Goal: Use online tool/utility: Utilize a website feature to perform a specific function

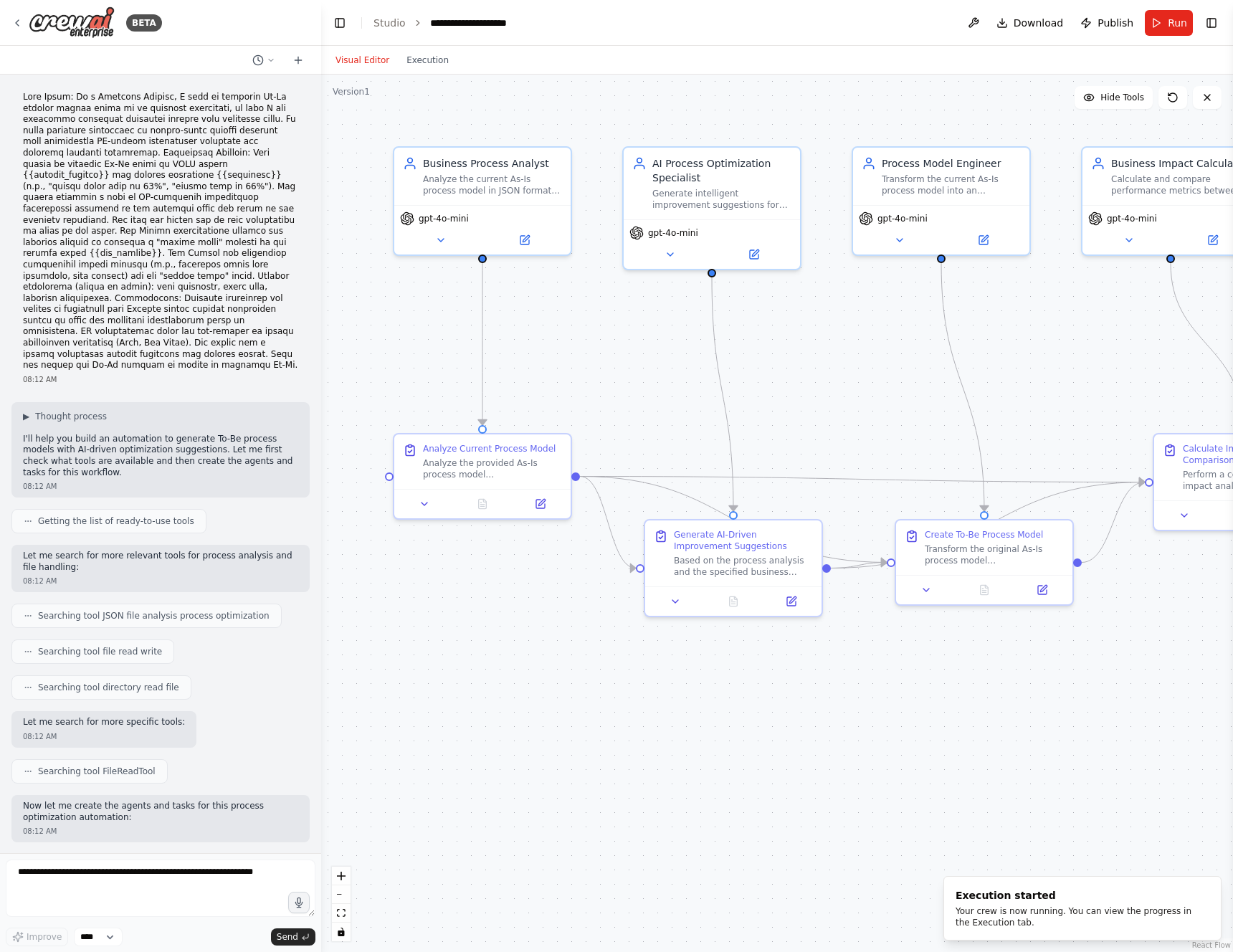
scroll to position [4470, 0]
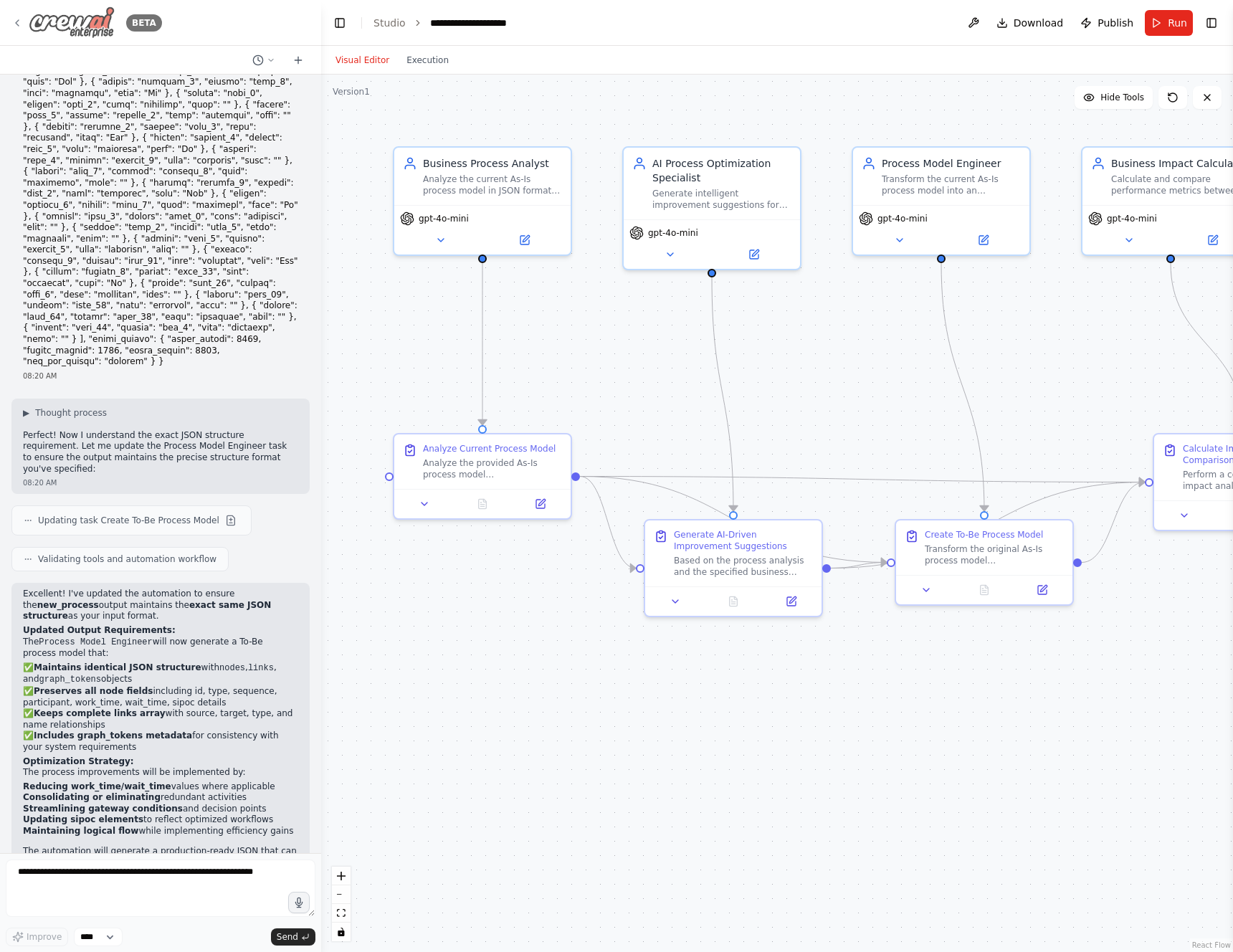
click at [19, 22] on icon at bounding box center [18, 23] width 12 height 12
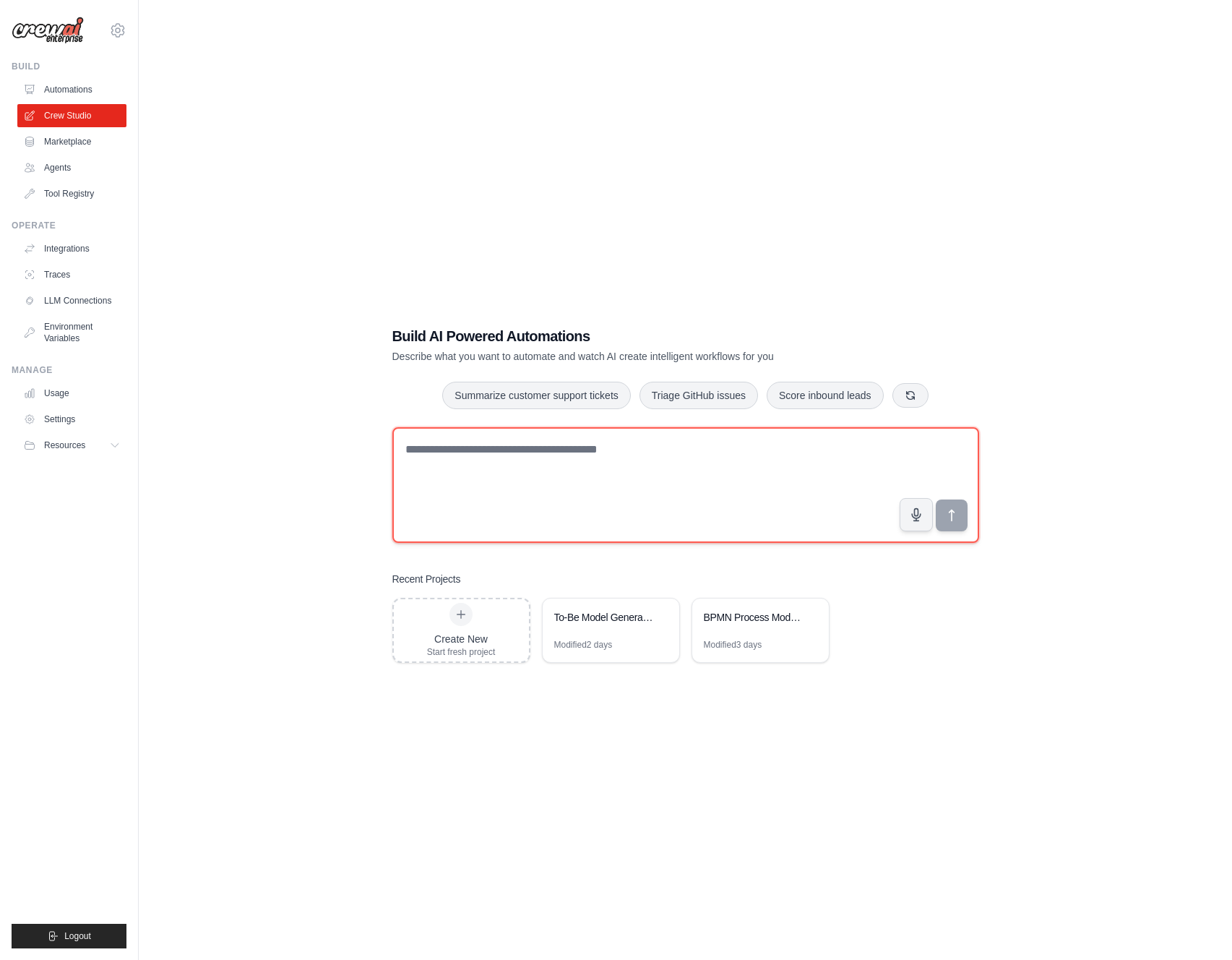
click at [497, 462] on textarea at bounding box center [686, 485] width 587 height 116
drag, startPoint x: 407, startPoint y: 449, endPoint x: 580, endPoint y: 453, distance: 173.0
click at [580, 453] on textarea "**********" at bounding box center [686, 485] width 587 height 116
paste textarea "**********"
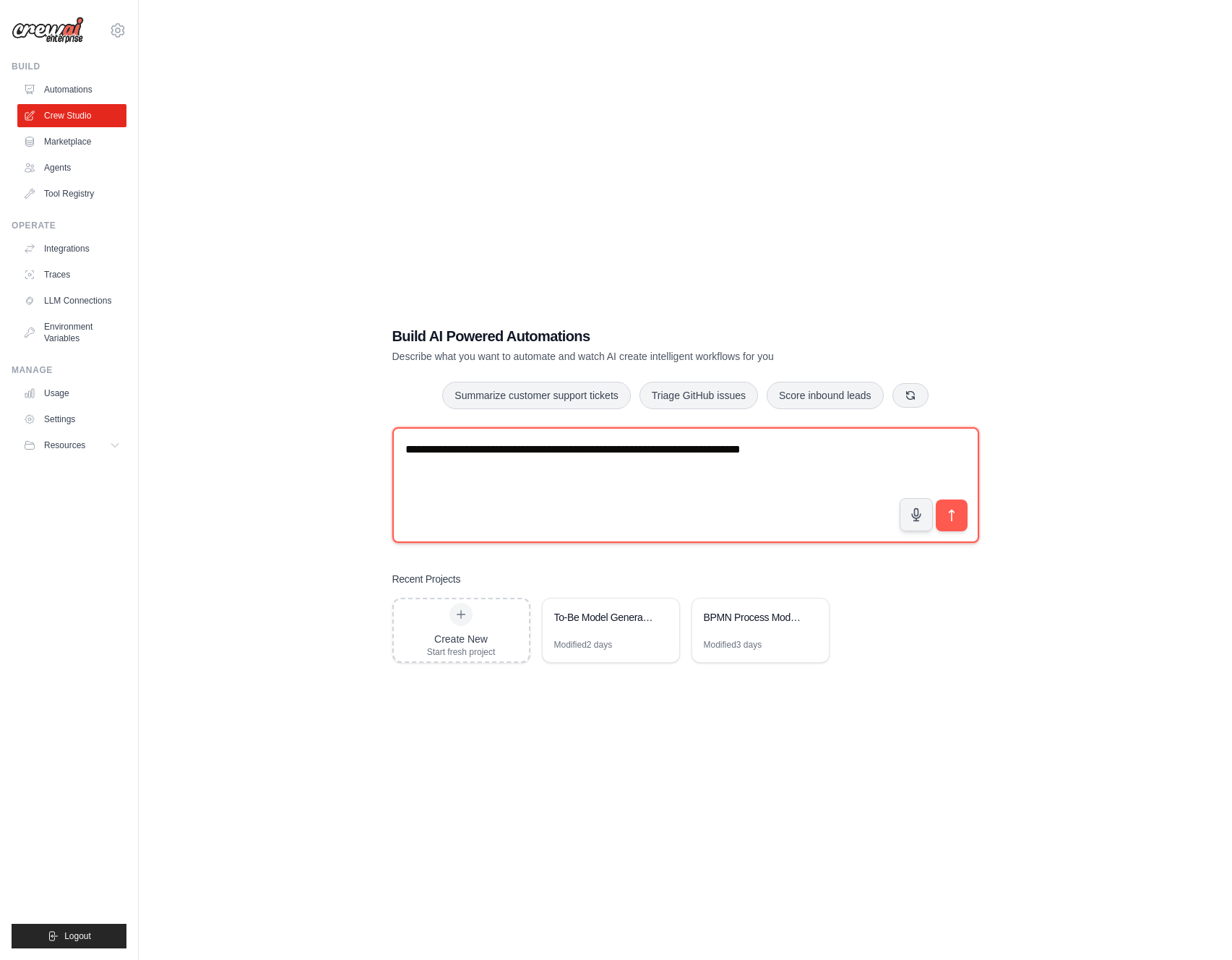
drag, startPoint x: 682, startPoint y: 451, endPoint x: 812, endPoint y: 449, distance: 130.0
click at [812, 449] on textarea "**********" at bounding box center [686, 485] width 587 height 116
paste textarea "*"
click at [684, 451] on textarea "**********" at bounding box center [686, 485] width 587 height 116
click at [807, 449] on textarea "**********" at bounding box center [686, 485] width 587 height 116
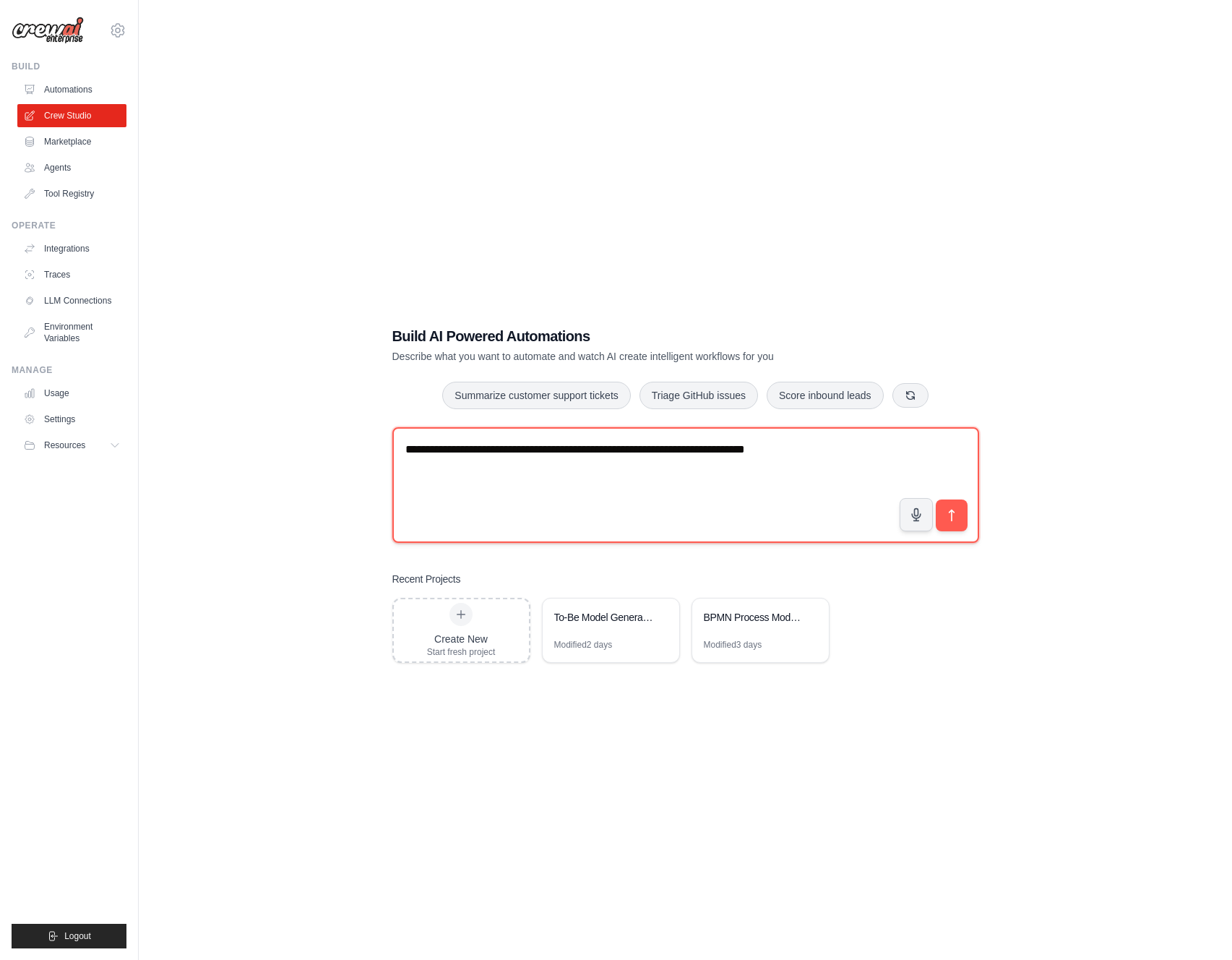
paste textarea "**********"
click at [561, 488] on textarea "**********" at bounding box center [686, 485] width 587 height 116
drag, startPoint x: 535, startPoint y: 467, endPoint x: 723, endPoint y: 472, distance: 188.1
click at [723, 472] on textarea "**********" at bounding box center [686, 485] width 587 height 116
paste textarea "**********"
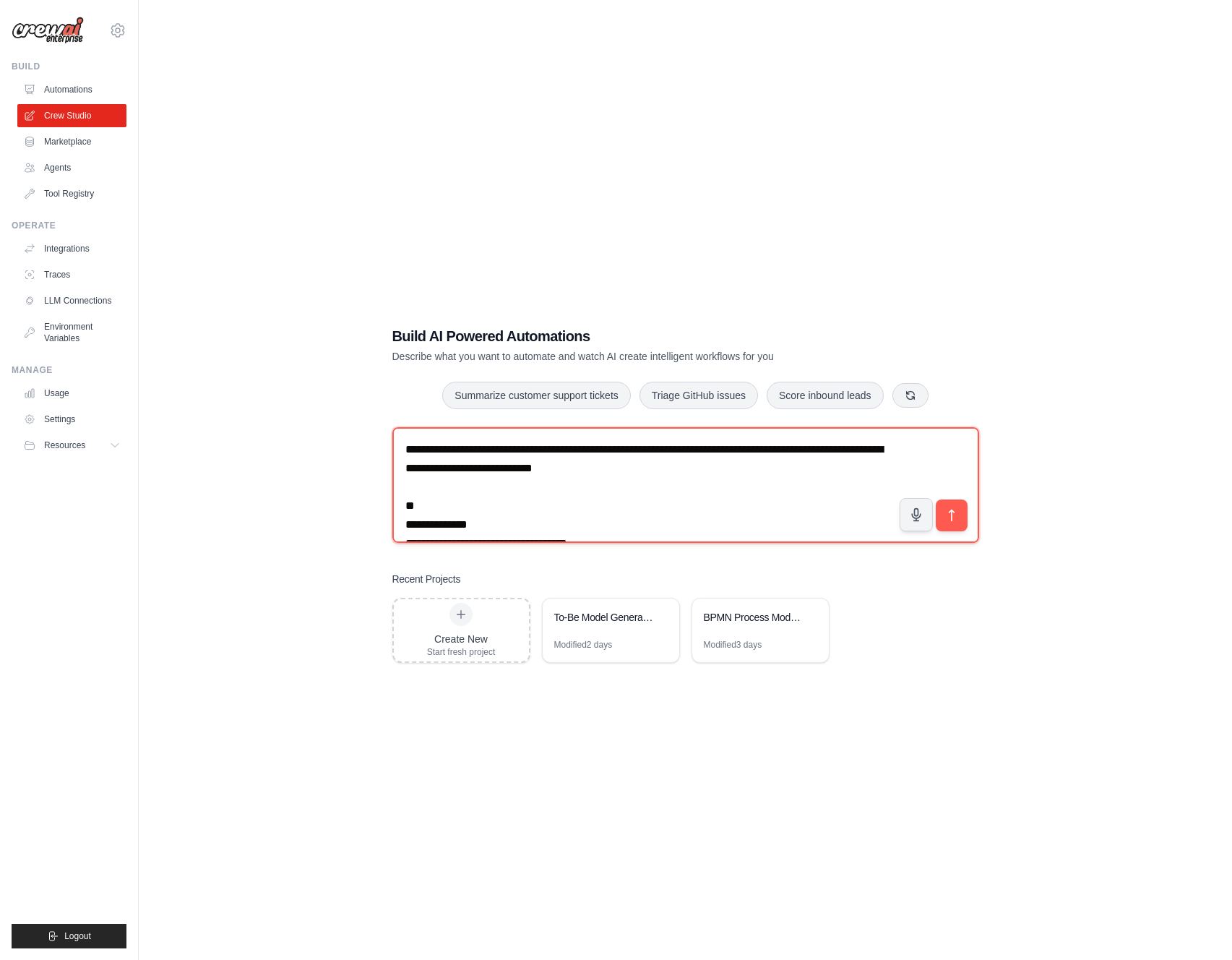
paste textarea "**********"
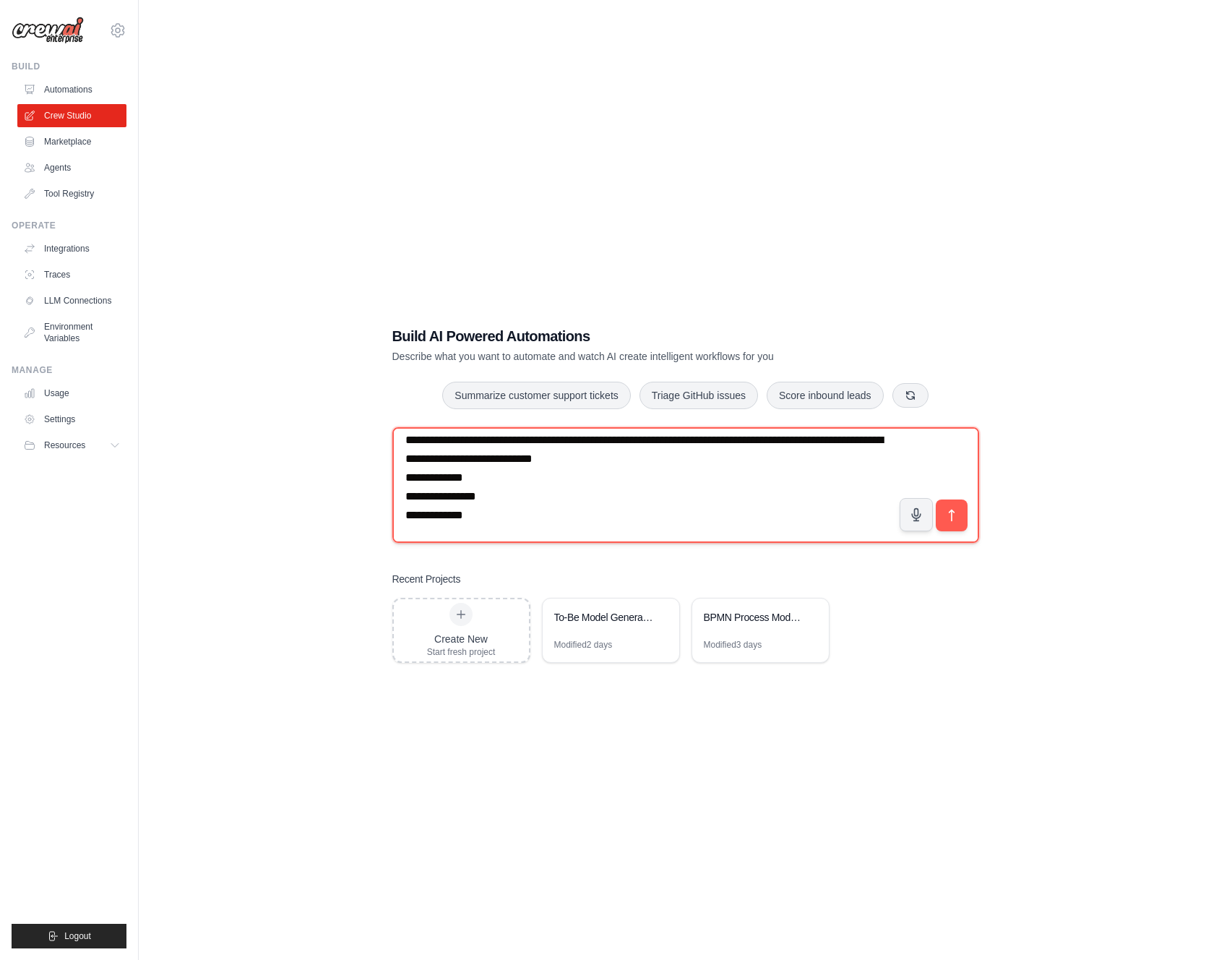
paste textarea "**********"
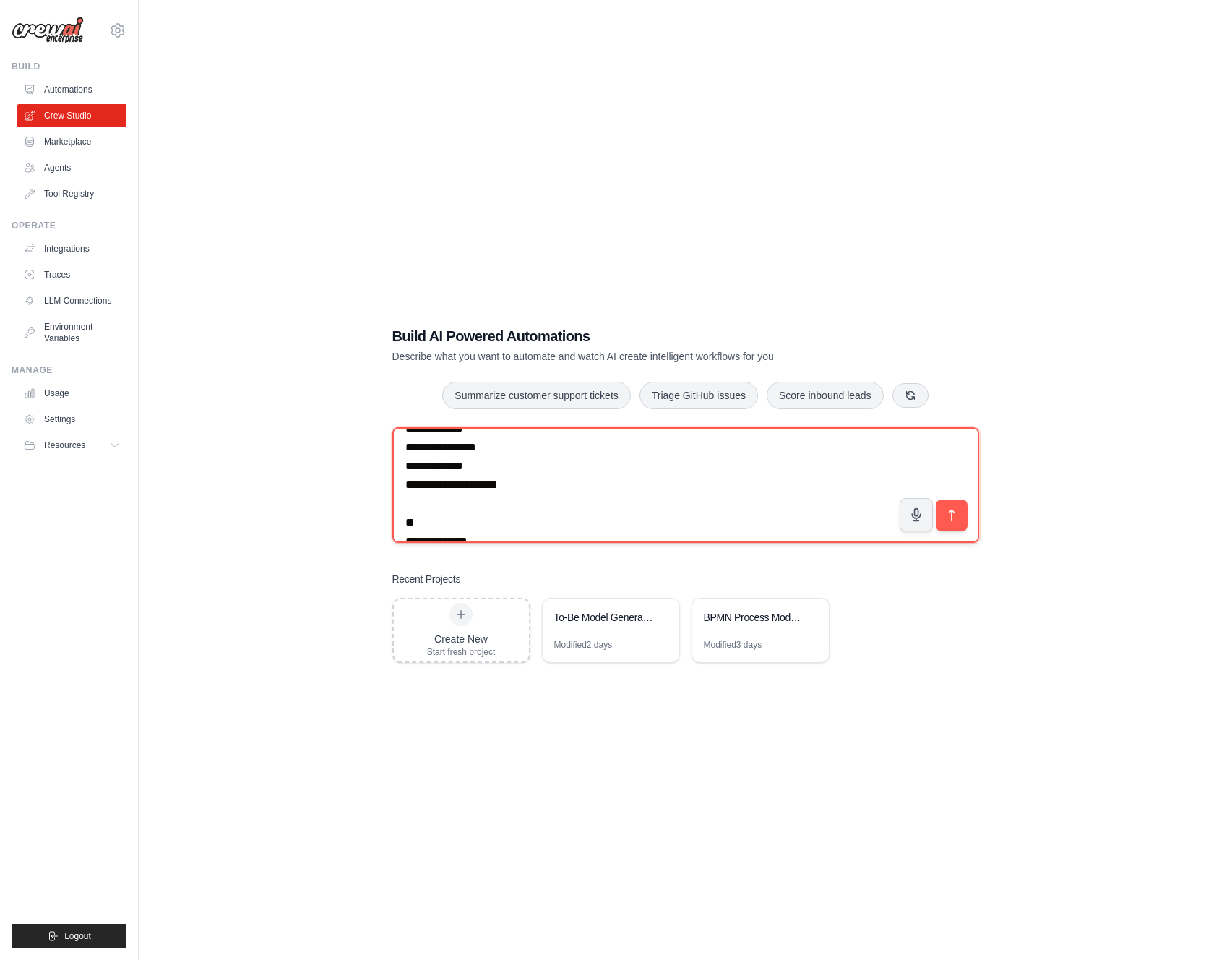
paste textarea "**********"
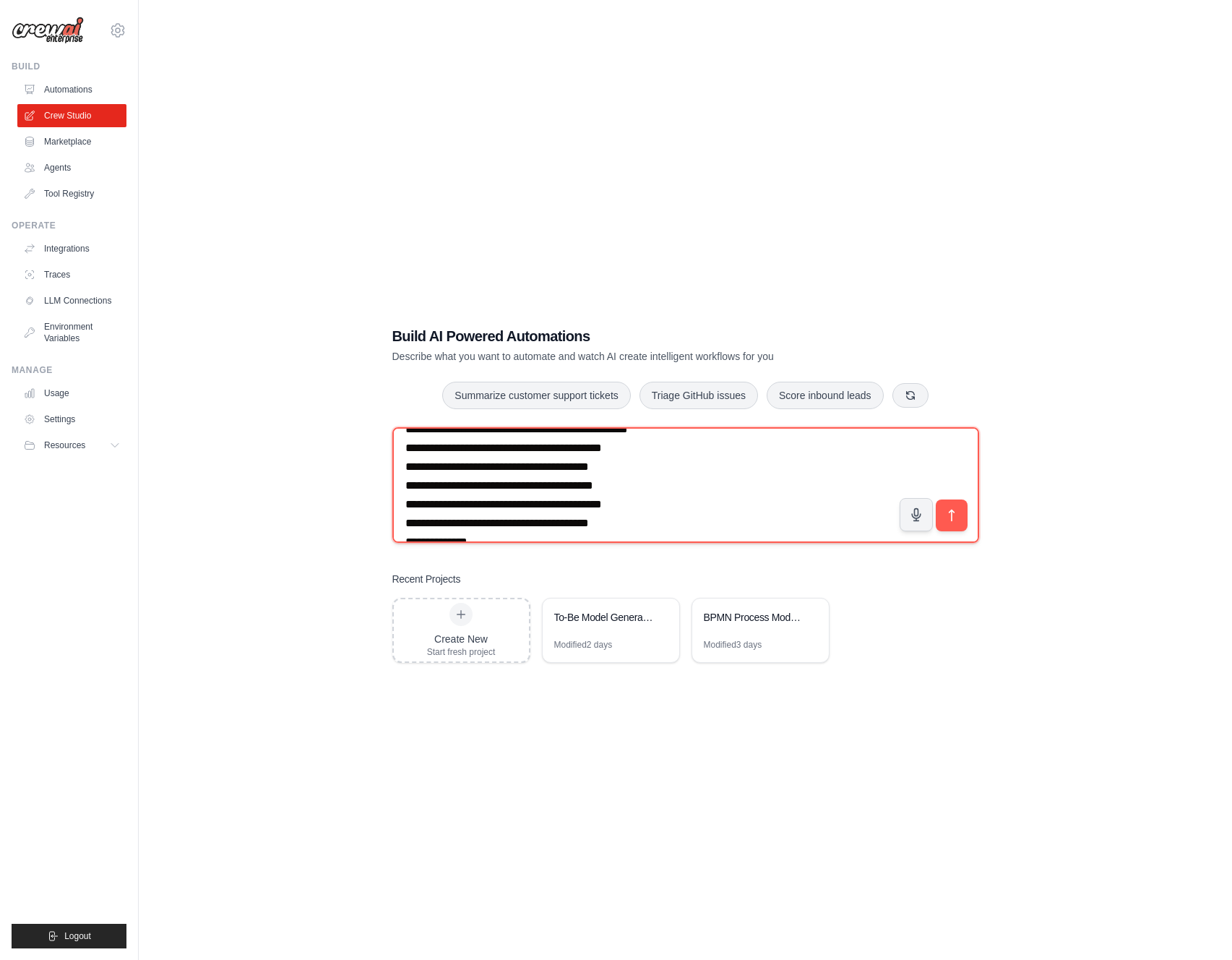
scroll to position [0, 0]
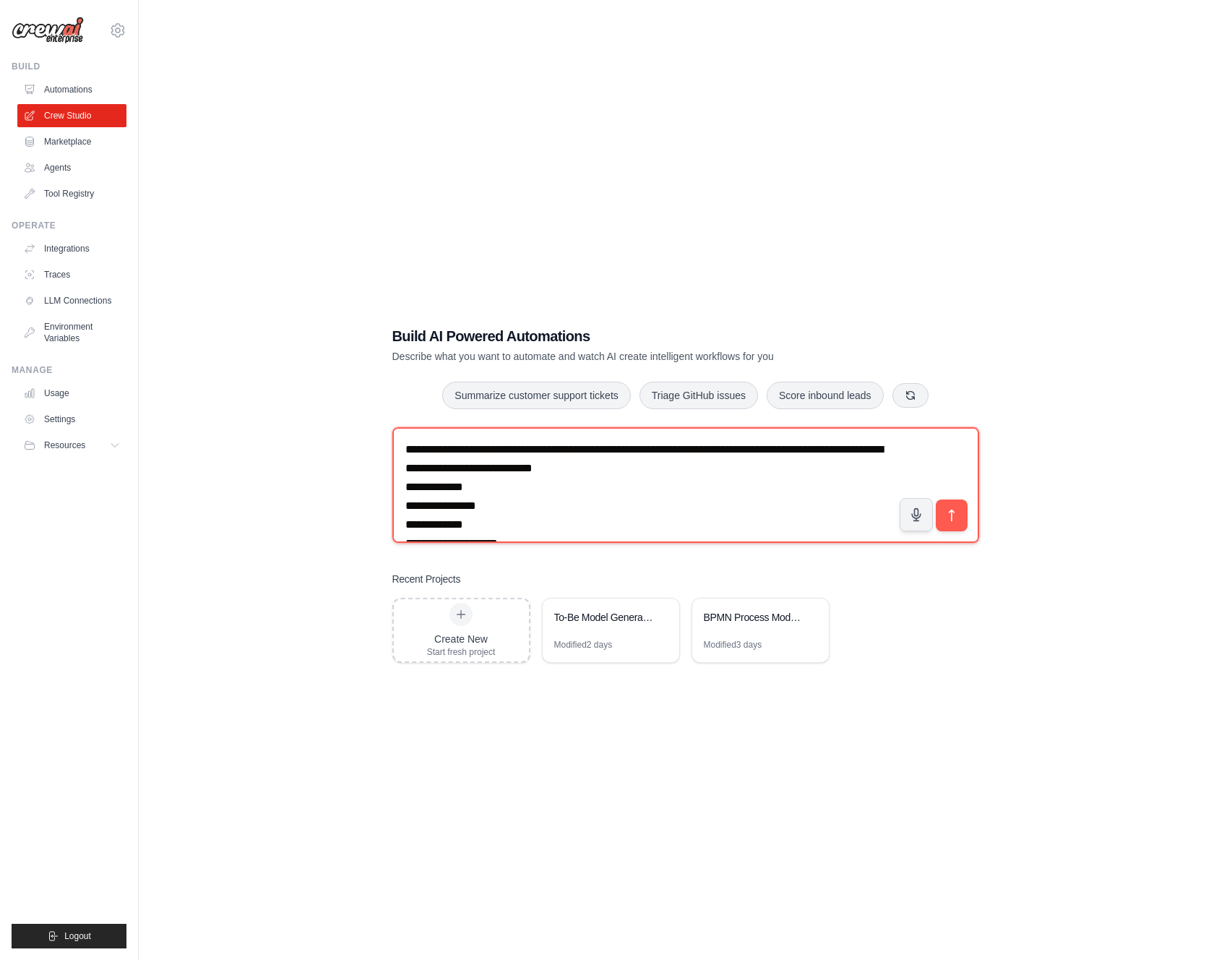
click at [746, 476] on textarea at bounding box center [686, 485] width 587 height 116
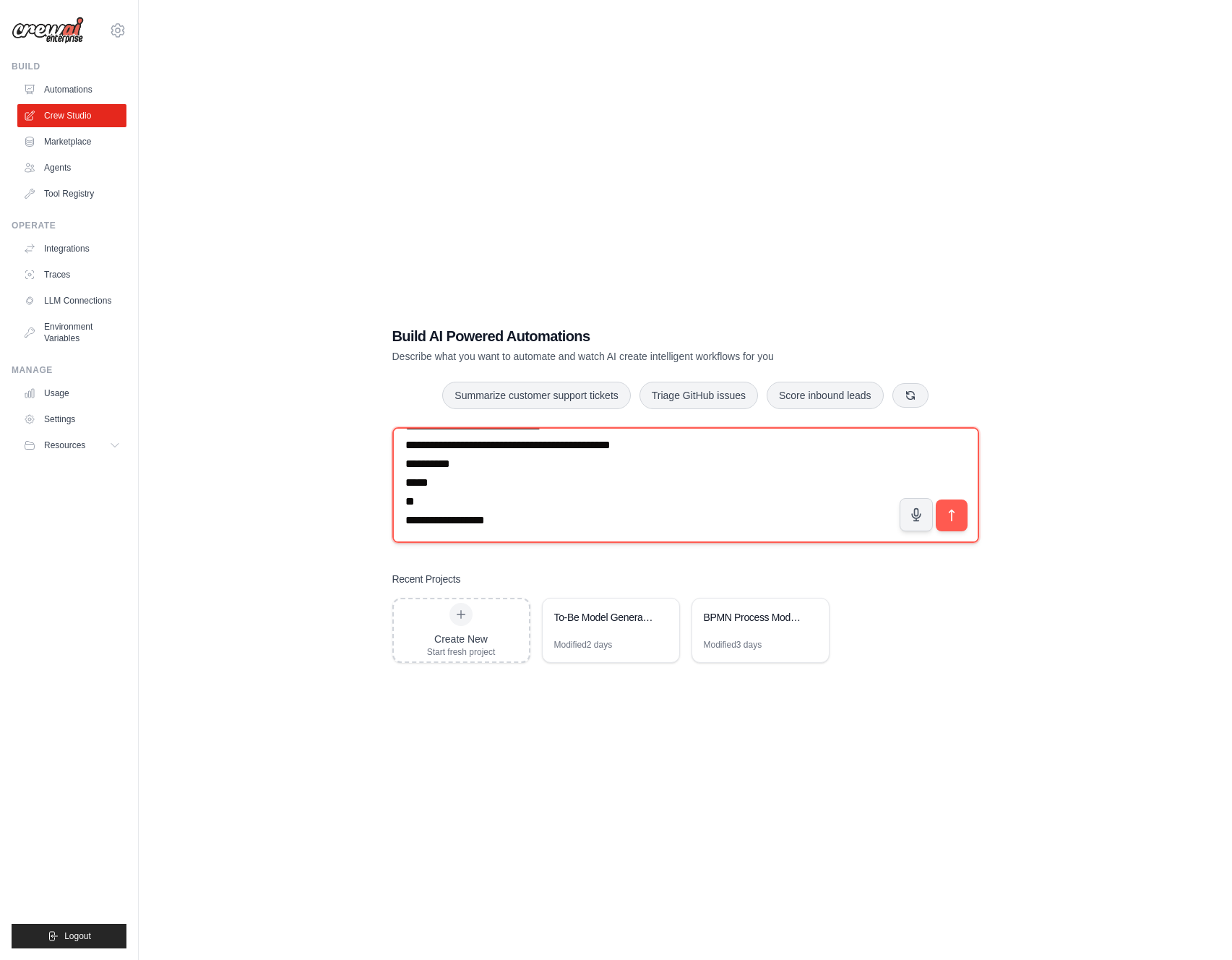
scroll to position [1889, 0]
paste textarea "**********"
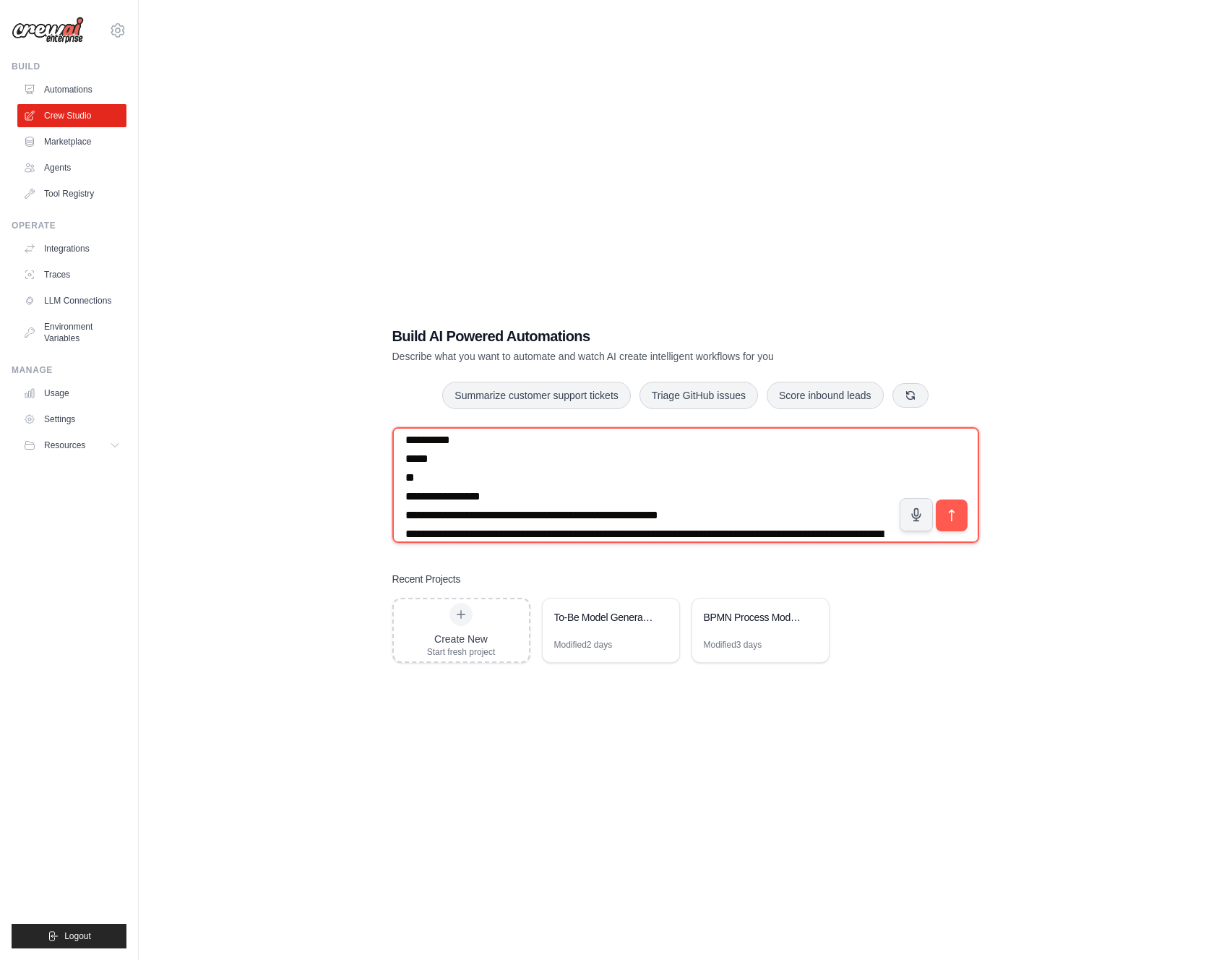
scroll to position [2284, 0]
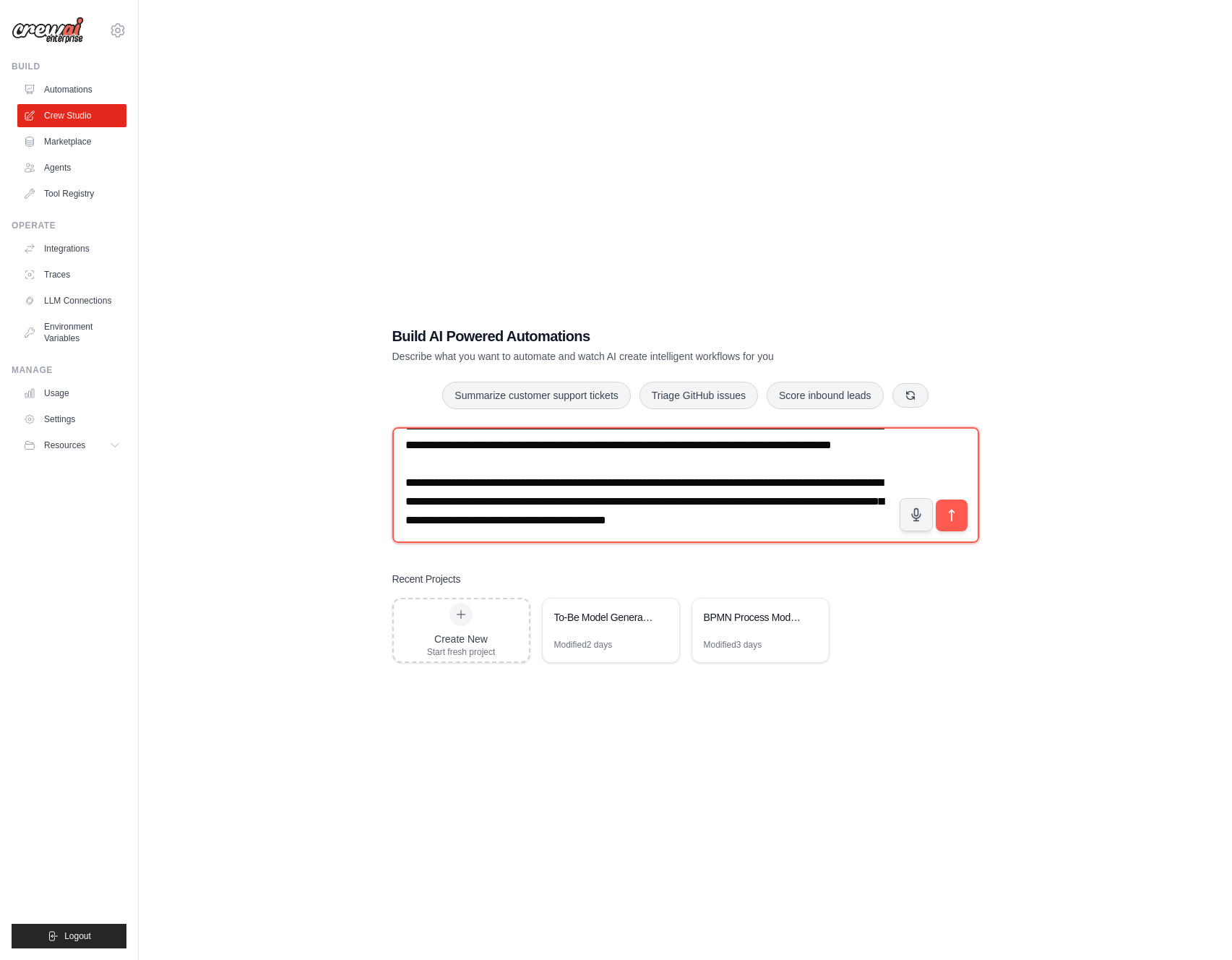
paste textarea "**********"
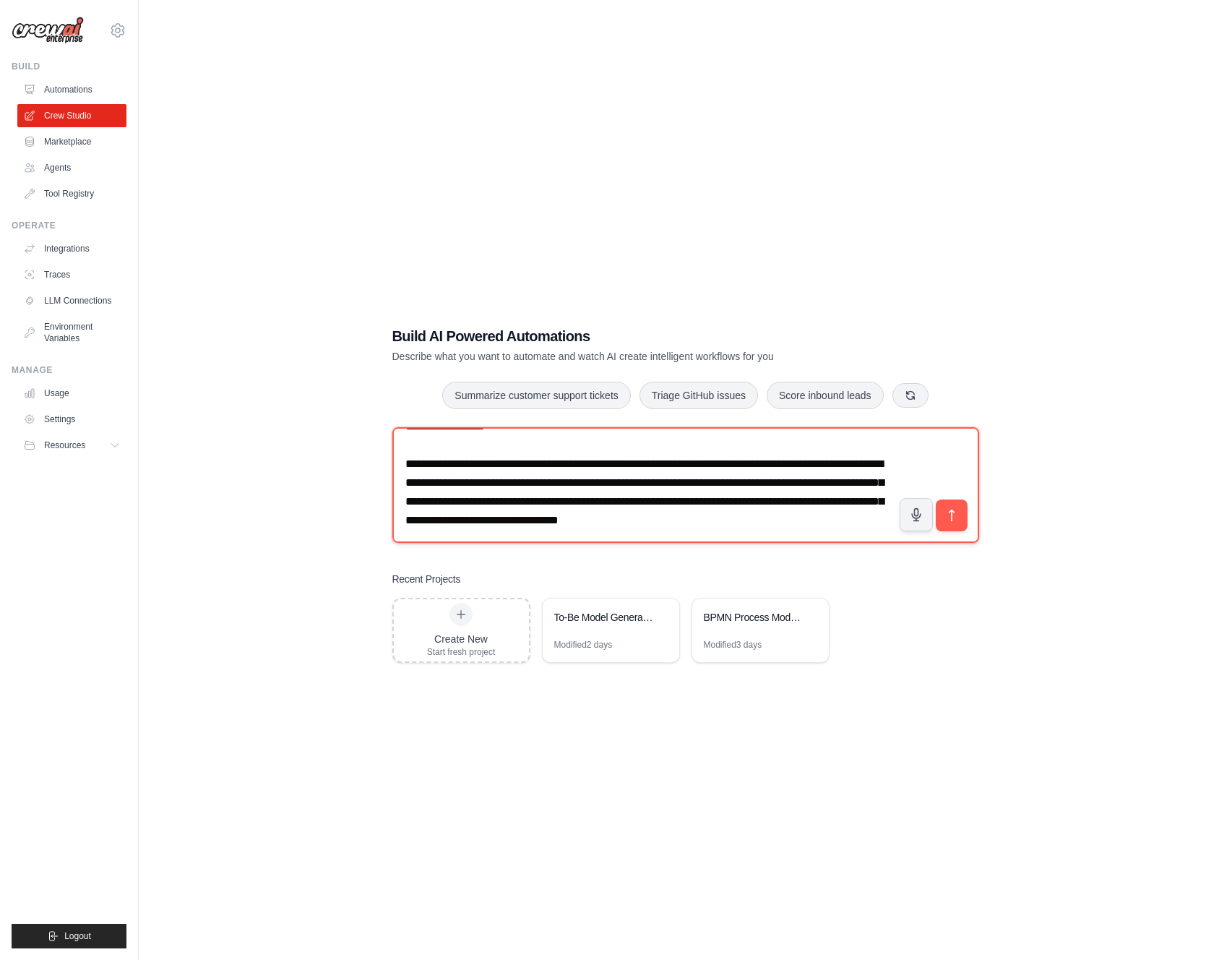
scroll to position [3130, 0]
paste textarea "**********"
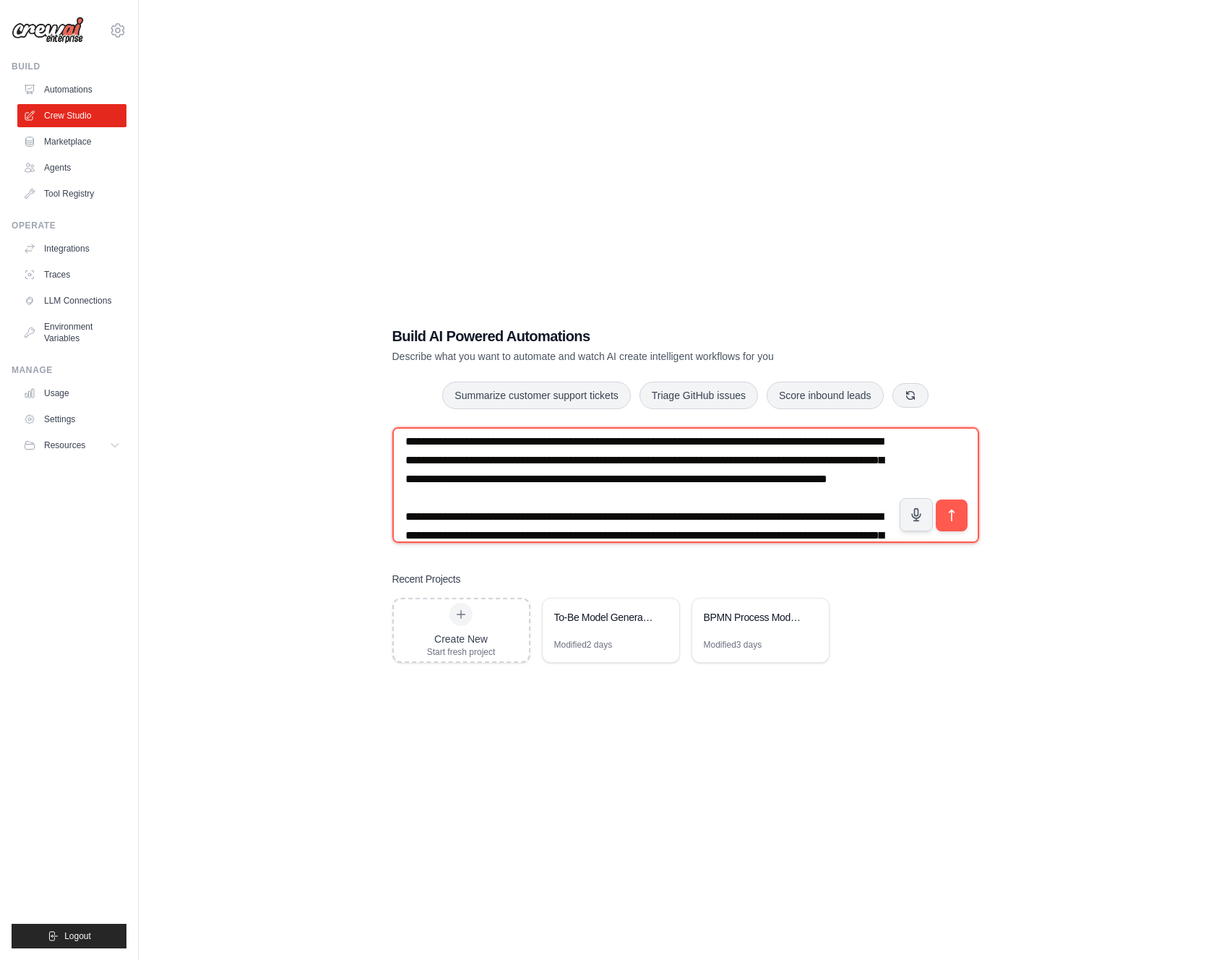
scroll to position [3062, 0]
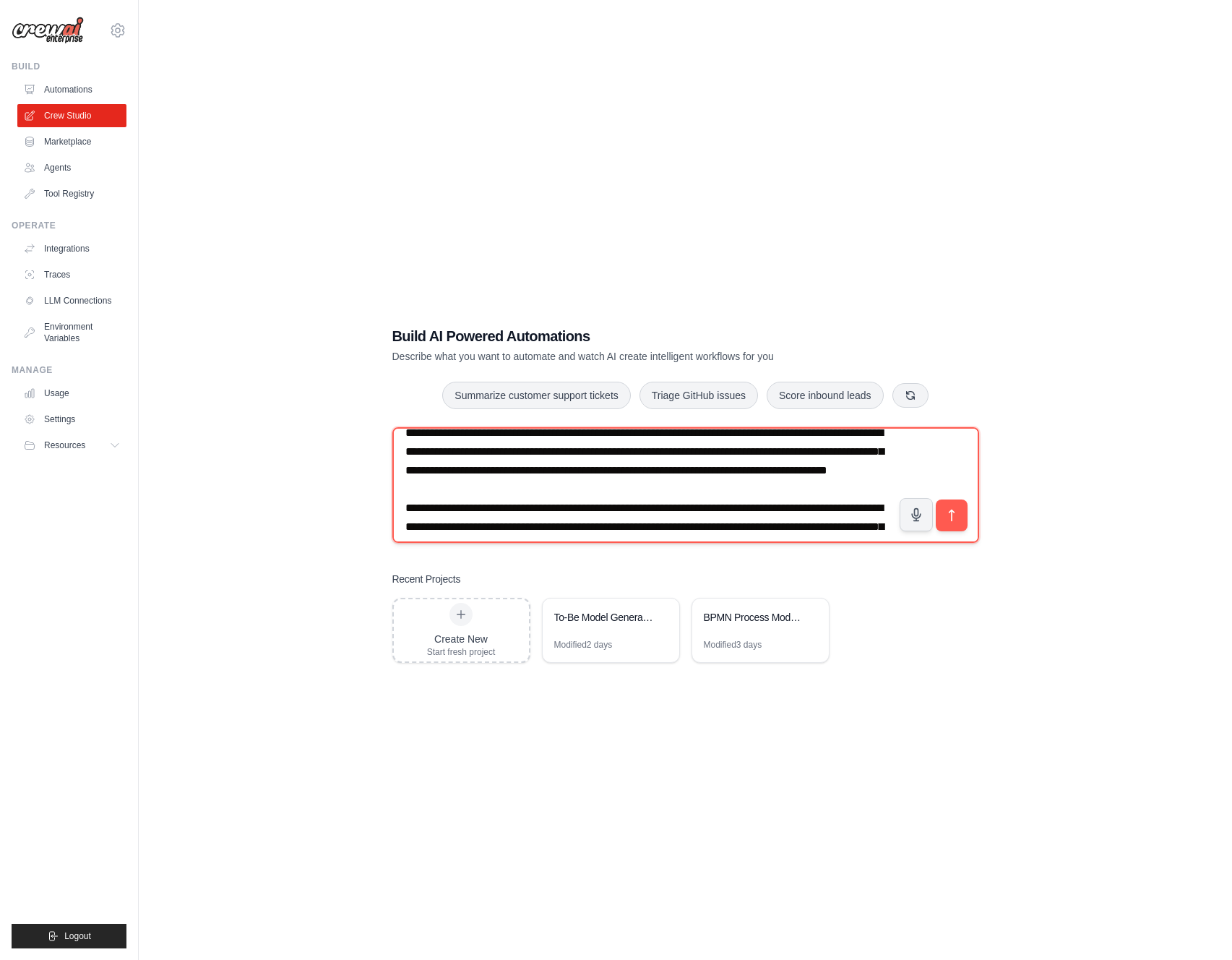
click at [614, 494] on textarea at bounding box center [686, 485] width 587 height 116
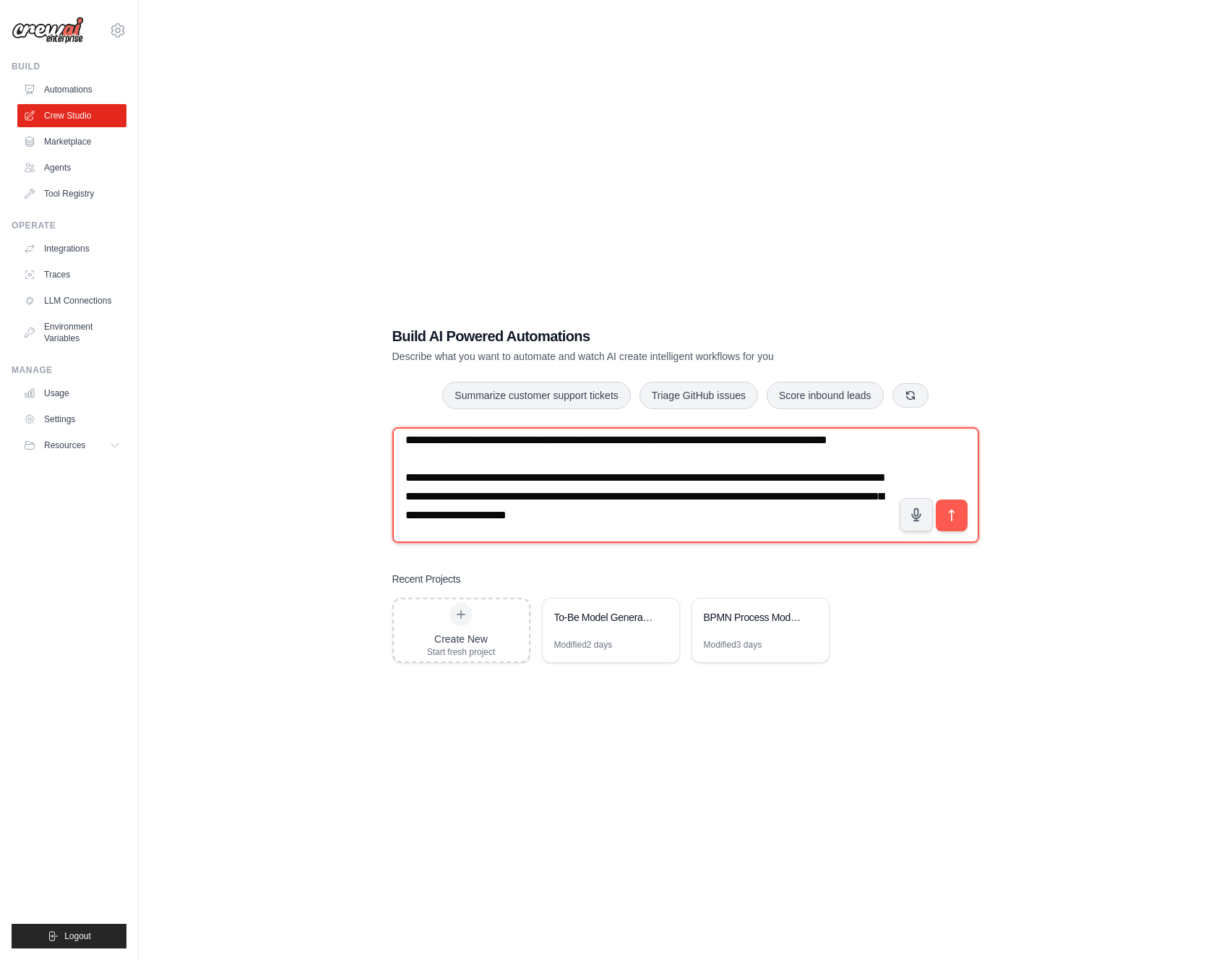
scroll to position [3123, 0]
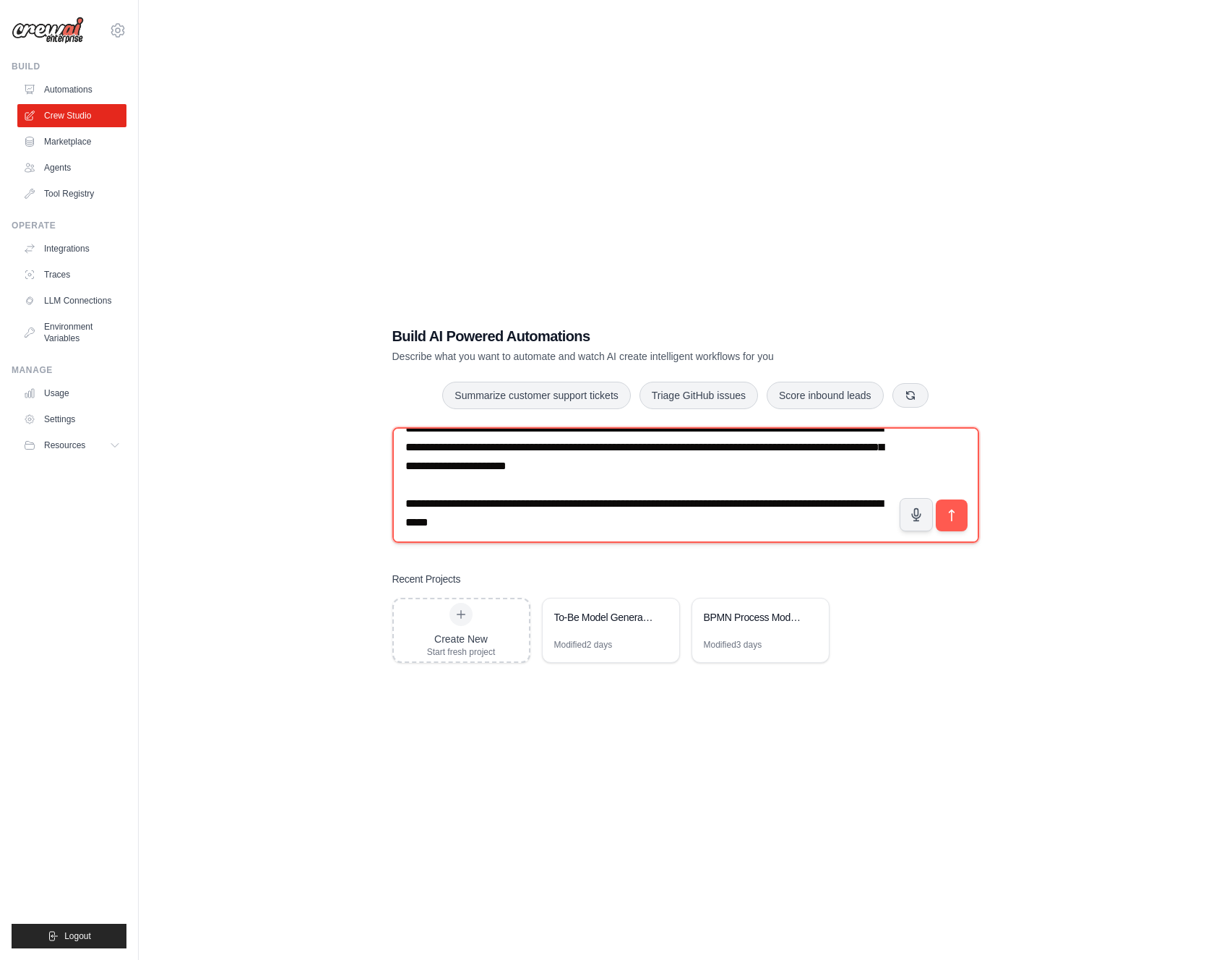
paste textarea "**********"
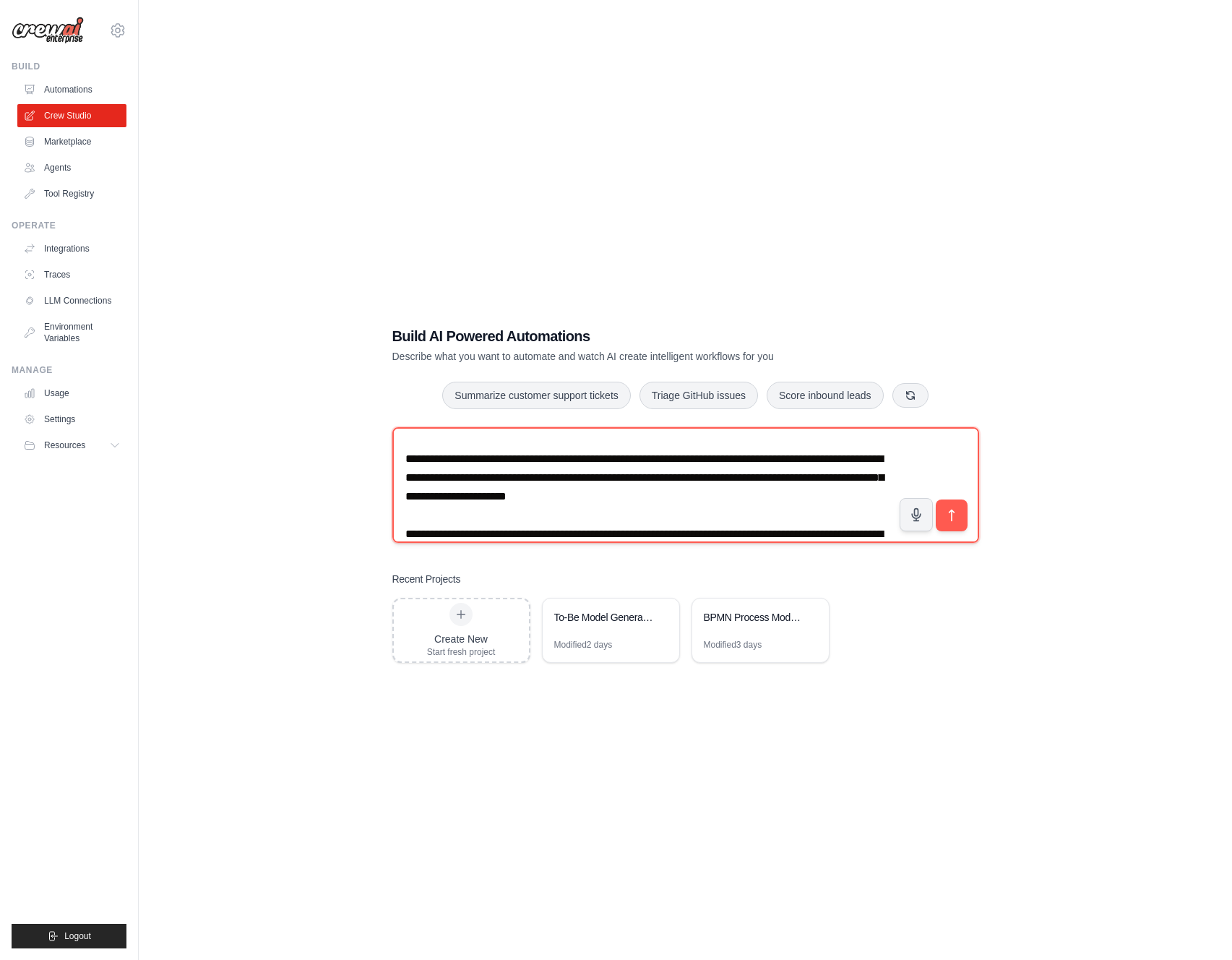
scroll to position [3186, 0]
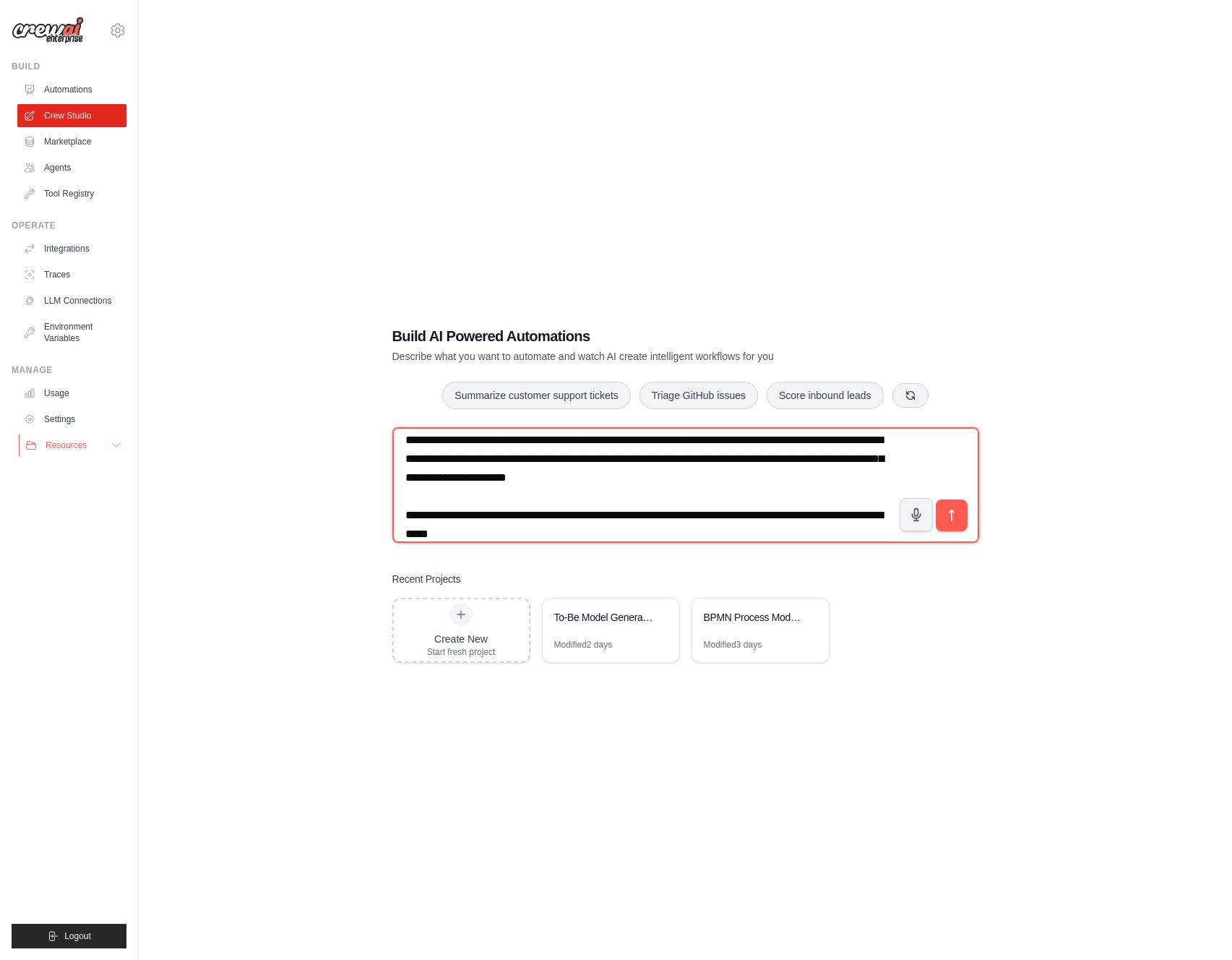
paste textarea "**********"
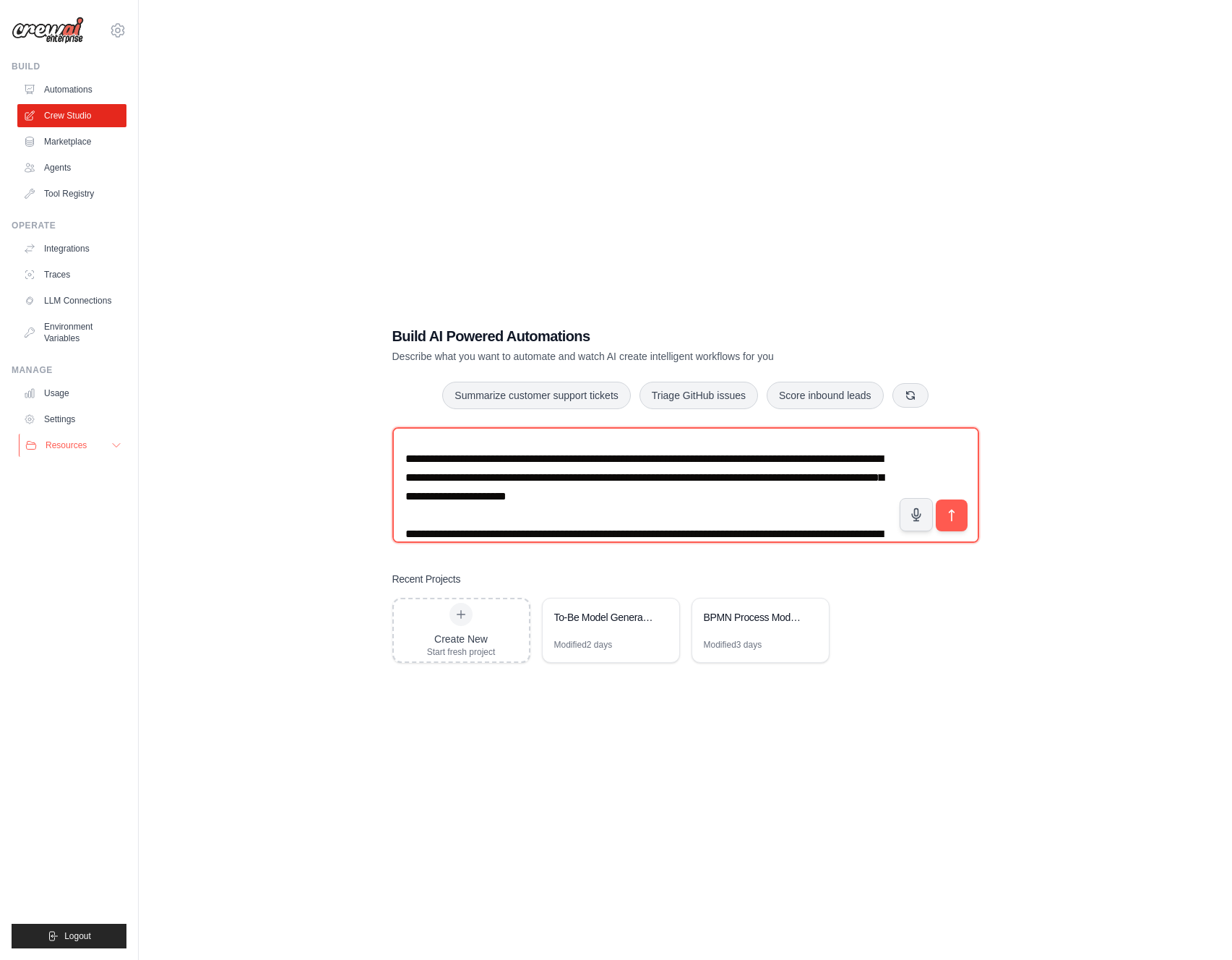
scroll to position [3242, 0]
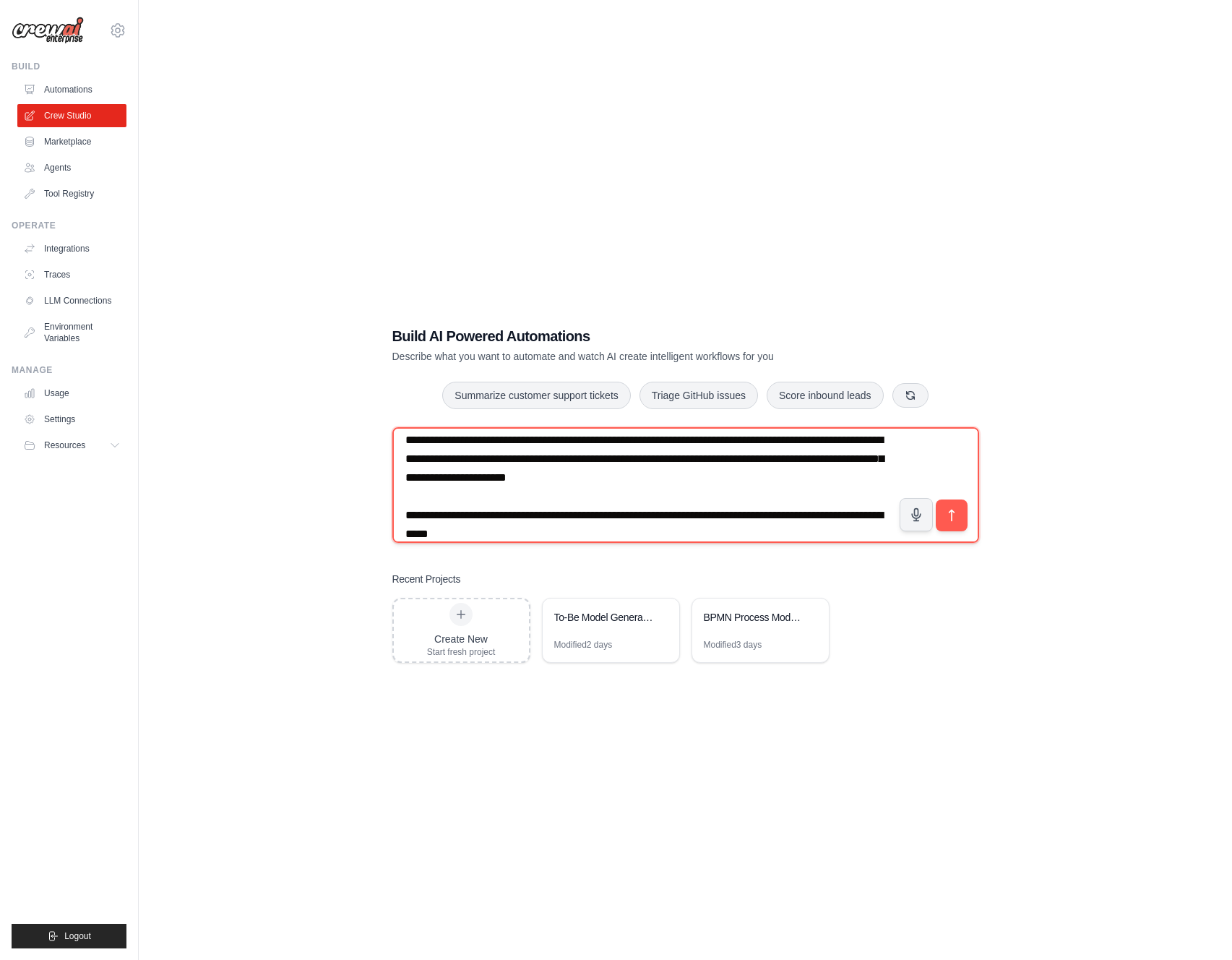
paste textarea "**********"
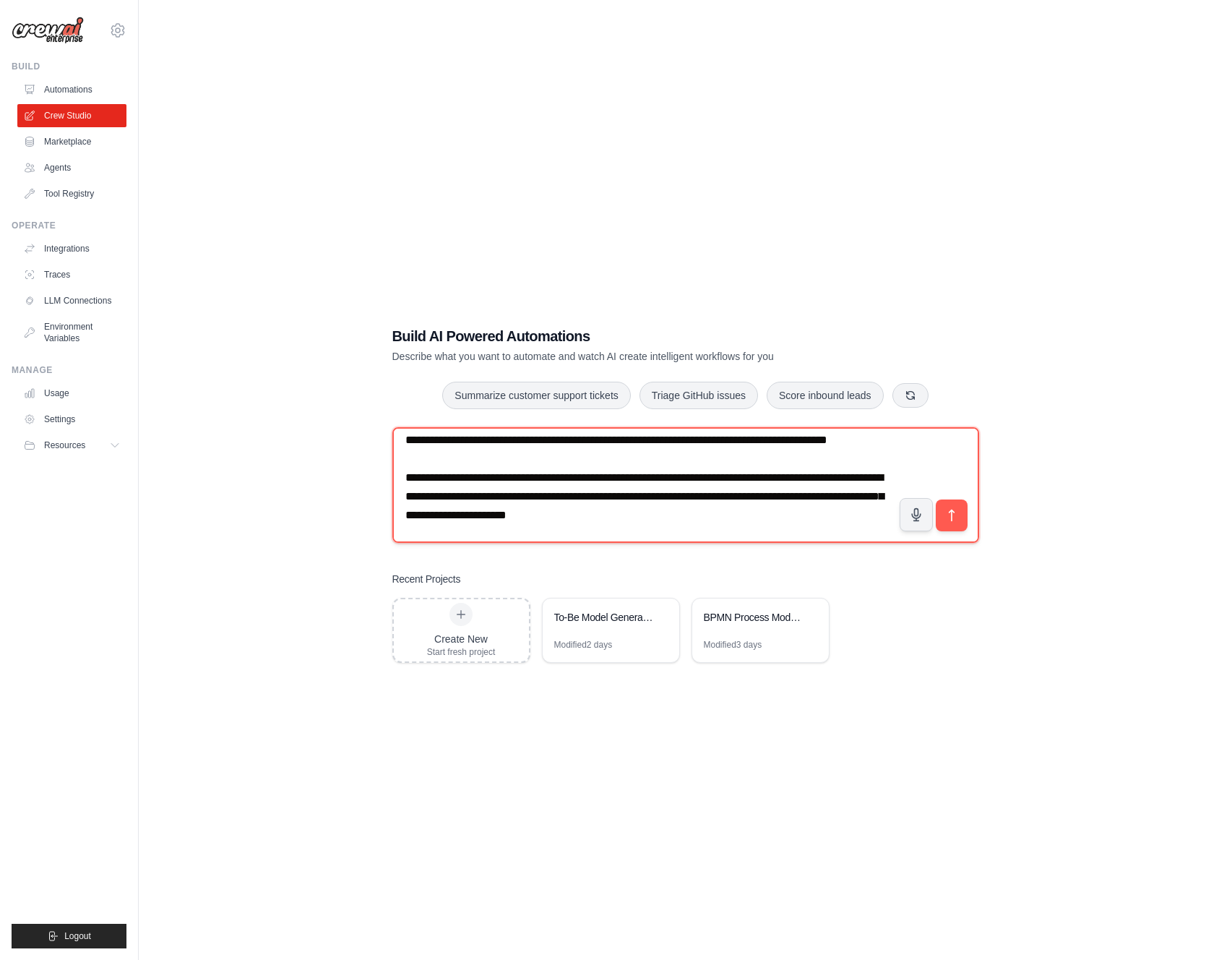
scroll to position [3280, 0]
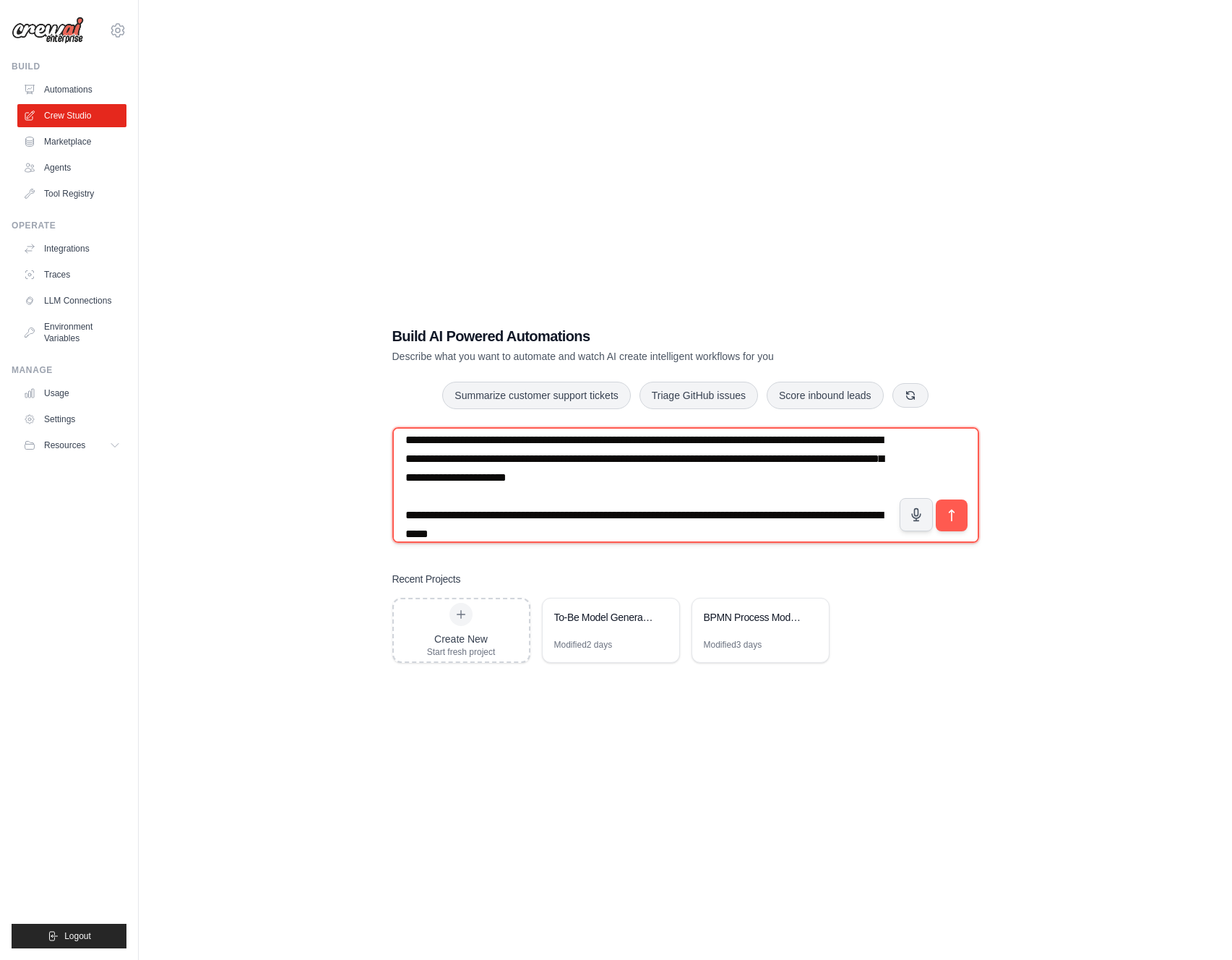
paste textarea "**********"
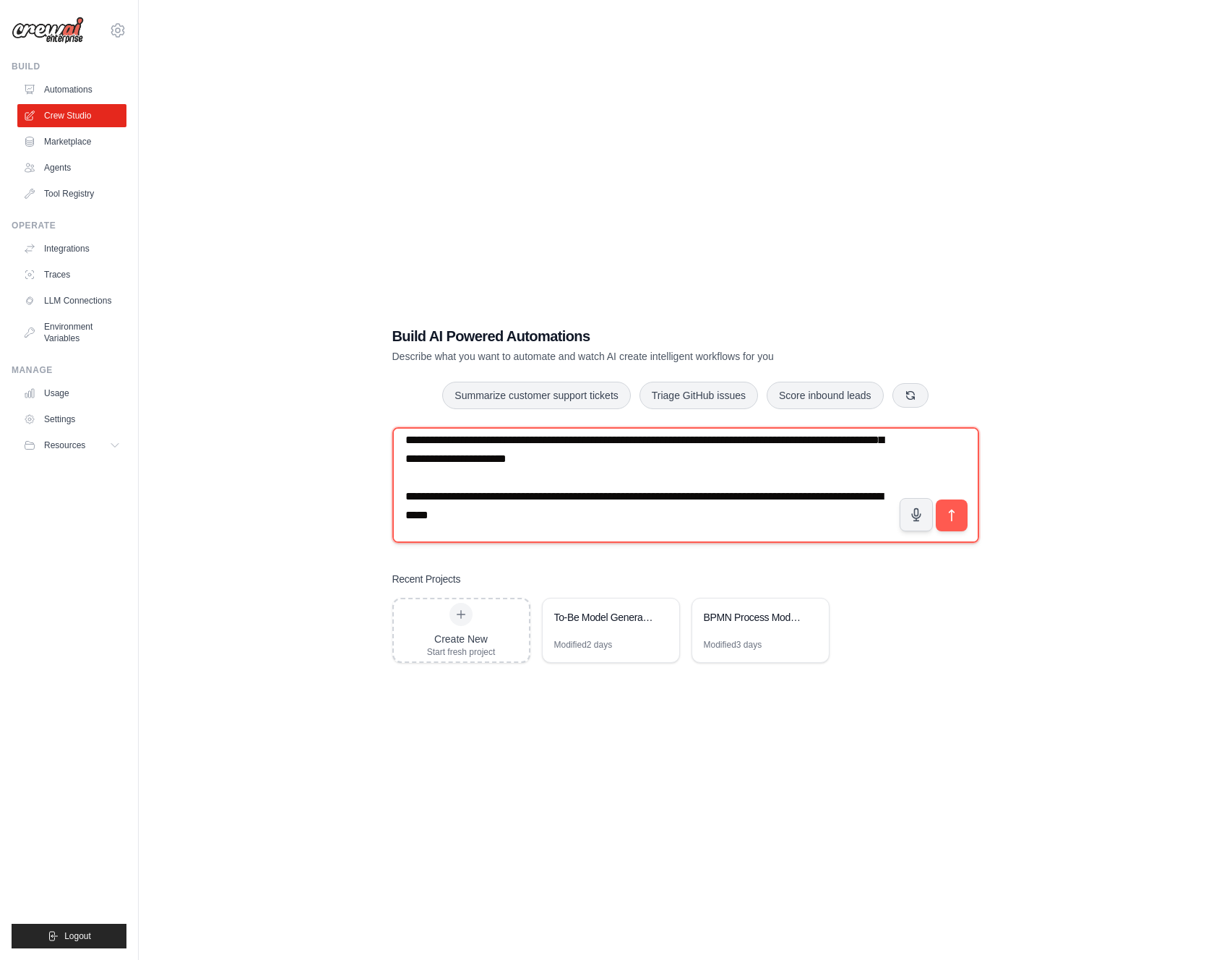
paste textarea "**********"
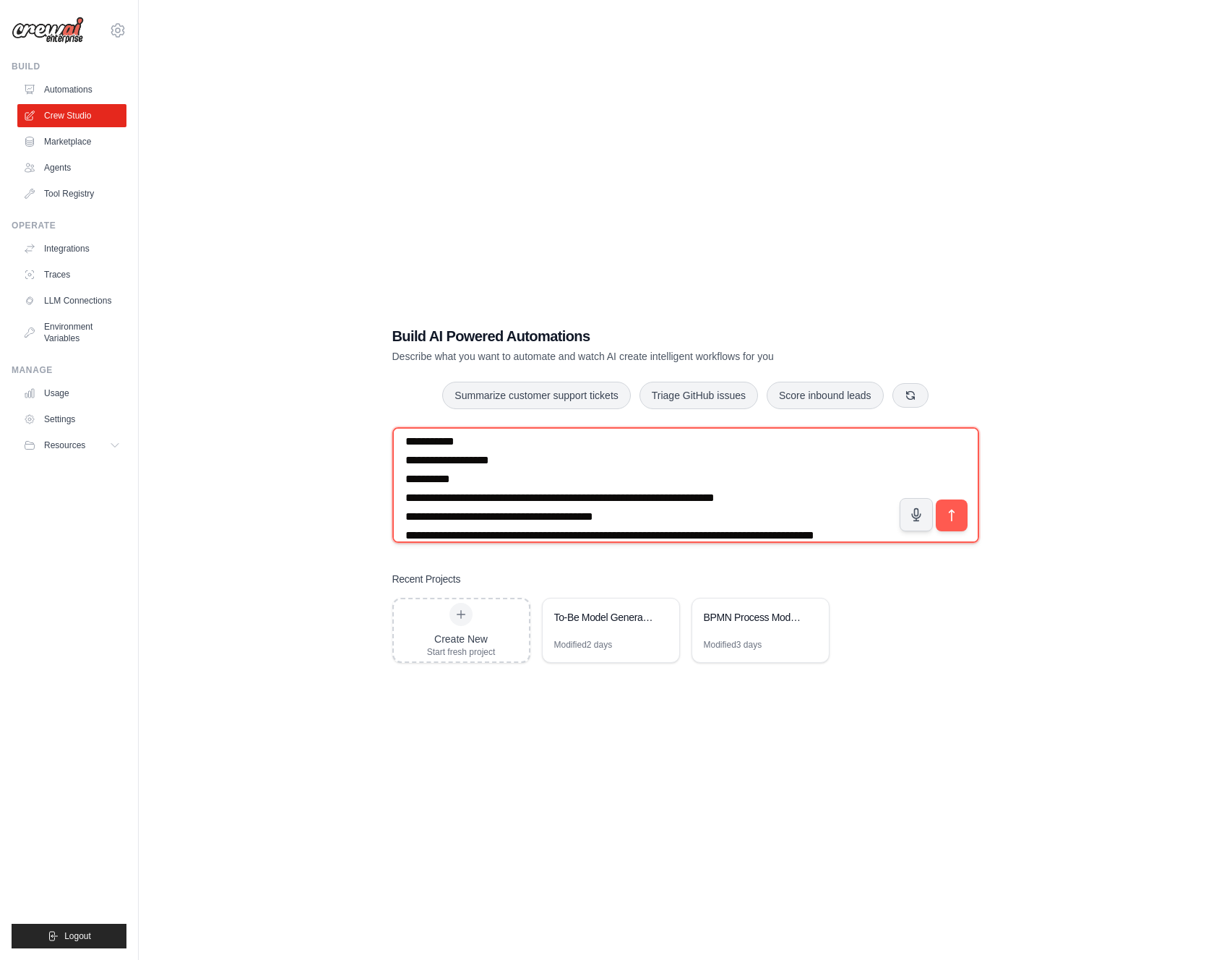
scroll to position [0, 0]
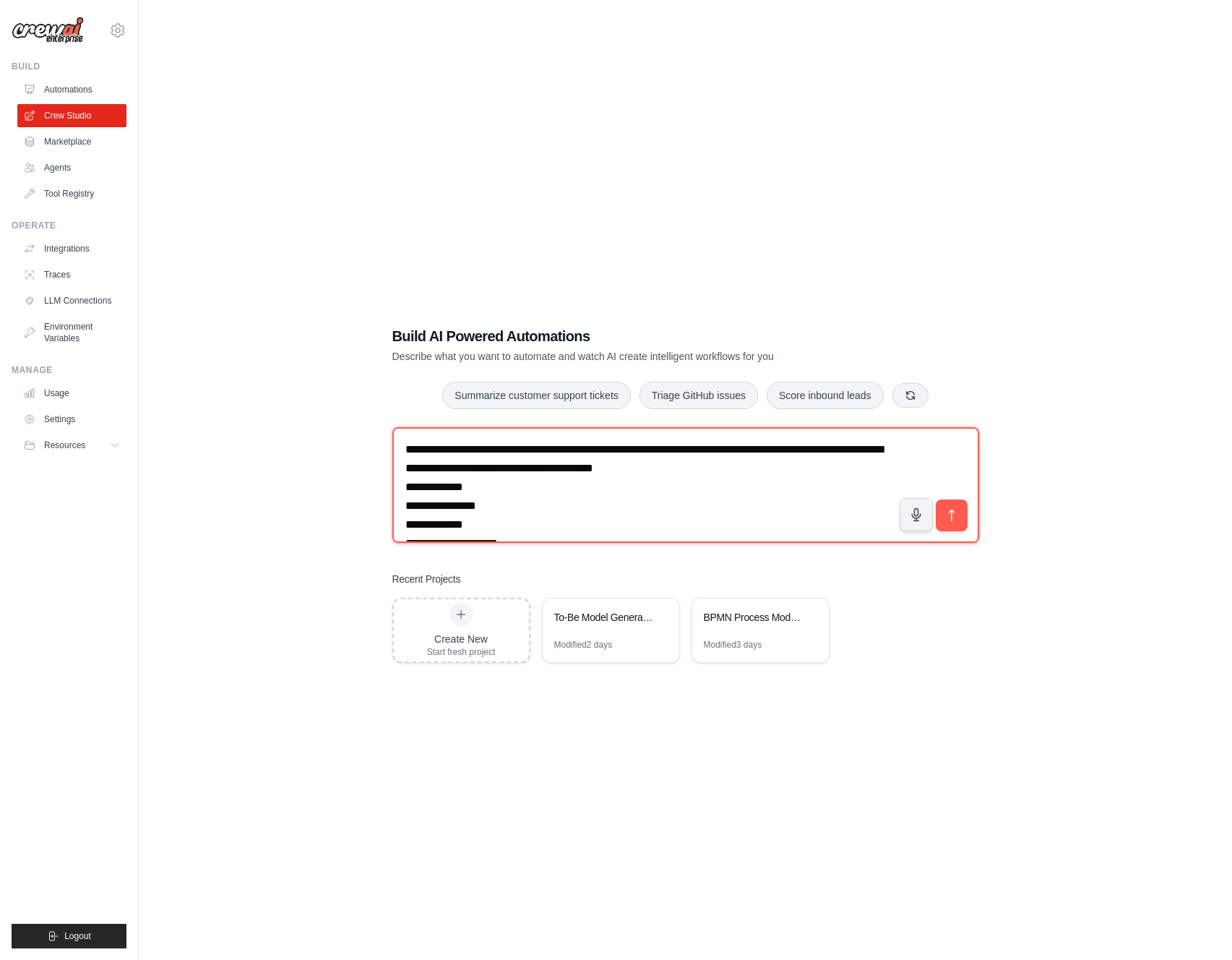
click at [623, 498] on textarea at bounding box center [686, 485] width 587 height 116
click at [537, 470] on textarea at bounding box center [686, 485] width 587 height 116
click at [666, 472] on textarea at bounding box center [686, 485] width 587 height 116
click at [610, 472] on textarea at bounding box center [686, 485] width 587 height 116
type textarea "**********"
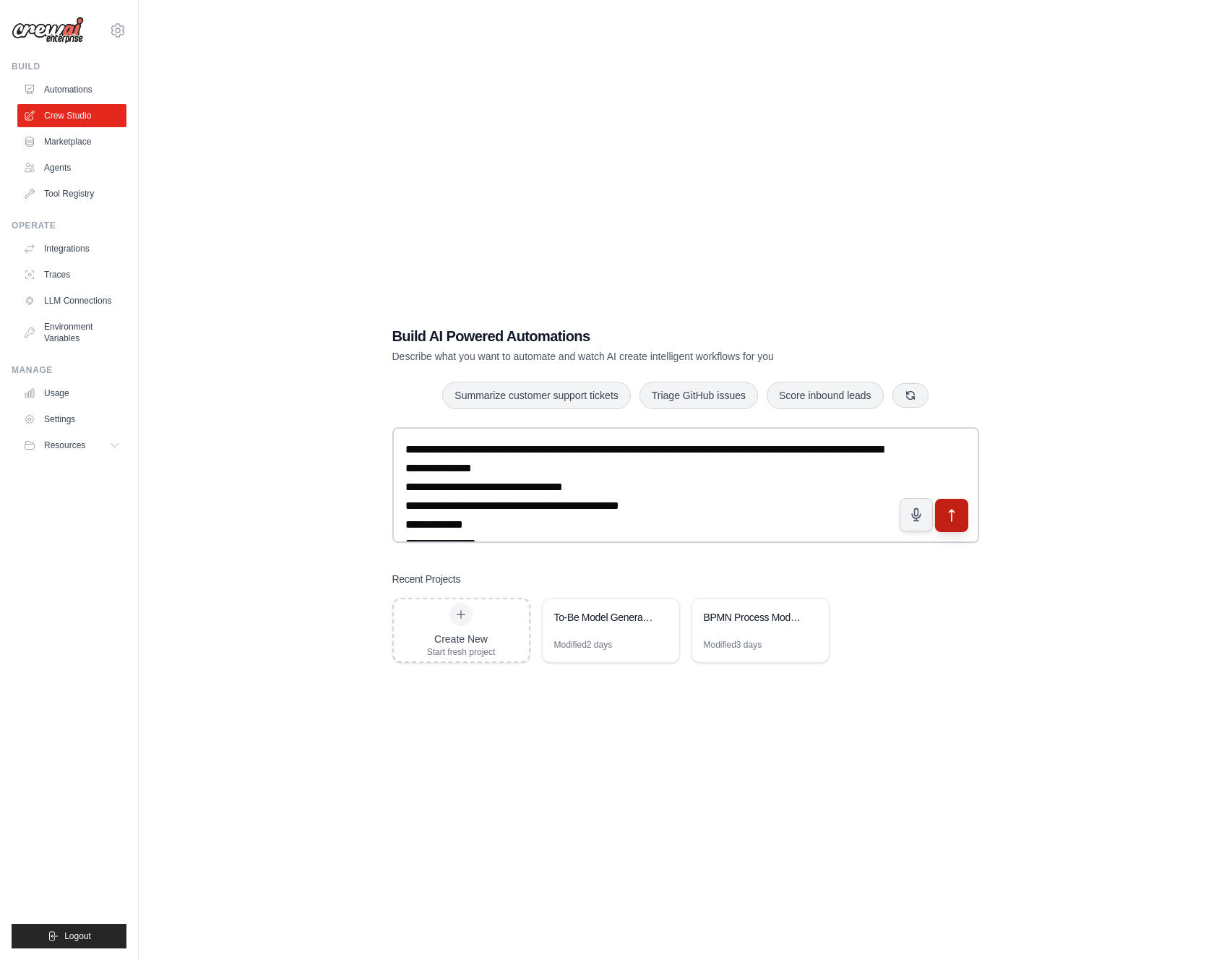
click at [949, 526] on button "submit" at bounding box center [951, 515] width 34 height 34
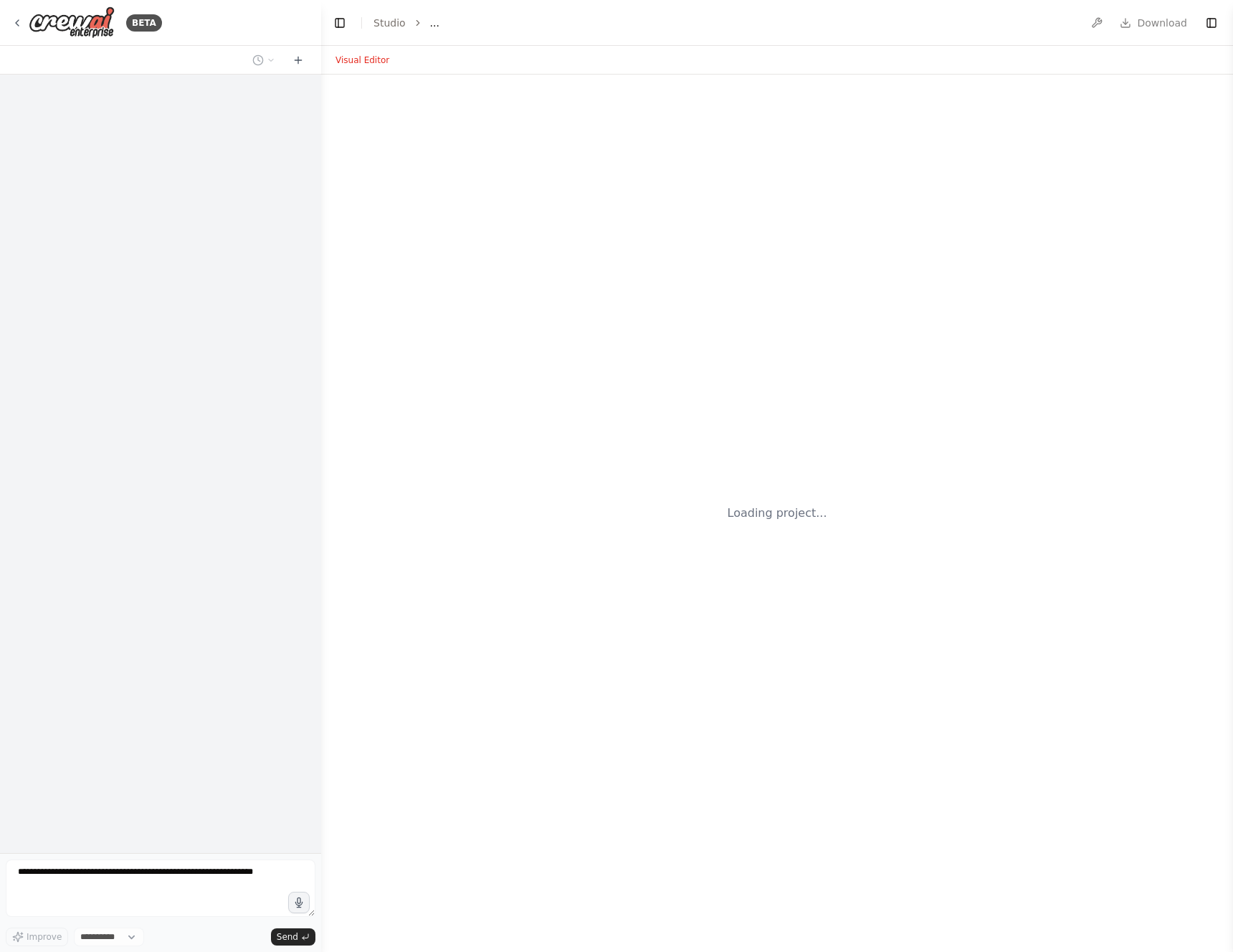
select select "****"
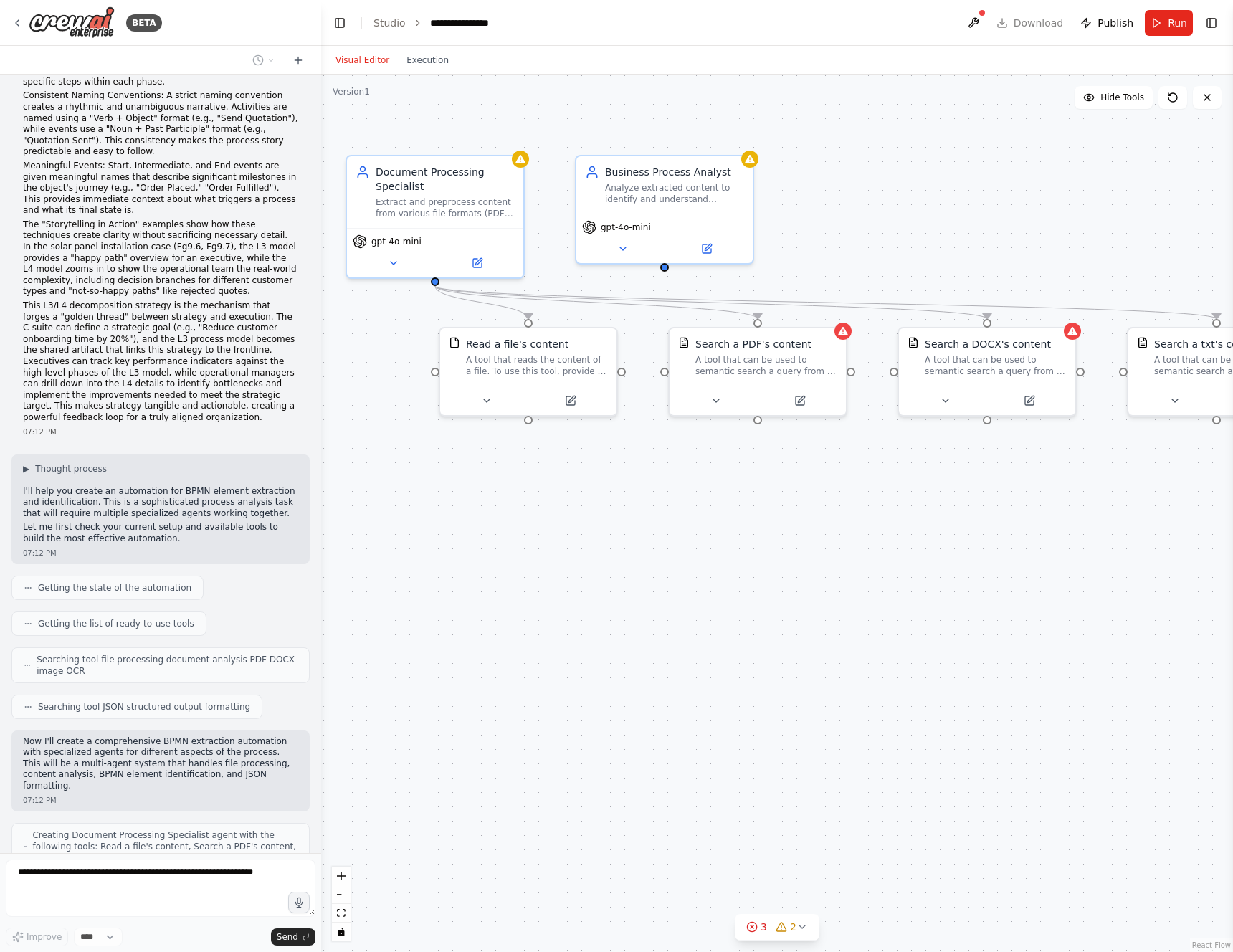
scroll to position [1970, 0]
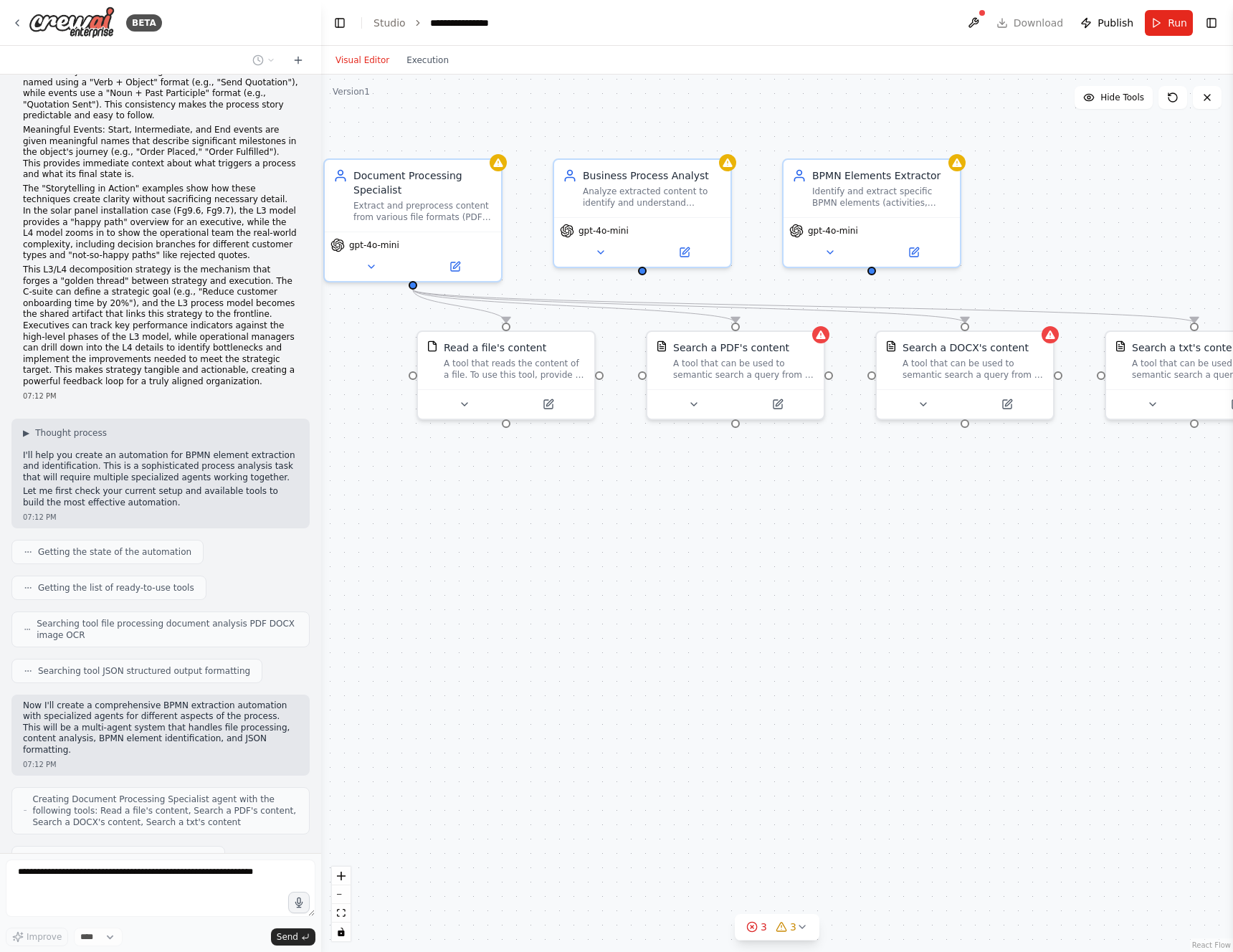
drag, startPoint x: 1011, startPoint y: 597, endPoint x: 941, endPoint y: 609, distance: 71.0
click at [941, 609] on div ".deletable-edge-delete-btn { width: 20px; height: 20px; border: 0px solid #ffff…" at bounding box center [777, 513] width 912 height 878
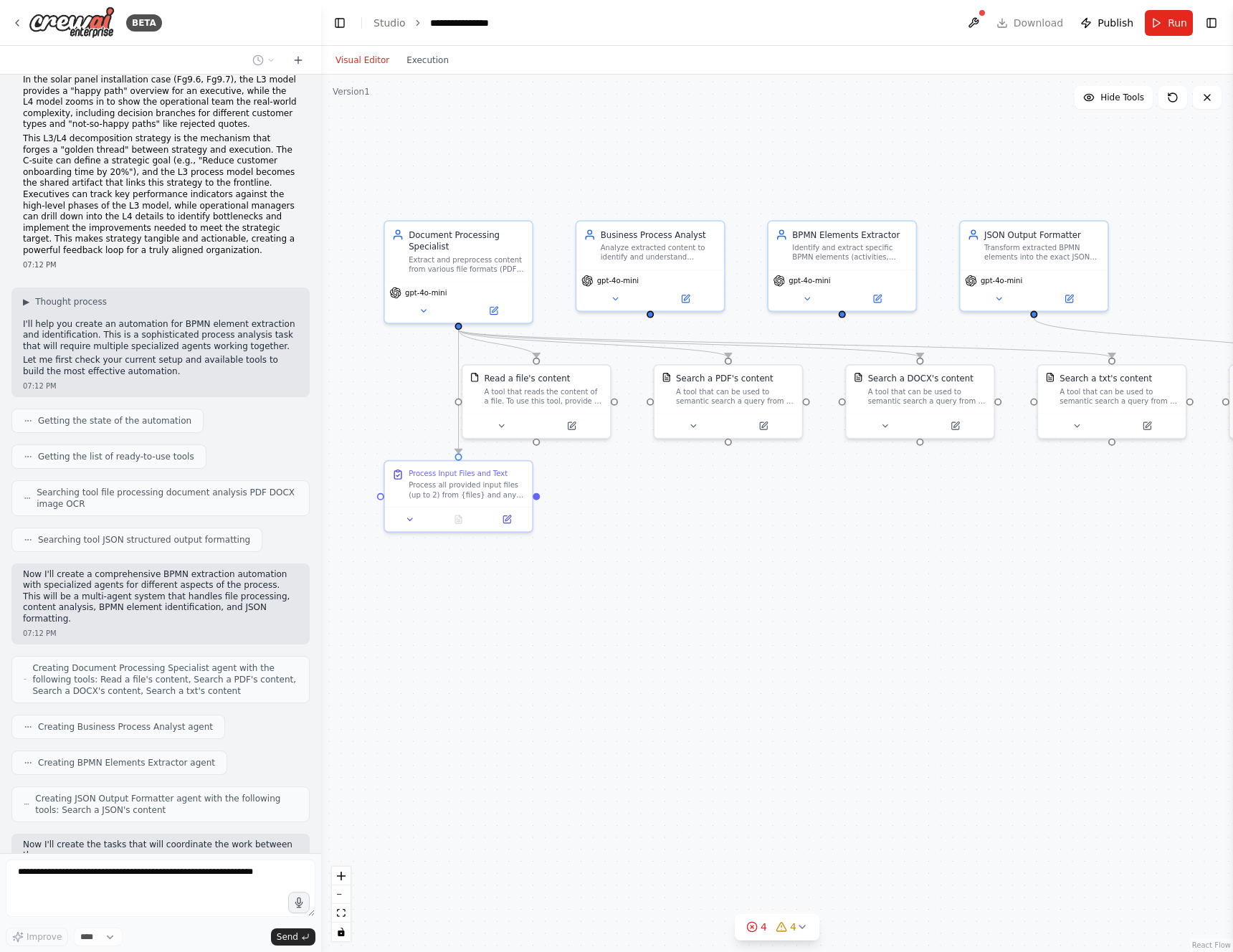
scroll to position [2112, 0]
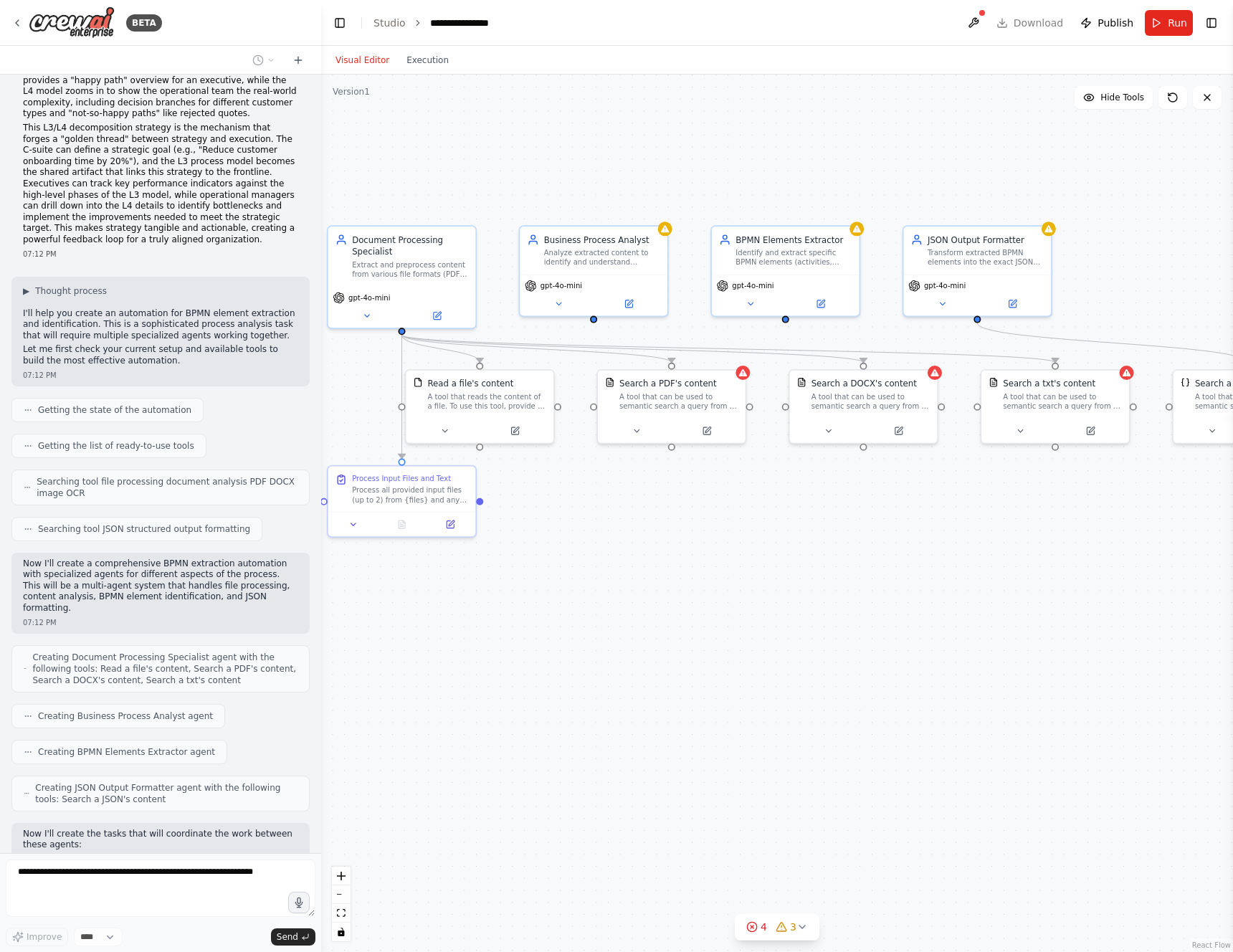
drag, startPoint x: 833, startPoint y: 557, endPoint x: 776, endPoint y: 562, distance: 57.2
click at [776, 562] on div ".deletable-edge-delete-btn { width: 20px; height: 20px; border: 0px solid #ffff…" at bounding box center [777, 513] width 912 height 878
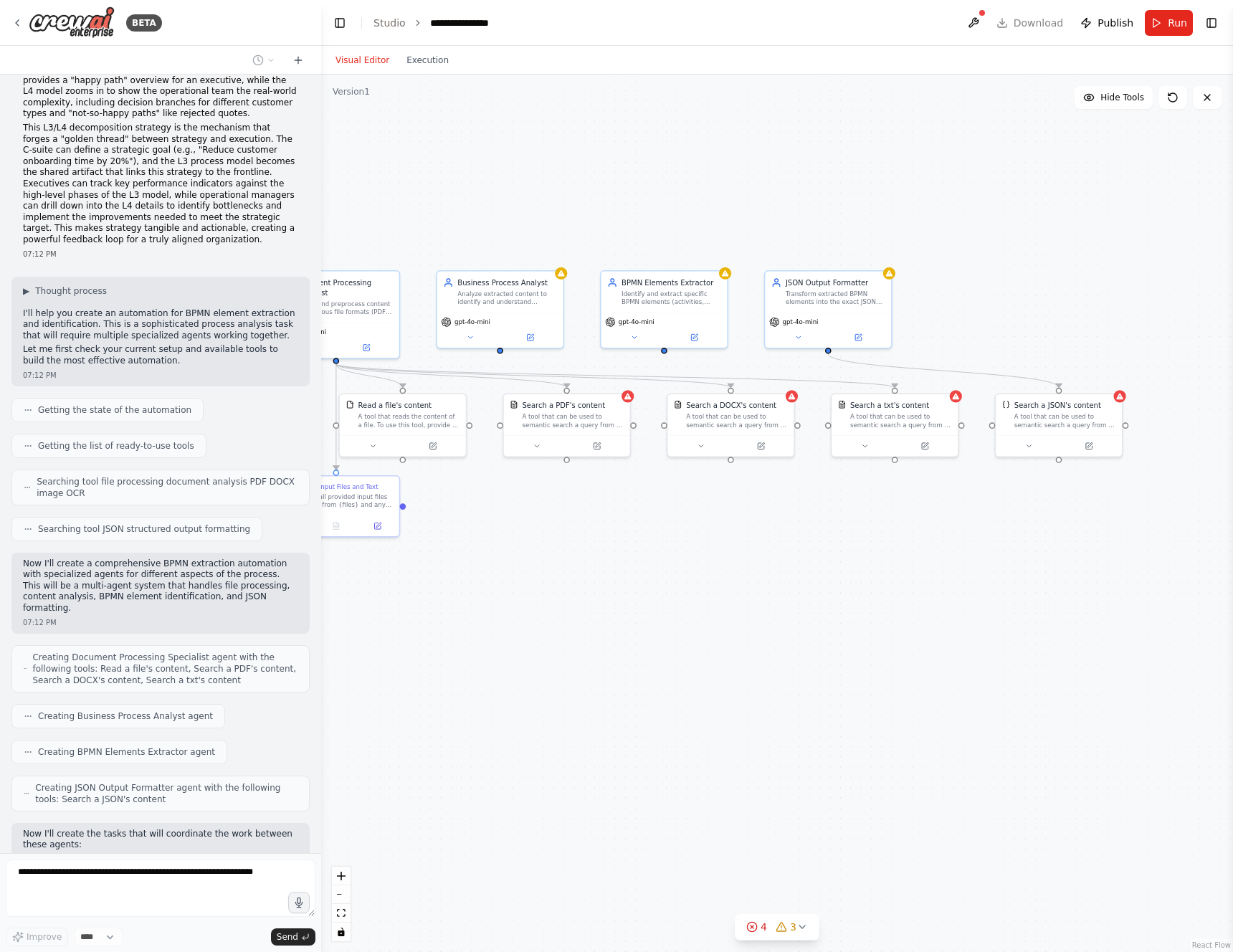
drag, startPoint x: 891, startPoint y: 572, endPoint x: 773, endPoint y: 568, distance: 118.1
click at [773, 568] on div ".deletable-edge-delete-btn { width: 20px; height: 20px; border: 0px solid #ffff…" at bounding box center [777, 513] width 912 height 878
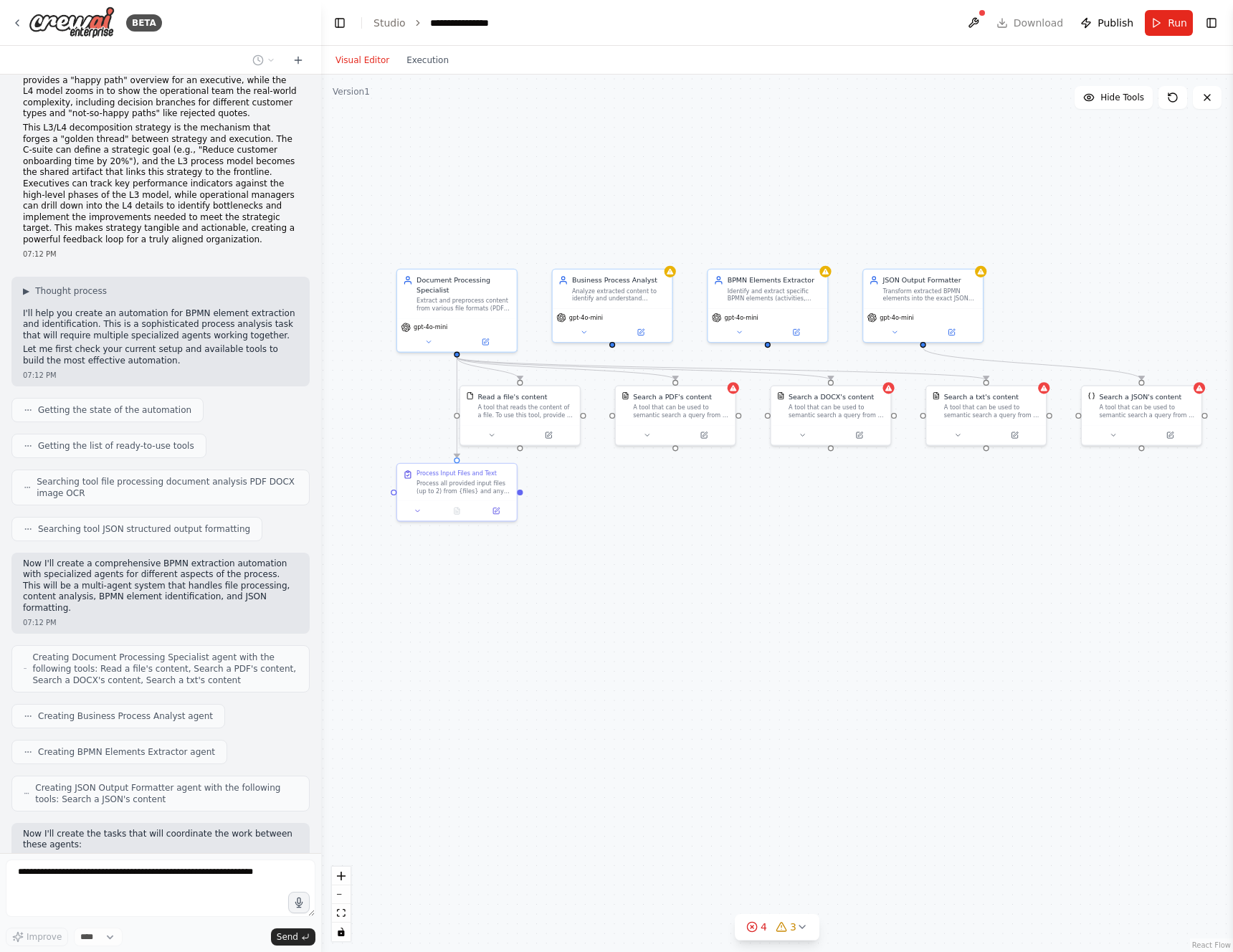
drag, startPoint x: 609, startPoint y: 571, endPoint x: 739, endPoint y: 552, distance: 131.4
click at [739, 552] on div ".deletable-edge-delete-btn { width: 20px; height: 20px; border: 0px solid #ffff…" at bounding box center [777, 513] width 912 height 878
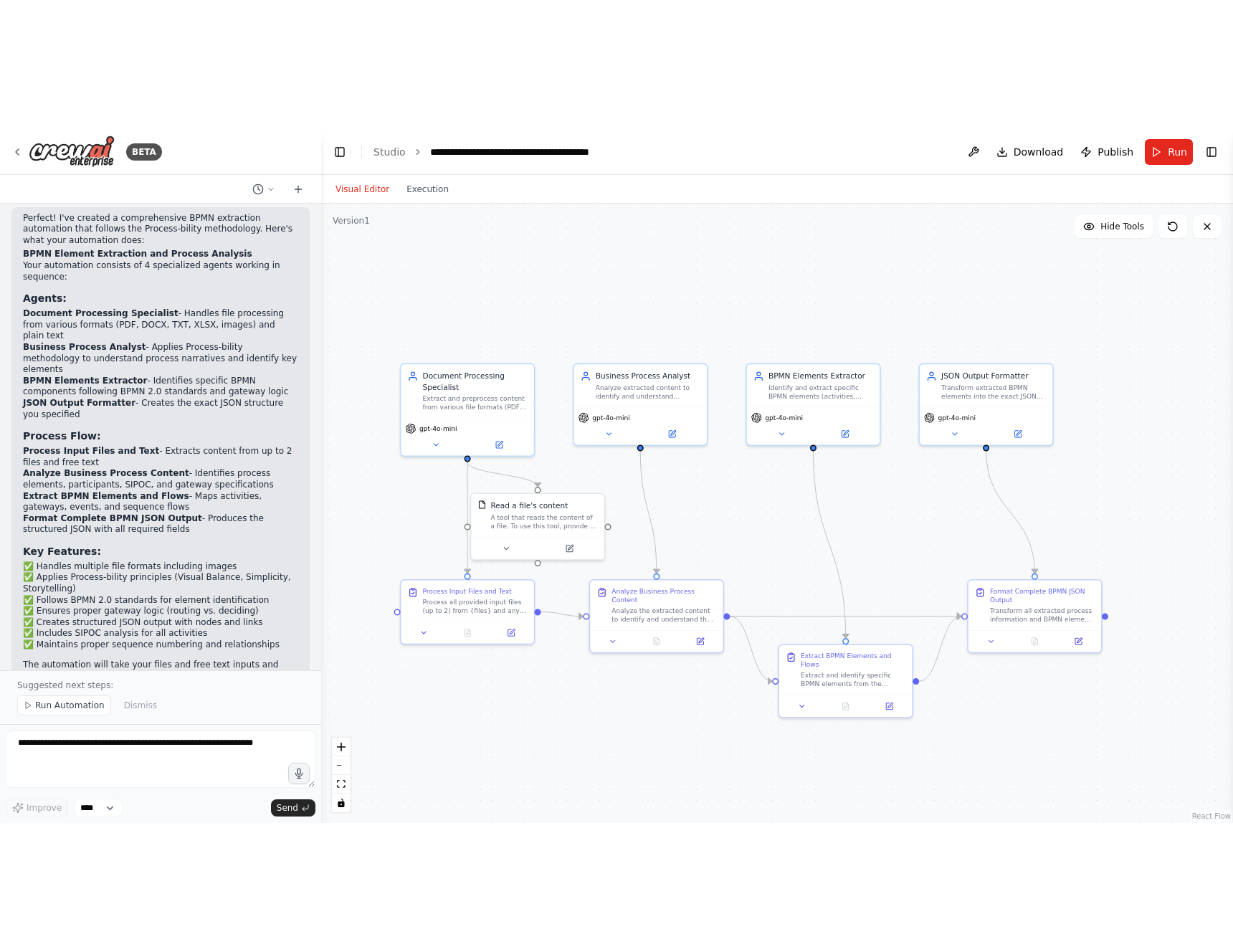
scroll to position [3441, 0]
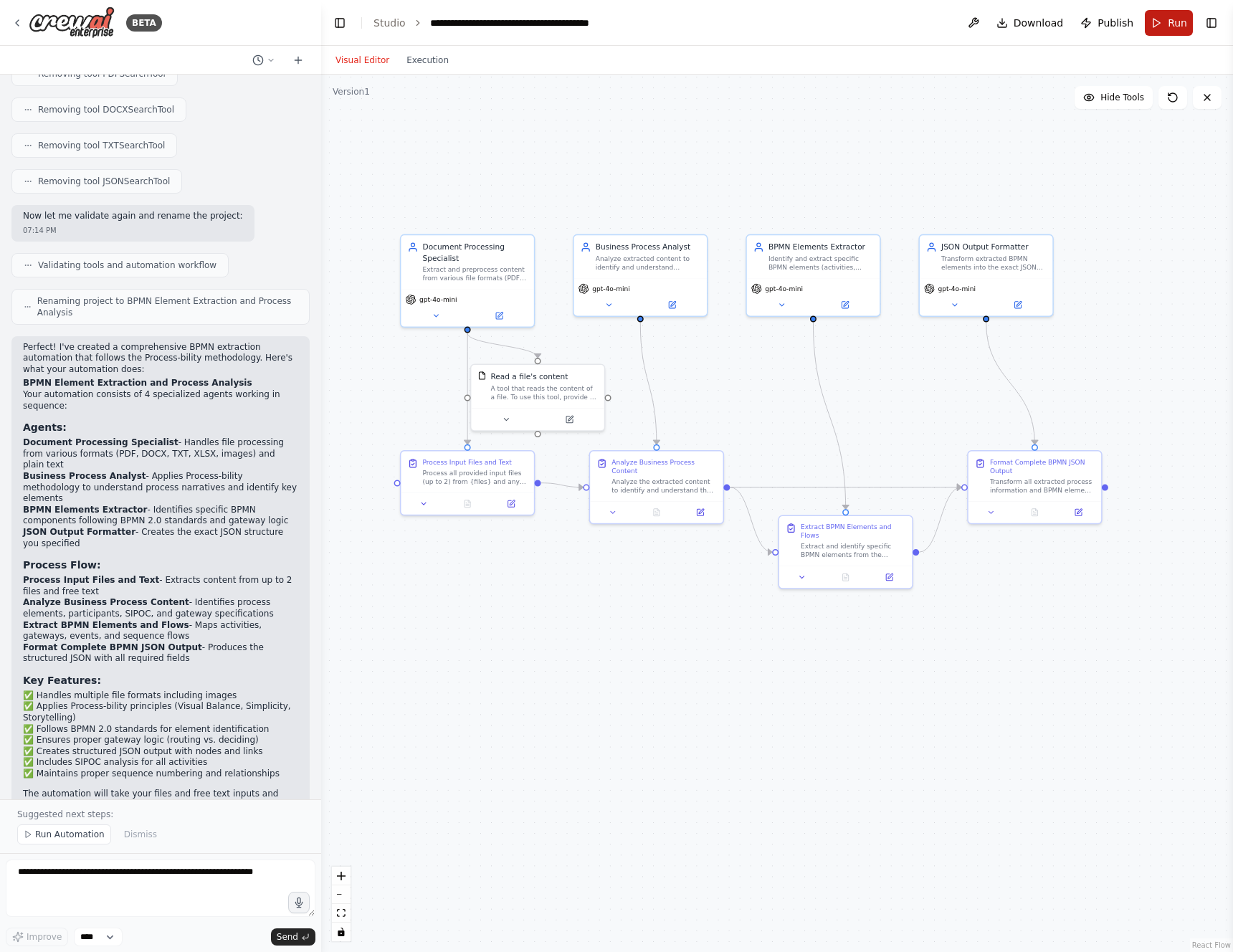
click at [1158, 27] on button "Run" at bounding box center [1169, 23] width 48 height 26
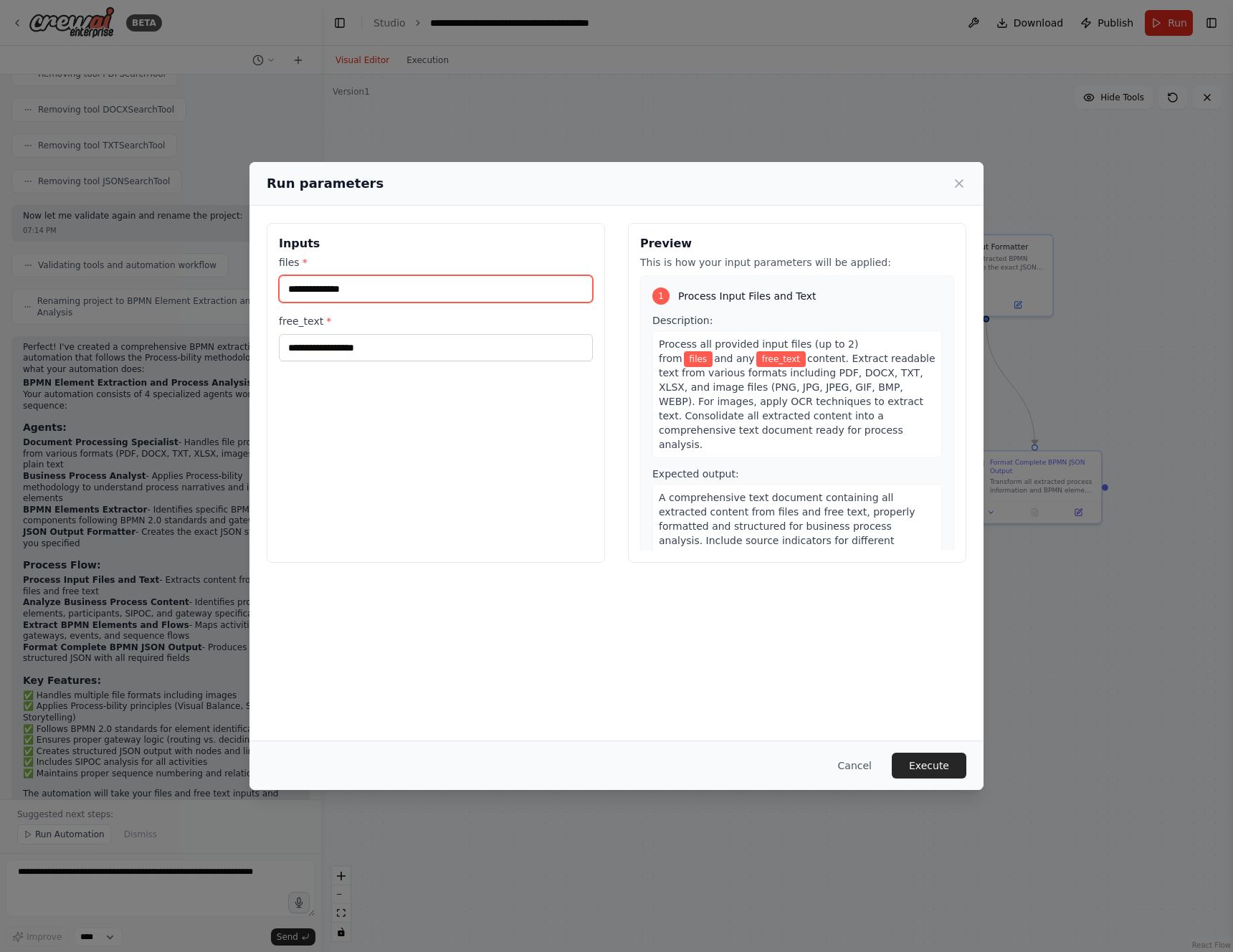
click at [385, 288] on input "files *" at bounding box center [436, 288] width 314 height 28
click at [387, 288] on input "files *" at bounding box center [436, 288] width 314 height 28
click at [388, 293] on input "files *" at bounding box center [436, 288] width 314 height 28
click at [448, 298] on input "files *" at bounding box center [436, 288] width 314 height 28
click at [434, 390] on div "Inputs files * free_text *" at bounding box center [436, 393] width 338 height 340
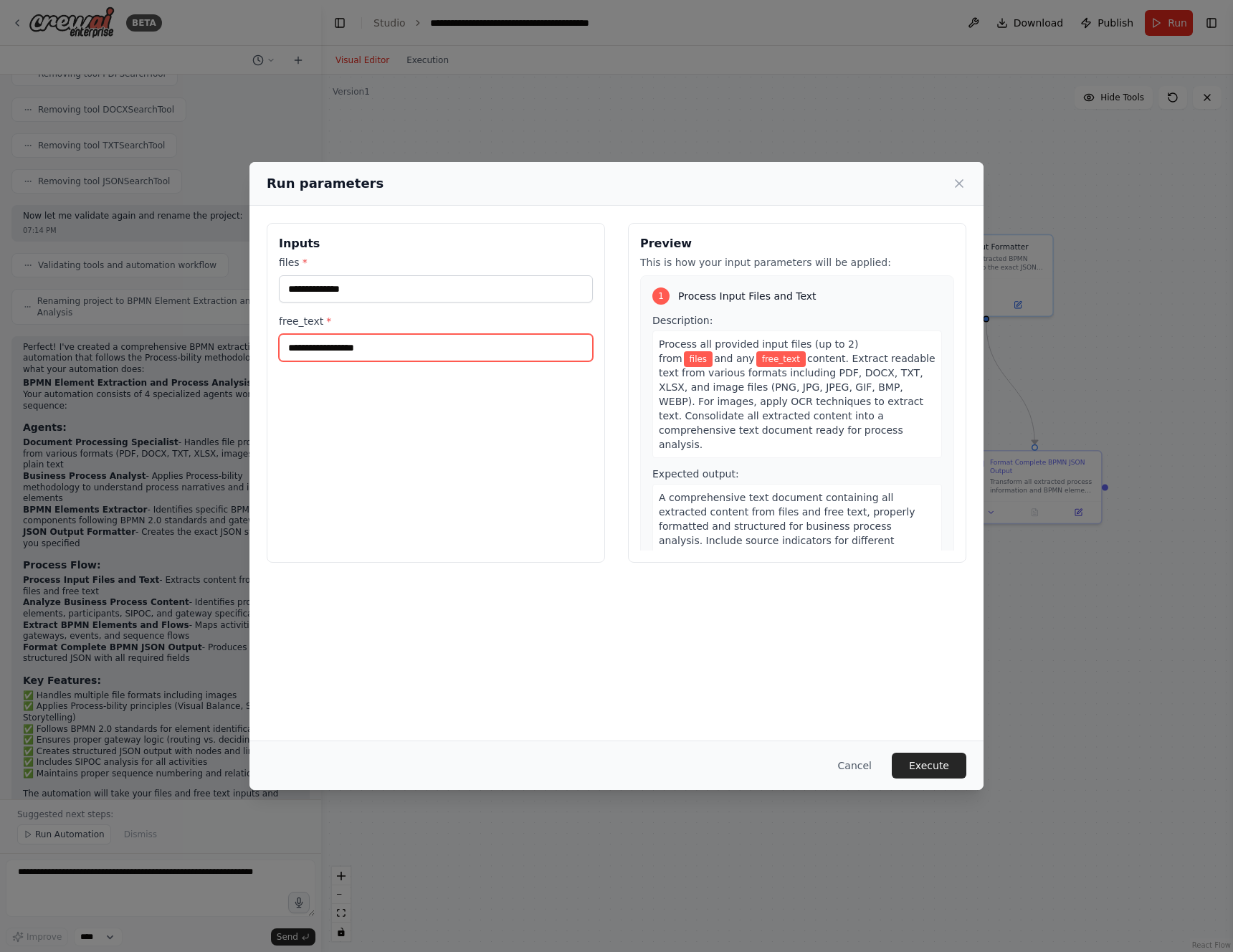
click at [401, 351] on input "free_text *" at bounding box center [436, 348] width 314 height 28
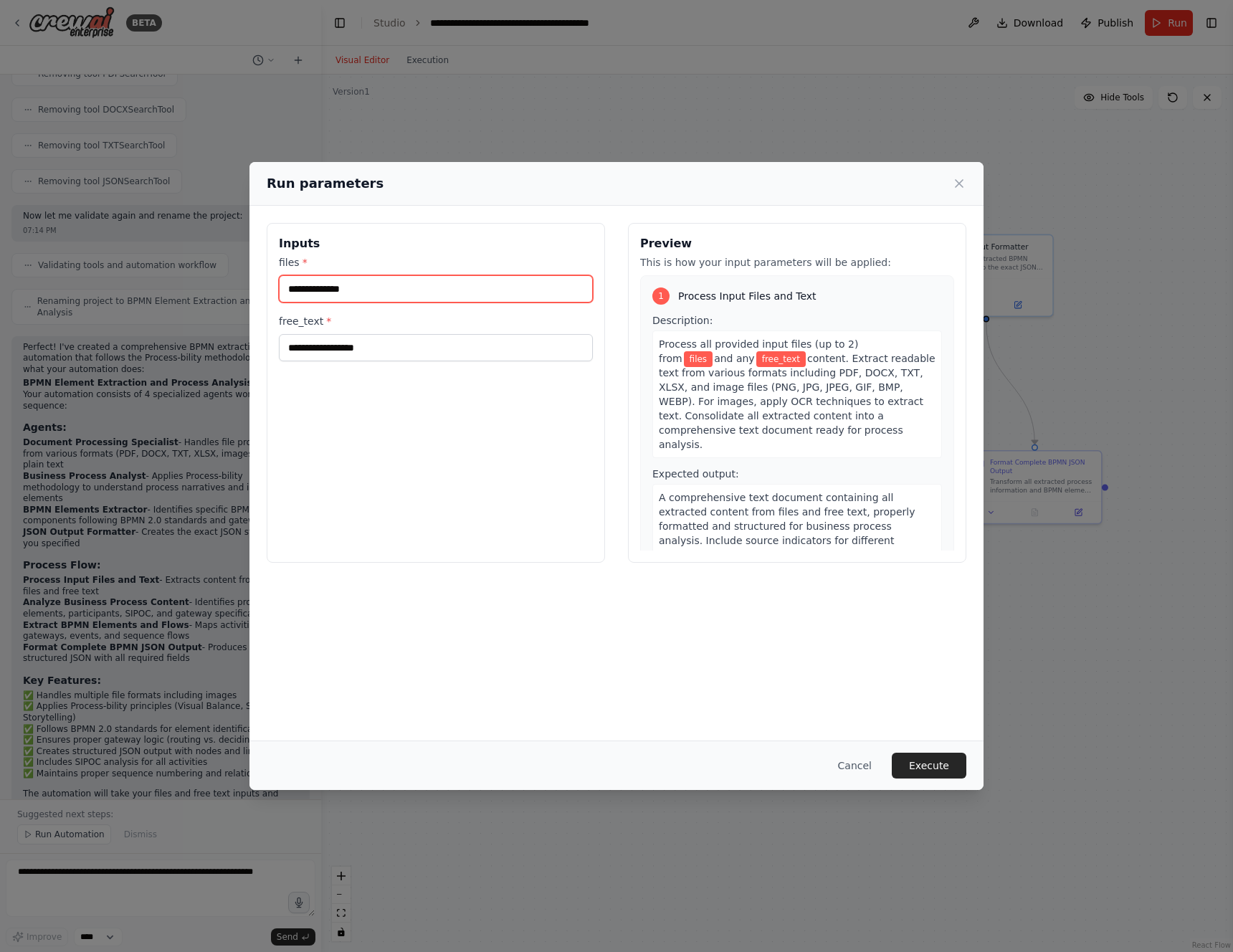
click at [394, 293] on input "files *" at bounding box center [436, 288] width 314 height 28
click at [353, 293] on input "files *" at bounding box center [436, 288] width 314 height 28
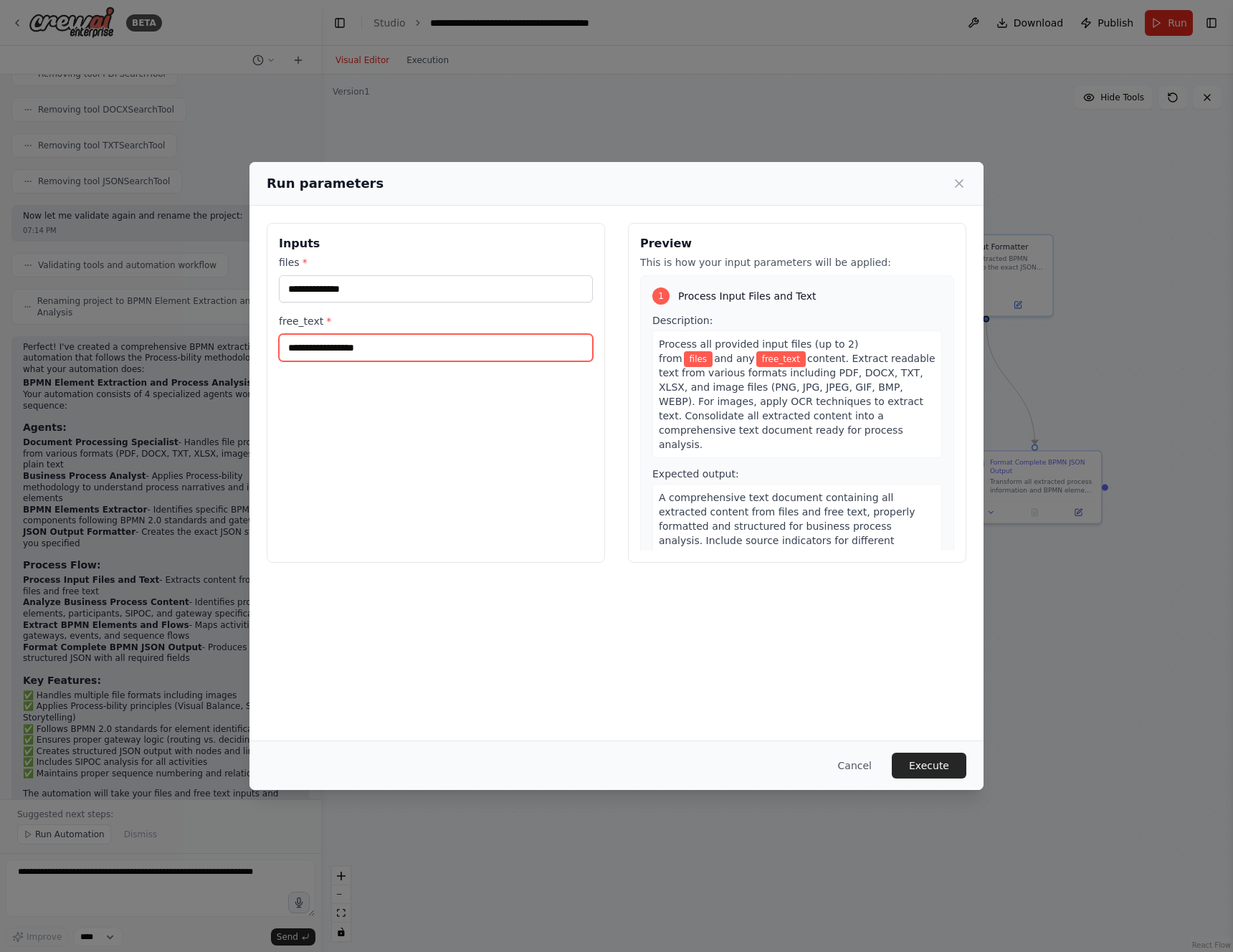
click at [354, 348] on input "free_text *" at bounding box center [436, 348] width 314 height 28
click at [597, 43] on div "Run parameters Inputs files * free_text * Preview This is how your input parame…" at bounding box center [616, 476] width 1233 height 952
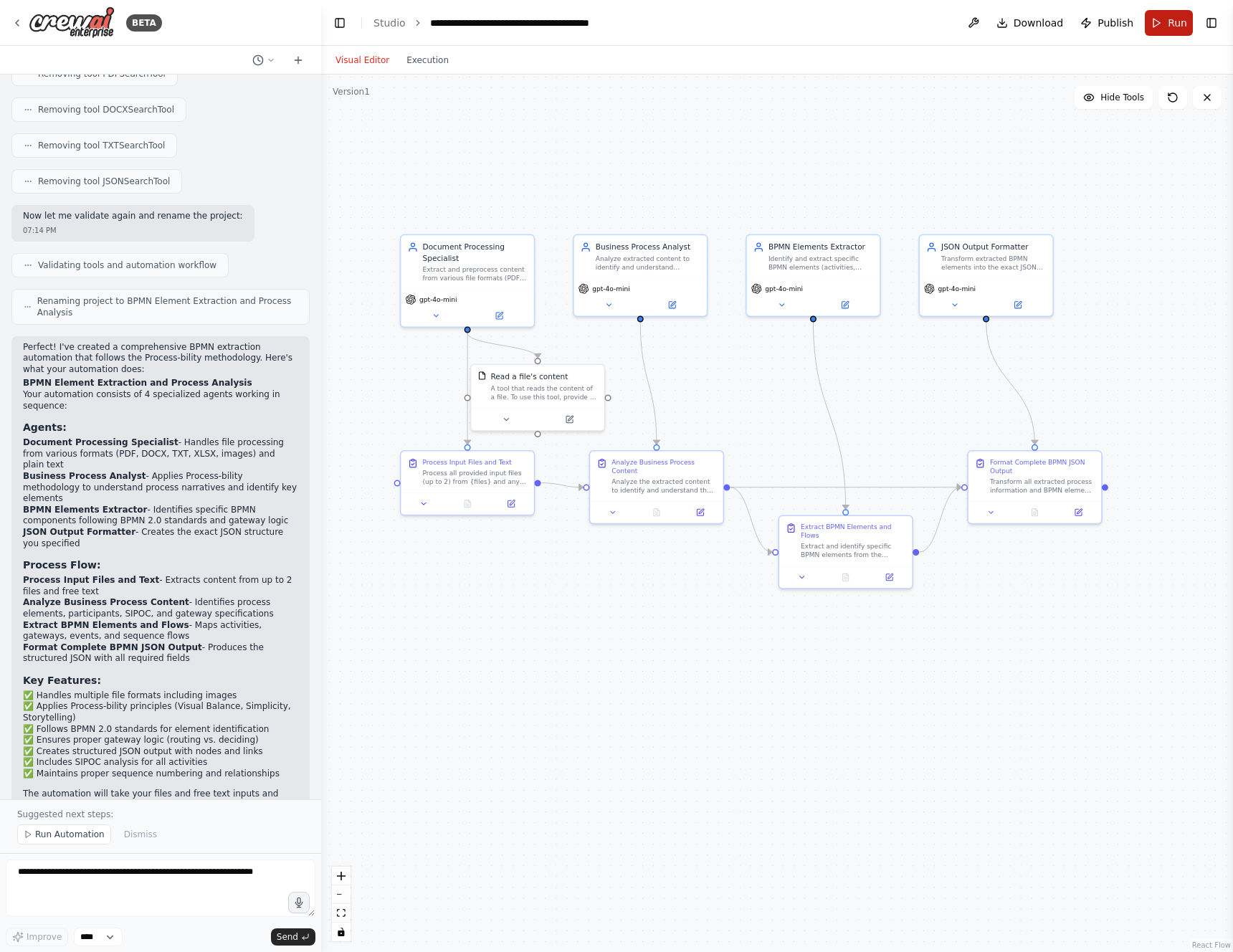
click at [1157, 19] on button "Run" at bounding box center [1169, 23] width 48 height 26
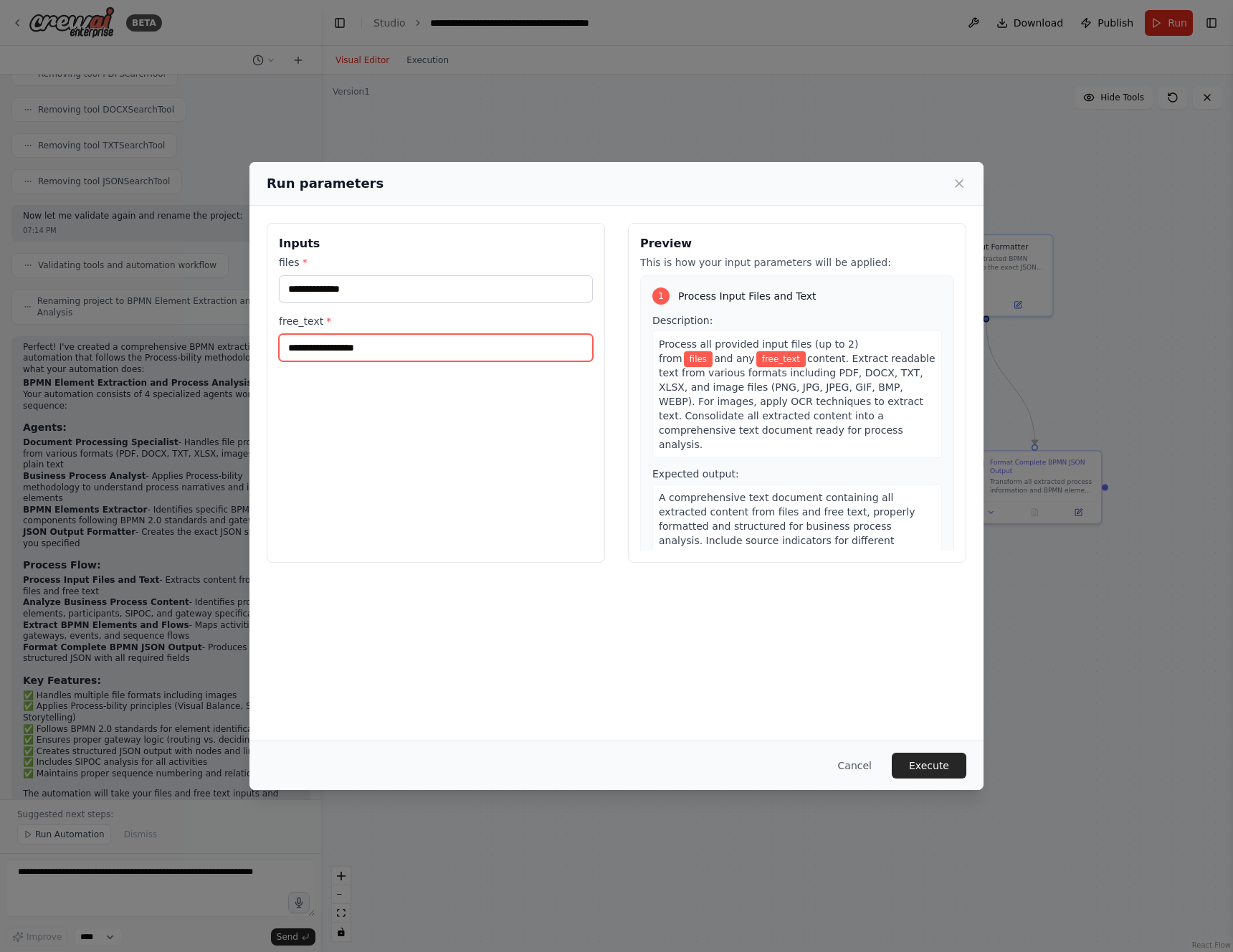
click at [392, 356] on input "free_text *" at bounding box center [436, 348] width 314 height 28
paste input "**********"
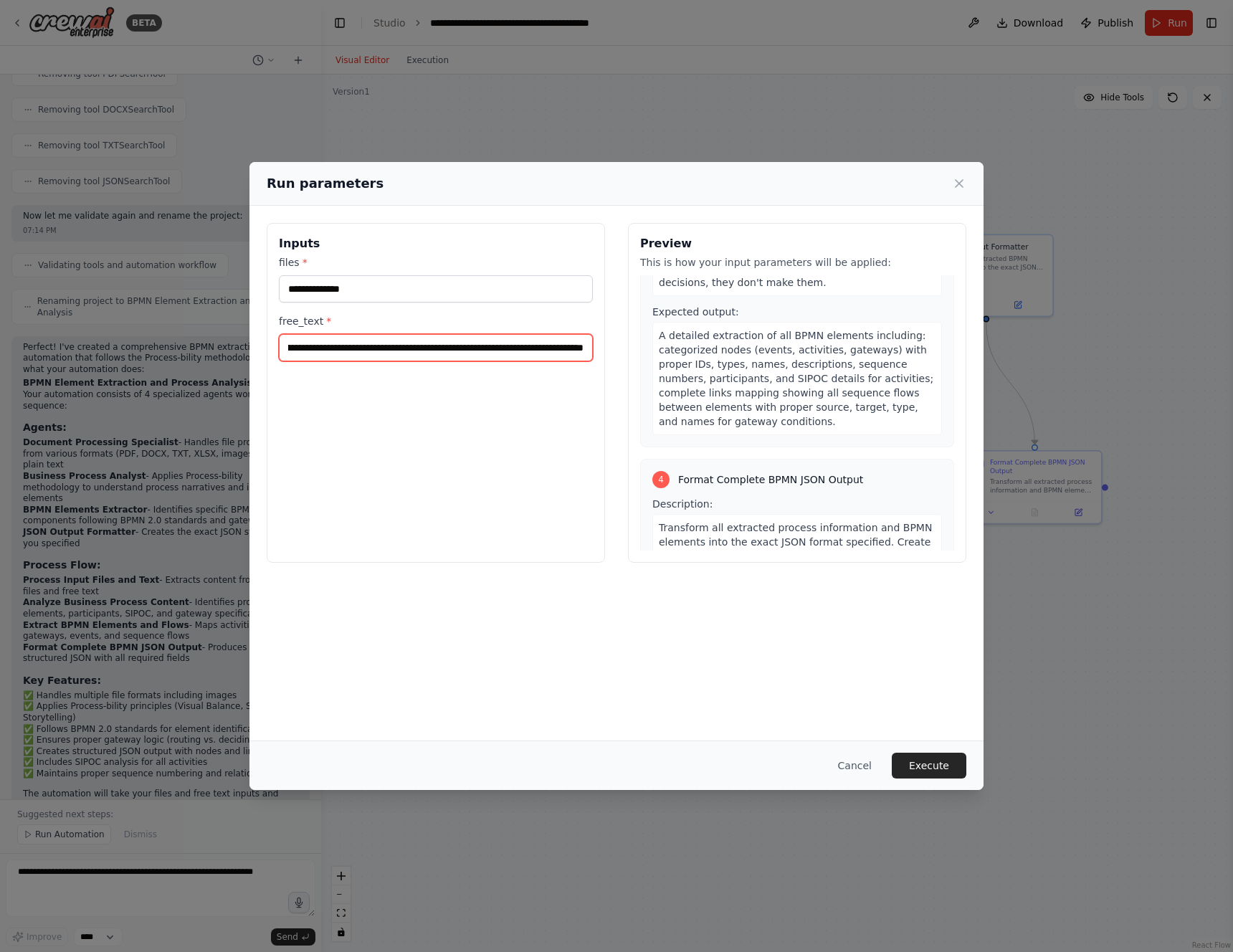
scroll to position [1317, 0]
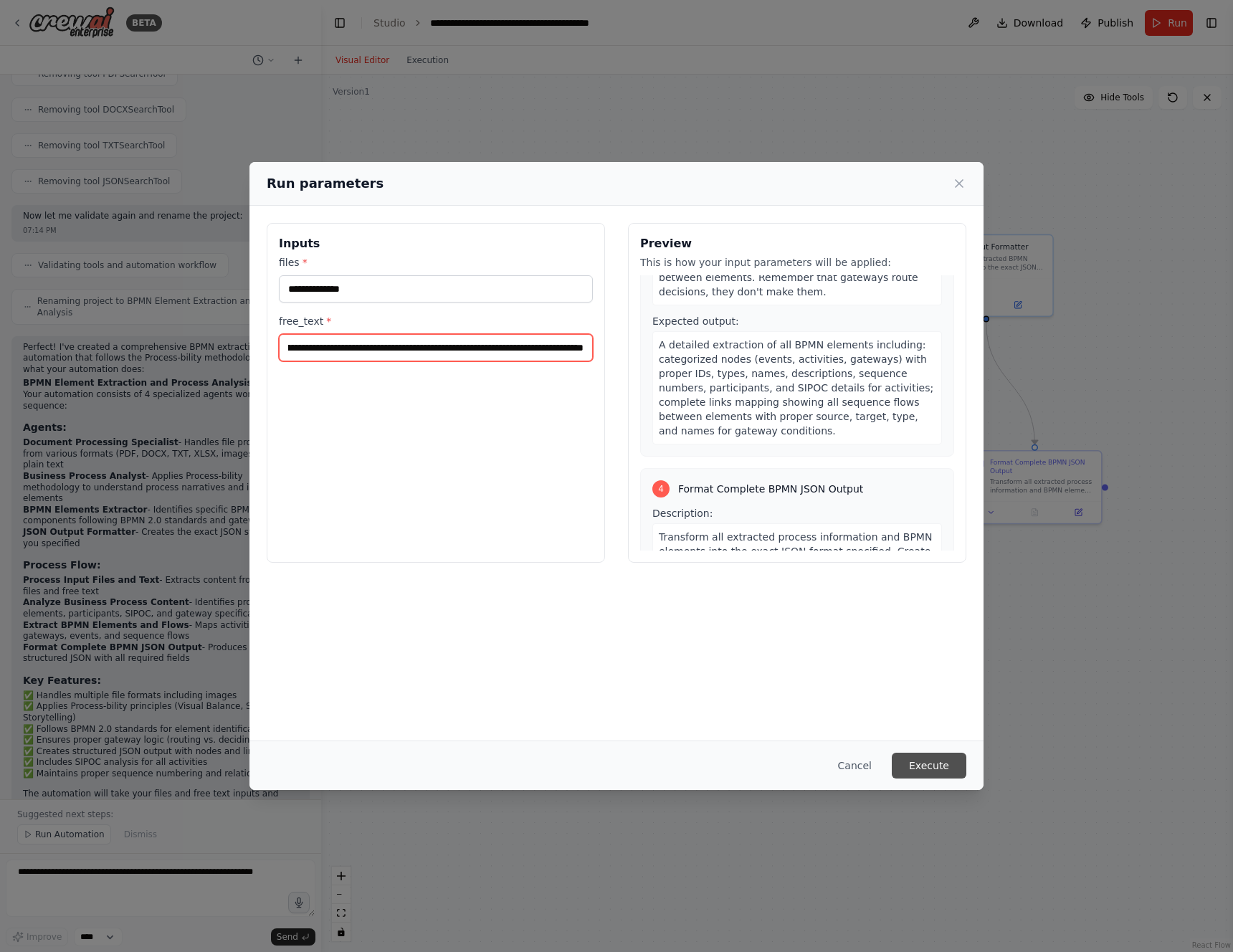
type input "**********"
click at [936, 756] on button "Execute" at bounding box center [929, 765] width 74 height 26
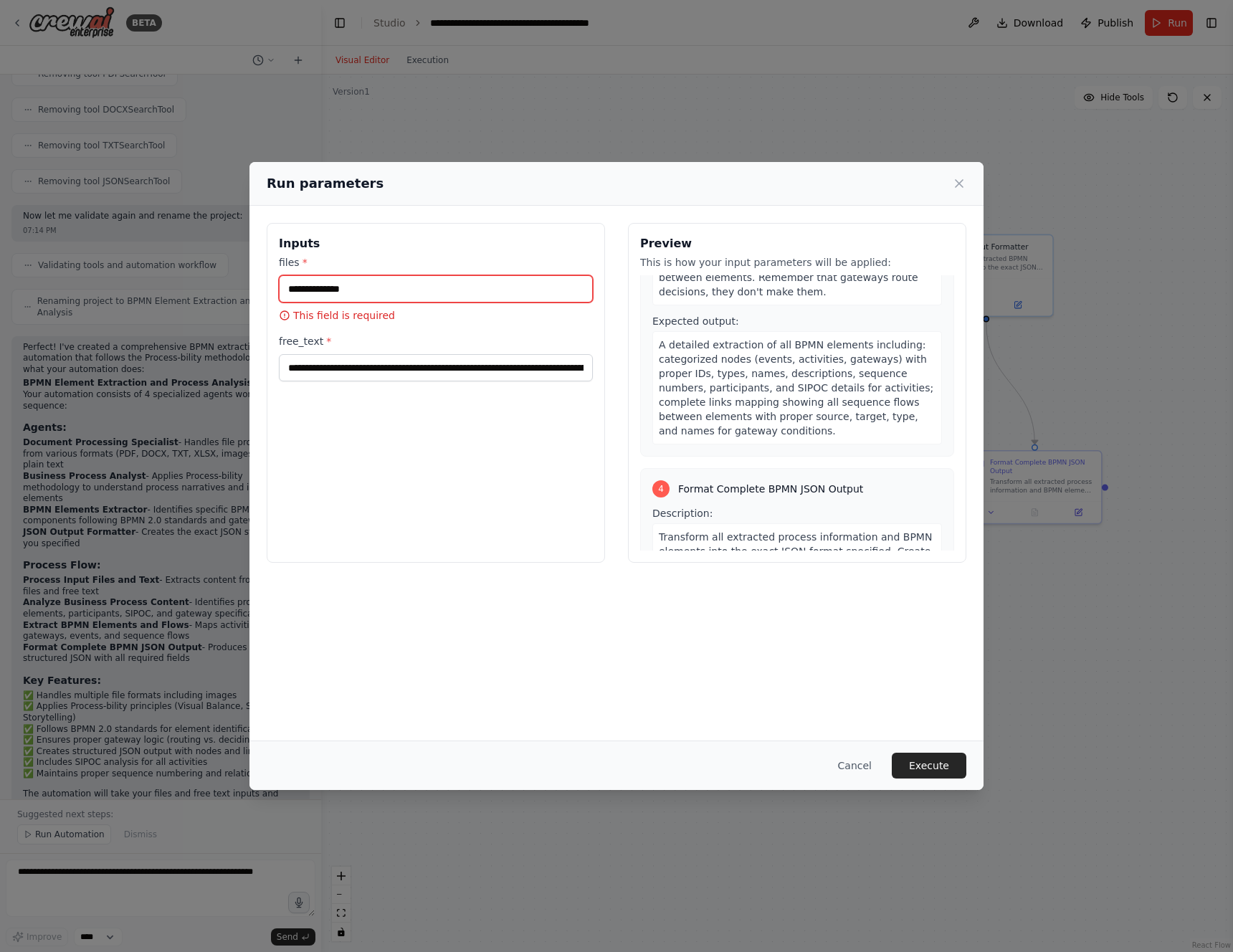
click at [383, 289] on input "files *" at bounding box center [436, 288] width 314 height 28
click at [960, 181] on icon at bounding box center [959, 183] width 8 height 8
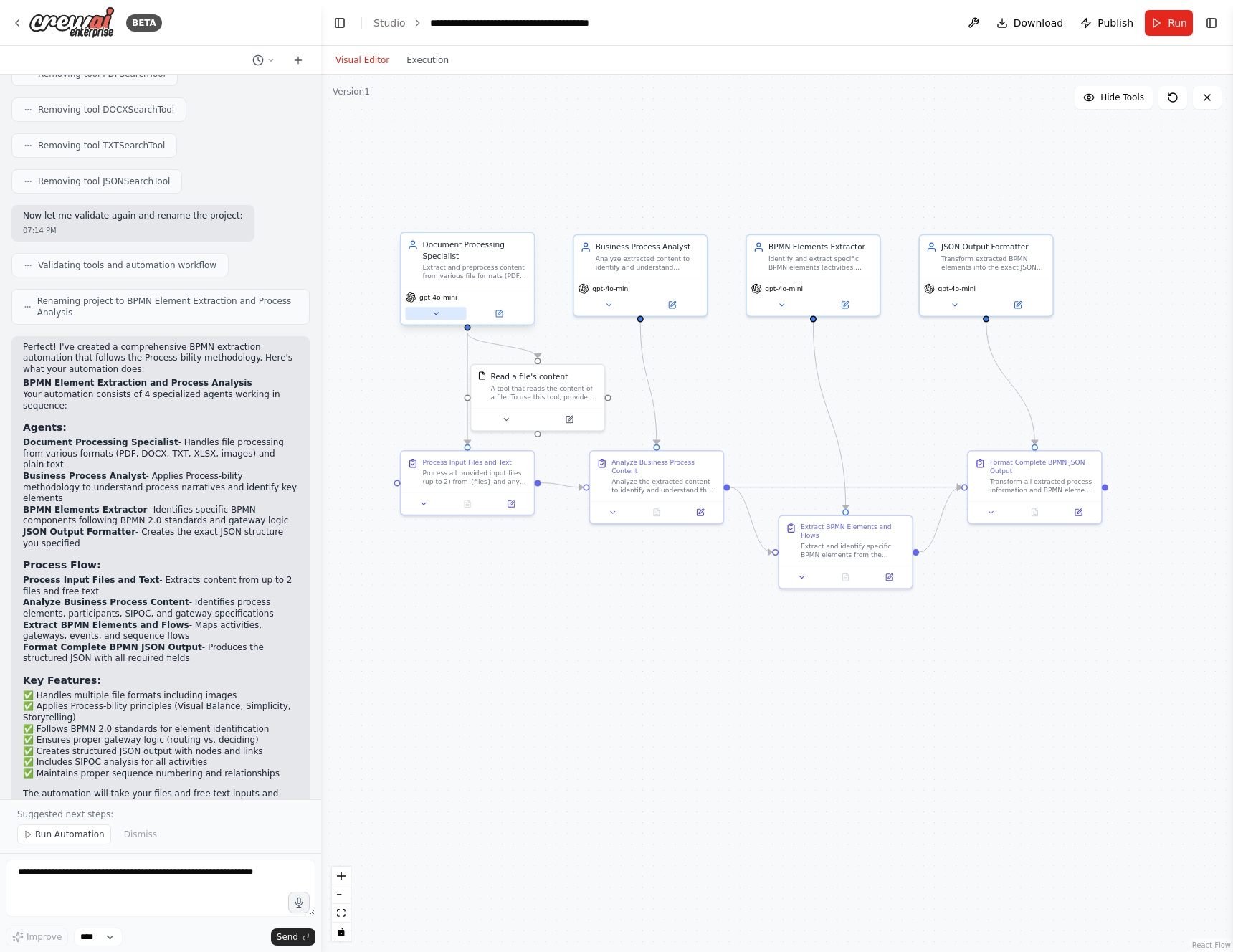
click at [443, 310] on button at bounding box center [435, 313] width 61 height 13
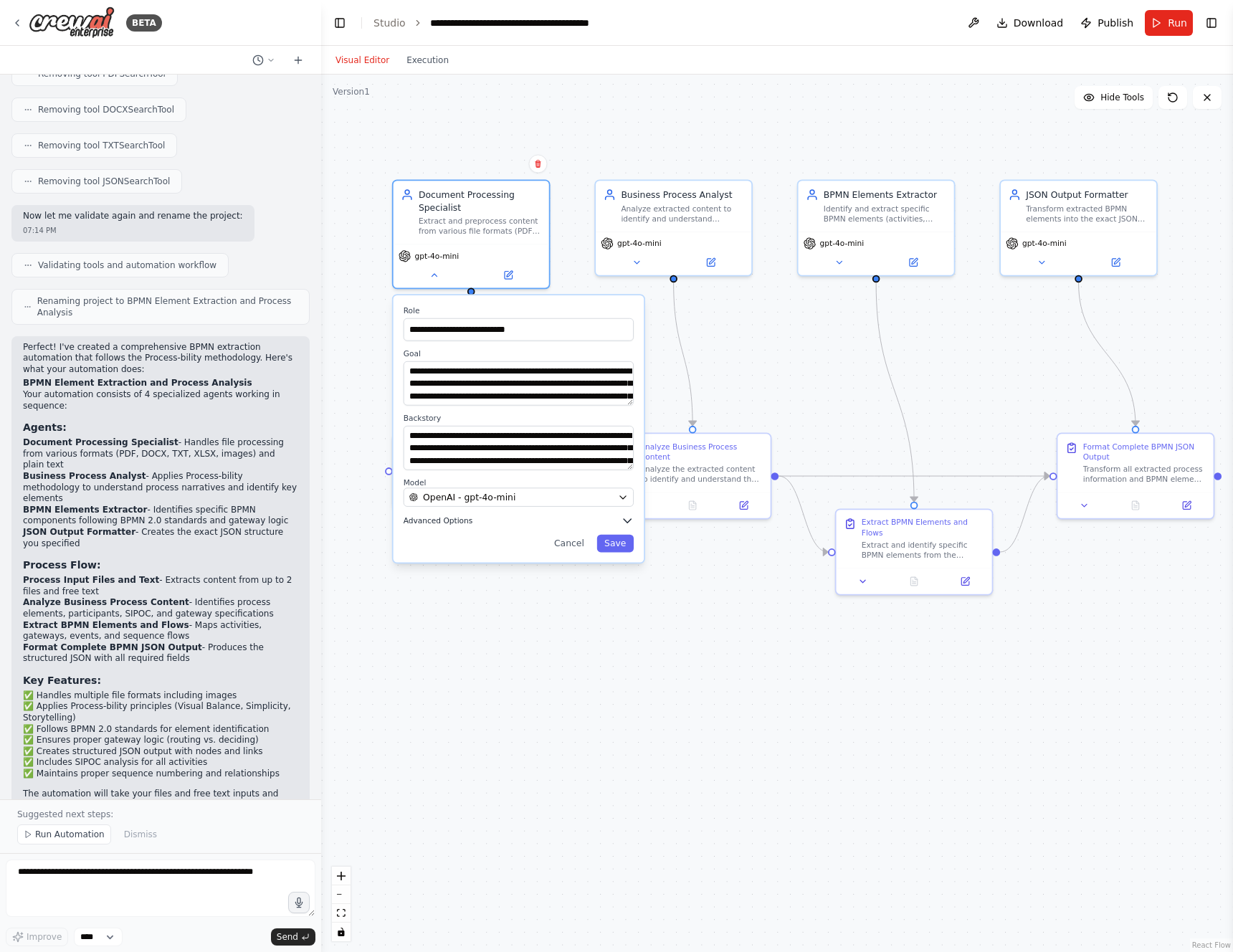
click at [444, 520] on span "Advanced Options" at bounding box center [438, 520] width 69 height 10
click at [425, 597] on span at bounding box center [430, 592] width 10 height 10
click at [616, 672] on button "Save" at bounding box center [615, 673] width 38 height 18
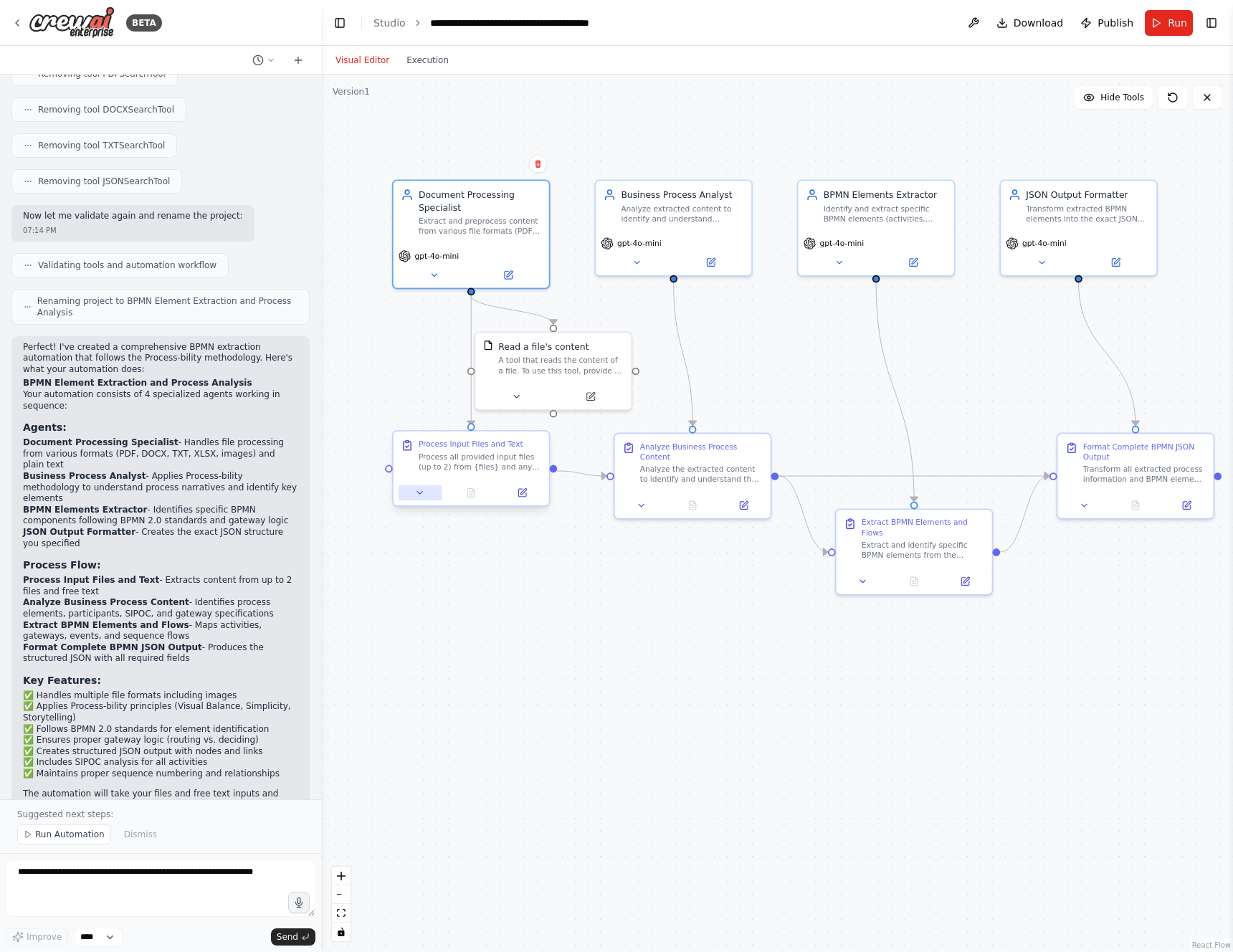
click at [413, 494] on button at bounding box center [420, 493] width 43 height 15
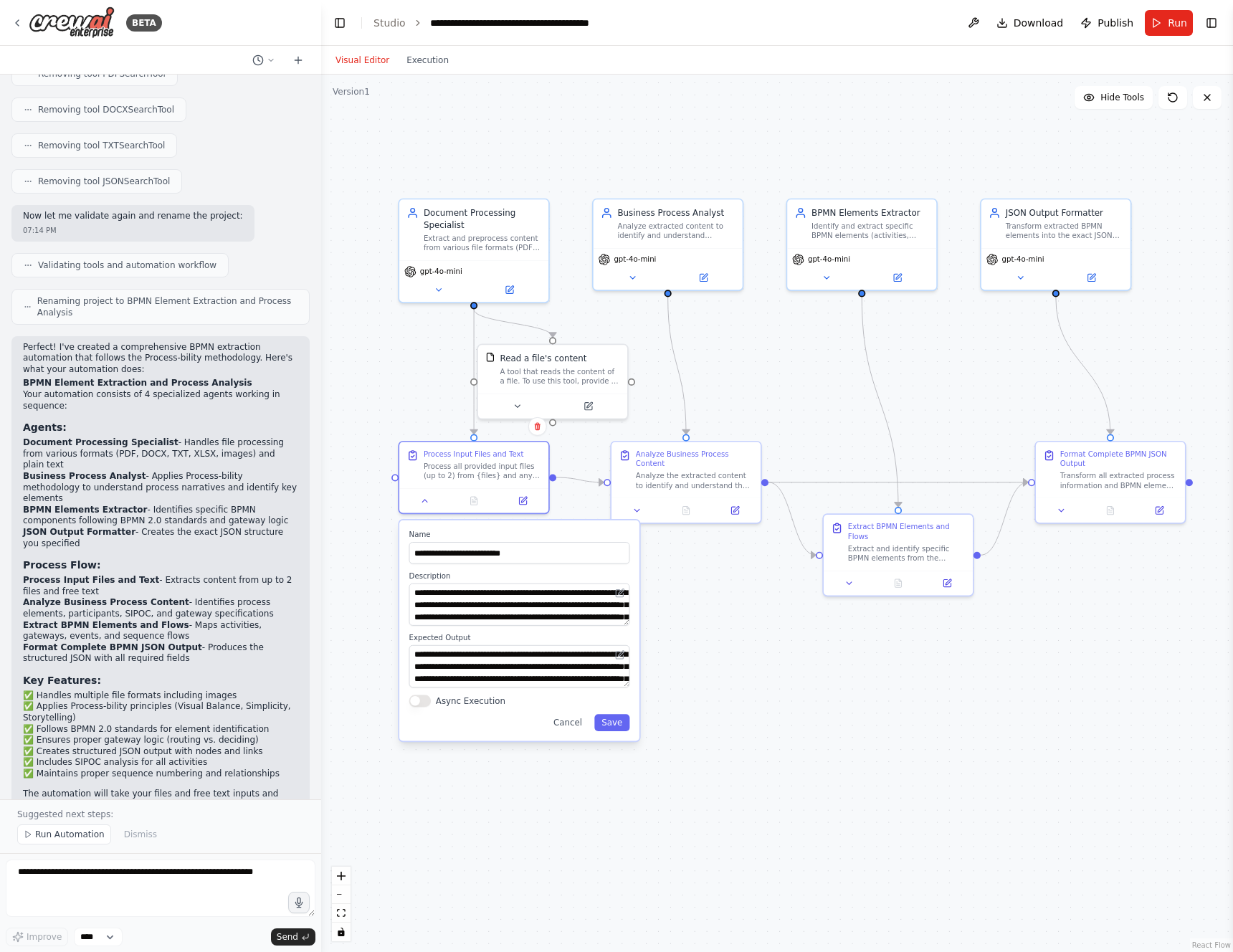
click at [736, 666] on div ".deletable-edge-delete-btn { width: 20px; height: 20px; border: 0px solid #ffff…" at bounding box center [777, 513] width 912 height 878
click at [984, 22] on button at bounding box center [974, 23] width 23 height 26
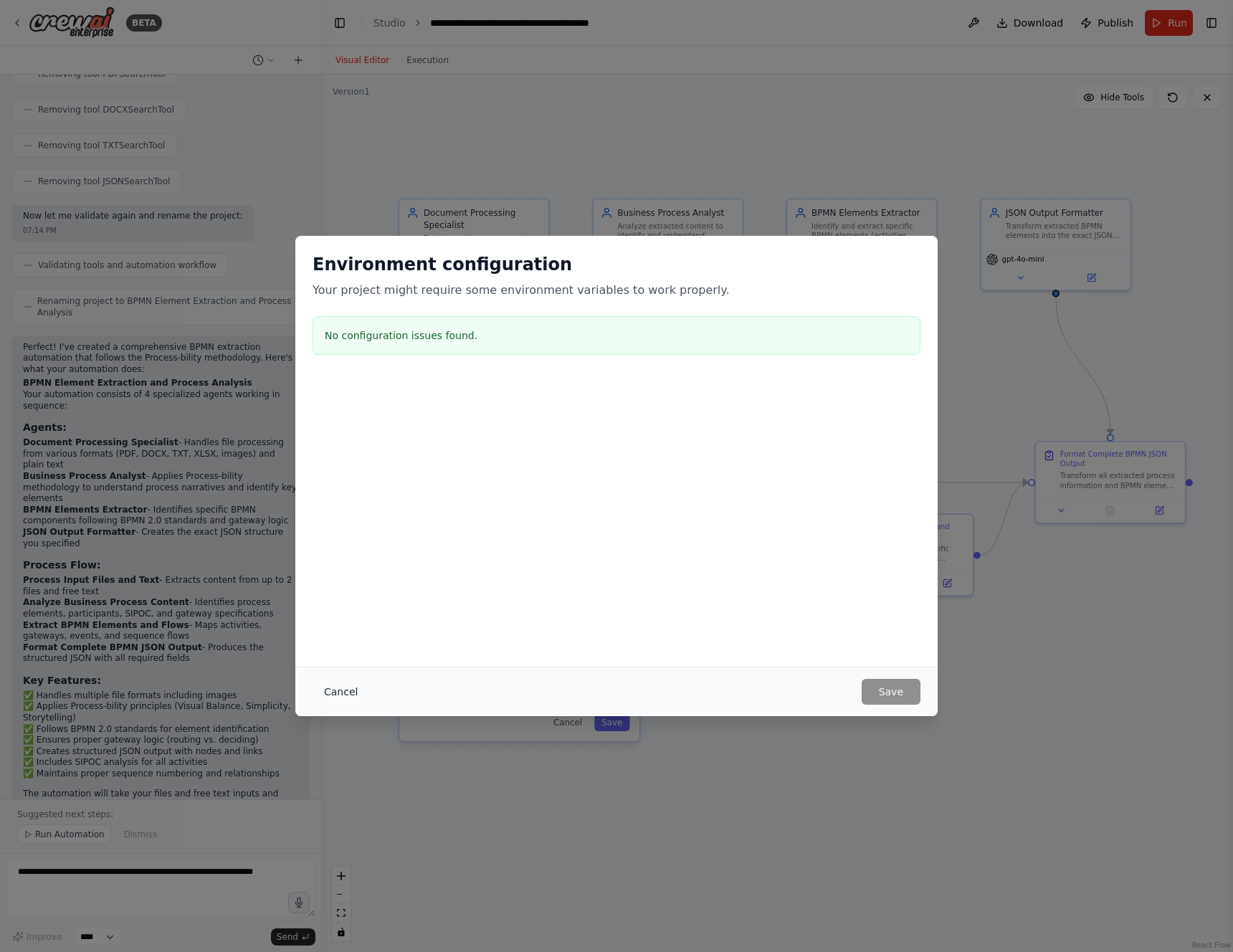
click at [348, 689] on button "Cancel" at bounding box center [341, 691] width 57 height 26
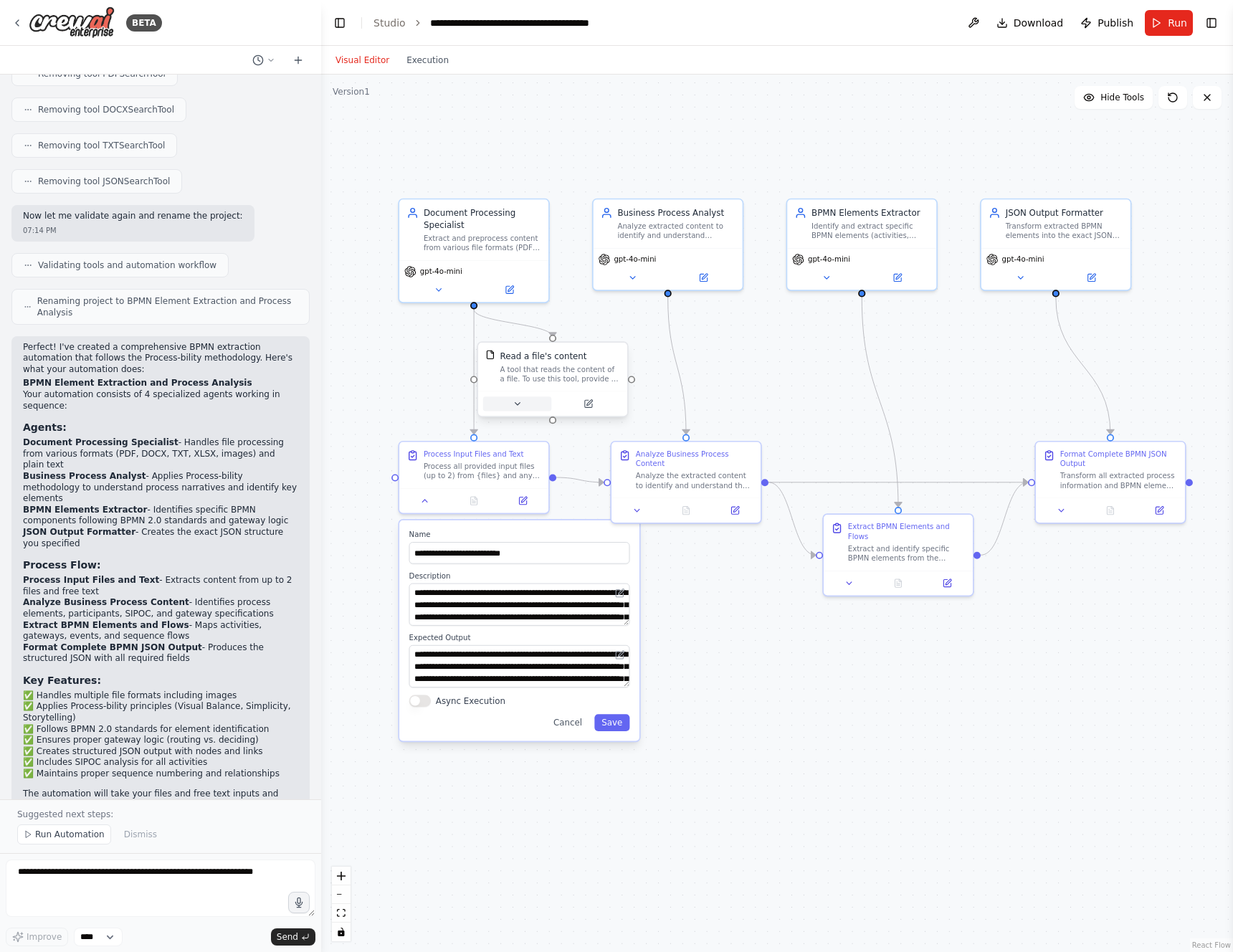
click at [527, 398] on button at bounding box center [518, 403] width 69 height 14
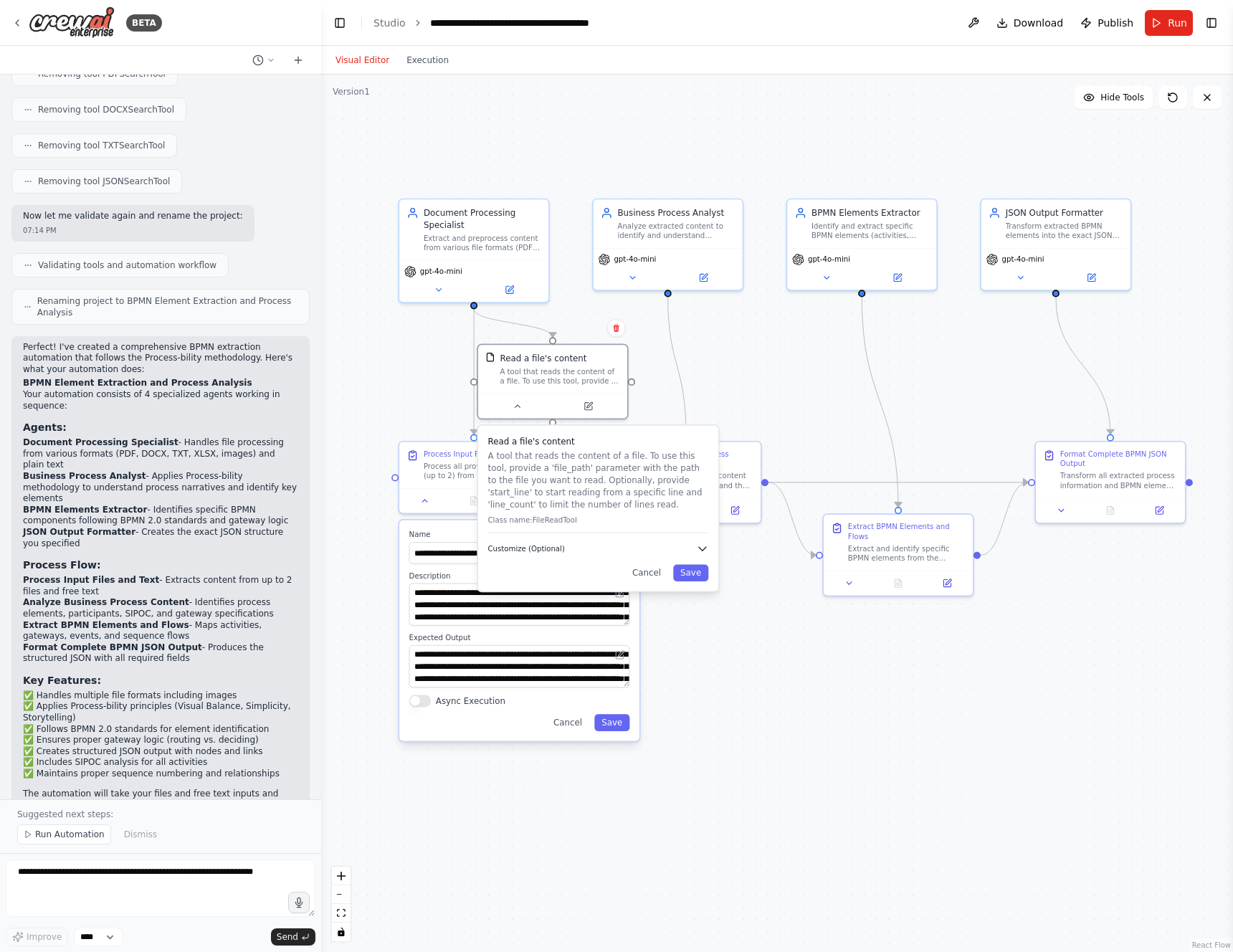
click at [541, 551] on span "Customize (Optional)" at bounding box center [527, 549] width 77 height 10
click at [542, 549] on span "Customize (Optional)" at bounding box center [533, 549] width 77 height 10
click at [535, 588] on input "text" at bounding box center [604, 587] width 221 height 22
drag, startPoint x: 1191, startPoint y: 33, endPoint x: 1207, endPoint y: 23, distance: 18.9
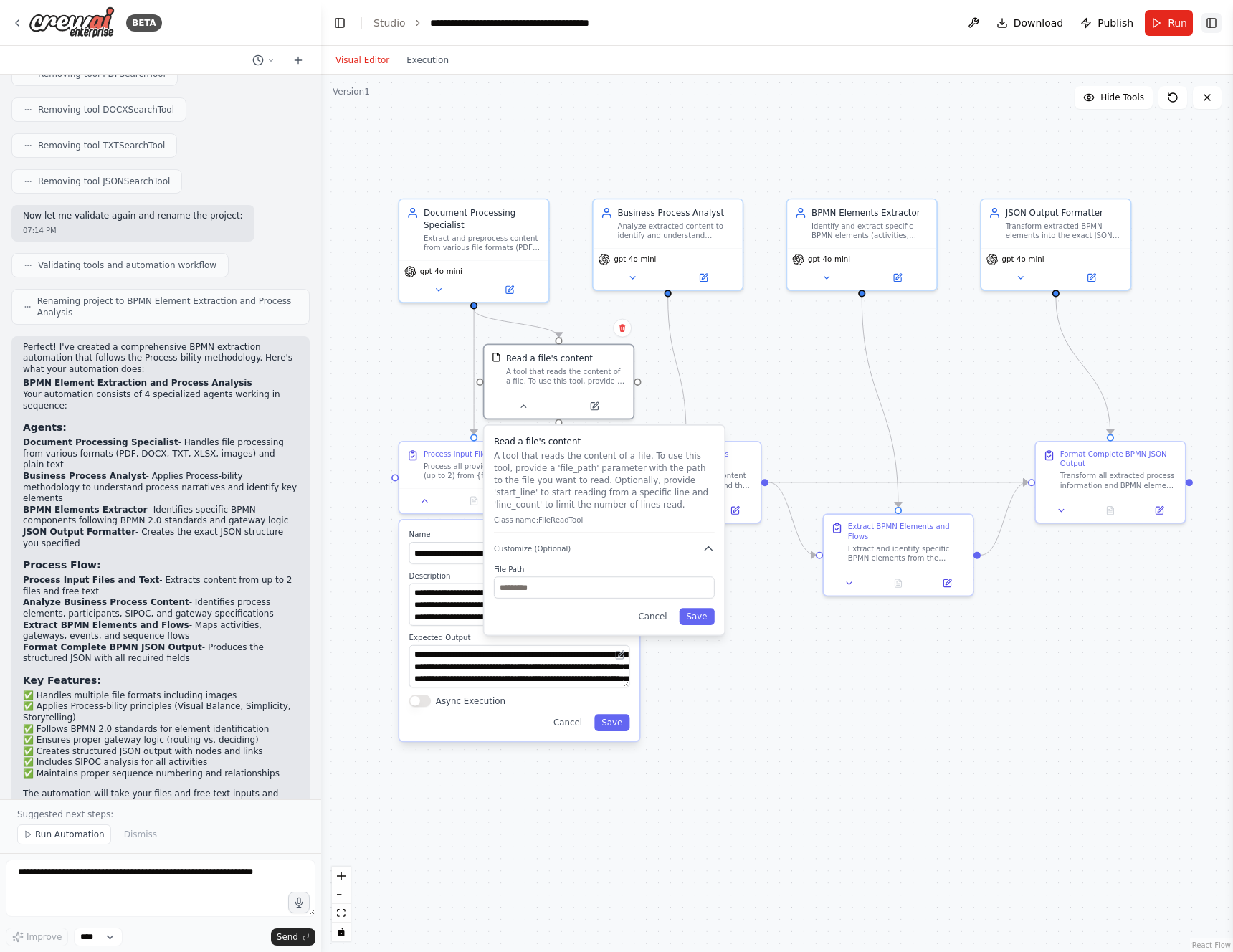
click at [1191, 33] on button "Run" at bounding box center [1169, 23] width 48 height 26
click at [1216, 20] on button "Toggle Right Sidebar" at bounding box center [1211, 23] width 20 height 20
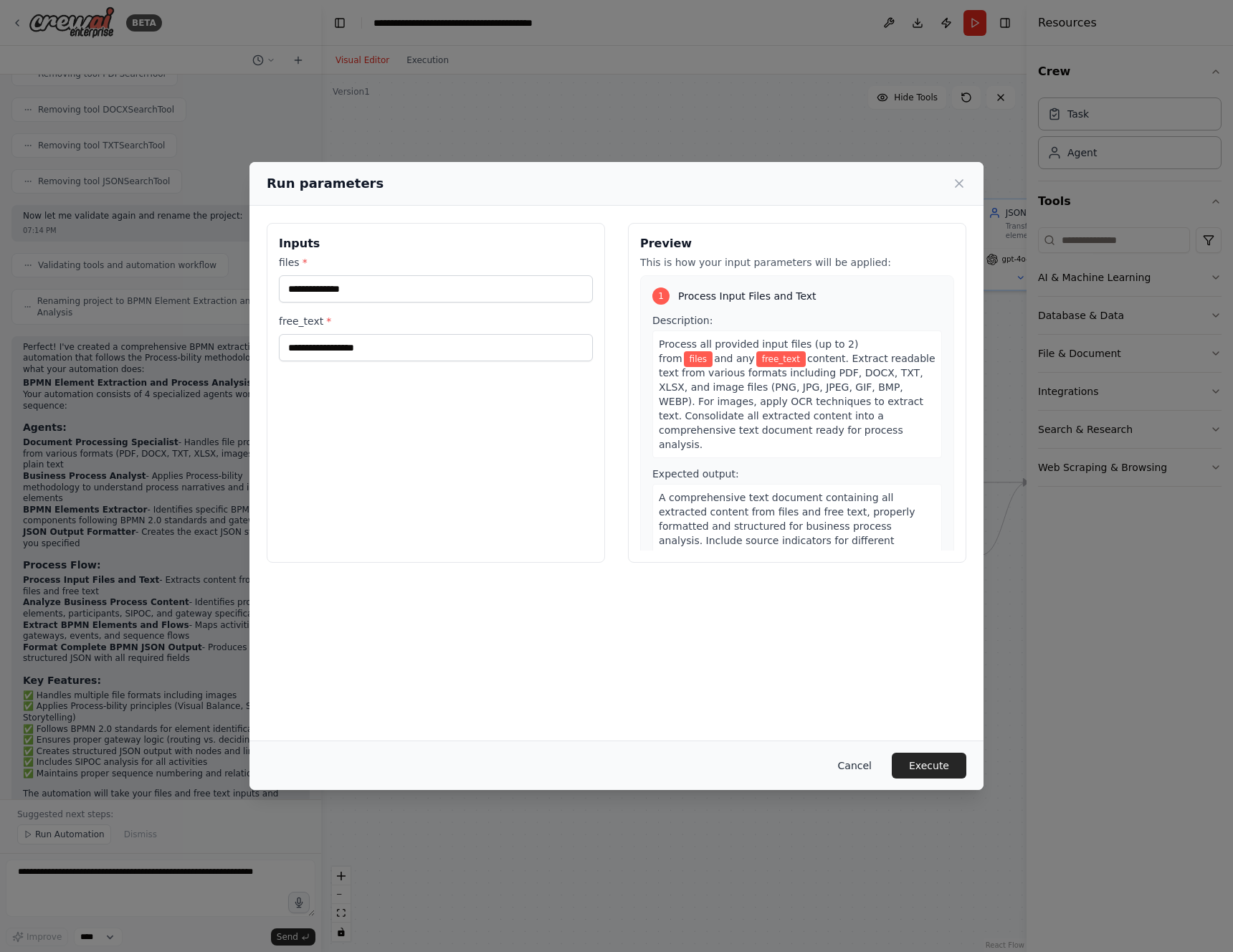
click at [866, 759] on button "Cancel" at bounding box center [855, 765] width 57 height 26
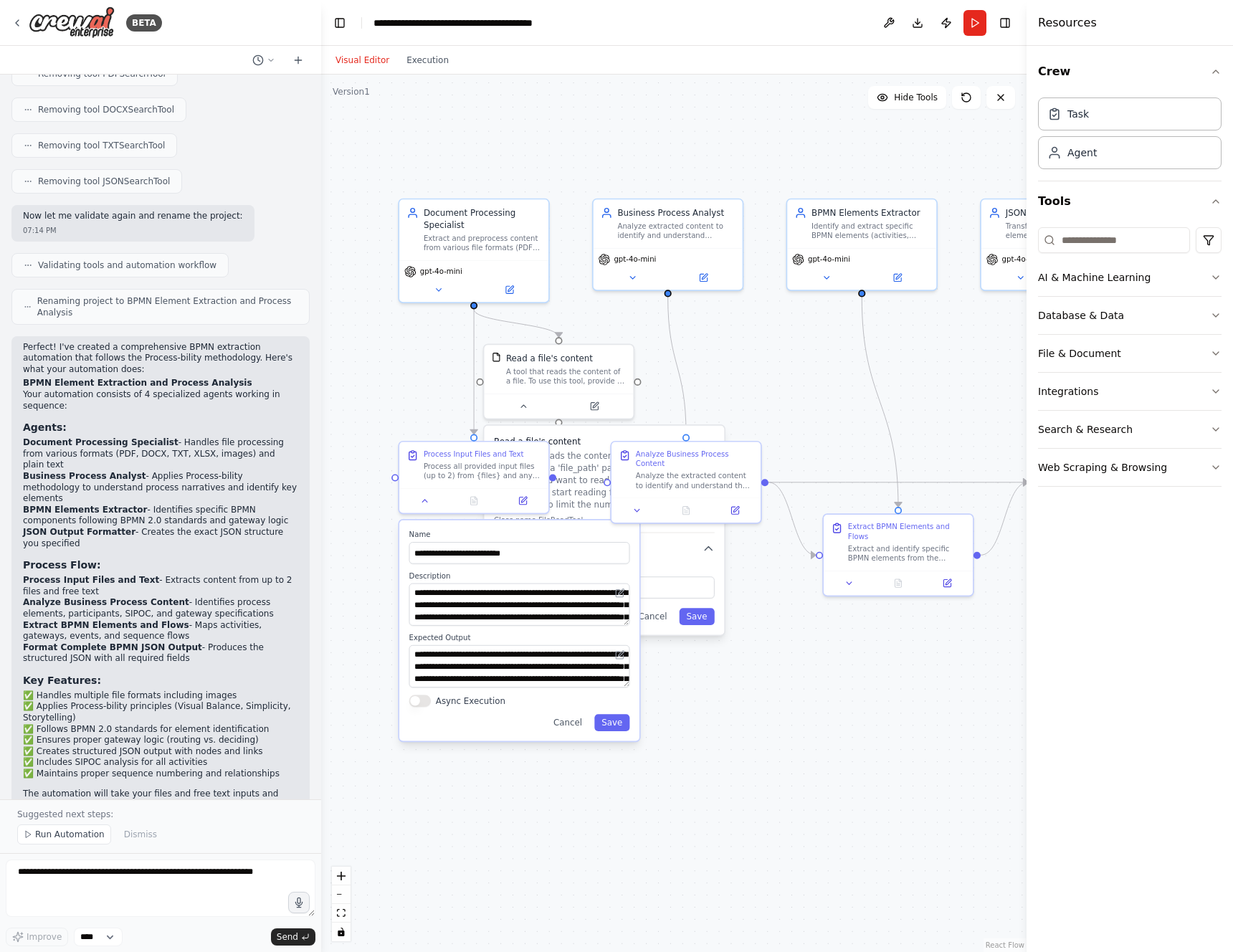
click at [1007, 33] on header "**********" at bounding box center [674, 23] width 705 height 46
click at [1007, 27] on button "Toggle Right Sidebar" at bounding box center [1005, 23] width 20 height 20
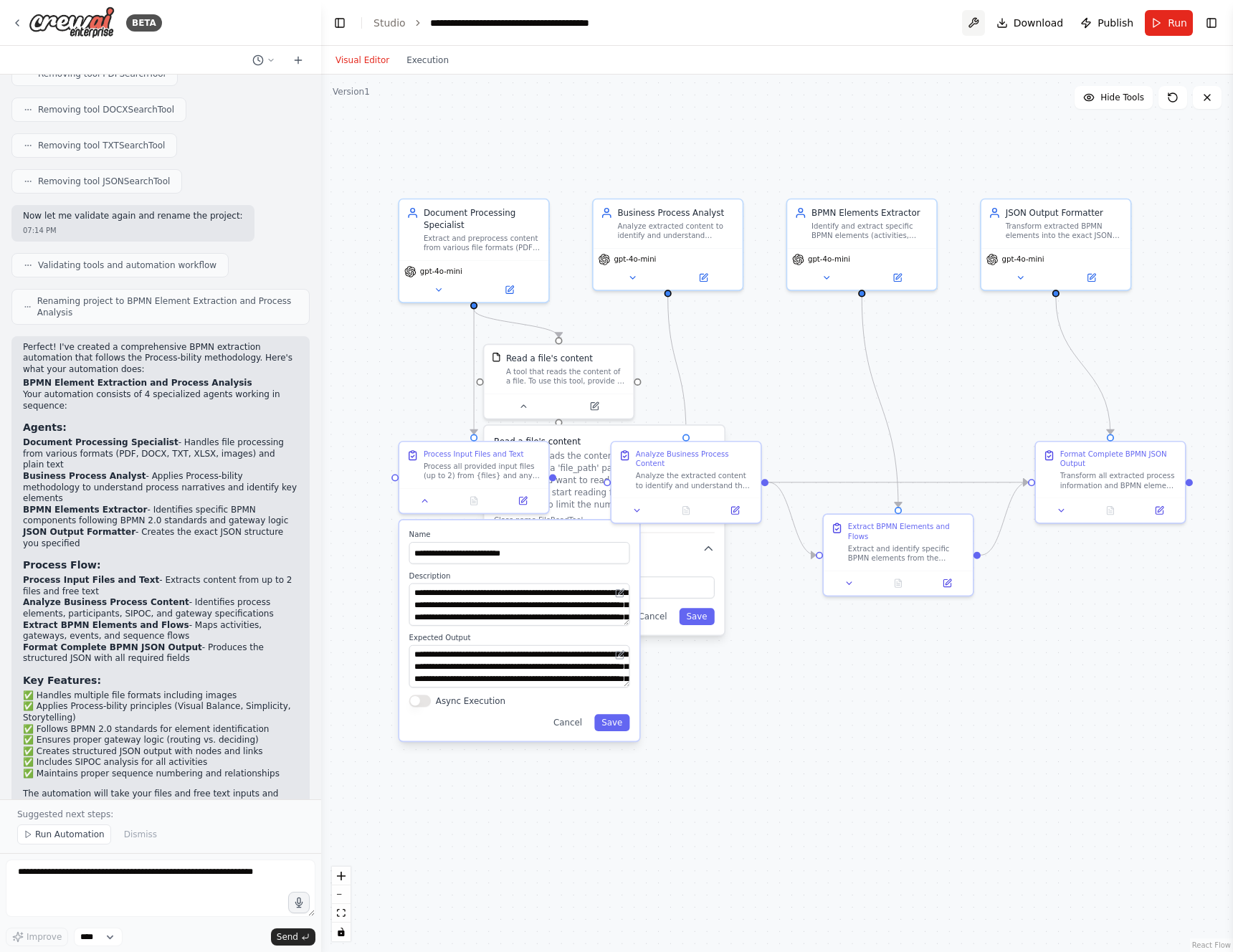
click at [983, 21] on button at bounding box center [974, 23] width 23 height 26
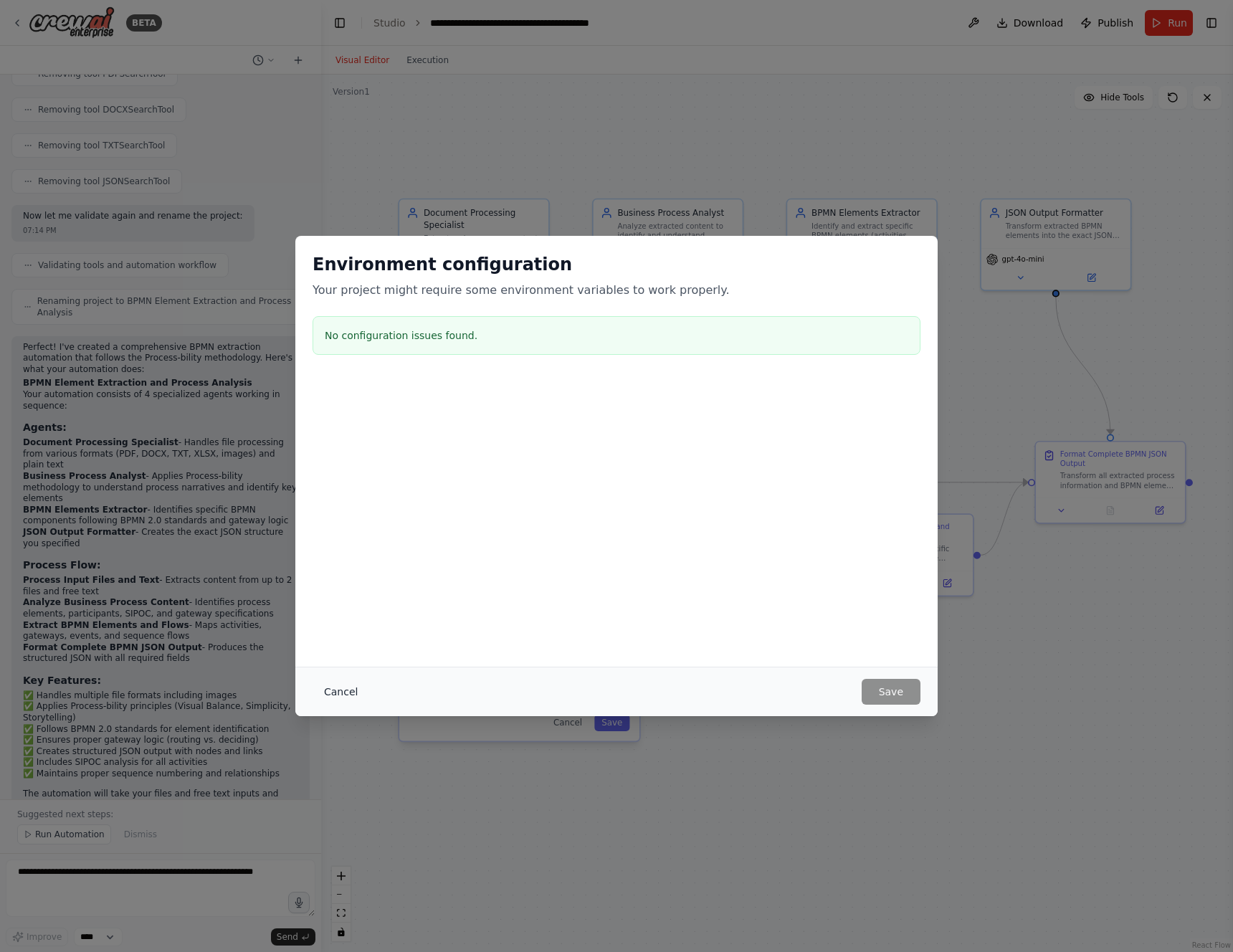
click at [338, 696] on button "Cancel" at bounding box center [341, 691] width 57 height 26
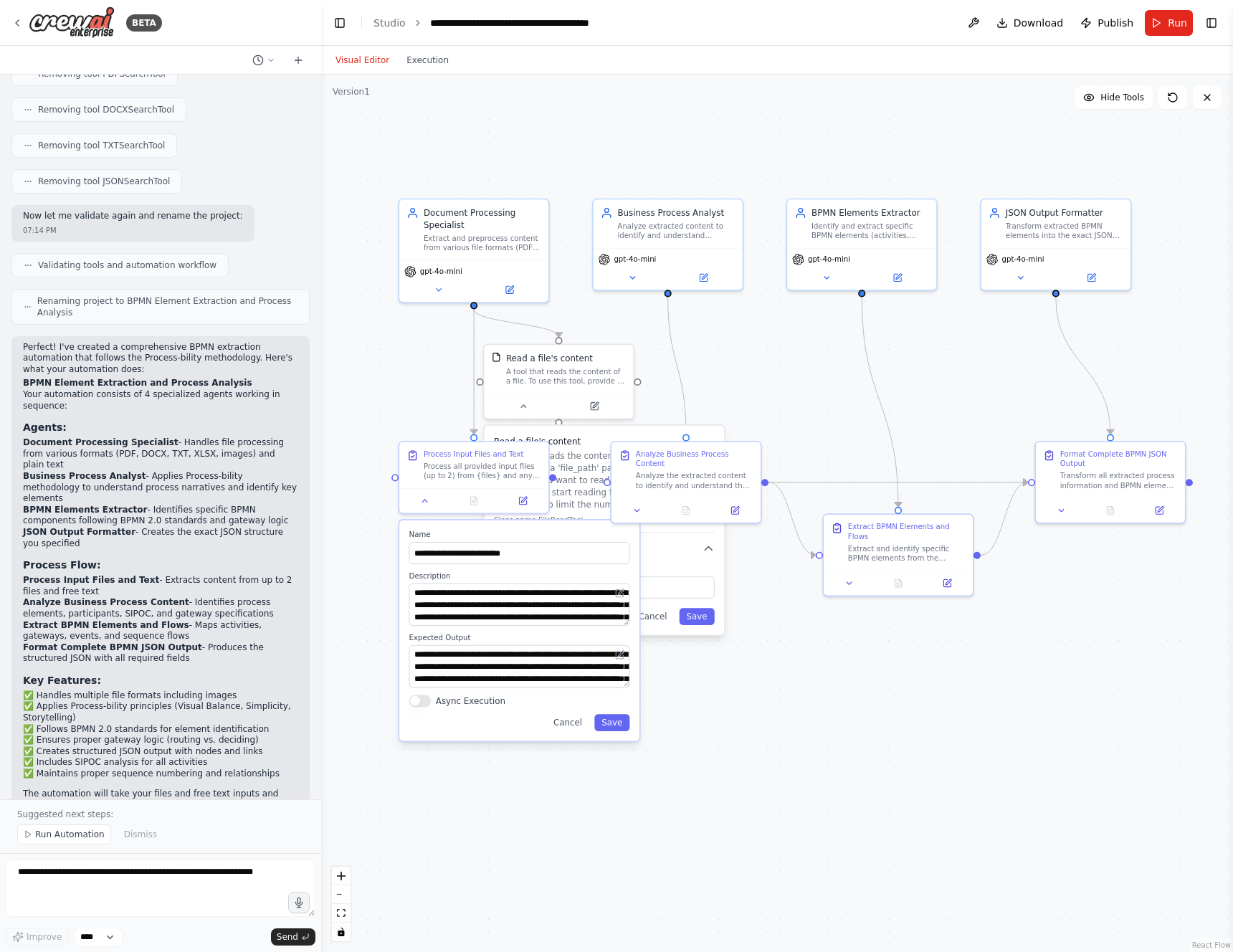
click at [782, 699] on div ".deletable-edge-delete-btn { width: 20px; height: 20px; border: 0px solid #ffff…" at bounding box center [777, 513] width 912 height 878
click at [607, 719] on button "Save" at bounding box center [612, 723] width 35 height 18
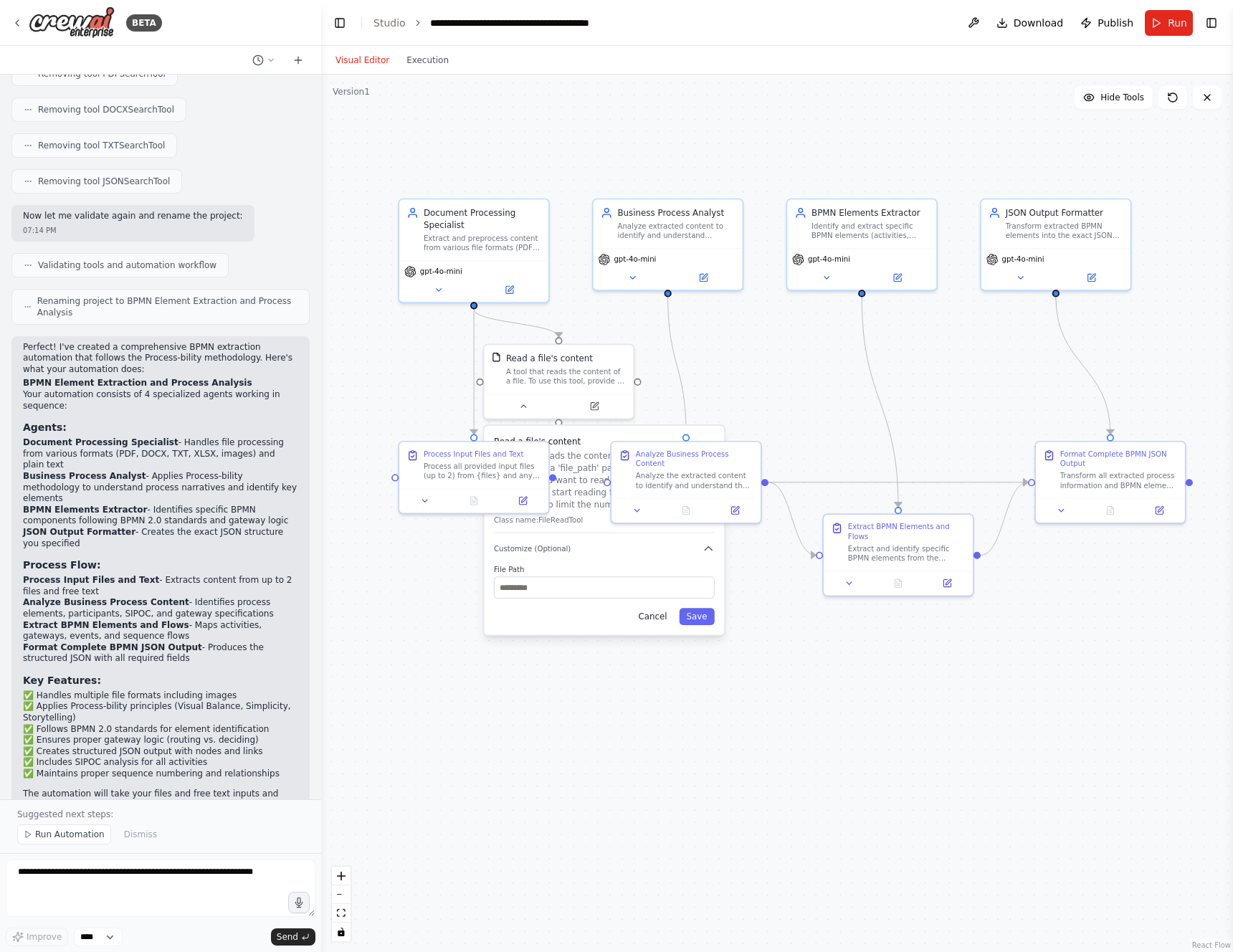
click at [644, 614] on button "Cancel" at bounding box center [653, 616] width 43 height 18
click at [648, 614] on button "Cancel" at bounding box center [653, 616] width 43 height 18
click at [517, 152] on div ".deletable-edge-delete-btn { width: 20px; height: 20px; border: 0px solid #ffff…" at bounding box center [777, 513] width 912 height 878
click at [420, 161] on div ".deletable-edge-delete-btn { width: 20px; height: 20px; border: 0px solid #ffff…" at bounding box center [777, 513] width 912 height 878
click at [438, 293] on button at bounding box center [439, 287] width 69 height 14
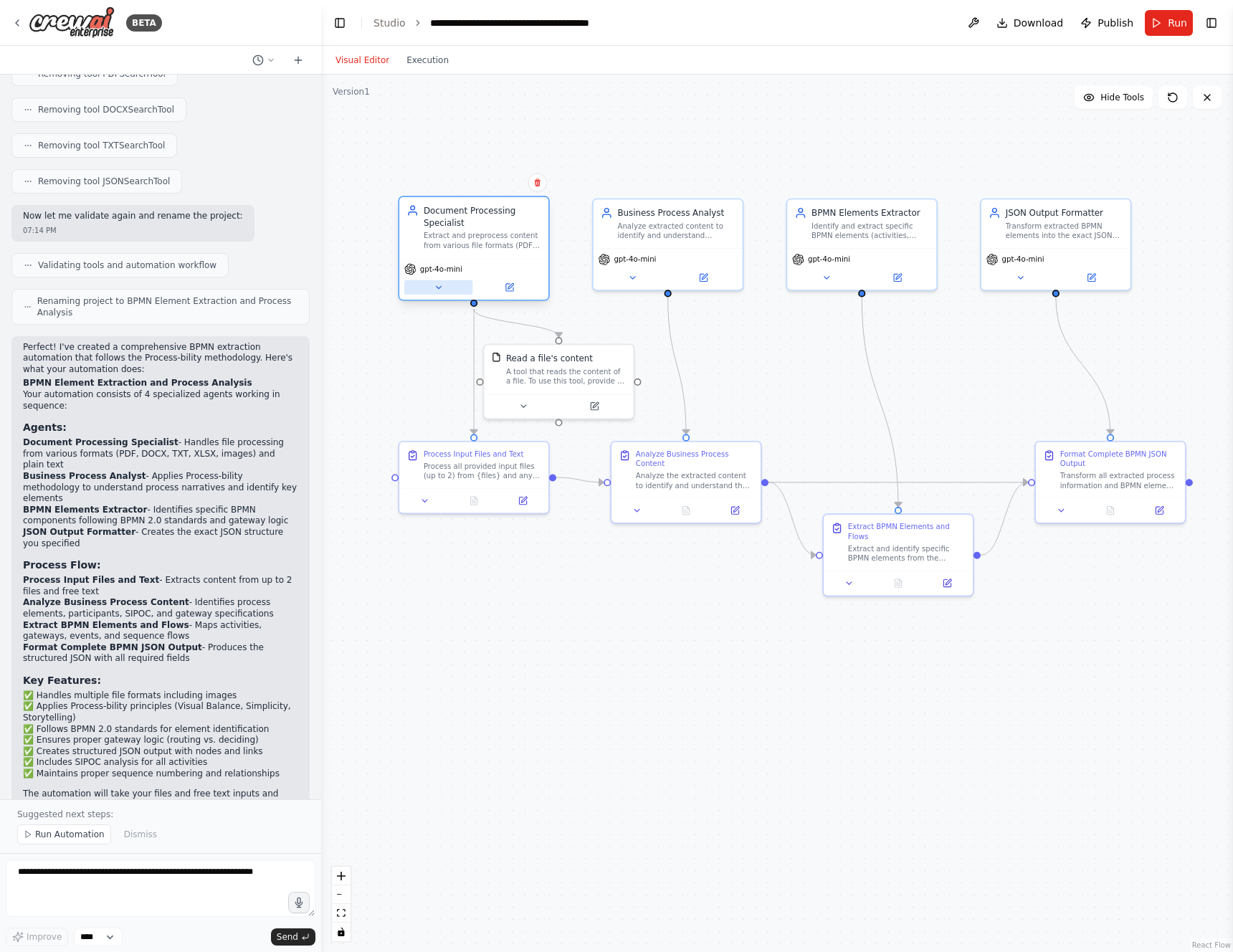
click at [438, 290] on icon at bounding box center [439, 288] width 10 height 10
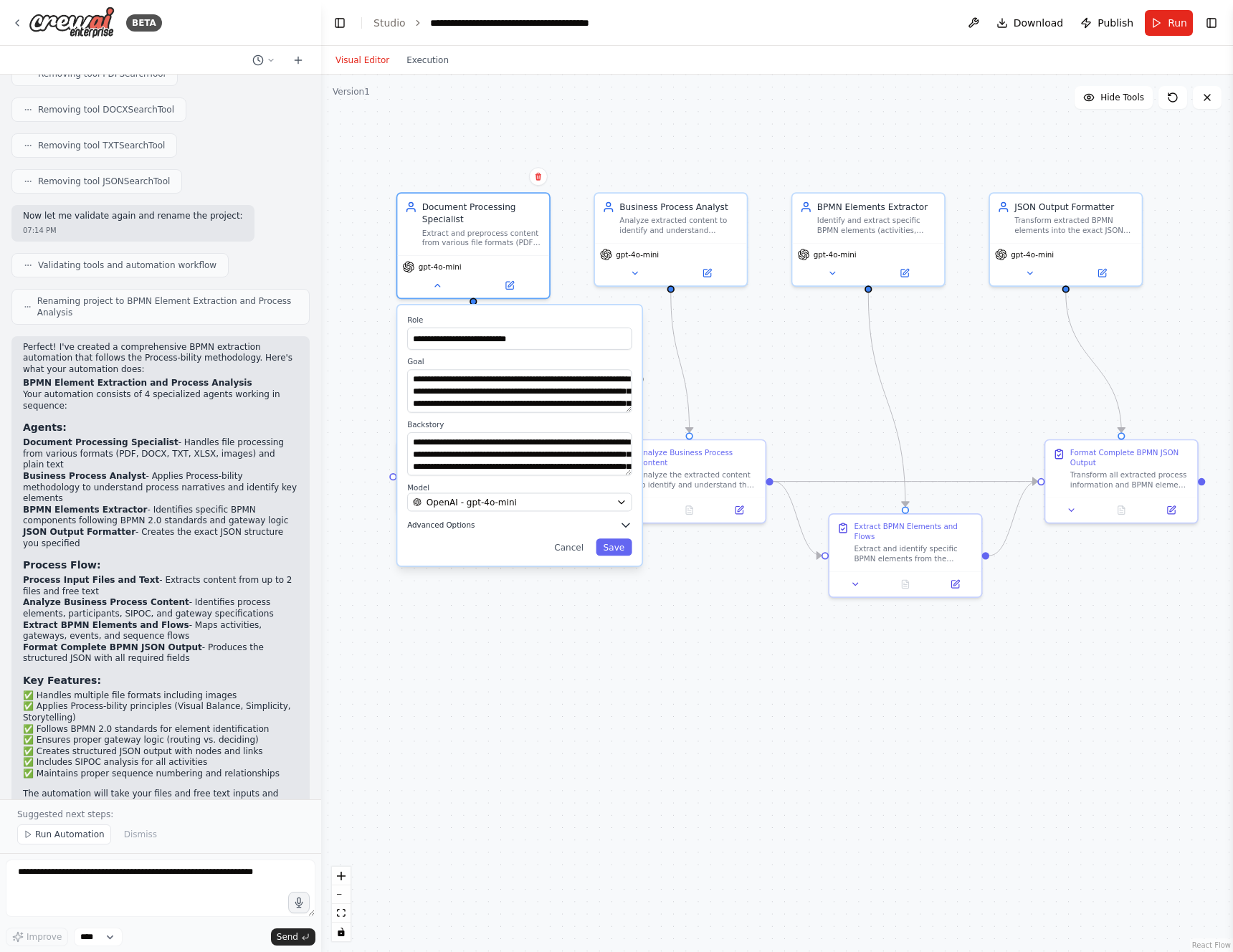
click at [430, 529] on span "Advanced Options" at bounding box center [441, 525] width 68 height 10
click at [581, 670] on button "Cancel" at bounding box center [569, 672] width 44 height 18
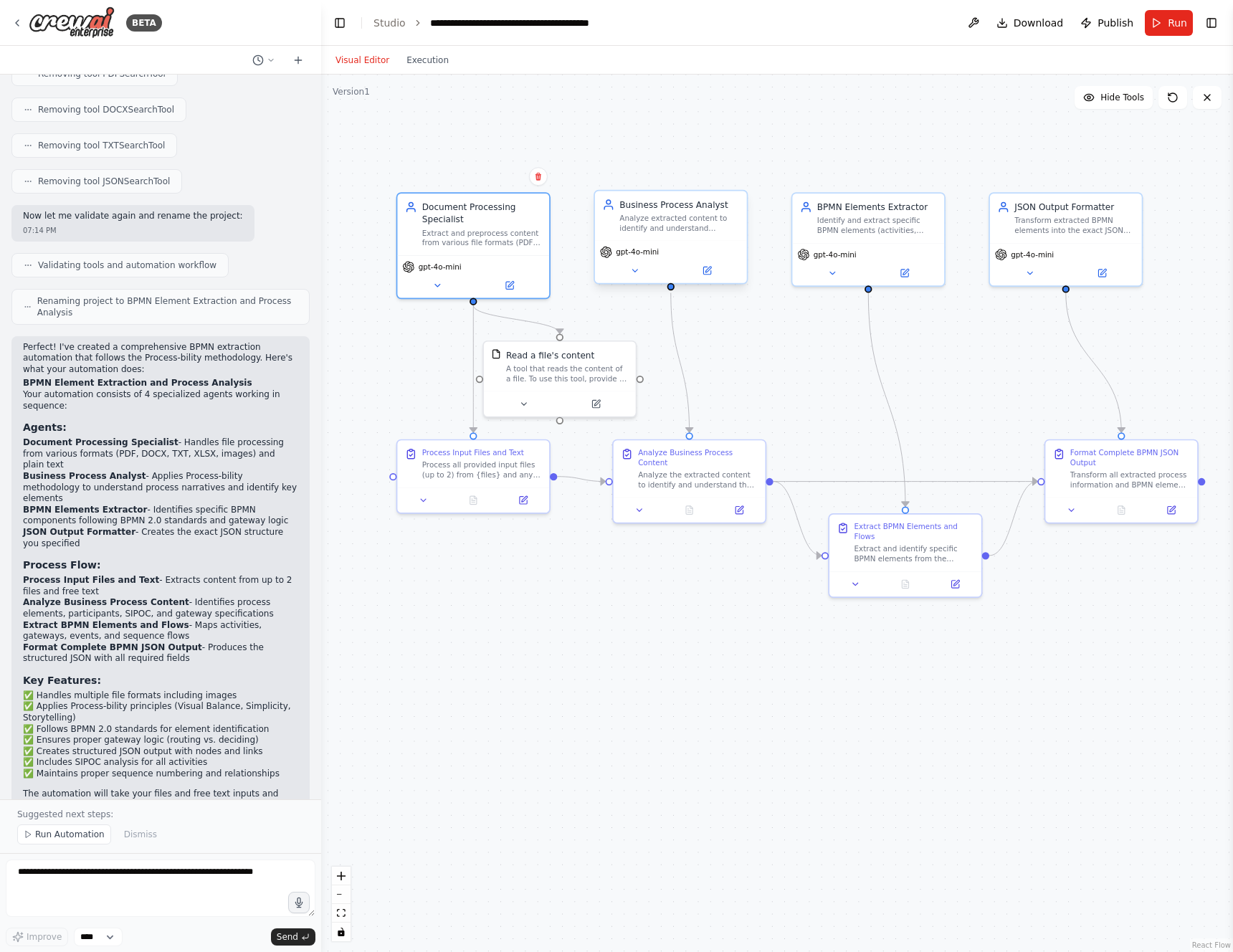
click at [645, 278] on div "gpt-4o-mini" at bounding box center [671, 261] width 152 height 43
click at [639, 272] on icon at bounding box center [635, 271] width 10 height 10
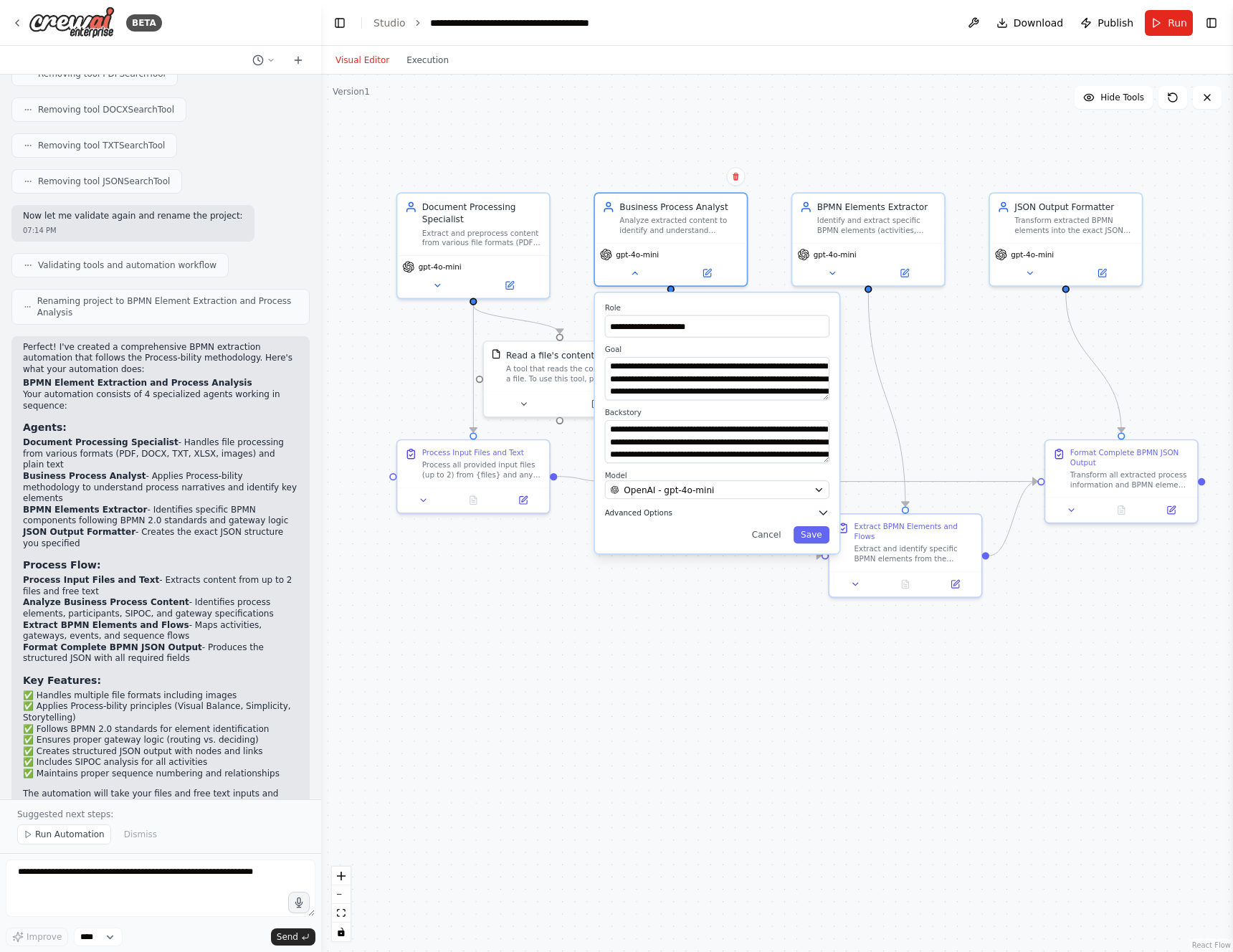
click at [674, 513] on button "Advanced Options" at bounding box center [717, 512] width 224 height 13
click at [634, 587] on span at bounding box center [632, 582] width 10 height 10
click at [819, 660] on button "Save" at bounding box center [811, 660] width 36 height 18
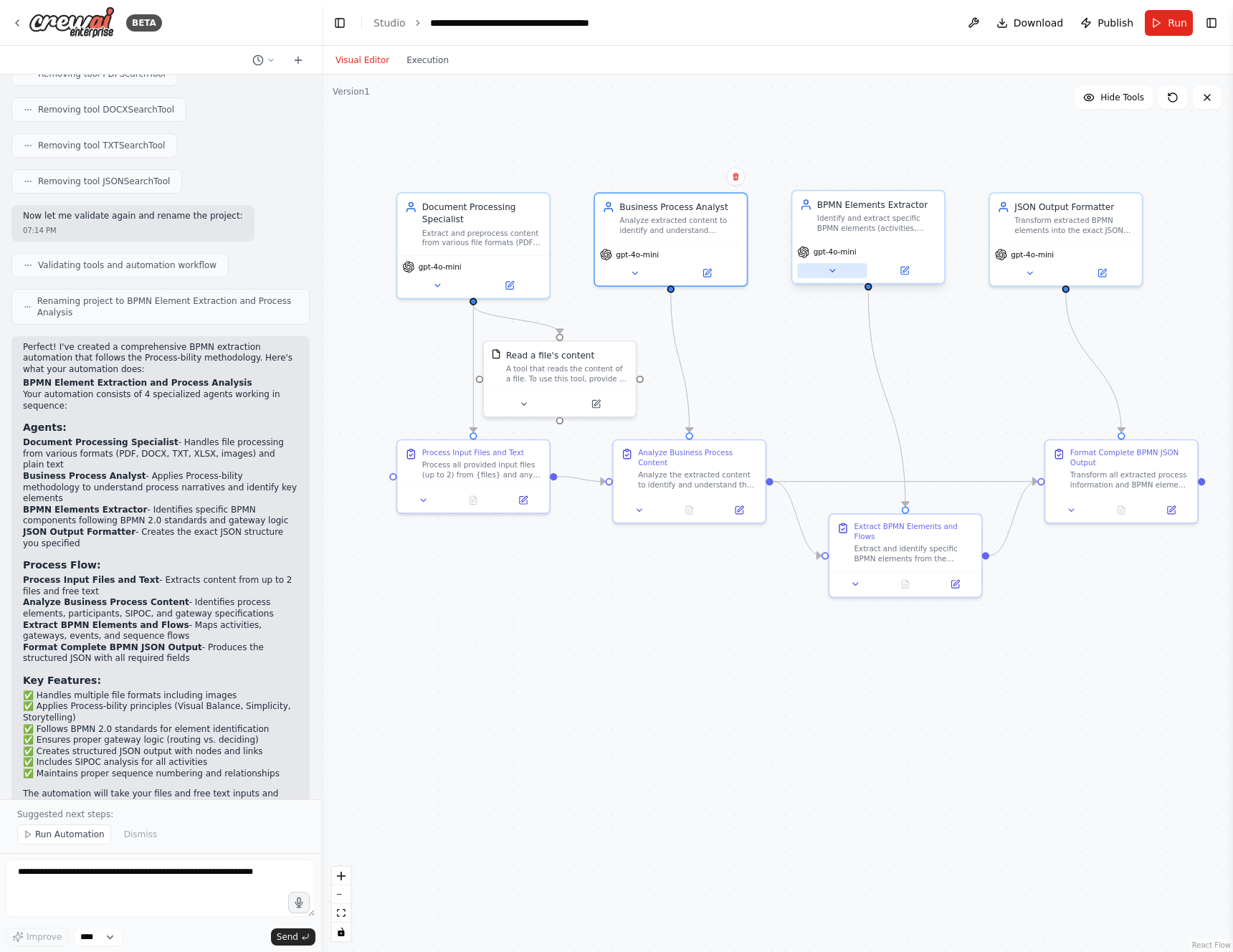
click at [837, 276] on button at bounding box center [831, 271] width 69 height 15
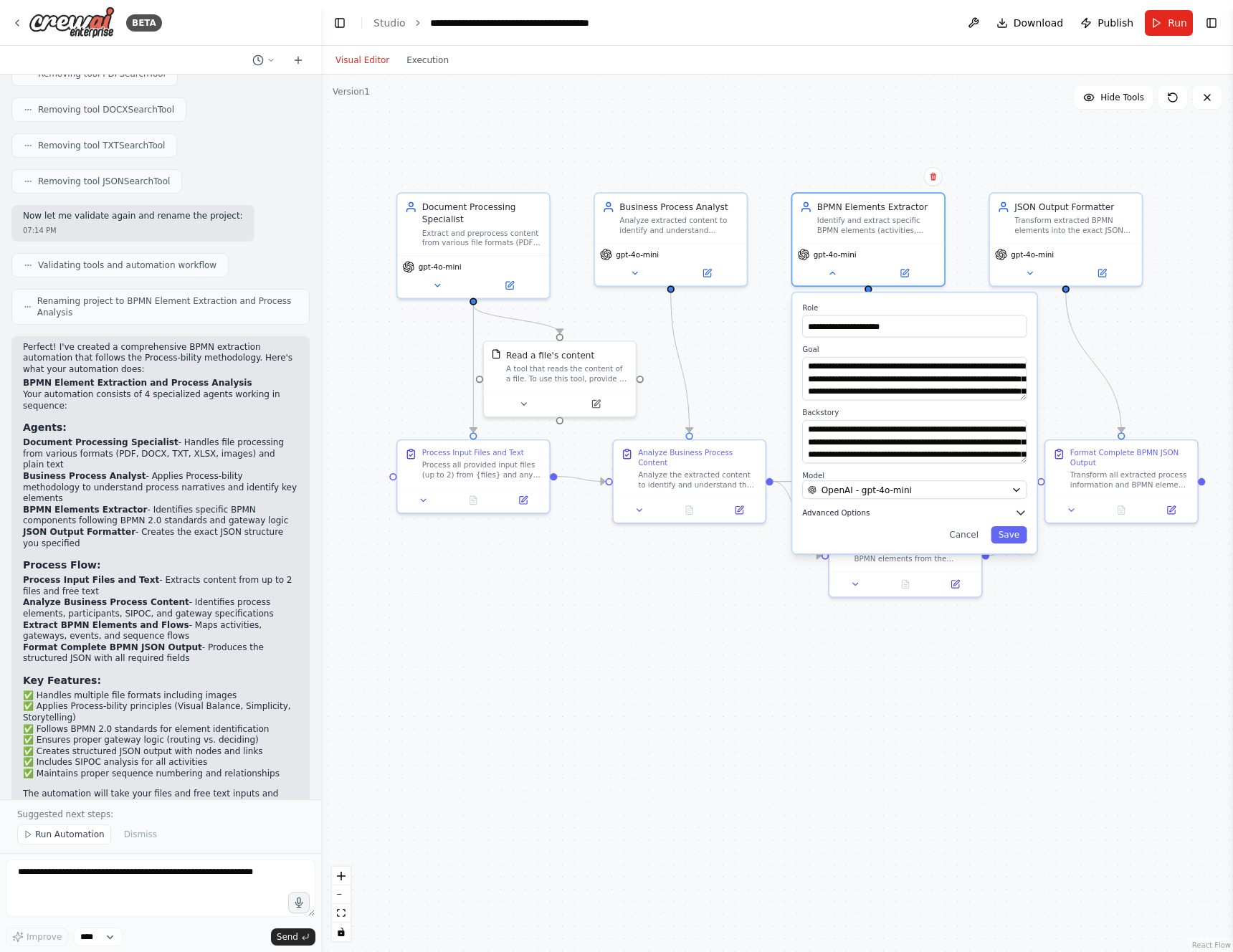
click at [843, 514] on span "Advanced Options" at bounding box center [835, 513] width 68 height 10
click at [825, 584] on span at bounding box center [829, 582] width 10 height 10
click at [1005, 664] on button "Save" at bounding box center [1009, 660] width 36 height 18
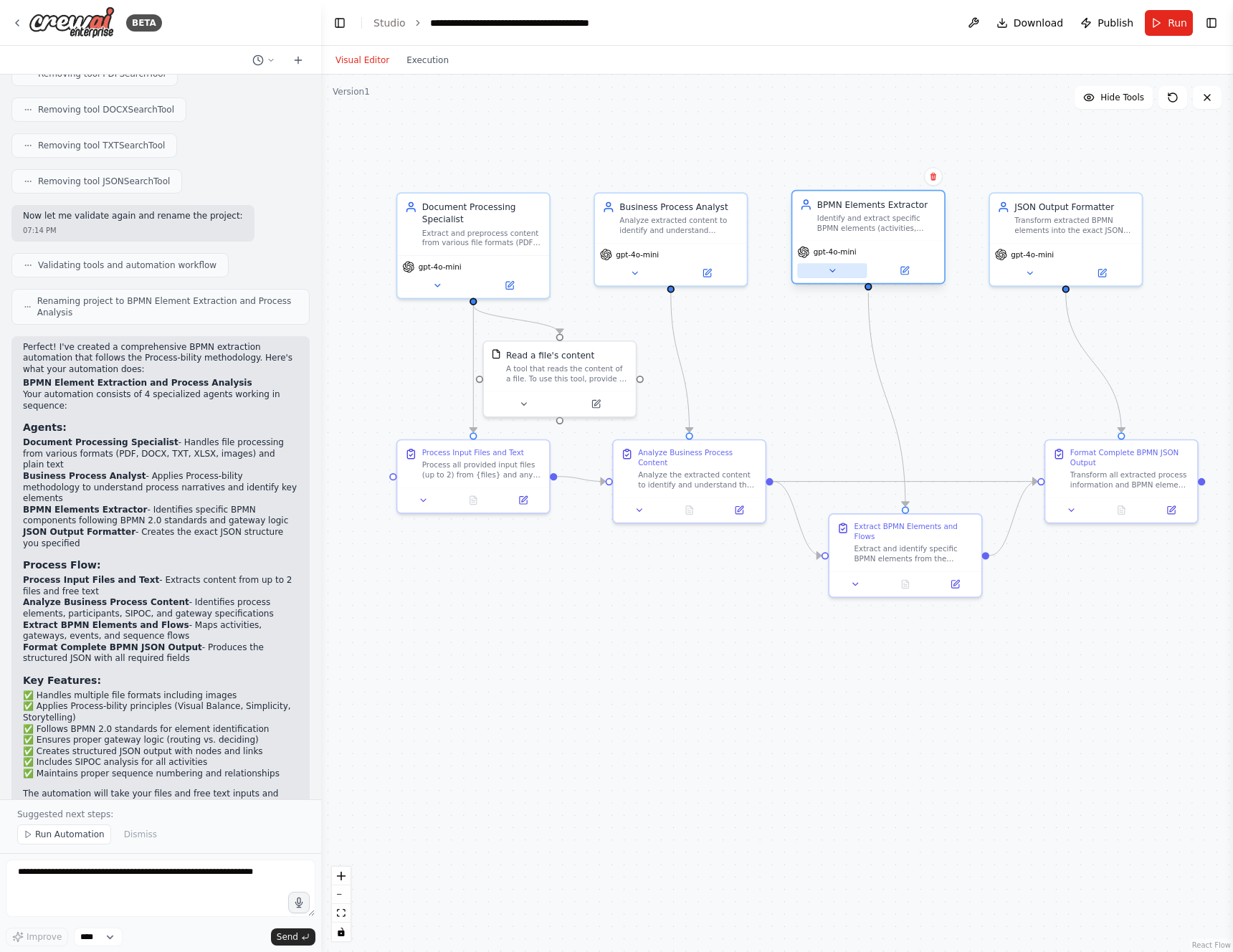
click at [821, 272] on button at bounding box center [831, 271] width 69 height 15
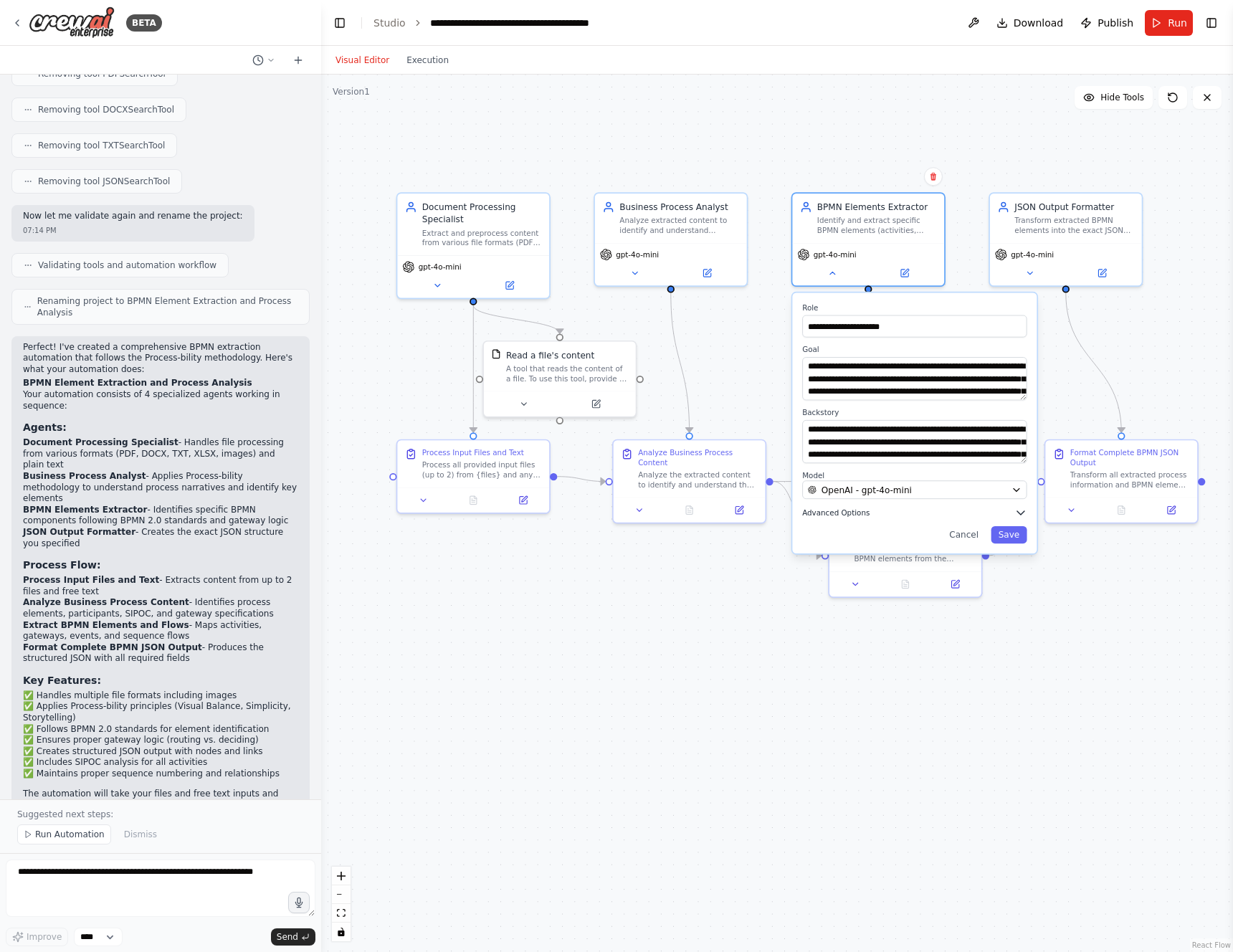
click at [843, 514] on span "Advanced Options" at bounding box center [835, 513] width 68 height 10
click at [1005, 659] on button "Save" at bounding box center [1009, 660] width 36 height 18
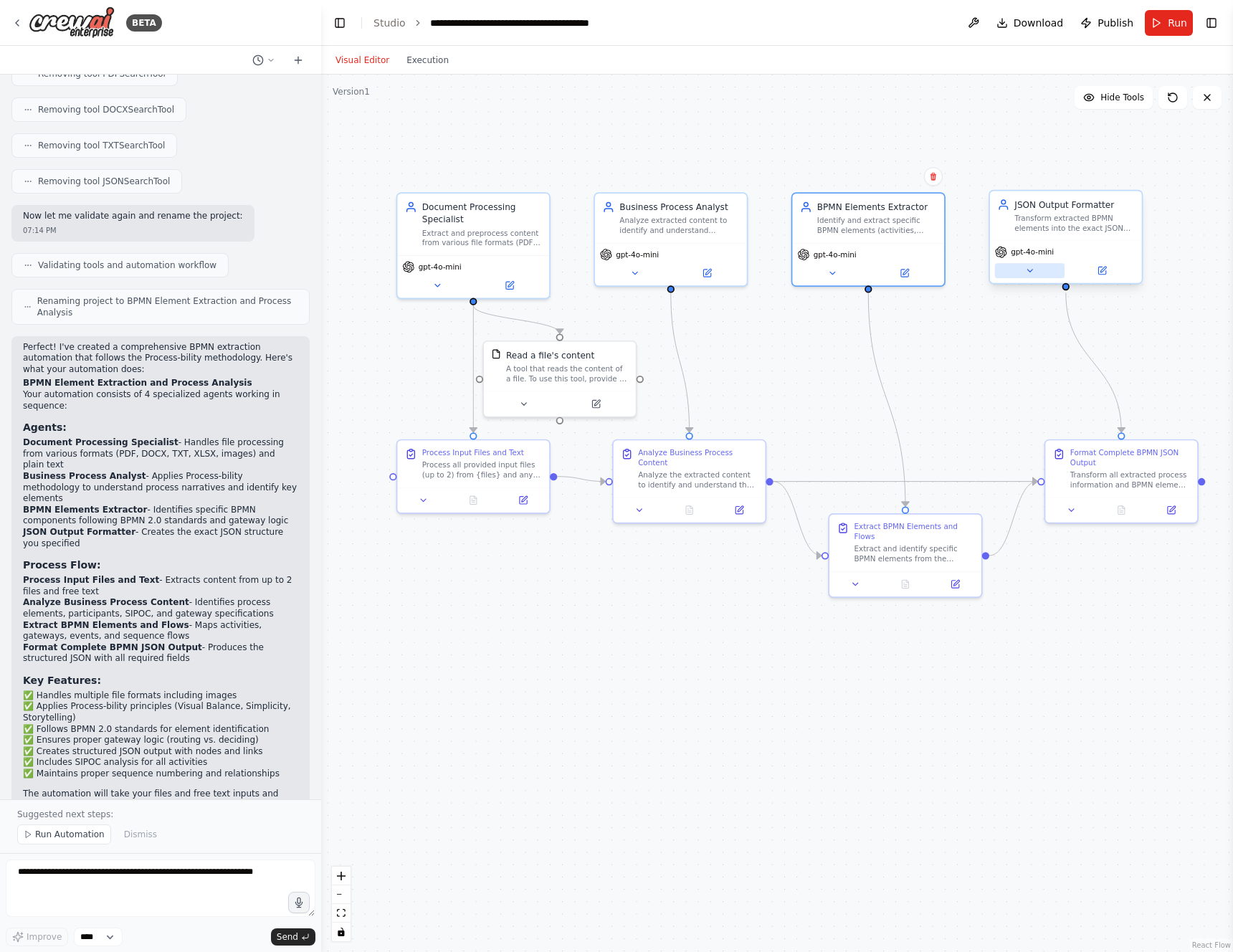
click at [1036, 273] on button at bounding box center [1030, 271] width 69 height 15
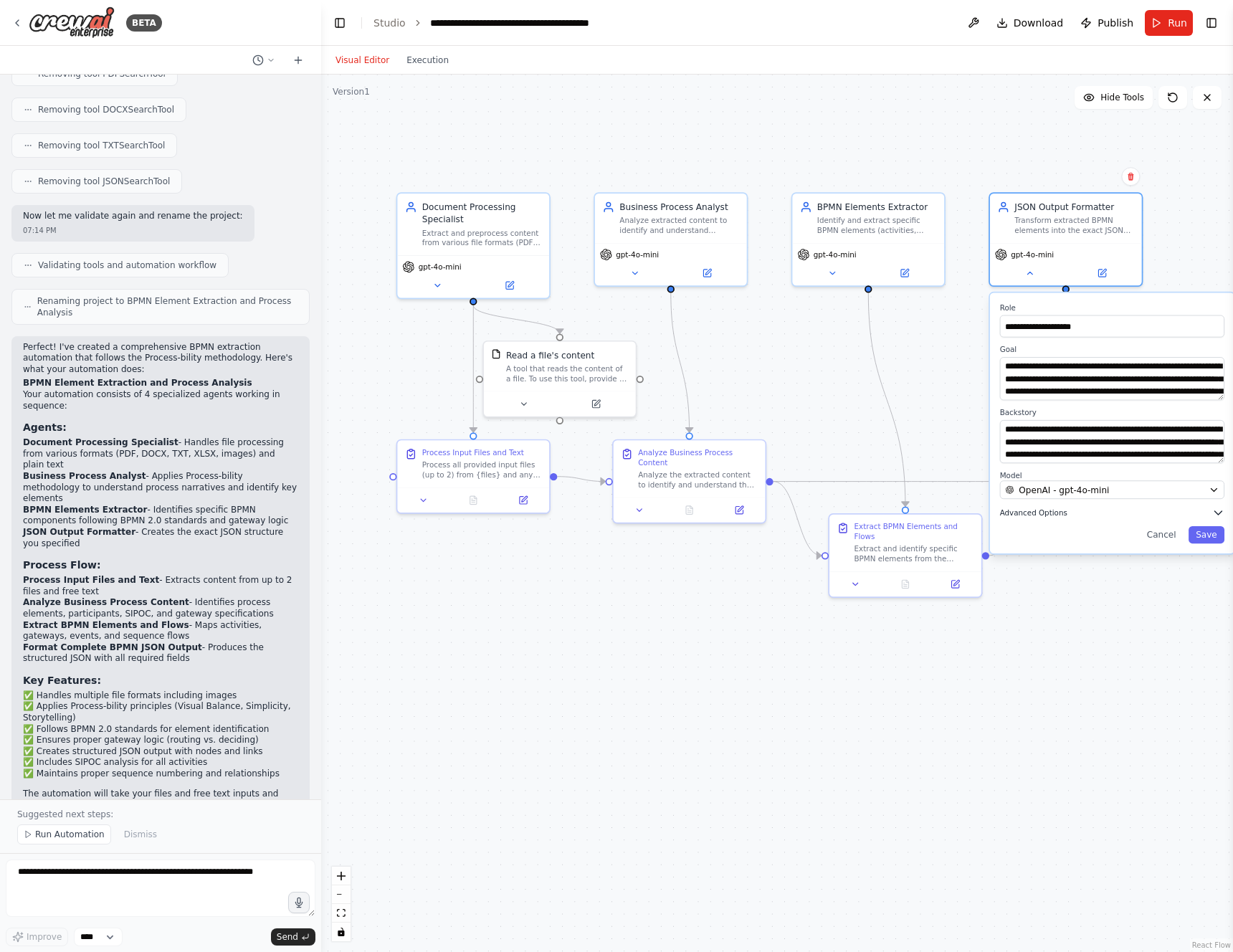
click at [1034, 512] on span "Advanced Options" at bounding box center [1034, 513] width 68 height 10
click at [1029, 584] on span at bounding box center [1027, 582] width 10 height 10
click at [1201, 663] on button "Save" at bounding box center [1206, 660] width 36 height 18
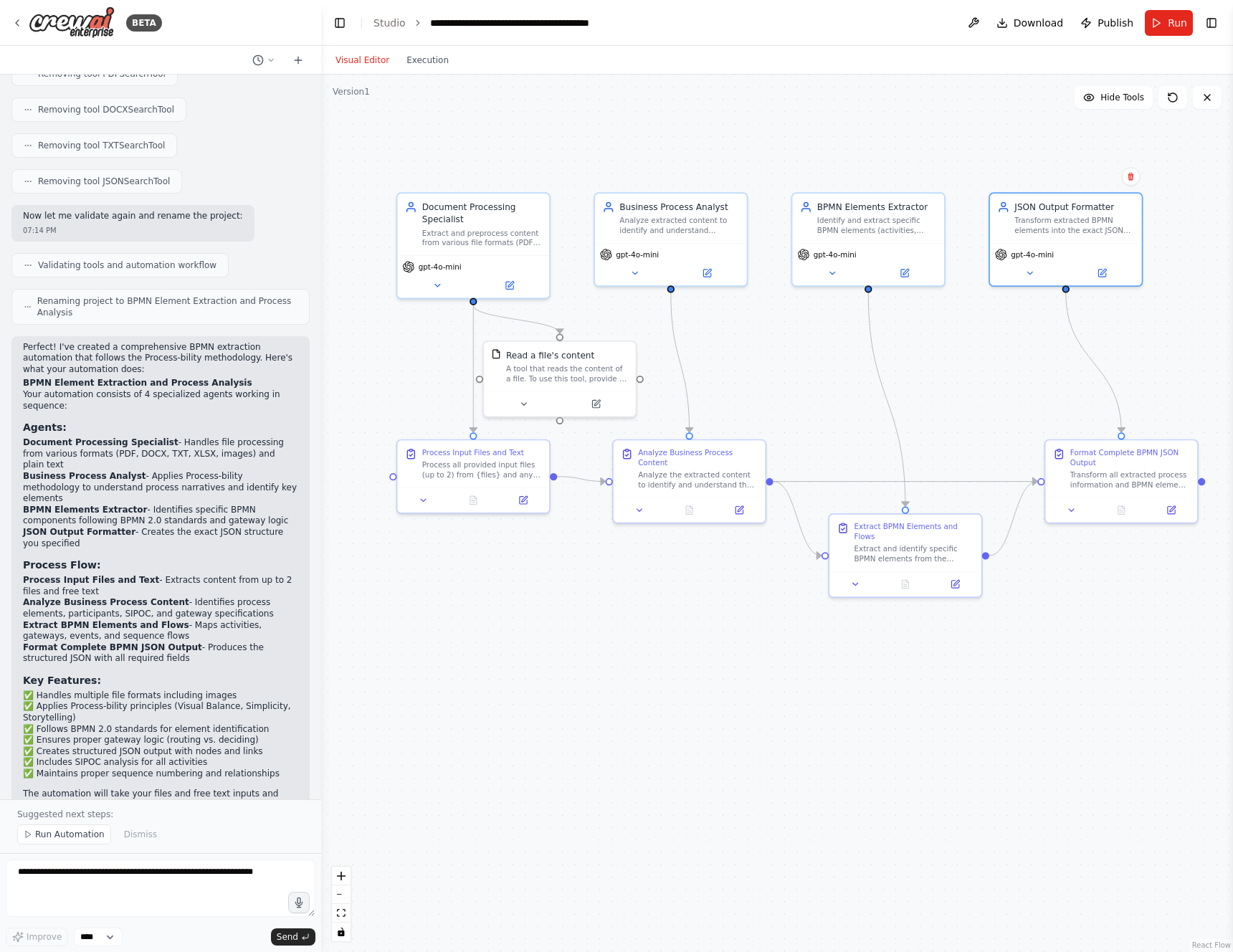
click at [684, 668] on div ".deletable-edge-delete-btn { width: 20px; height: 20px; border: 0px solid #ffff…" at bounding box center [777, 513] width 912 height 878
click at [444, 278] on button at bounding box center [436, 283] width 69 height 15
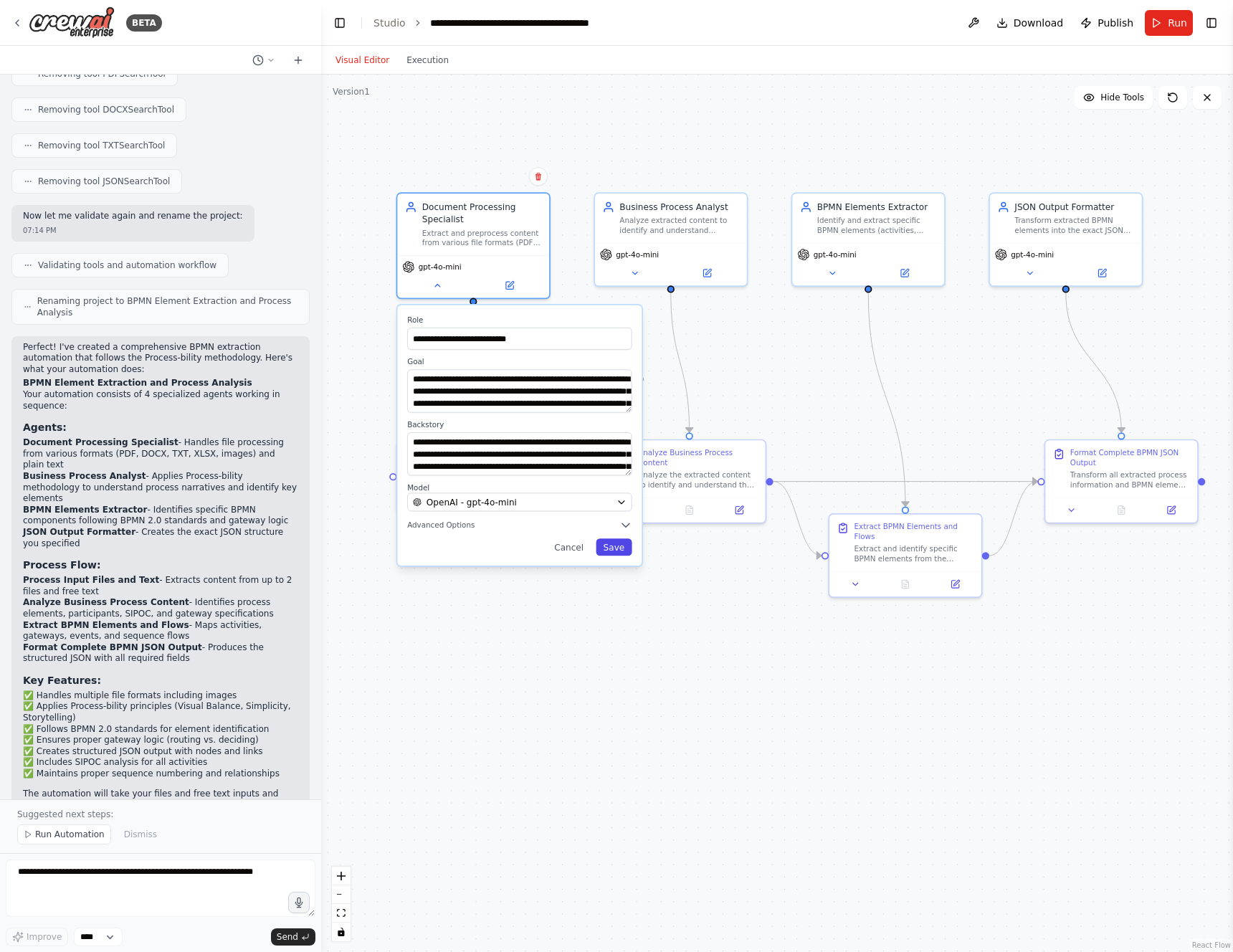
click at [623, 542] on button "Save" at bounding box center [614, 547] width 36 height 18
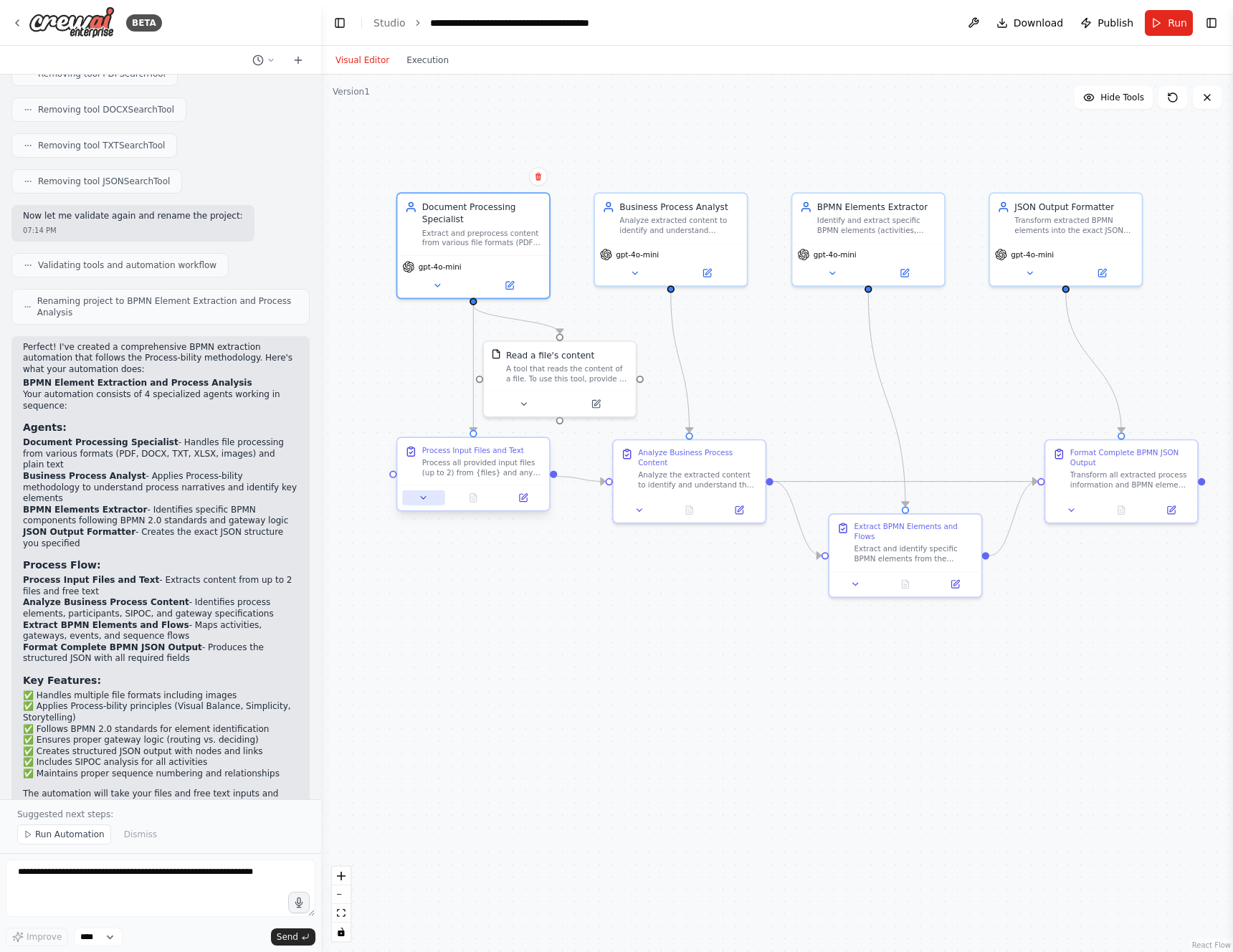
click at [419, 499] on icon at bounding box center [424, 499] width 10 height 10
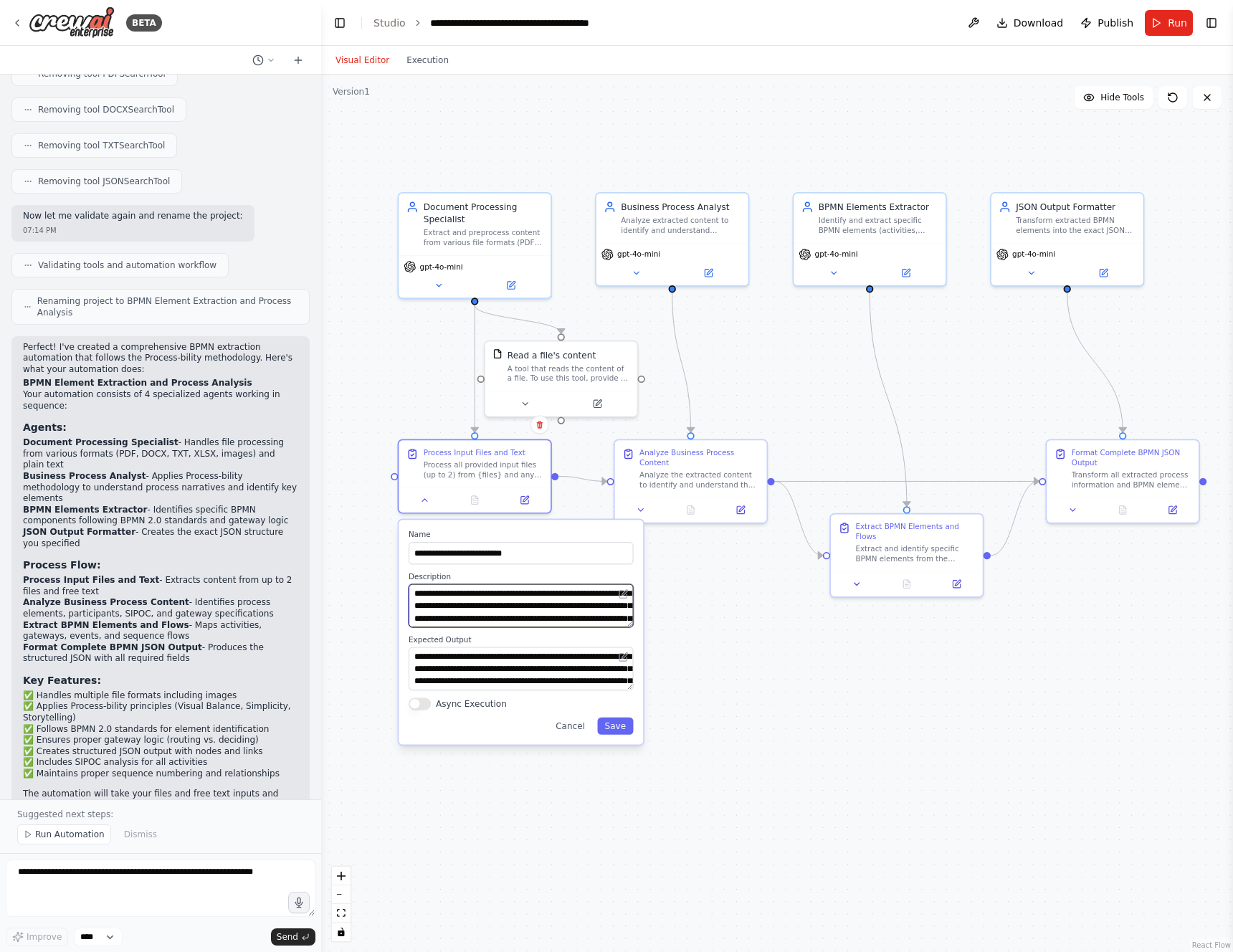
click at [442, 605] on textarea "**********" at bounding box center [520, 606] width 224 height 43
type textarea "**********"
click at [612, 727] on button "Save" at bounding box center [614, 726] width 36 height 18
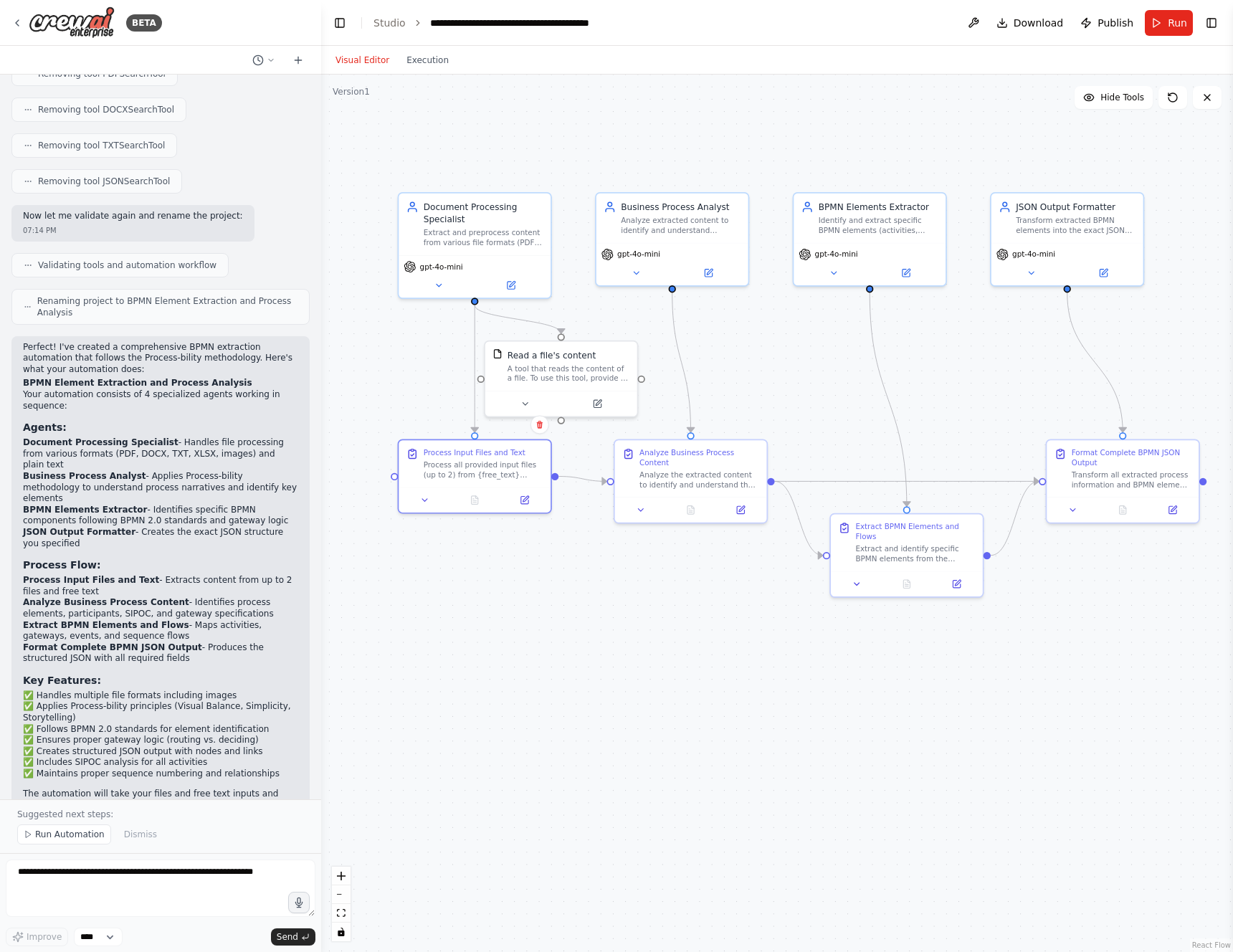
click at [718, 706] on div ".deletable-edge-delete-btn { width: 20px; height: 20px; border: 0px solid #ffff…" at bounding box center [777, 513] width 912 height 878
click at [1175, 17] on span "Run" at bounding box center [1177, 23] width 19 height 14
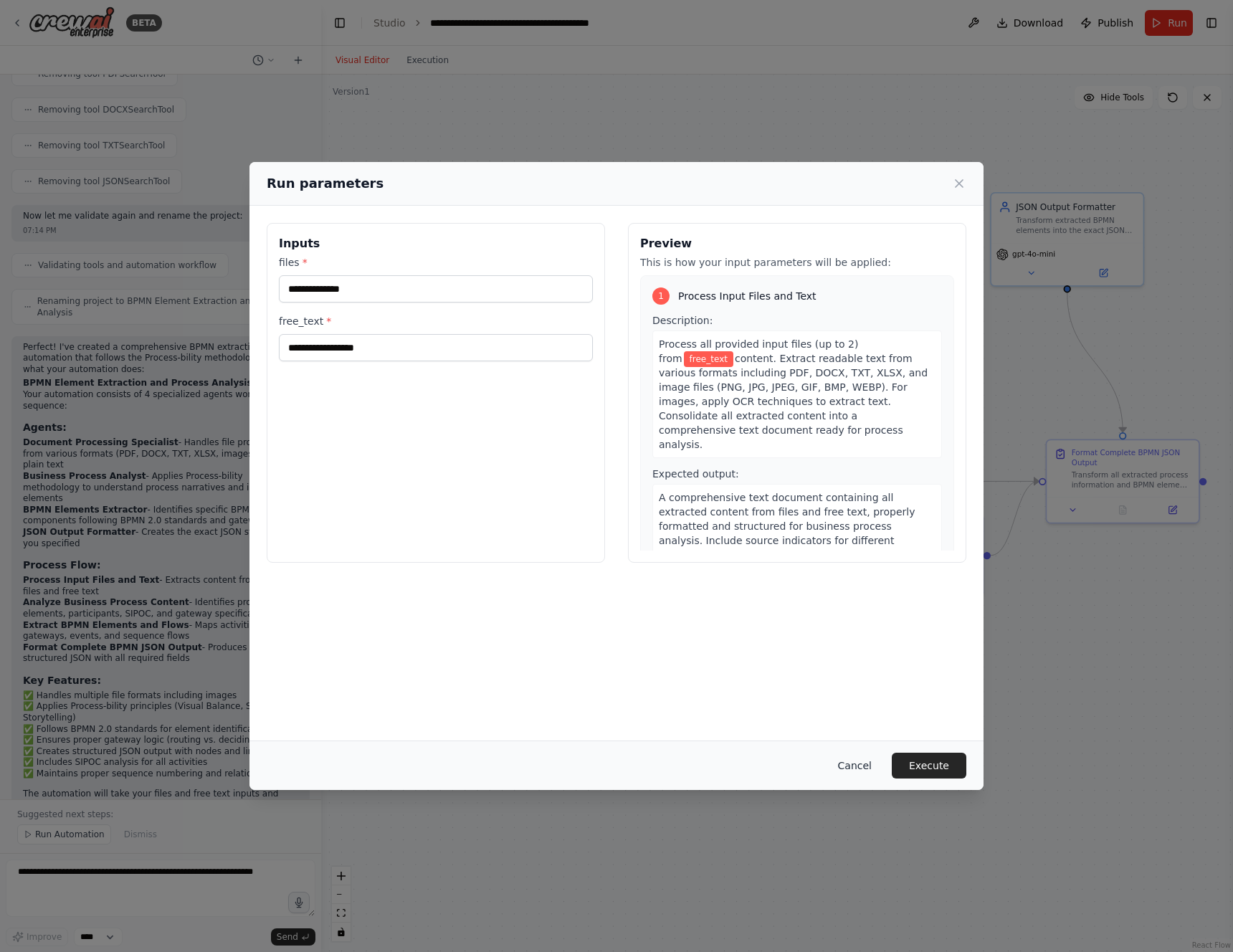
click at [859, 766] on button "Cancel" at bounding box center [855, 765] width 57 height 26
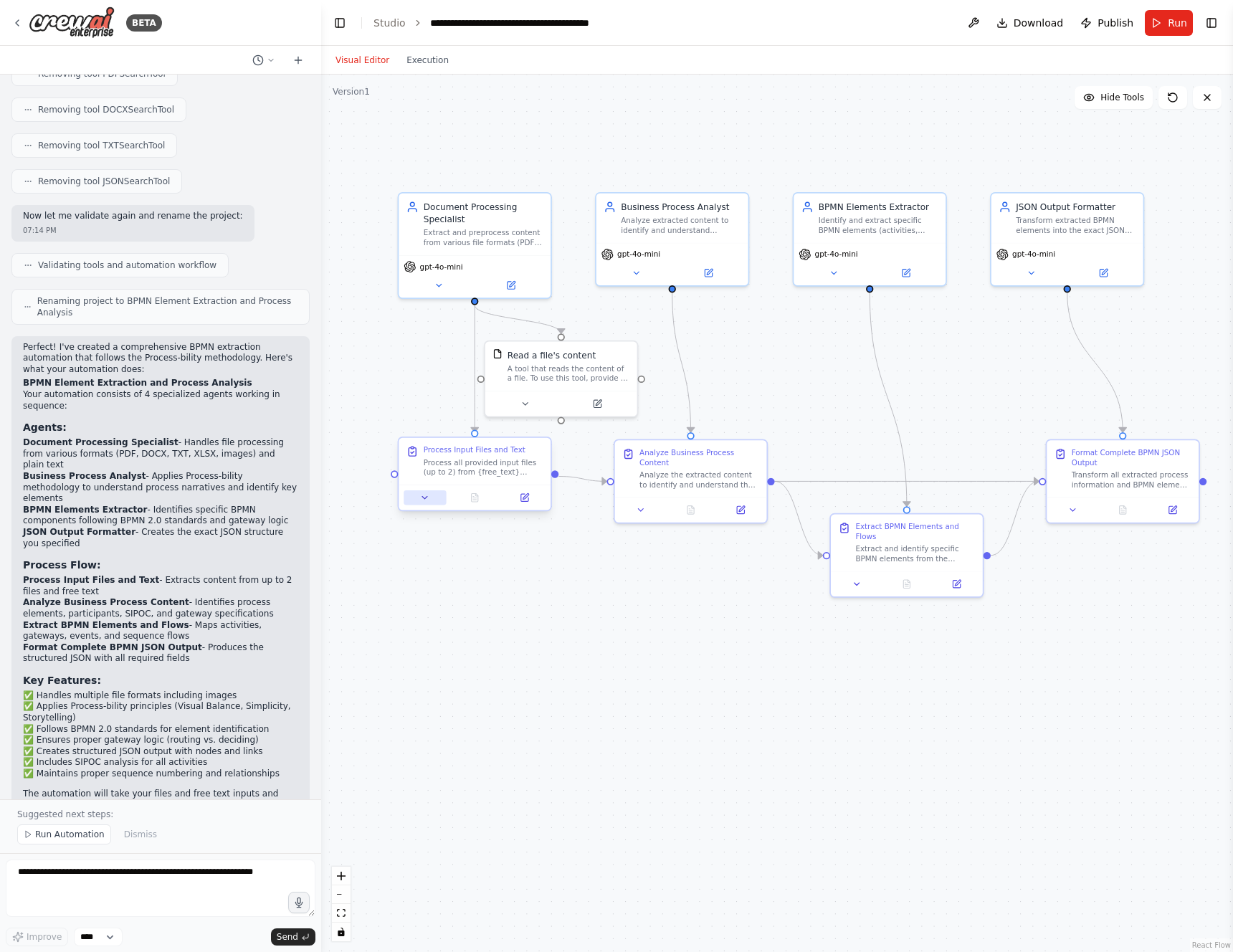
click at [429, 499] on icon at bounding box center [425, 498] width 10 height 10
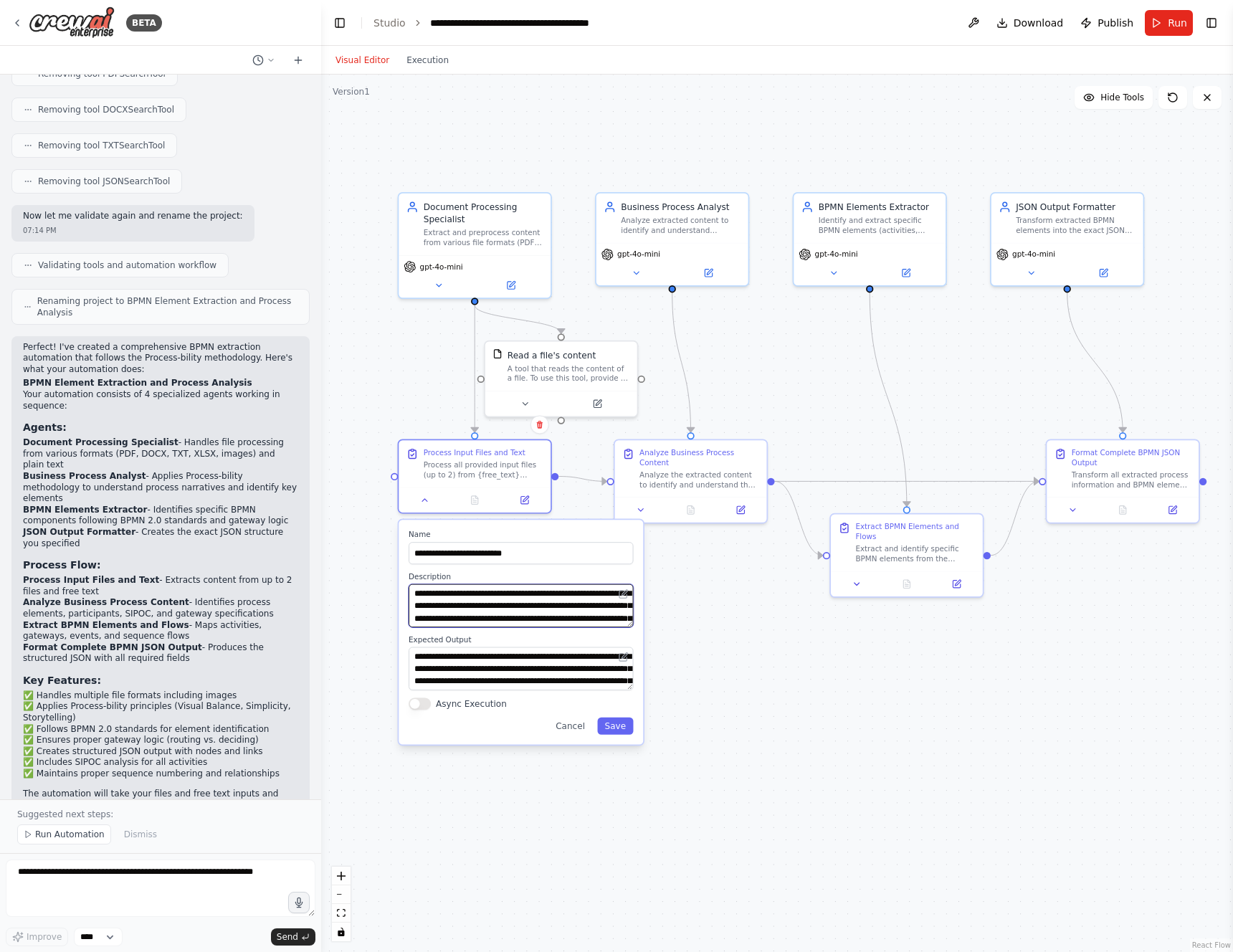
click at [455, 603] on textarea "**********" at bounding box center [520, 606] width 224 height 43
click at [599, 595] on textarea "**********" at bounding box center [520, 606] width 224 height 43
paste textarea "**********"
type textarea "**********"
click at [614, 725] on button "Save" at bounding box center [614, 726] width 36 height 18
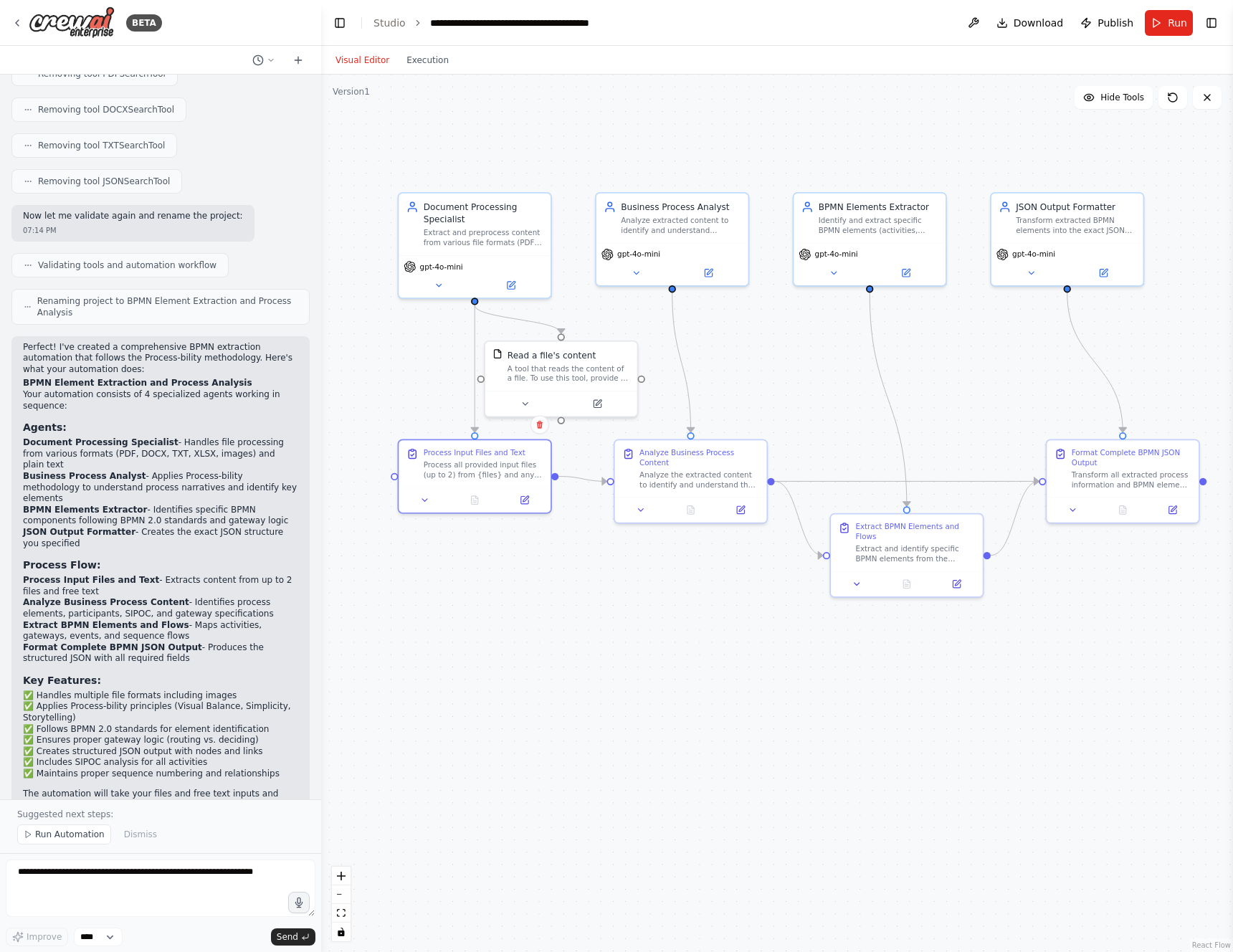
click at [621, 657] on div ".deletable-edge-delete-btn { width: 20px; height: 20px; border: 0px solid #ffff…" at bounding box center [777, 513] width 912 height 878
click at [65, 883] on textarea at bounding box center [161, 888] width 310 height 58
type textarea "**********"
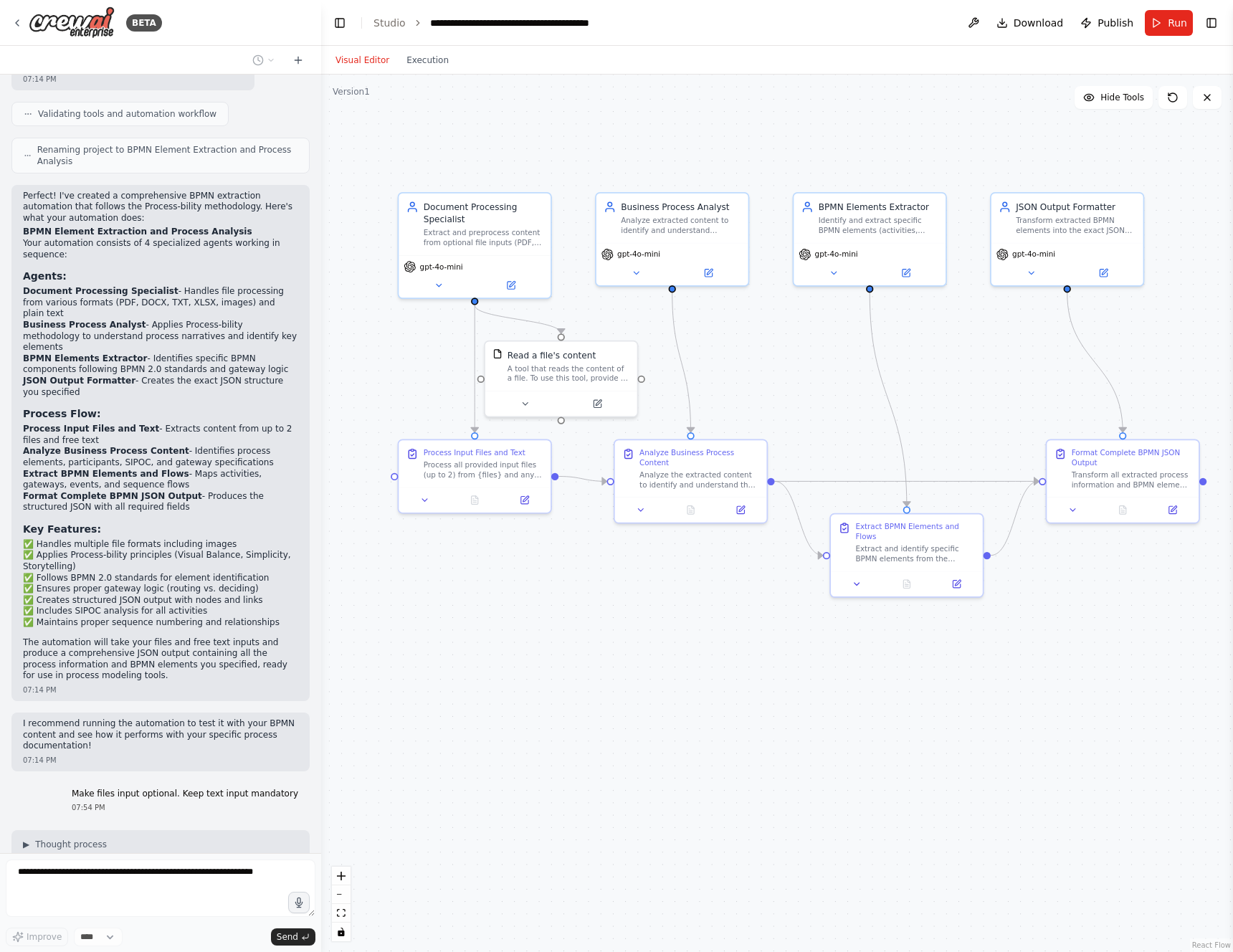
scroll to position [3599, 0]
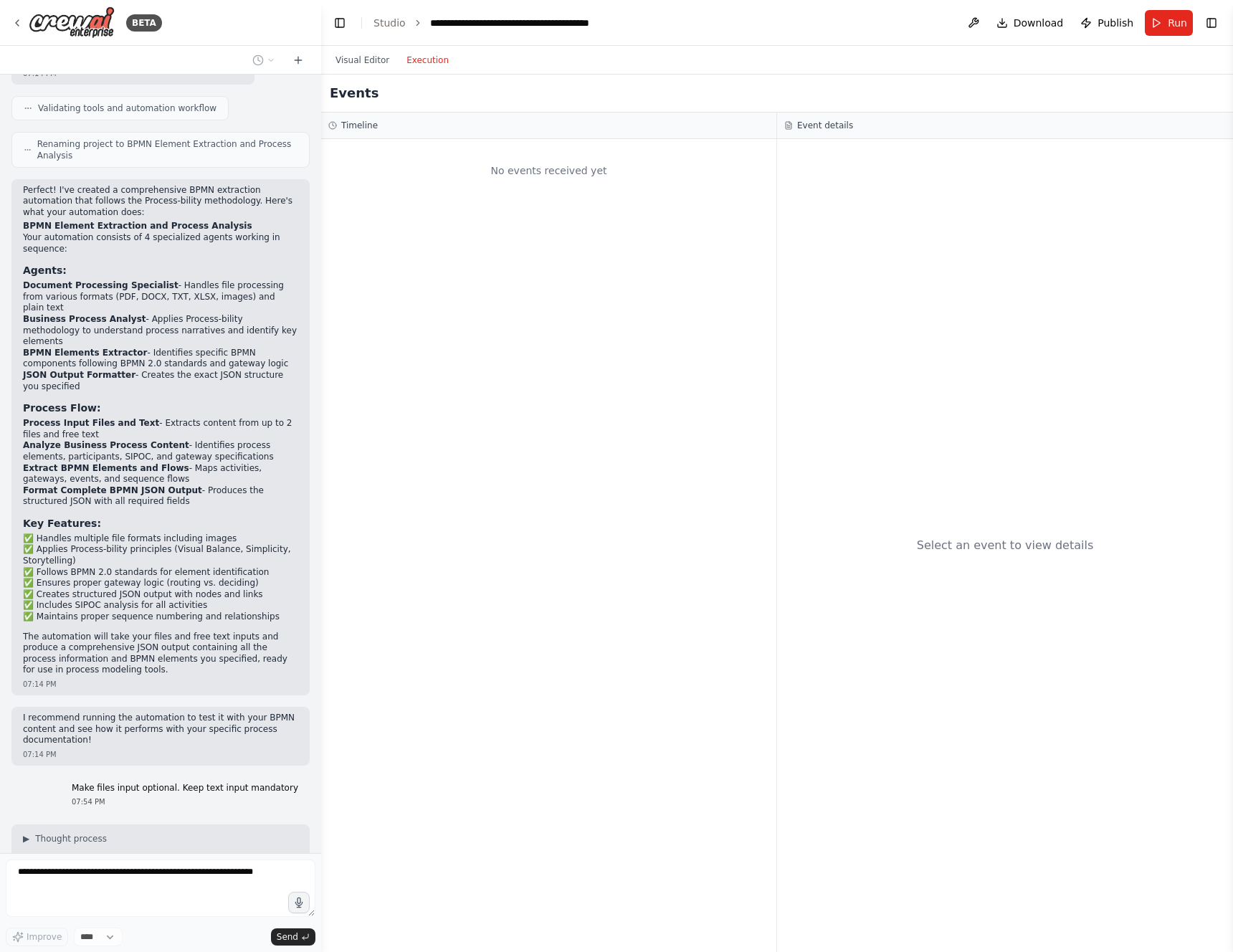
click at [424, 59] on button "Execution" at bounding box center [427, 60] width 59 height 18
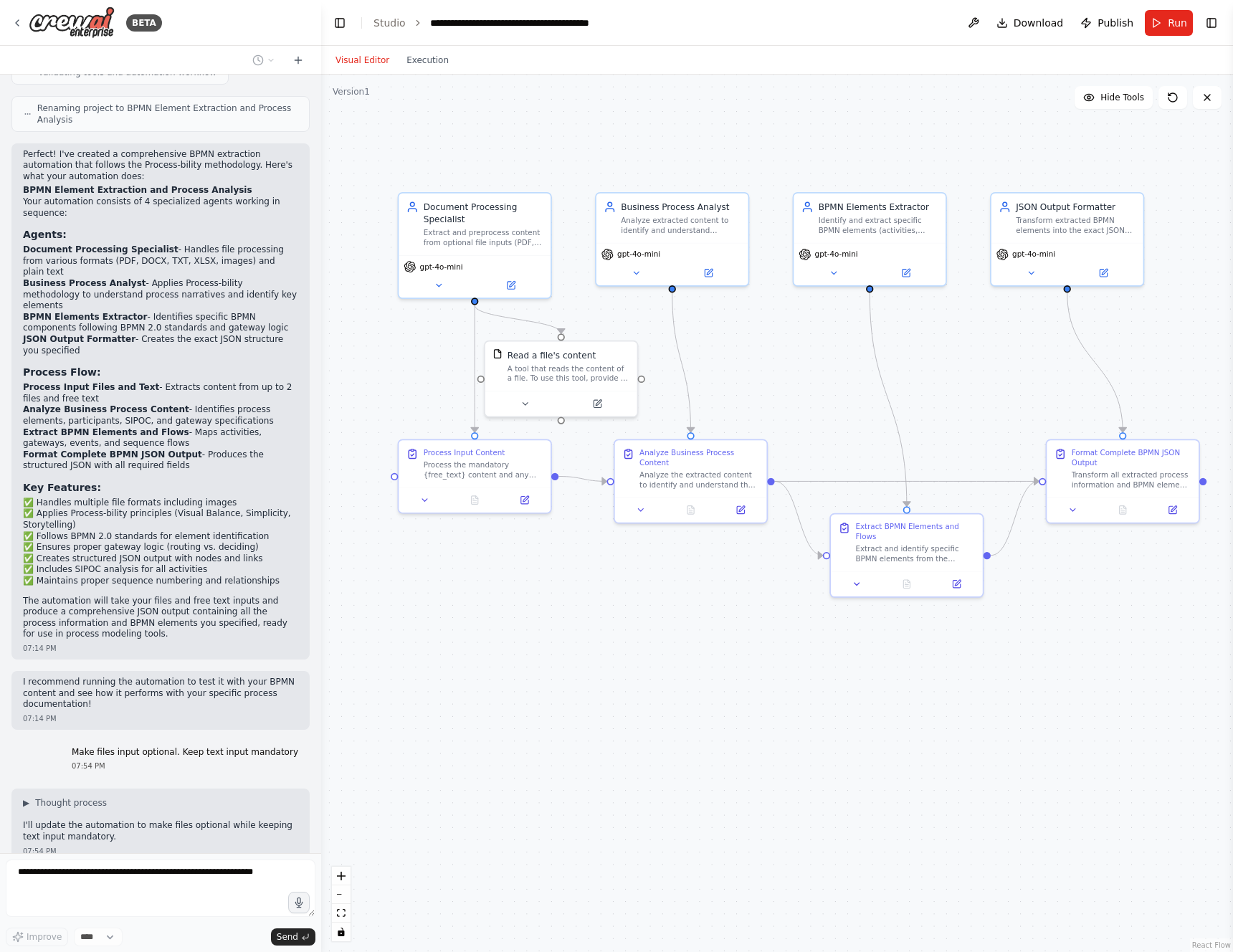
click at [351, 59] on button "Visual Editor" at bounding box center [362, 60] width 71 height 18
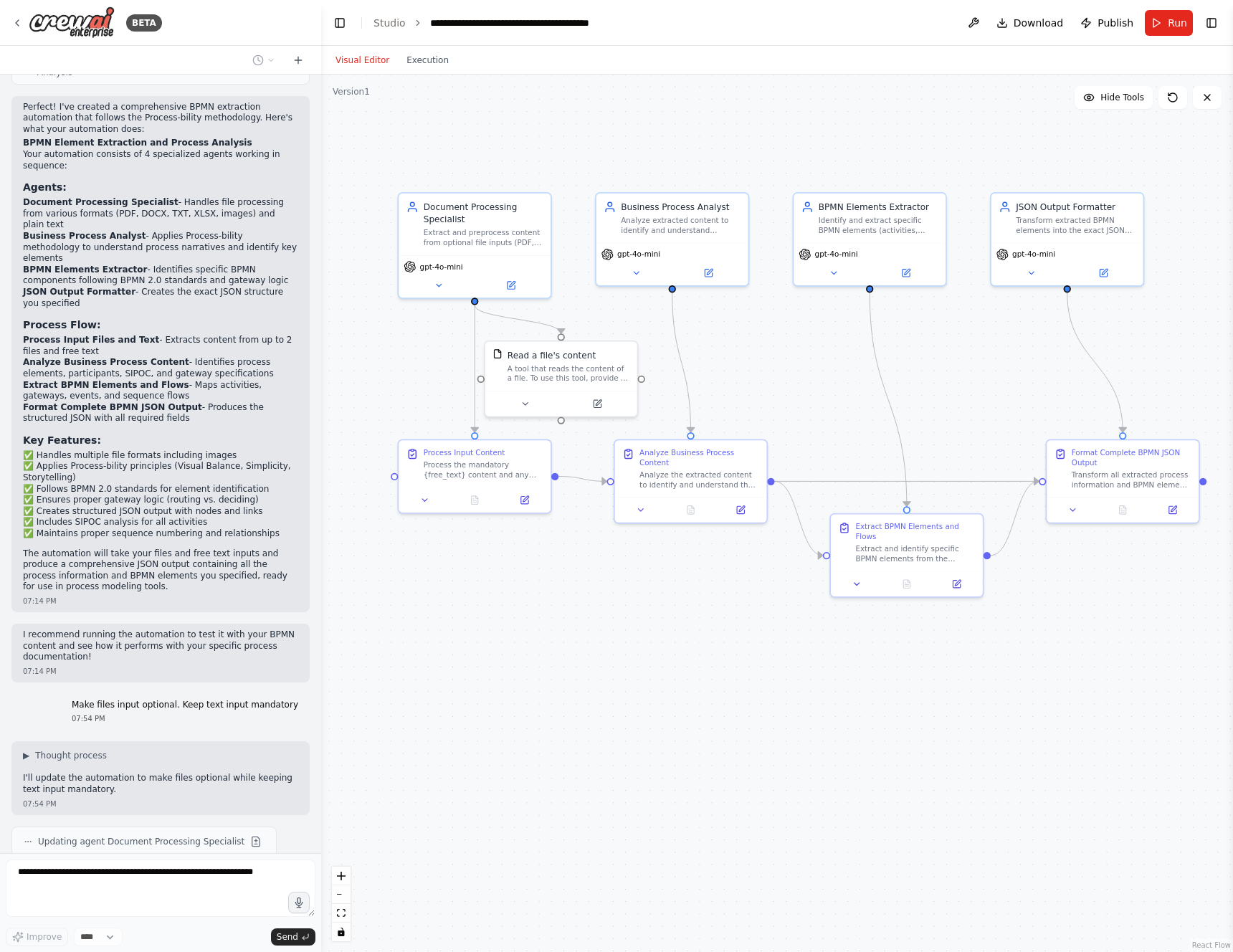
scroll to position [3717, 0]
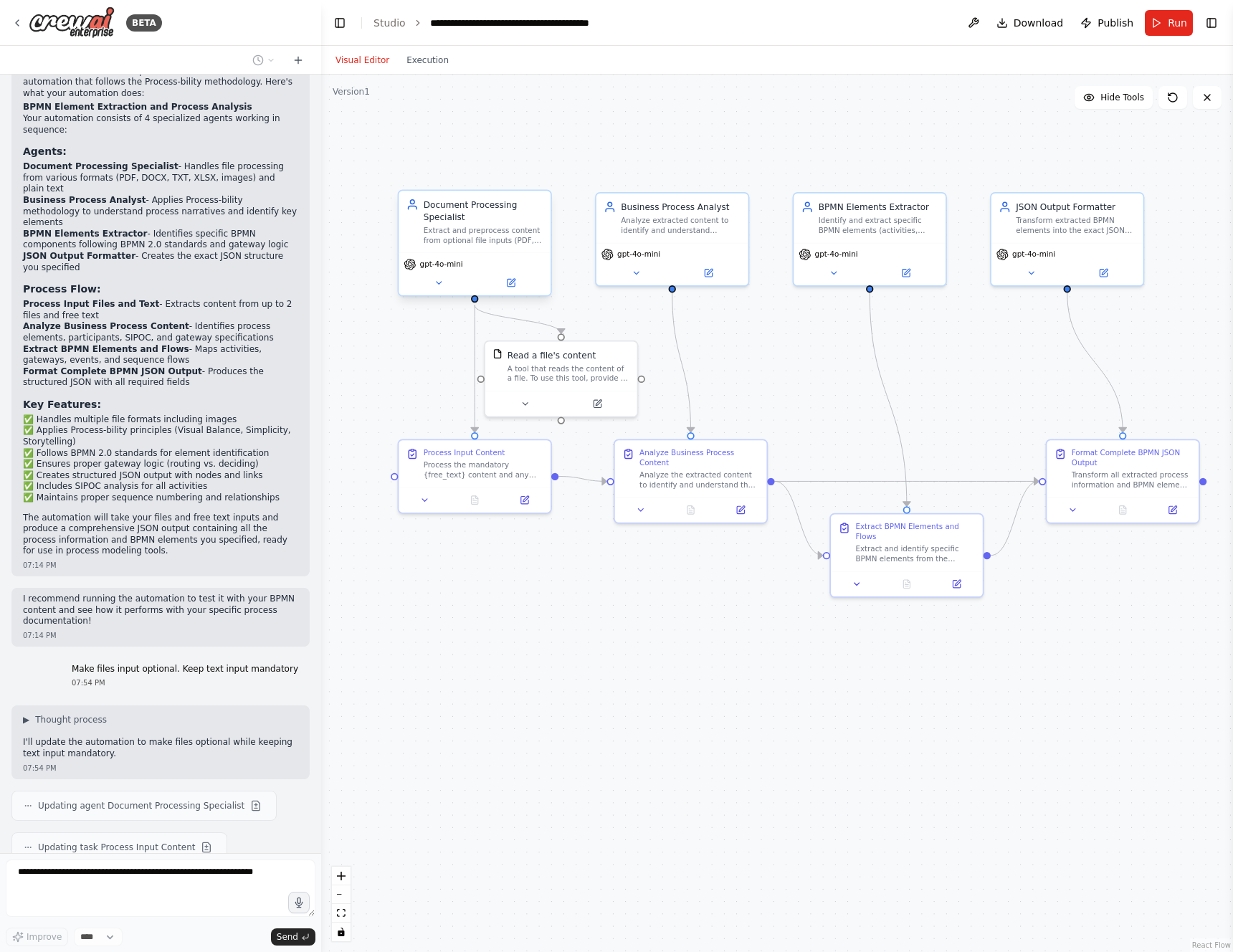
click at [509, 217] on div "Document Processing Specialist" at bounding box center [484, 210] width 120 height 24
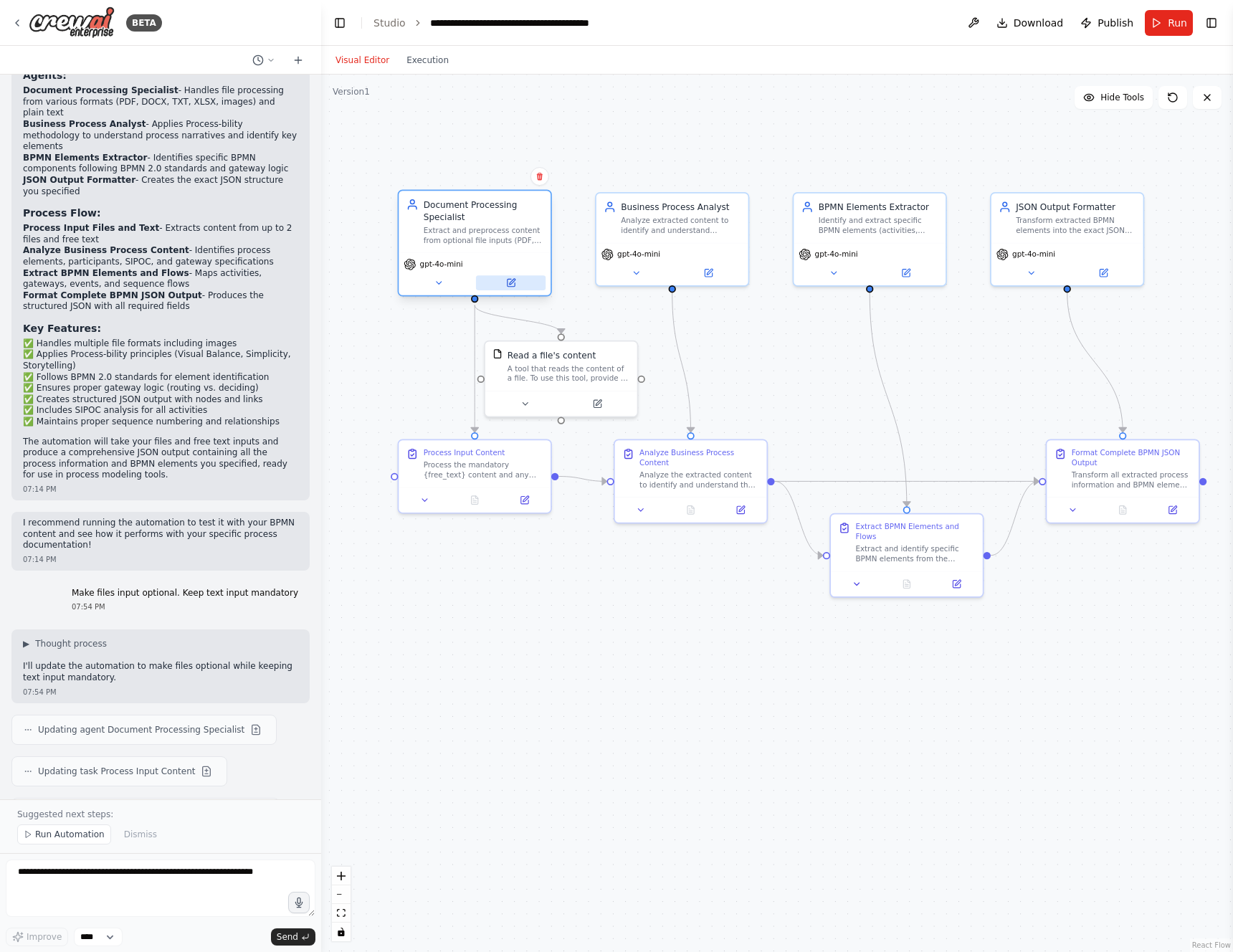
click at [506, 279] on icon at bounding box center [511, 283] width 10 height 10
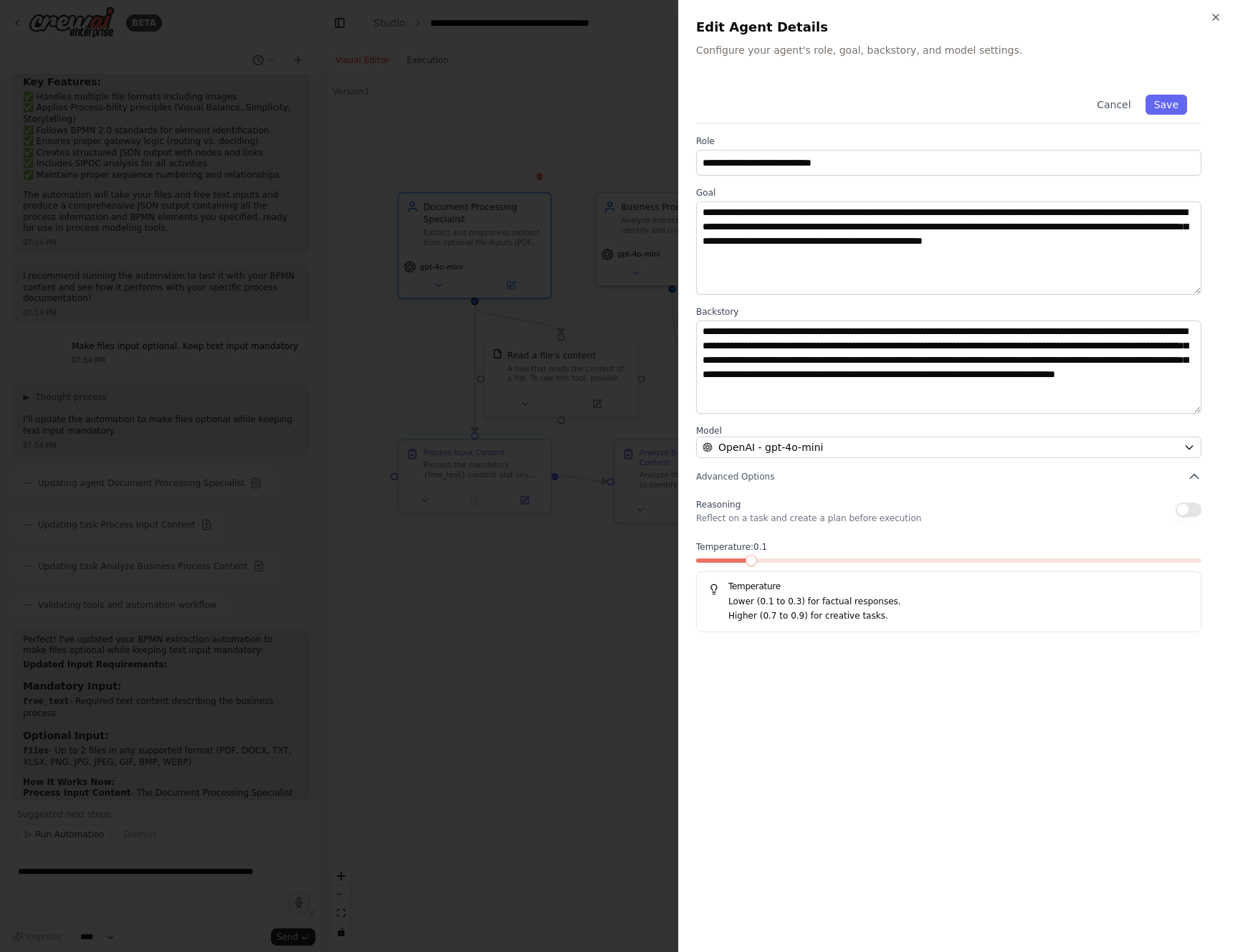
click at [525, 611] on div at bounding box center [616, 476] width 1233 height 952
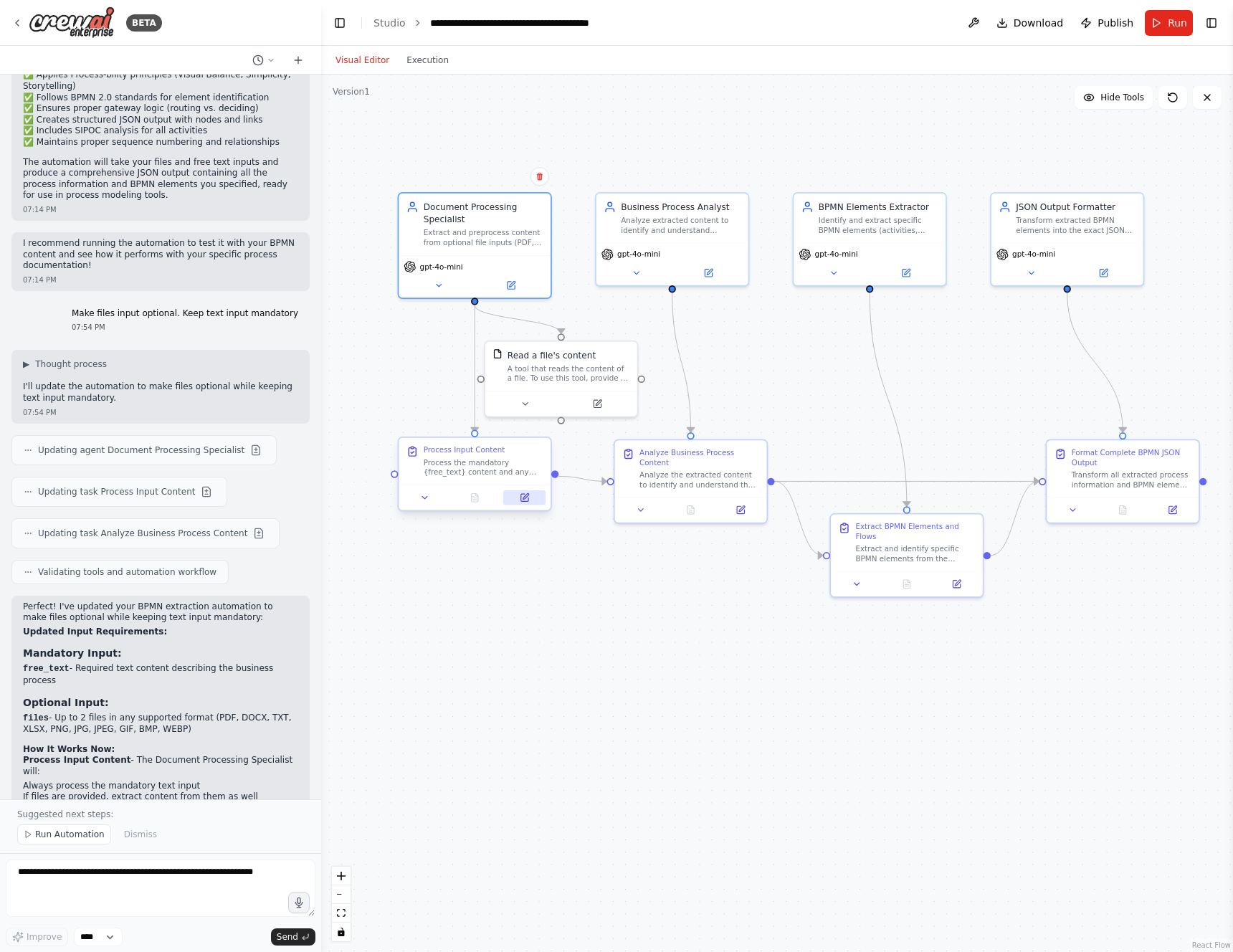
click at [524, 495] on icon at bounding box center [524, 498] width 8 height 8
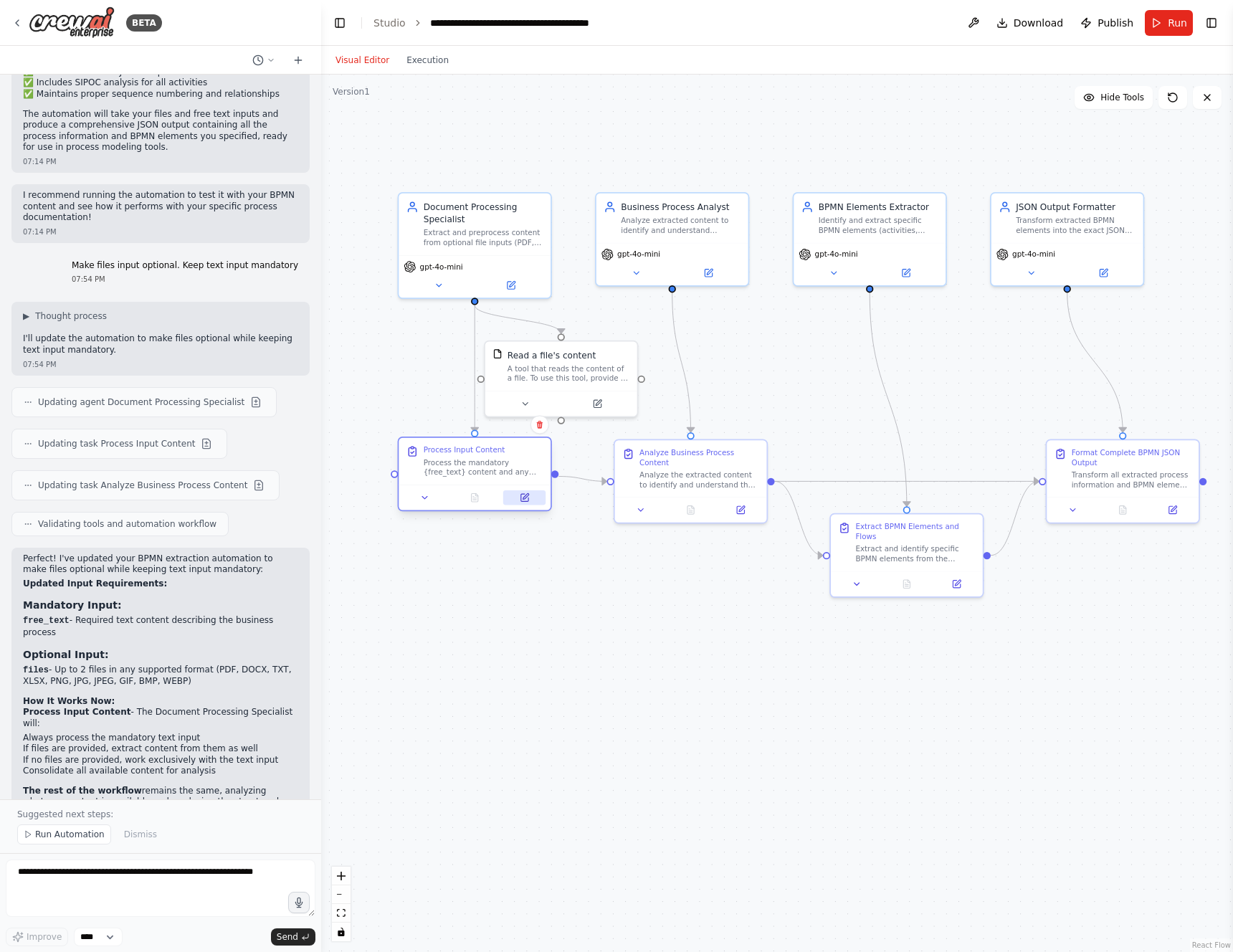
scroll to position [4132, 0]
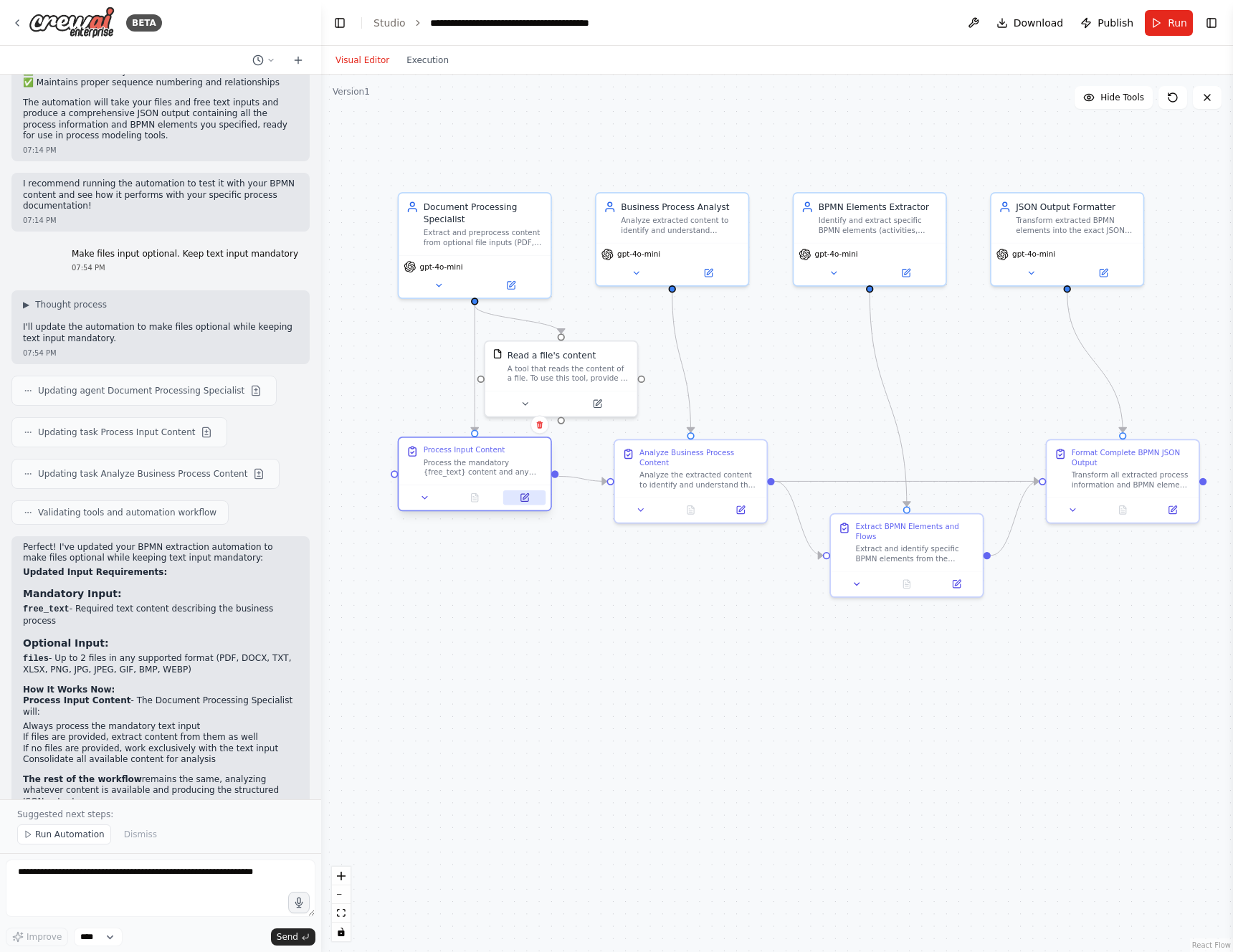
click at [525, 499] on icon at bounding box center [524, 498] width 8 height 8
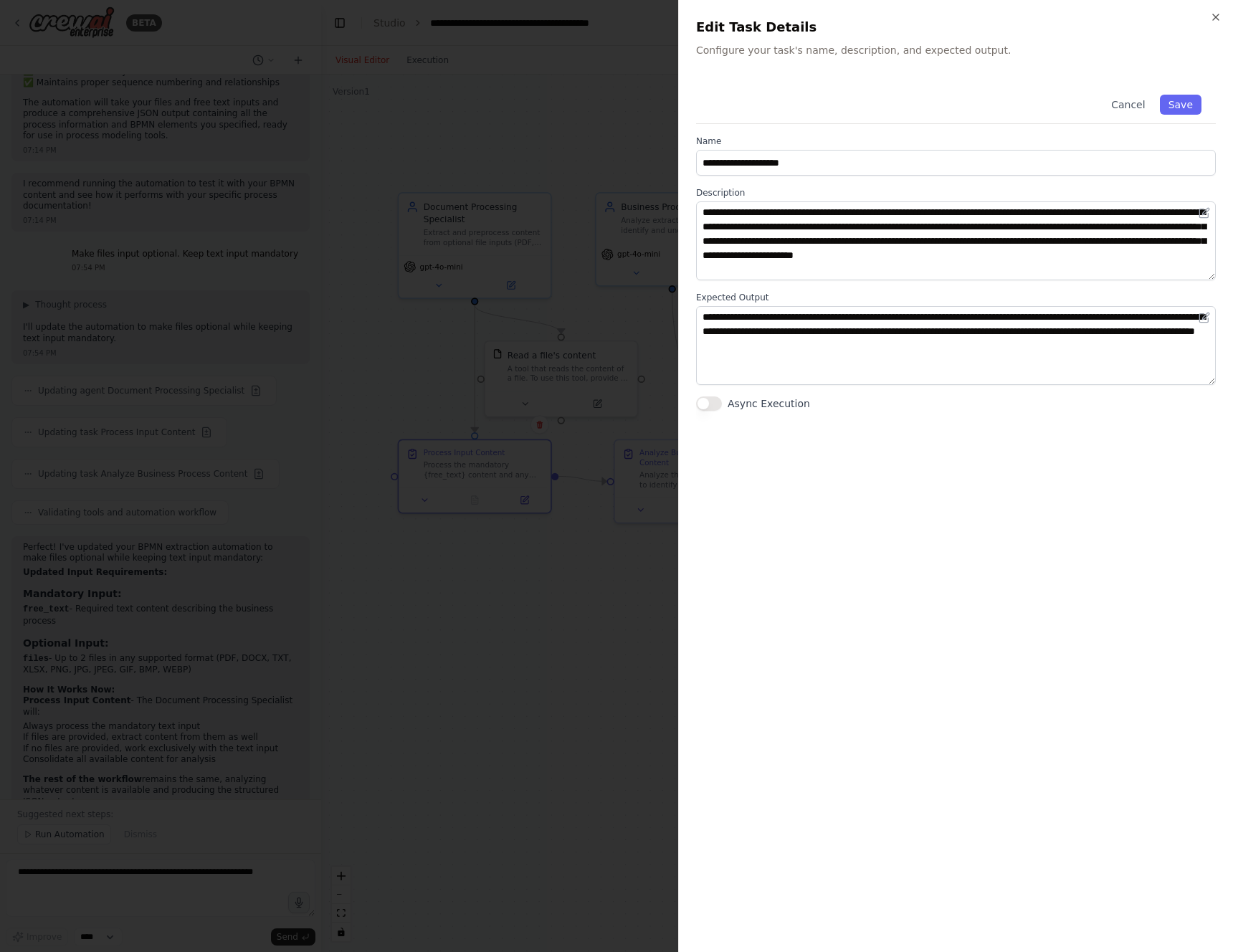
click at [626, 561] on div at bounding box center [616, 476] width 1233 height 952
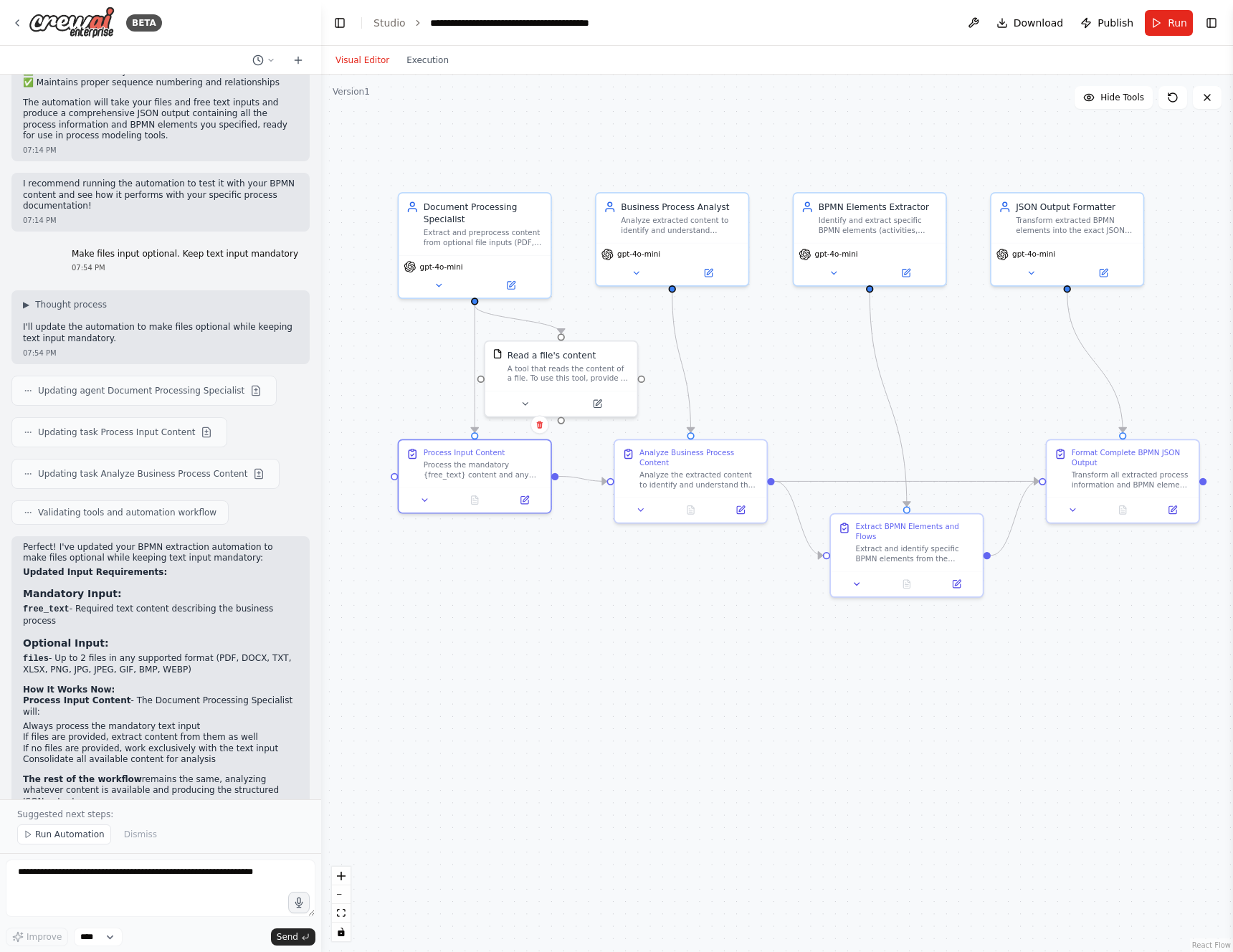
click at [571, 571] on div ".deletable-edge-delete-btn { width: 20px; height: 20px; border: 0px solid #ffff…" at bounding box center [777, 513] width 912 height 878
click at [1187, 17] on button "Run" at bounding box center [1169, 23] width 48 height 26
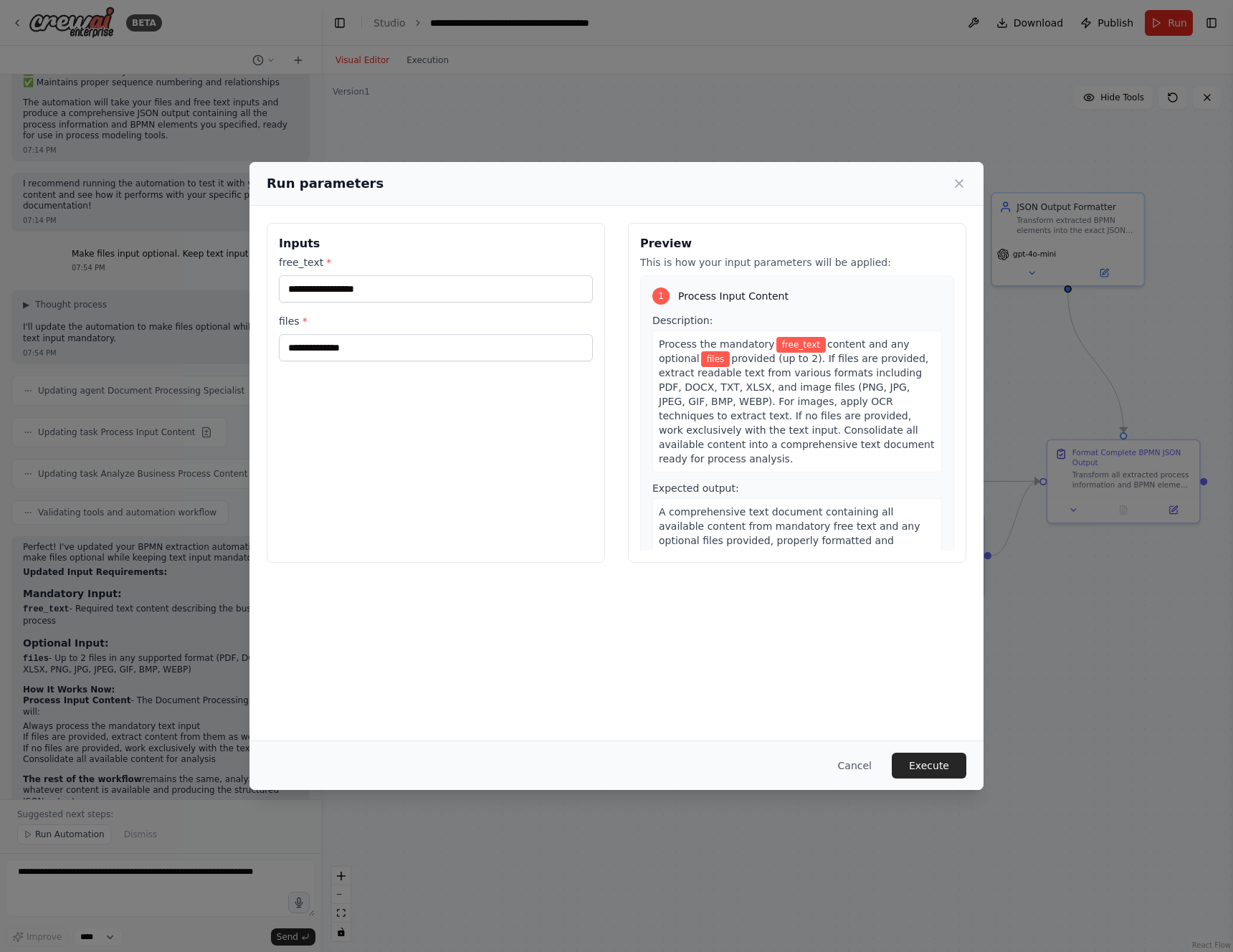
click at [404, 307] on div "free_text * files *" at bounding box center [436, 308] width 314 height 106
click at [398, 294] on input "free_text *" at bounding box center [436, 288] width 314 height 28
click at [415, 339] on input "files *" at bounding box center [436, 348] width 314 height 28
click at [294, 325] on label "files *" at bounding box center [436, 321] width 314 height 14
click at [294, 334] on input "files *" at bounding box center [436, 348] width 314 height 28
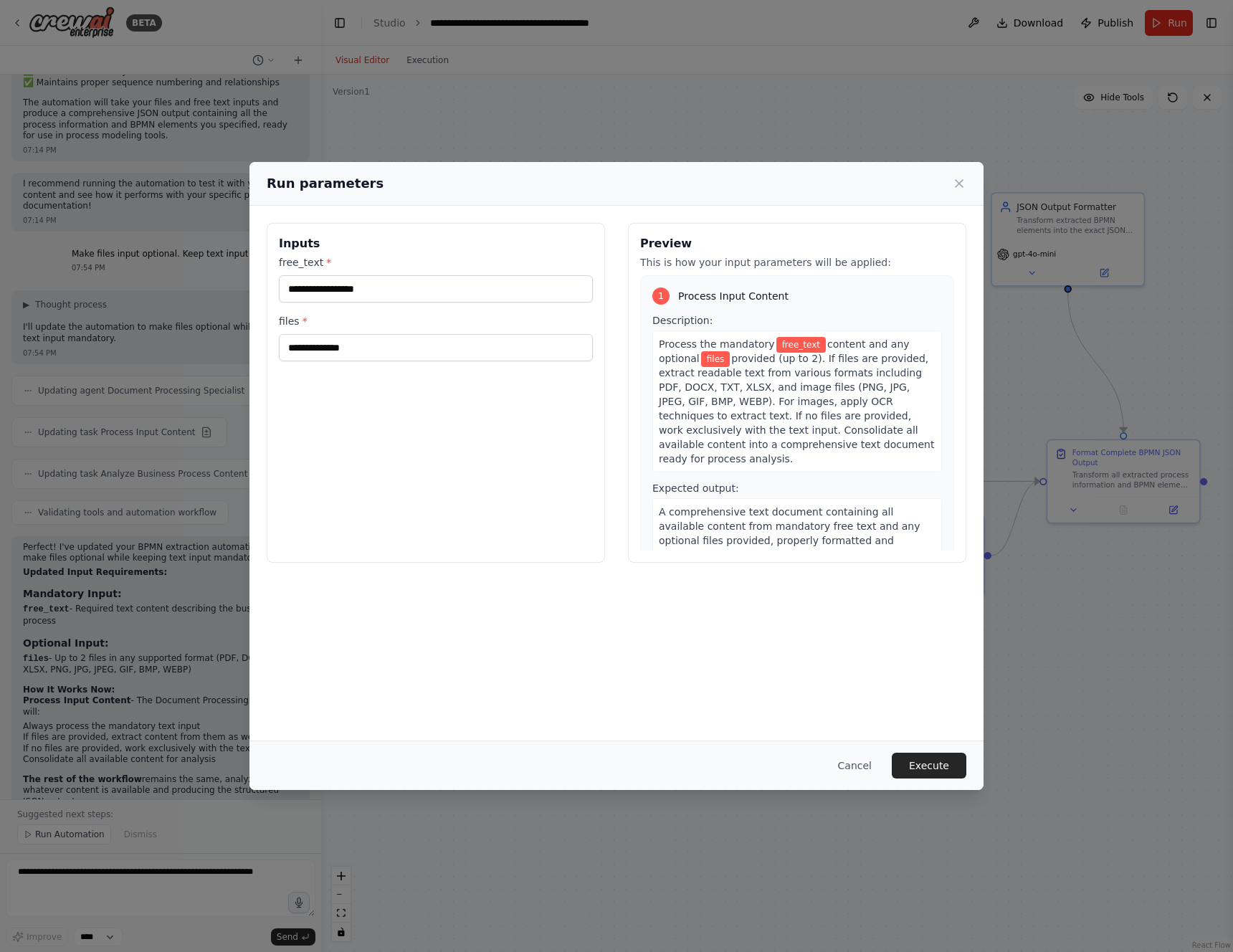
click at [298, 318] on label "files *" at bounding box center [436, 321] width 314 height 14
click at [298, 334] on input "files *" at bounding box center [436, 348] width 314 height 28
click at [506, 468] on div "Inputs free_text * files *" at bounding box center [436, 393] width 338 height 340
click at [388, 289] on input "free_text *" at bounding box center [436, 288] width 314 height 28
paste input "**********"
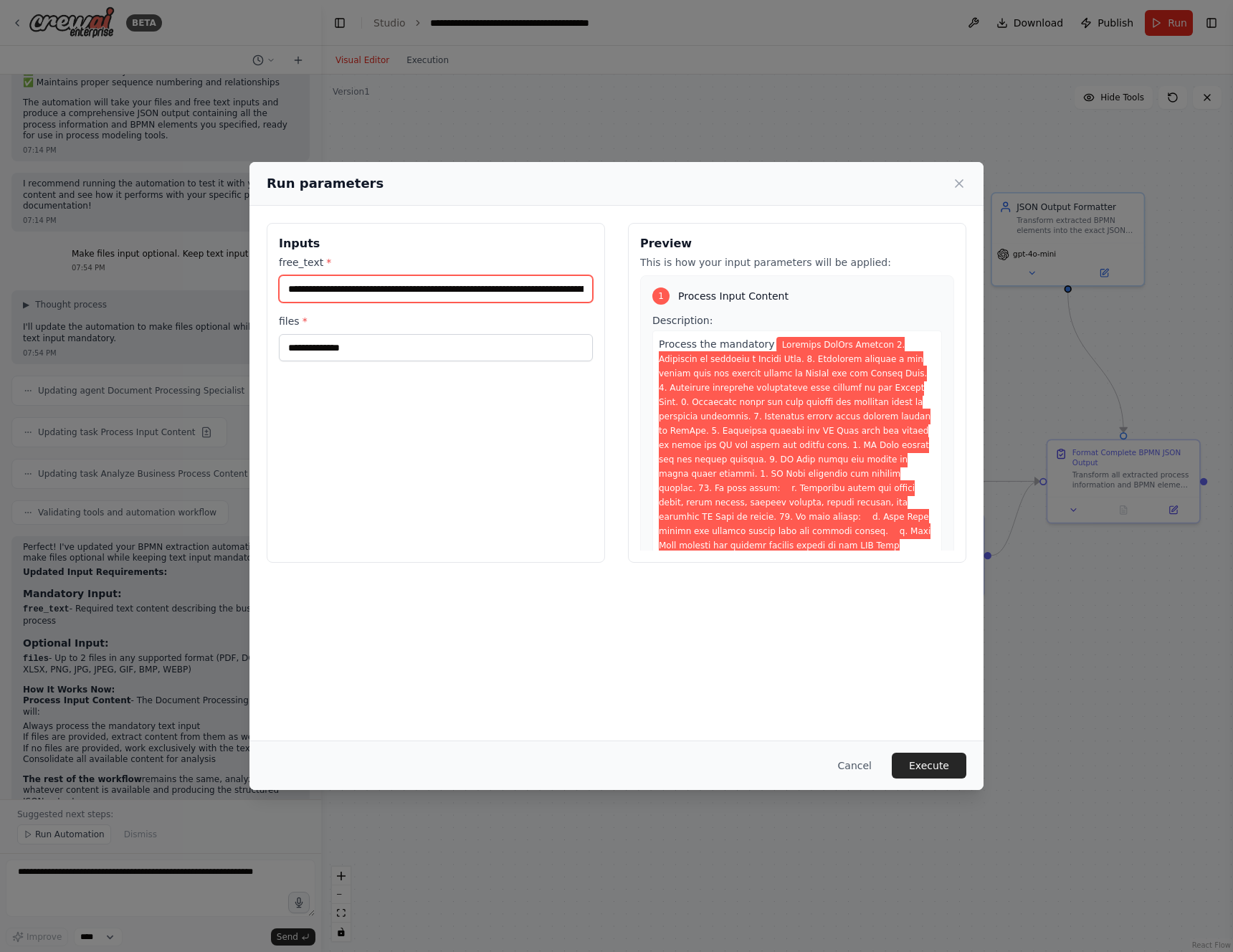
scroll to position [0, 7959]
type input "**********"
click at [928, 755] on button "Execute" at bounding box center [929, 765] width 74 height 26
drag, startPoint x: 408, startPoint y: 369, endPoint x: 284, endPoint y: 366, distance: 124.0
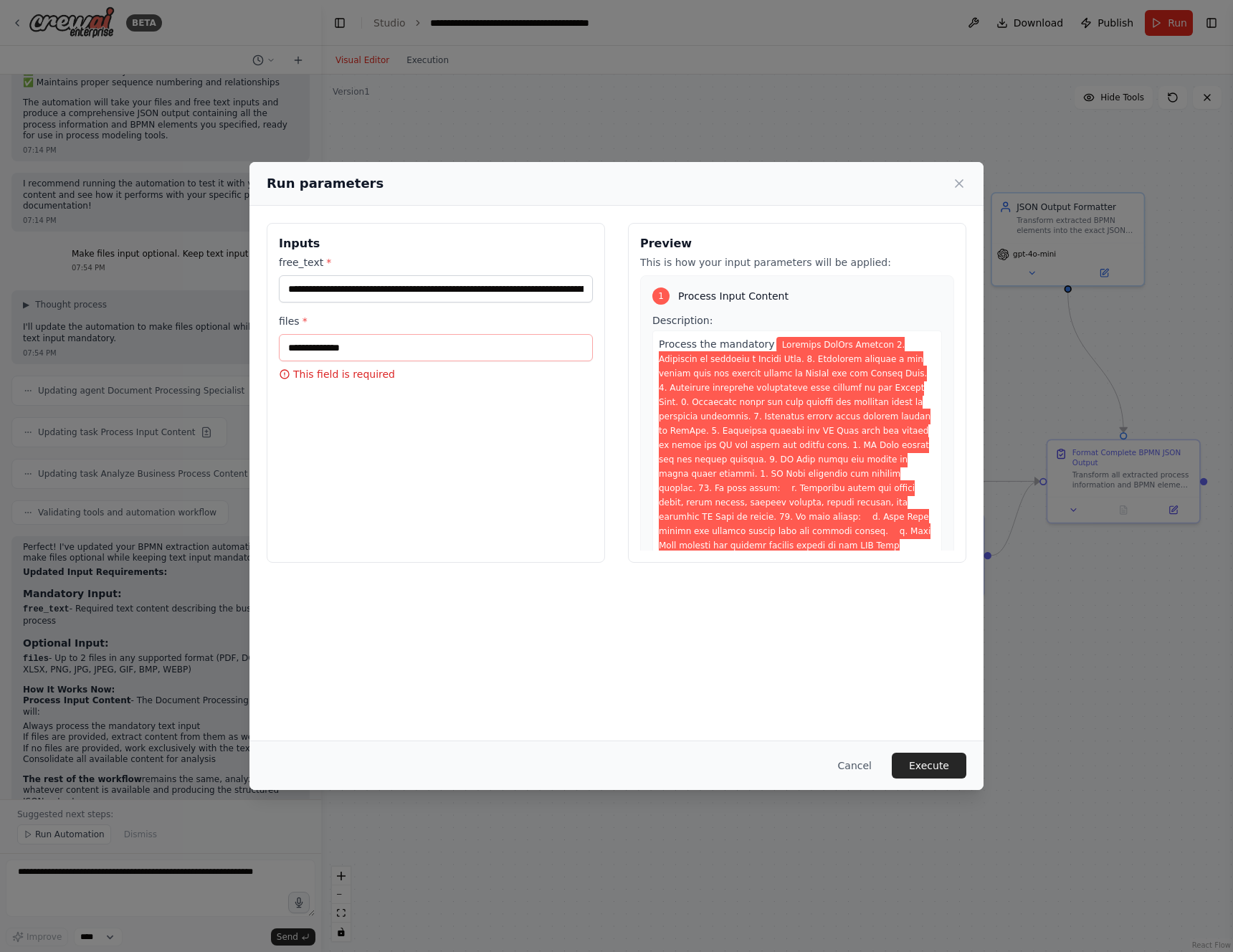
click at [284, 367] on p "This field is required" at bounding box center [436, 373] width 314 height 14
click at [957, 182] on icon at bounding box center [959, 183] width 8 height 8
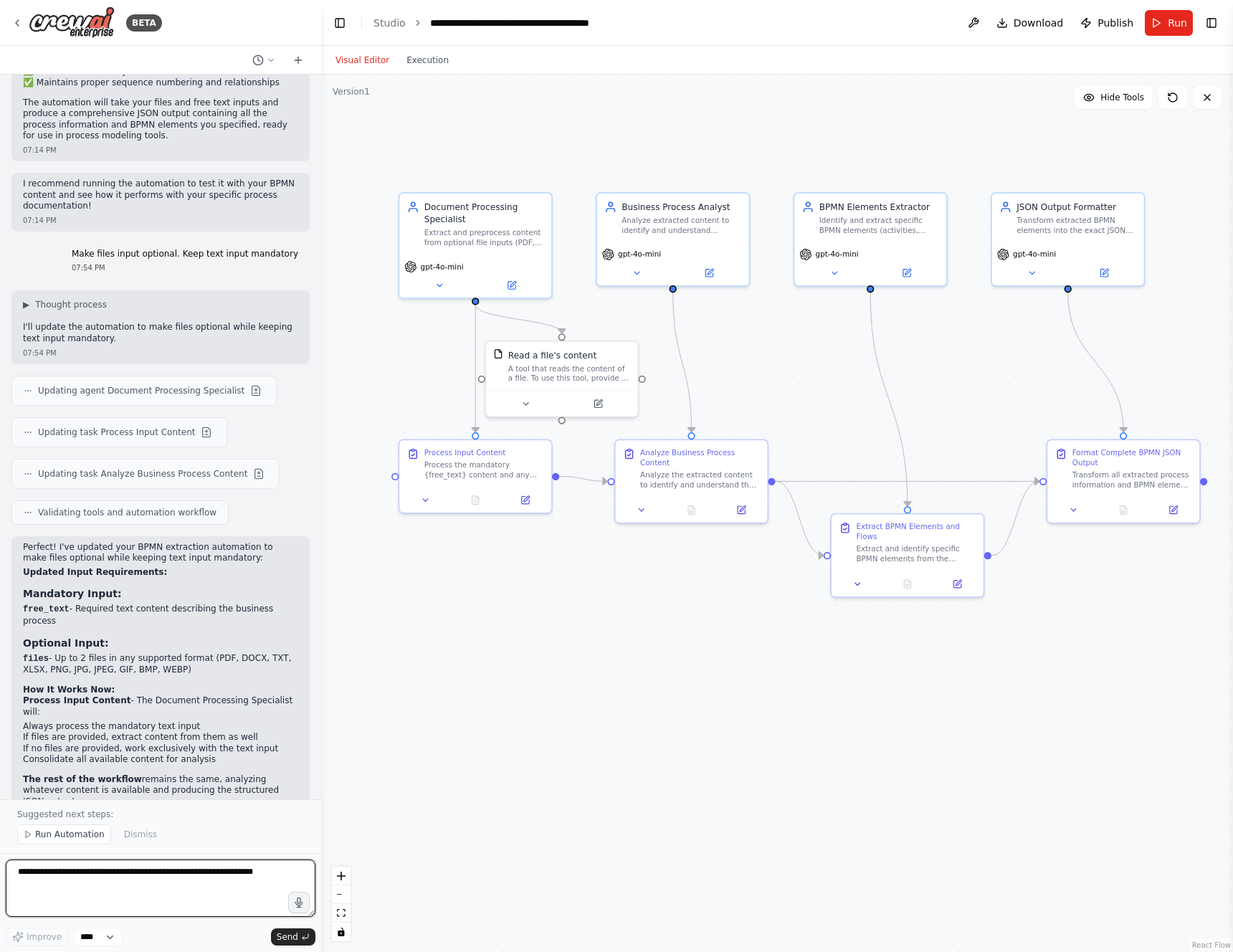
click at [112, 884] on textarea at bounding box center [161, 888] width 310 height 58
type textarea "*"
click at [1174, 20] on span "Run" at bounding box center [1177, 23] width 19 height 14
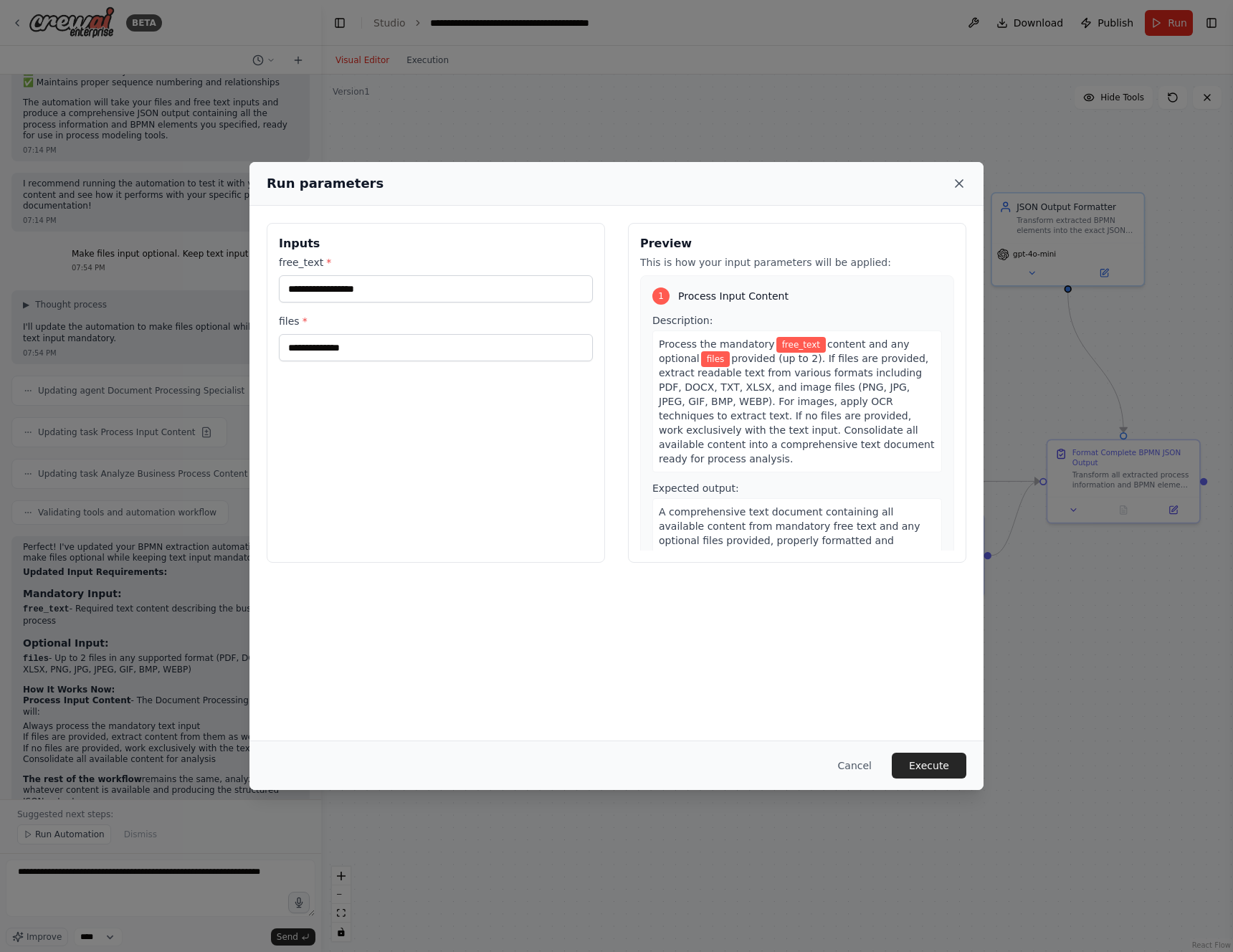
click at [960, 183] on icon at bounding box center [959, 183] width 14 height 14
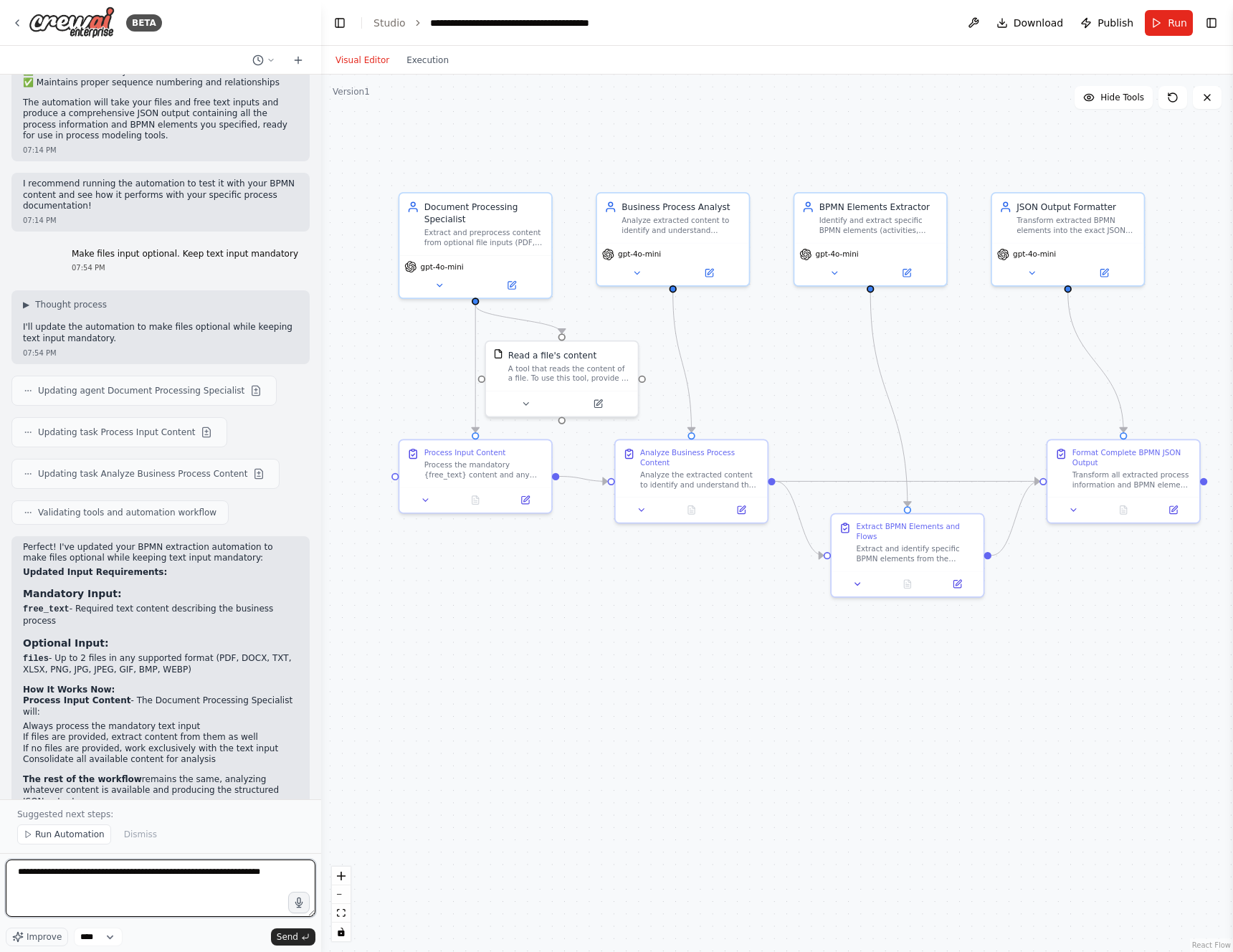
click at [230, 874] on textarea "**********" at bounding box center [161, 888] width 310 height 58
drag, startPoint x: 213, startPoint y: 873, endPoint x: 298, endPoint y: 873, distance: 85.0
click at [298, 873] on textarea "**********" at bounding box center [161, 888] width 310 height 58
paste textarea
type textarea "**********"
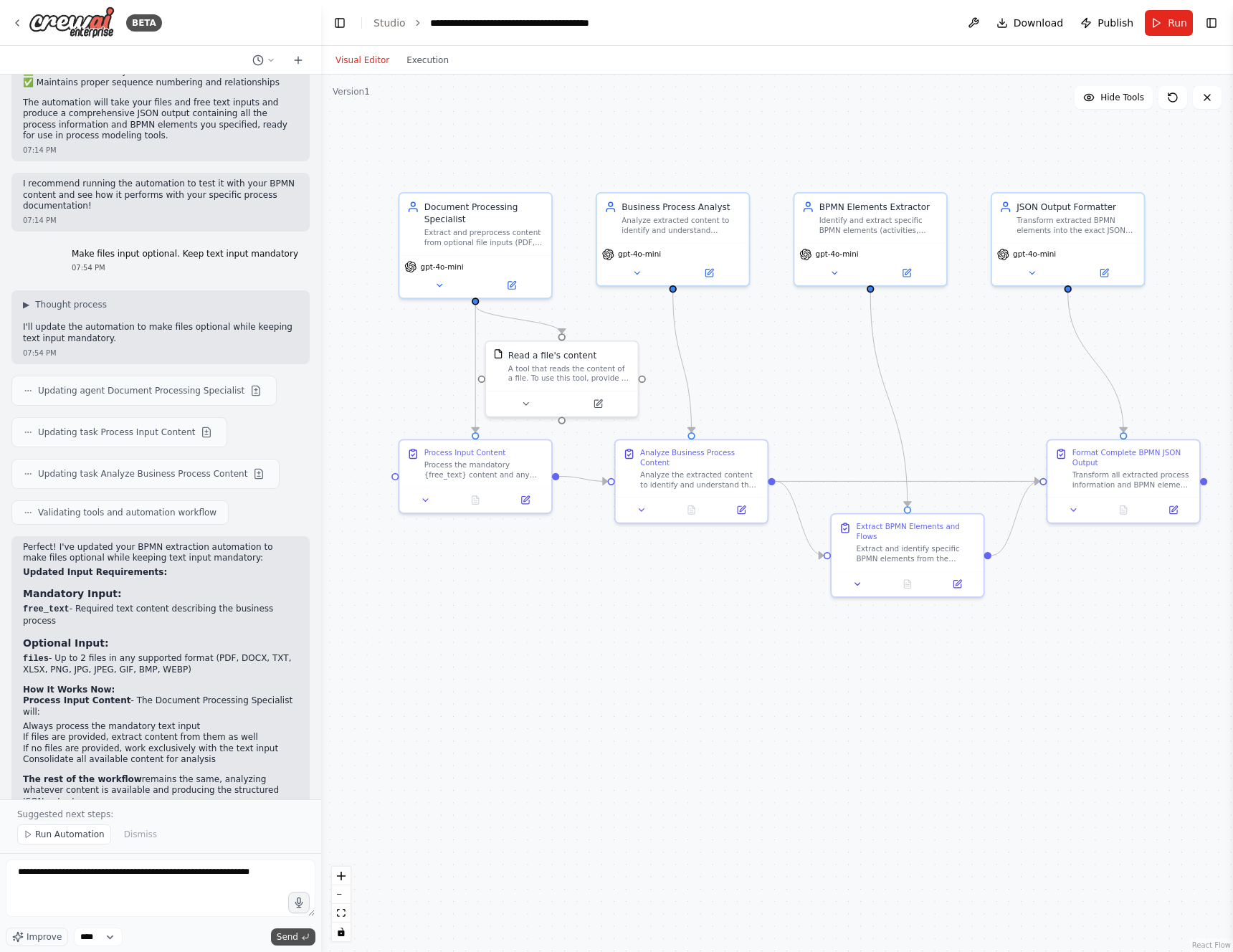
click at [292, 934] on span "Send" at bounding box center [288, 937] width 22 height 12
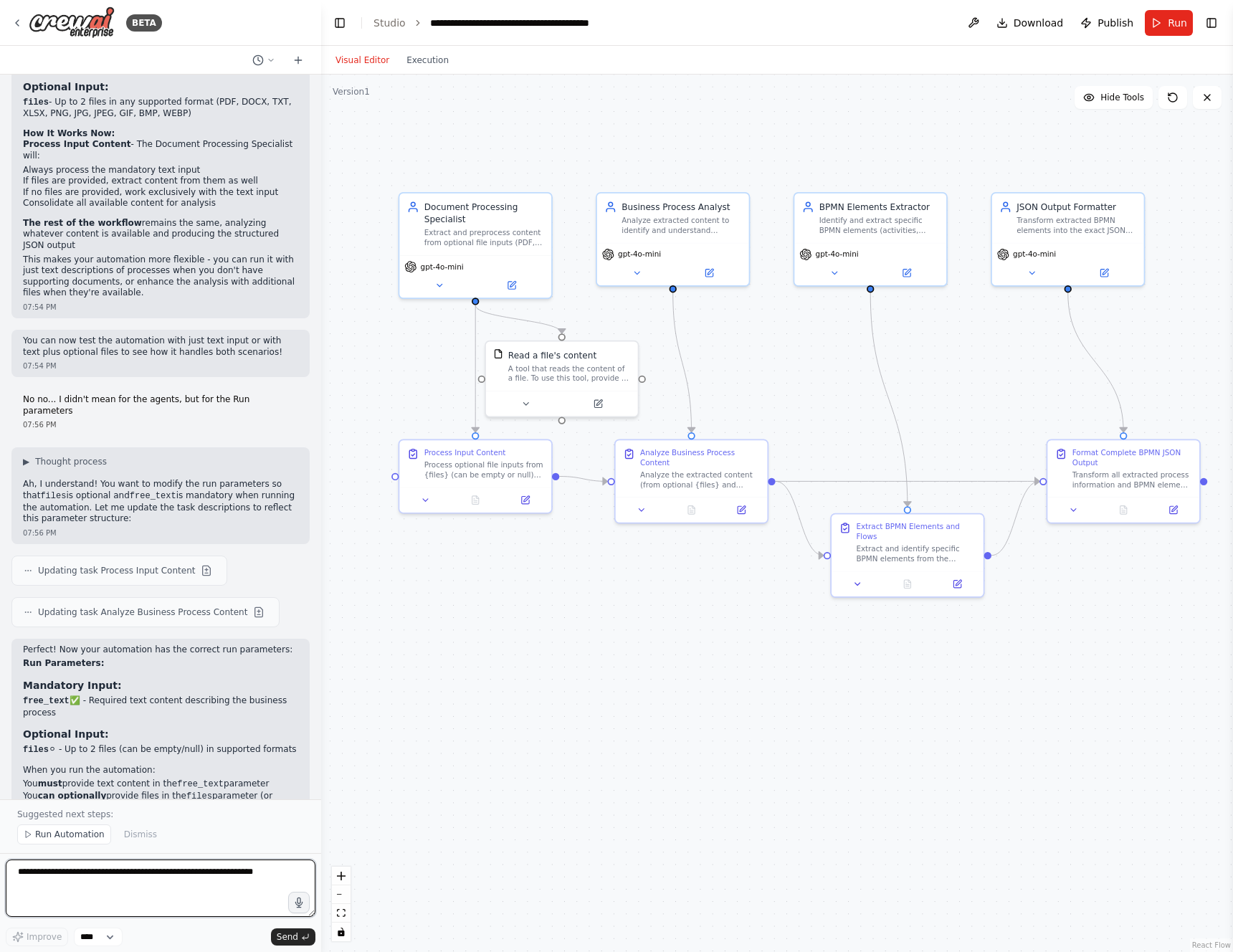
scroll to position [4700, 0]
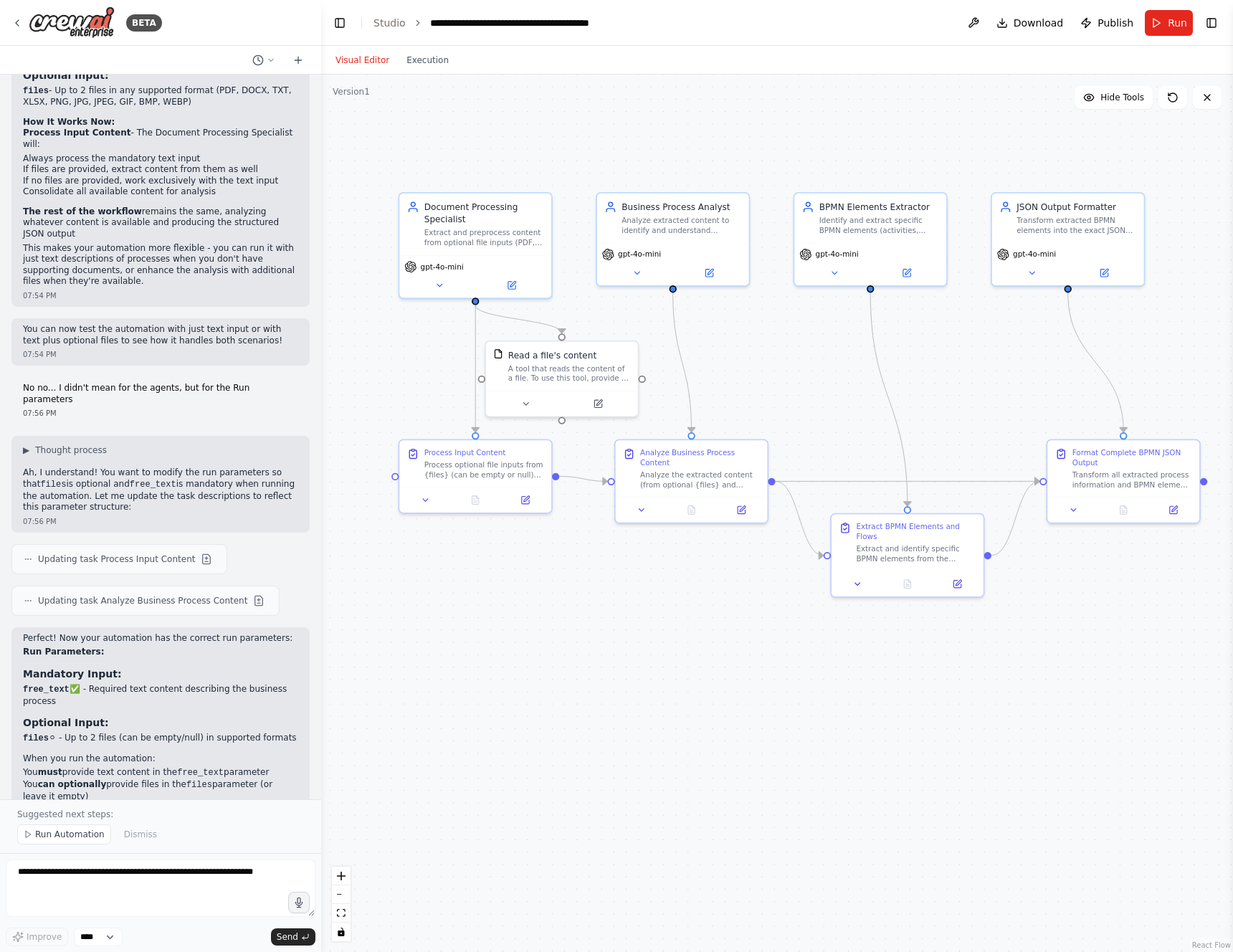
click at [694, 648] on div ".deletable-edge-delete-btn { width: 20px; height: 20px; border: 0px solid #ffff…" at bounding box center [777, 513] width 912 height 878
click at [1148, 27] on button "Run" at bounding box center [1169, 23] width 48 height 26
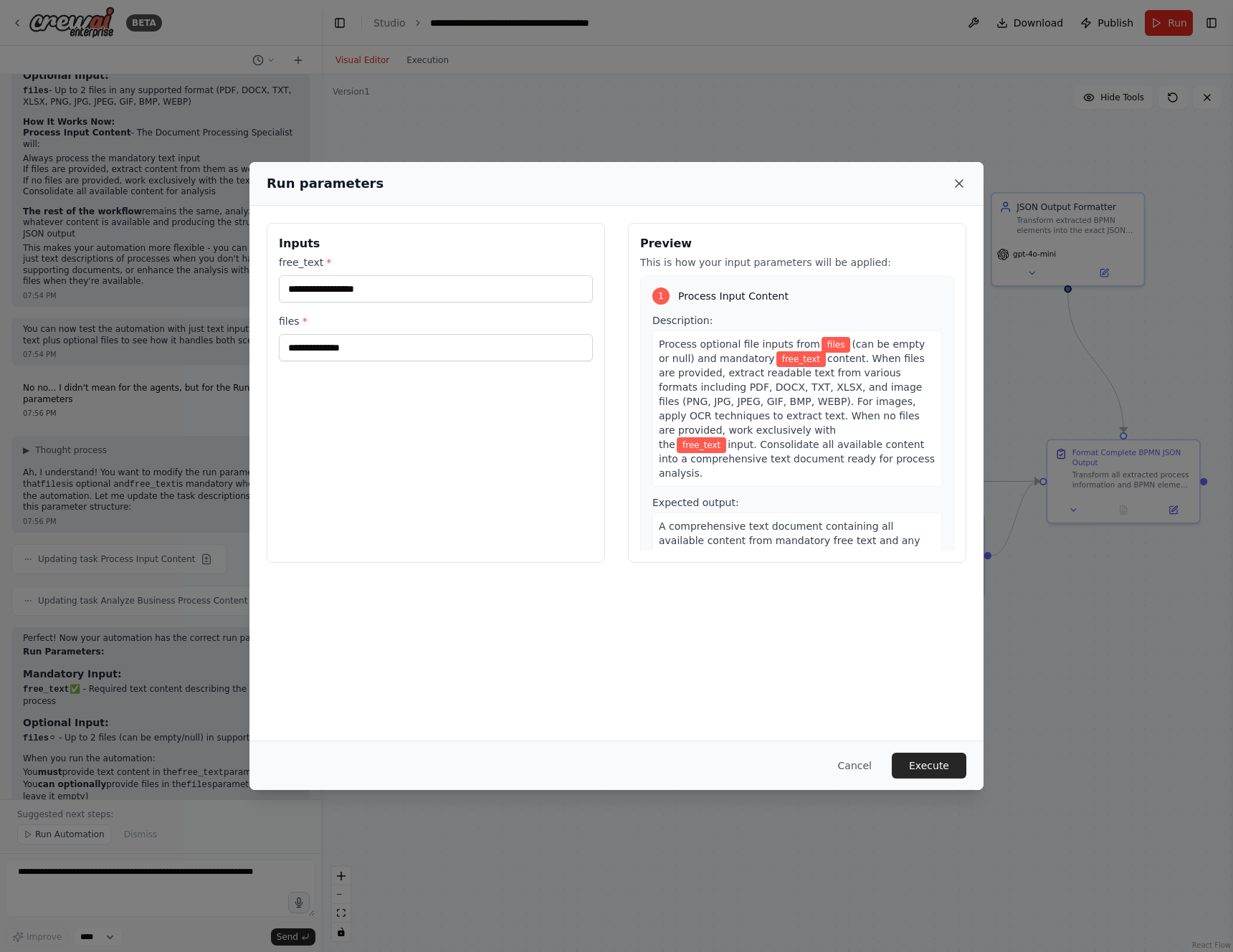
click at [960, 178] on icon at bounding box center [959, 183] width 14 height 14
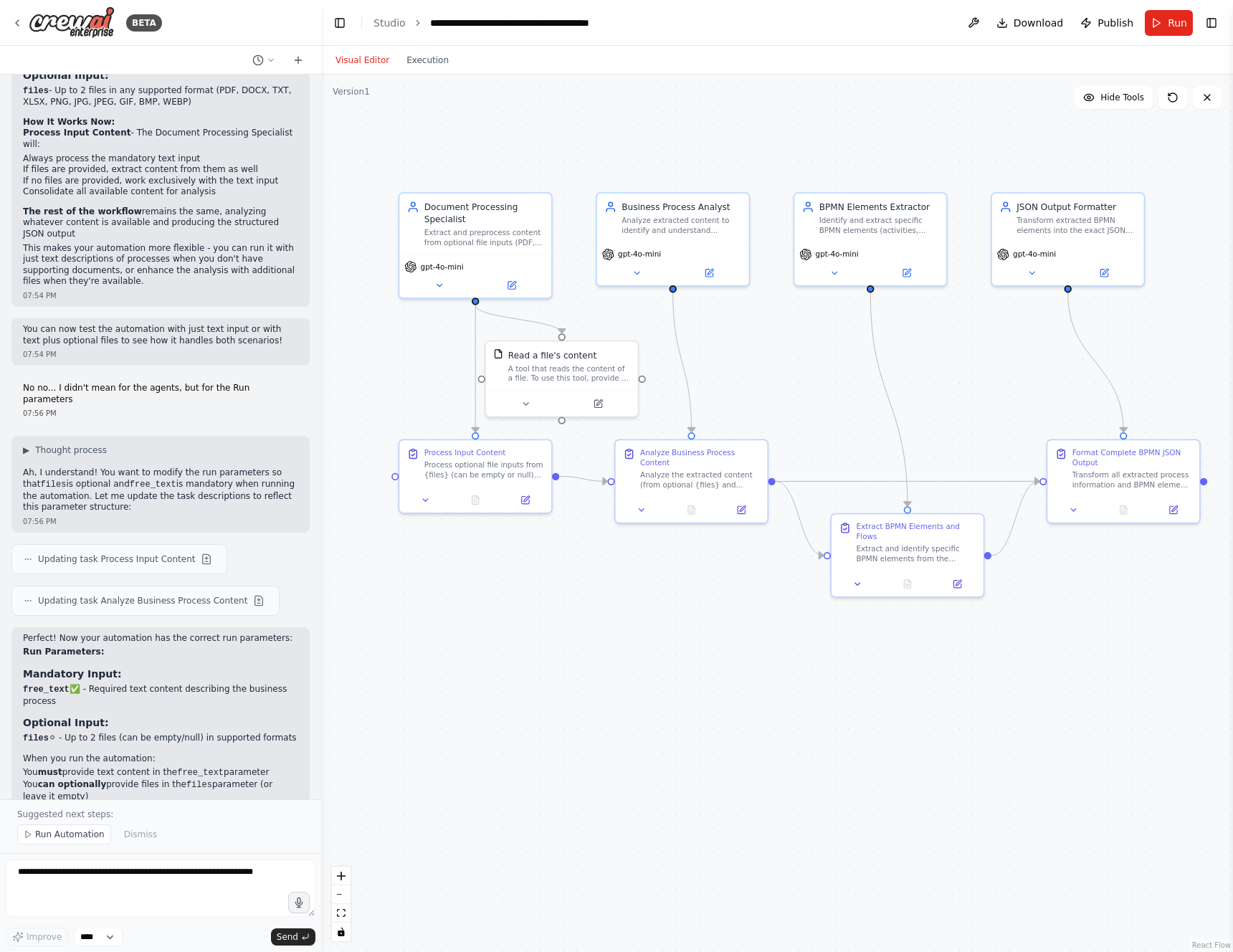
click at [499, 685] on div ".deletable-edge-delete-btn { width: 20px; height: 20px; border: 0px solid #ffff…" at bounding box center [777, 513] width 912 height 878
click at [582, 678] on div ".deletable-edge-delete-btn { width: 20px; height: 20px; border: 0px solid #ffff…" at bounding box center [777, 513] width 912 height 878
click at [1160, 27] on button "Run" at bounding box center [1169, 23] width 48 height 26
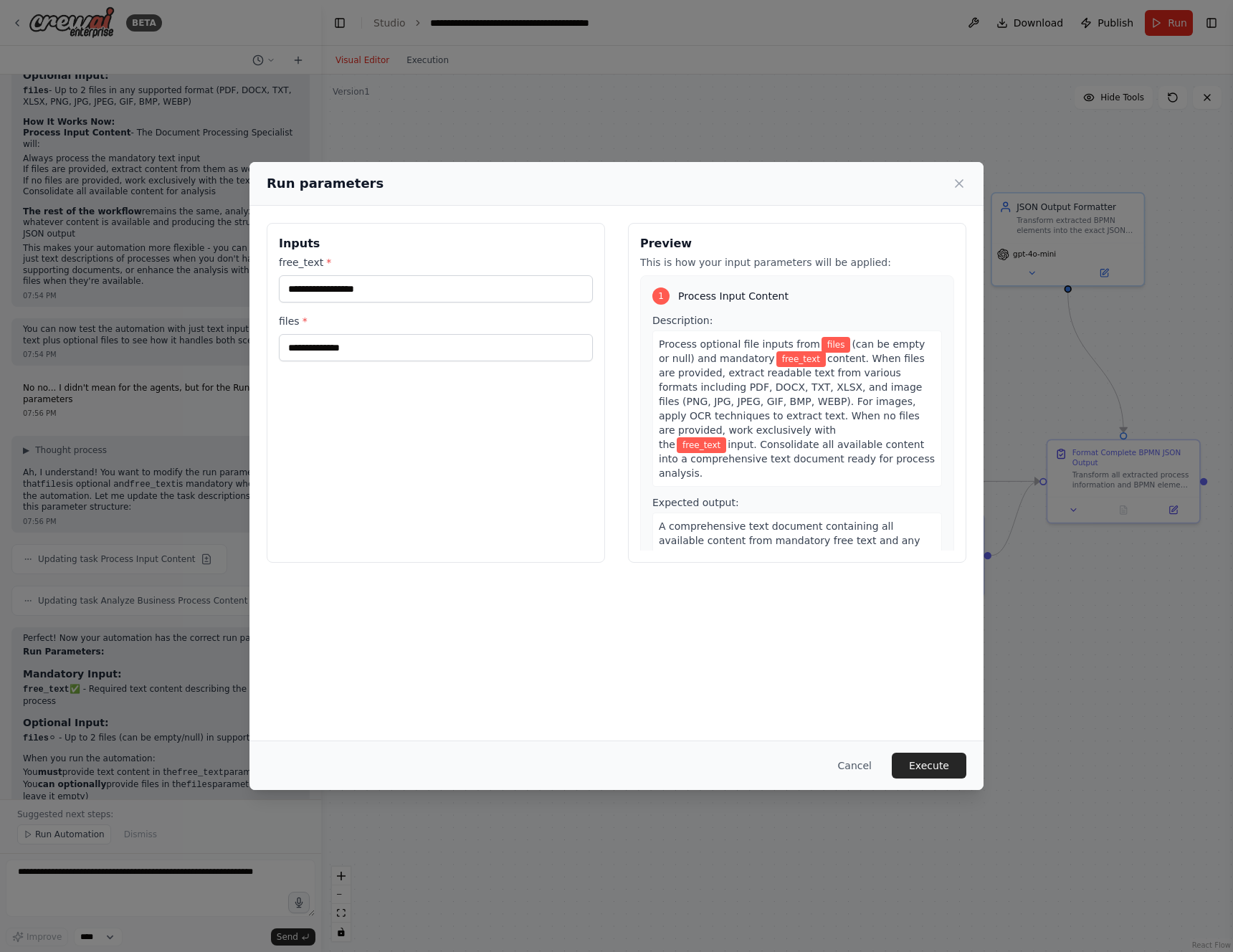
click at [441, 303] on div "free_text * files *" at bounding box center [436, 308] width 314 height 106
click at [443, 284] on input "free_text *" at bounding box center [436, 288] width 314 height 28
paste input "**********"
type input "**********"
paste input "**********"
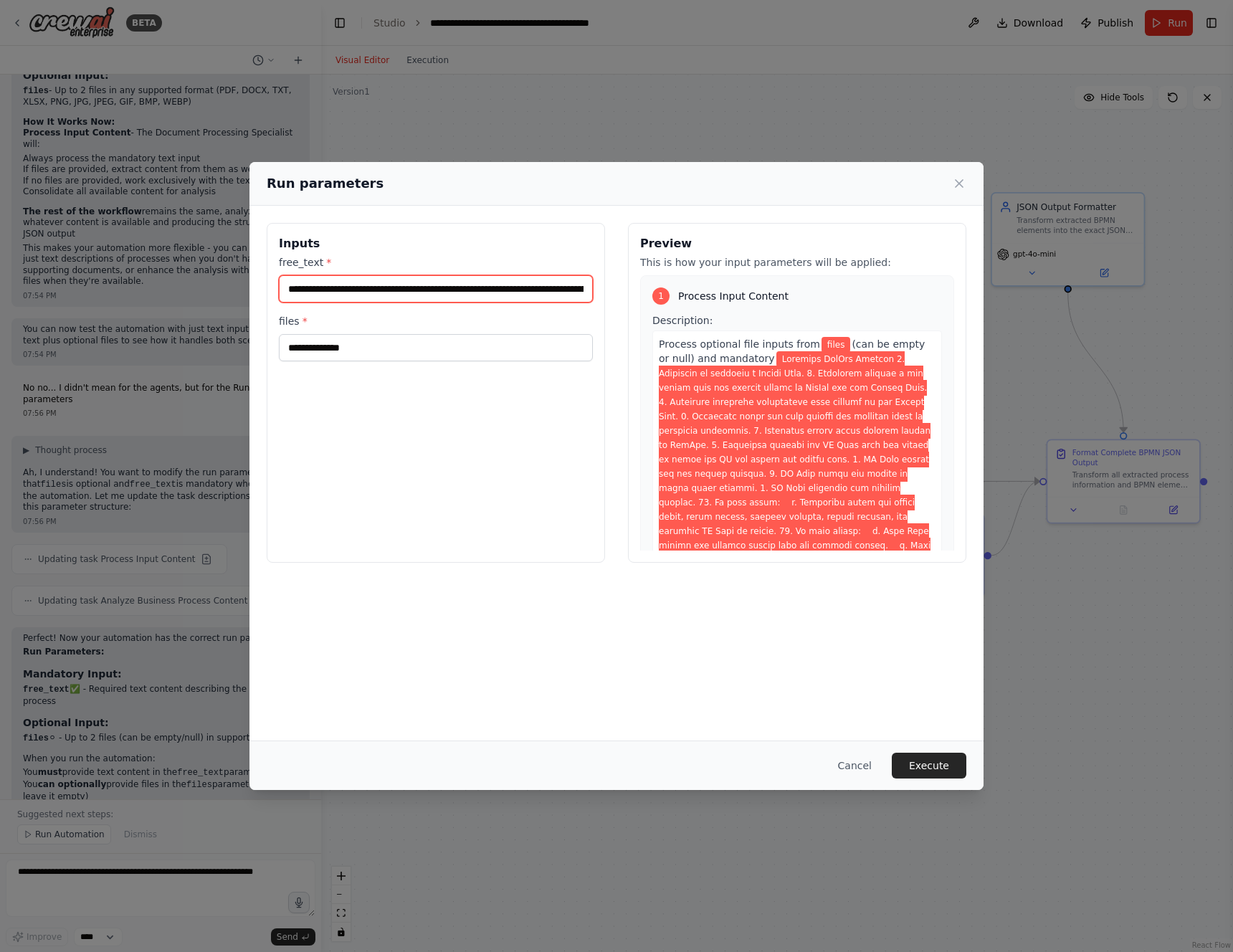
scroll to position [0, 7959]
type input "**********"
click at [933, 760] on button "Execute" at bounding box center [929, 765] width 74 height 26
drag, startPoint x: 374, startPoint y: 368, endPoint x: 408, endPoint y: 382, distance: 36.8
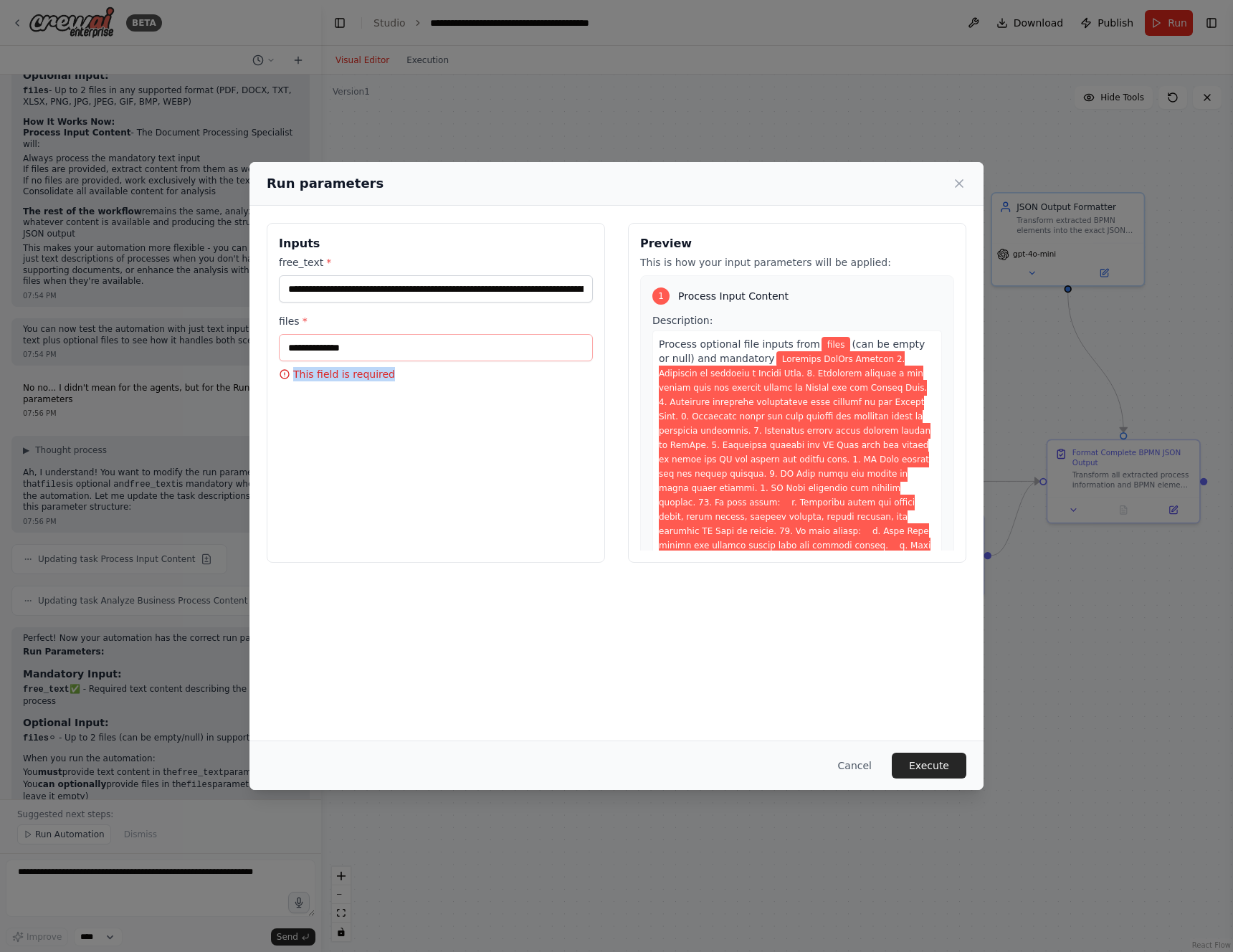
click at [408, 382] on div "Inputs free_text * files * This field is required" at bounding box center [436, 393] width 338 height 340
copy p "This field is required"
click at [955, 189] on icon at bounding box center [959, 183] width 14 height 14
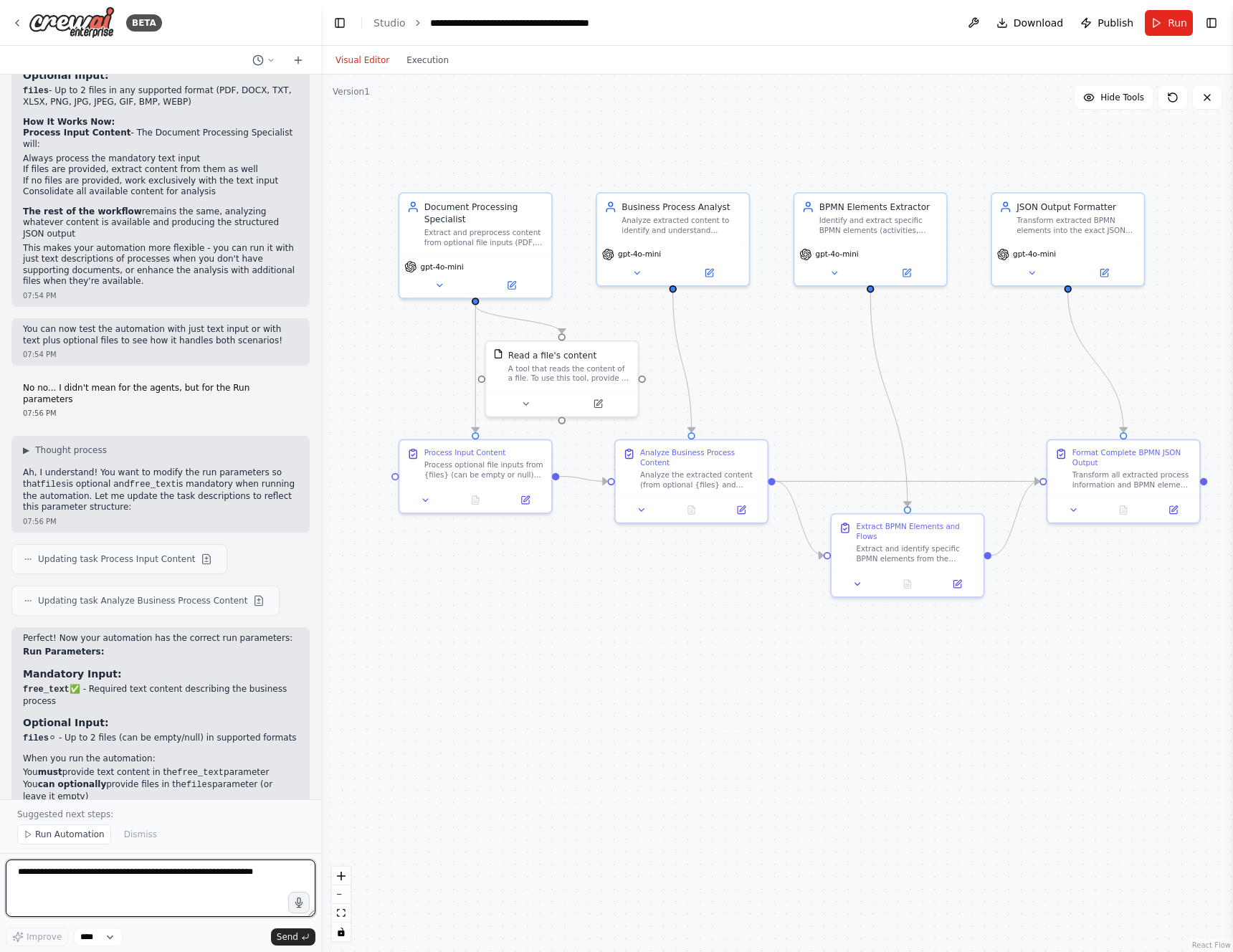
click at [121, 874] on textarea at bounding box center [161, 888] width 310 height 58
paste textarea "**********"
type textarea "**********"
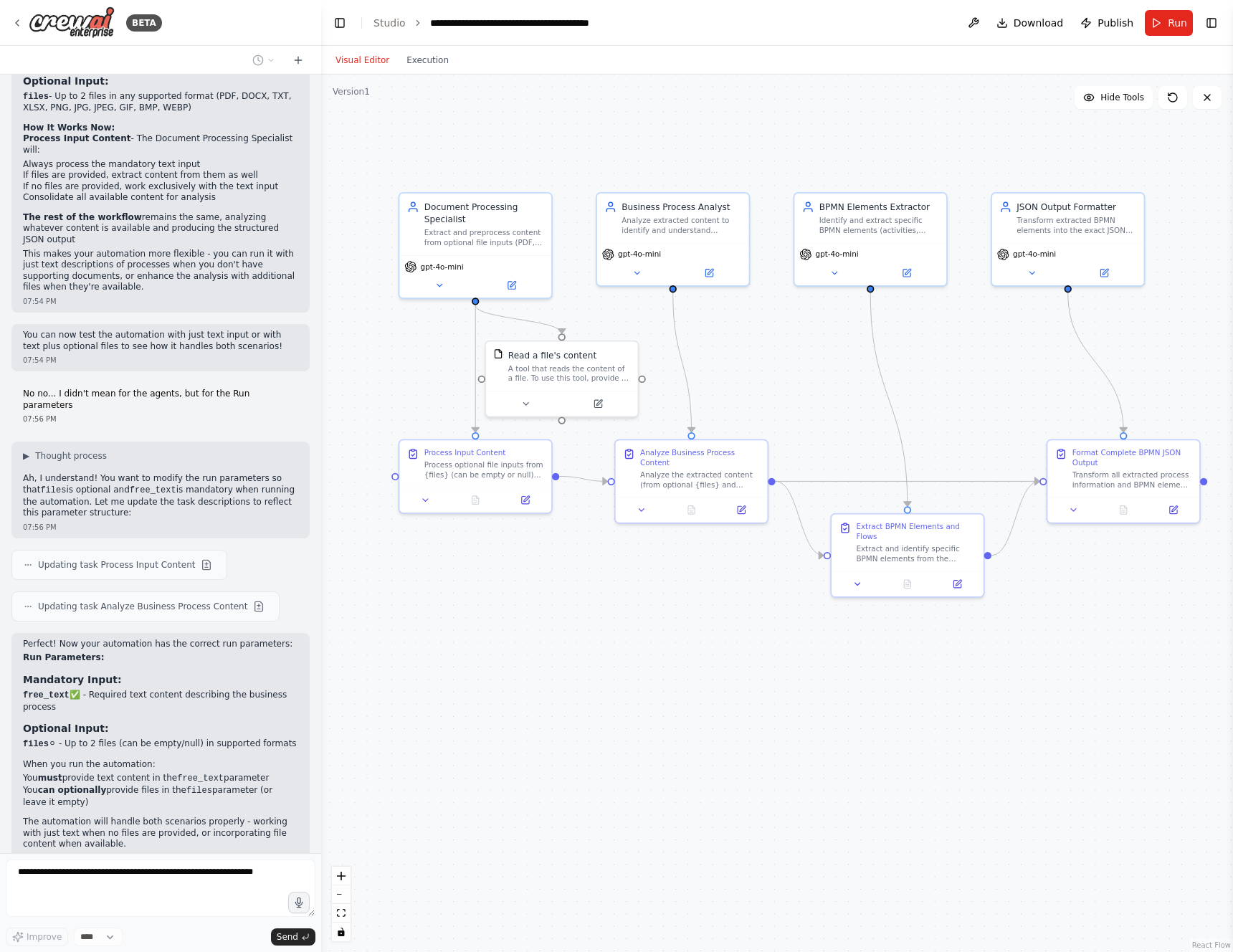
scroll to position [4732, 0]
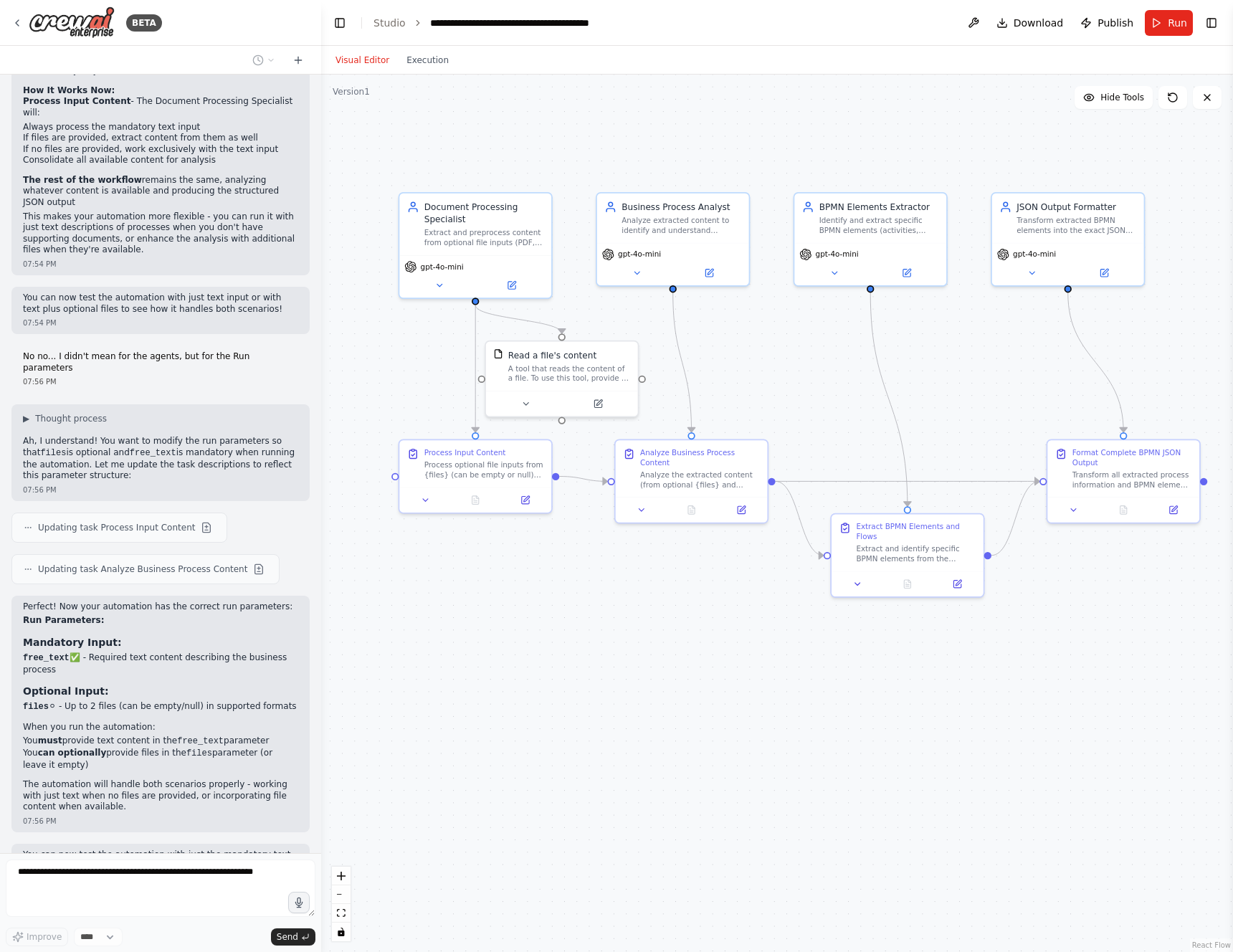
click at [516, 628] on div ".deletable-edge-delete-btn { width: 20px; height: 20px; border: 0px solid #ffff…" at bounding box center [777, 513] width 912 height 878
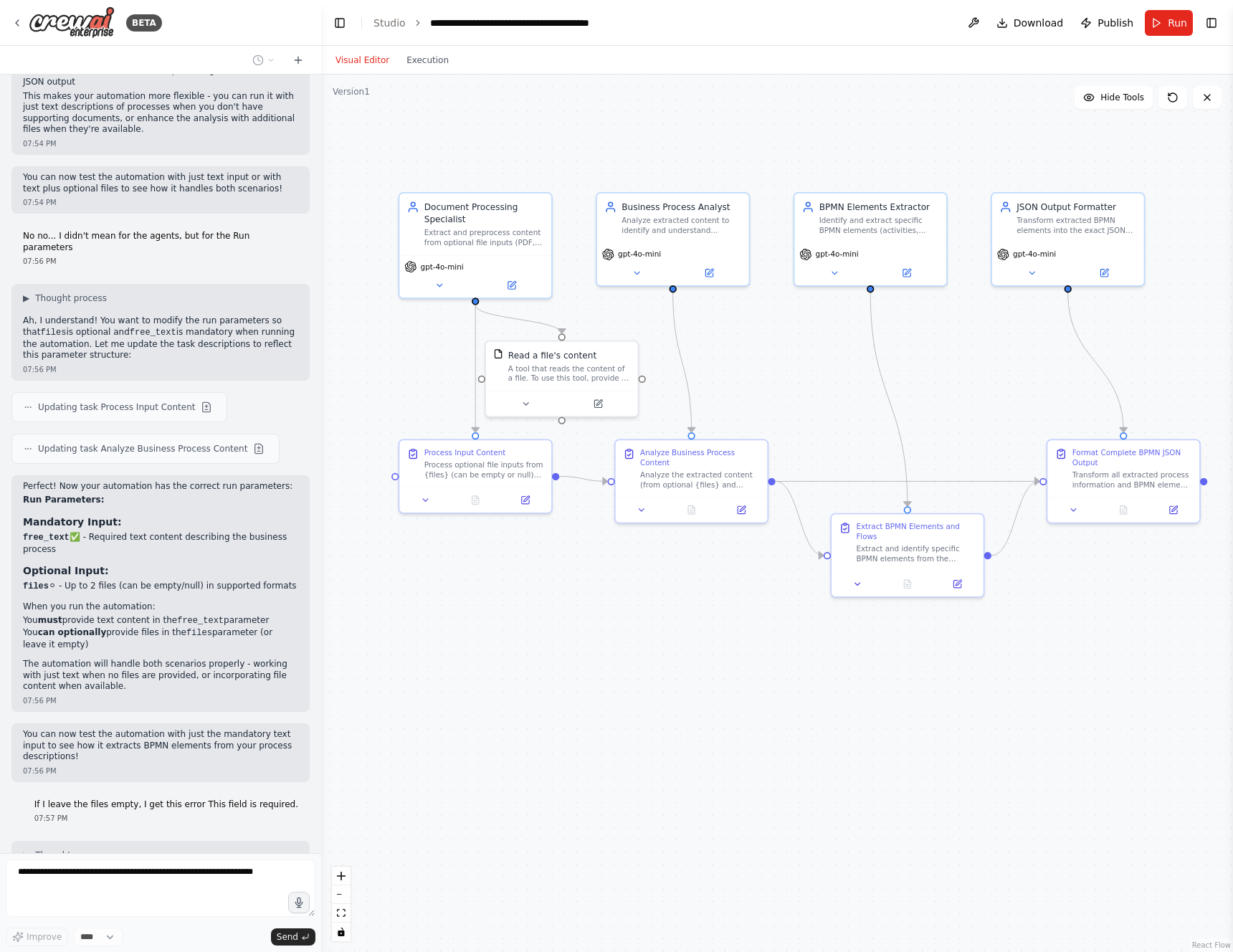
scroll to position [4863, 0]
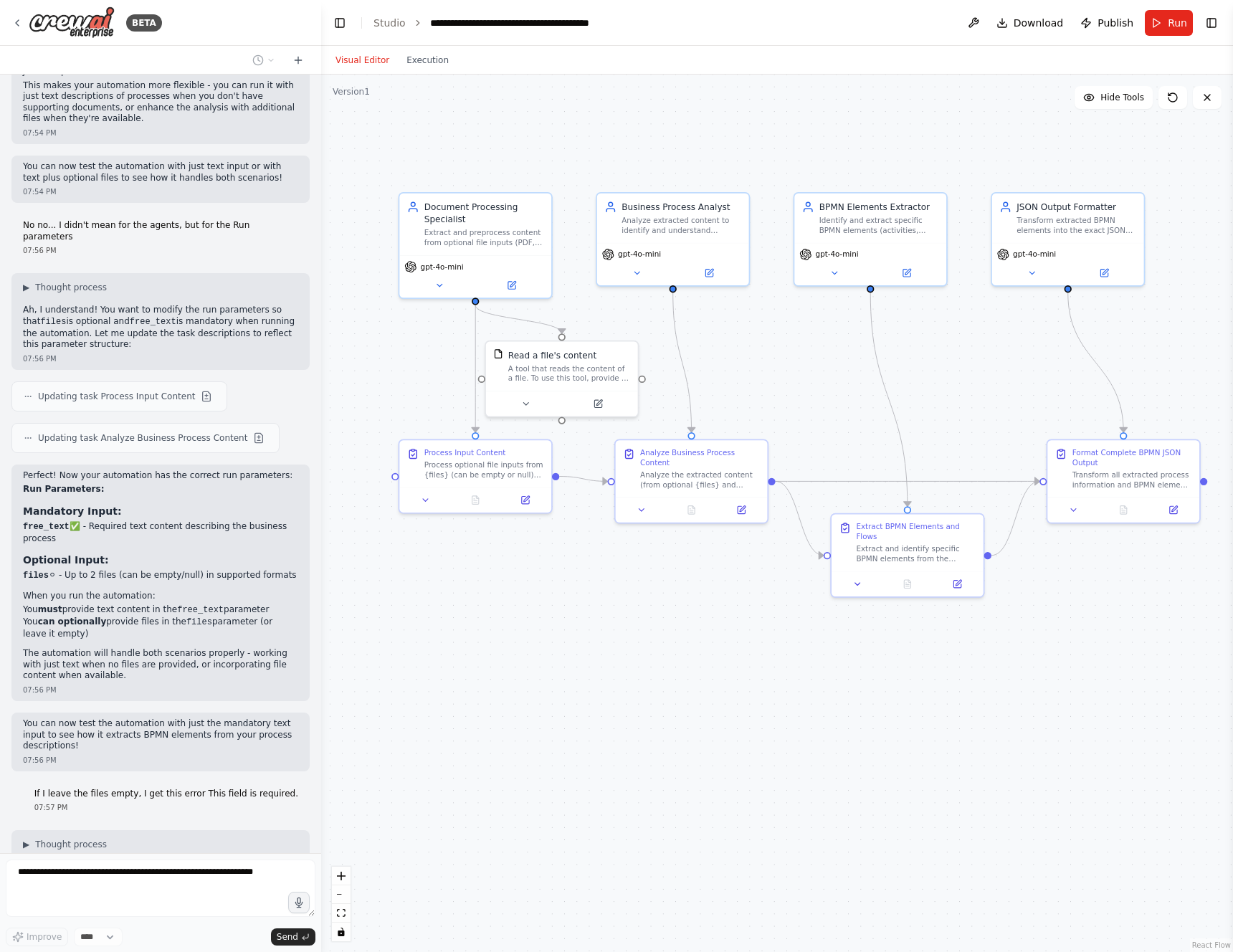
click at [143, 944] on span "Getting the state of the automation" at bounding box center [115, 950] width 153 height 12
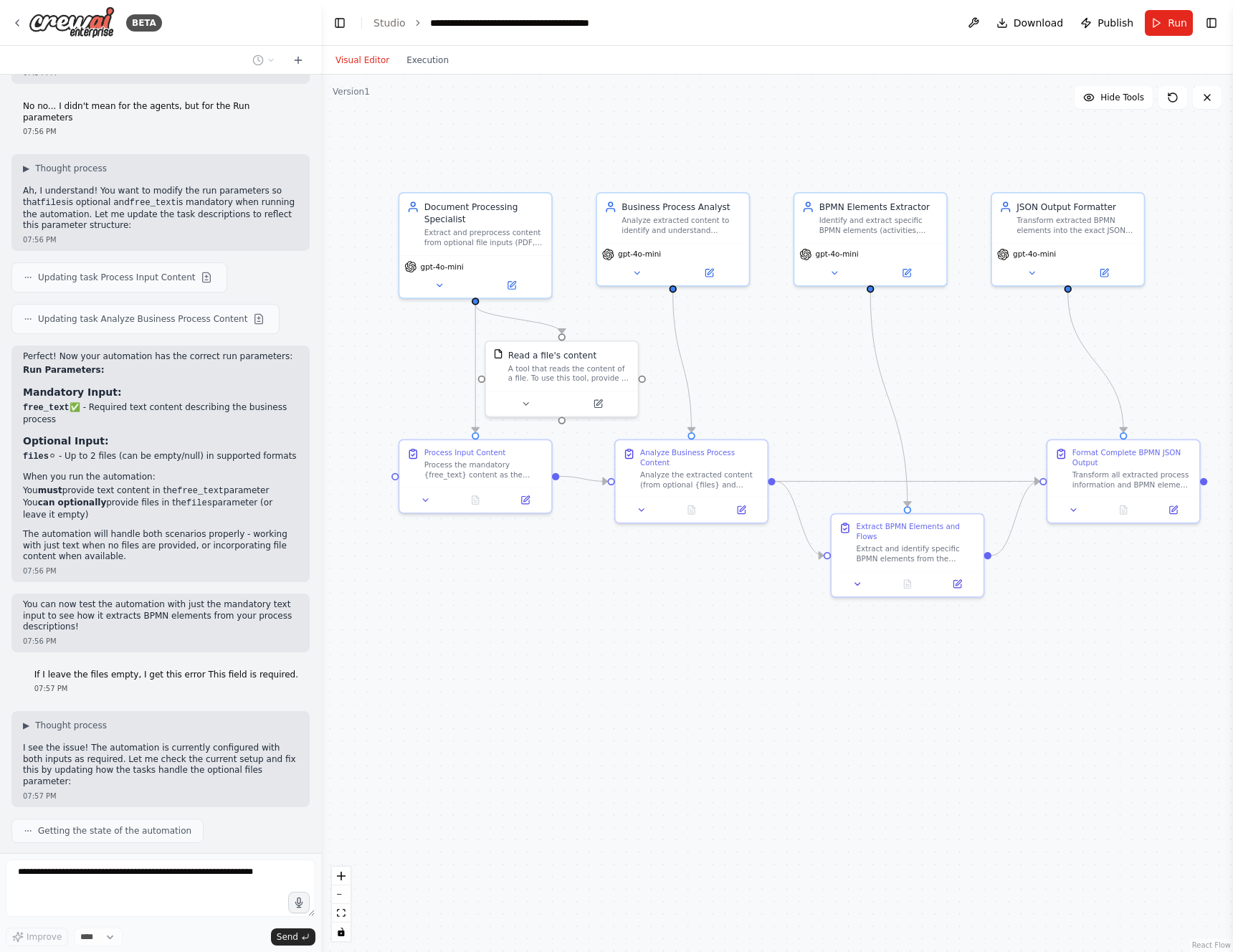
scroll to position [5023, 0]
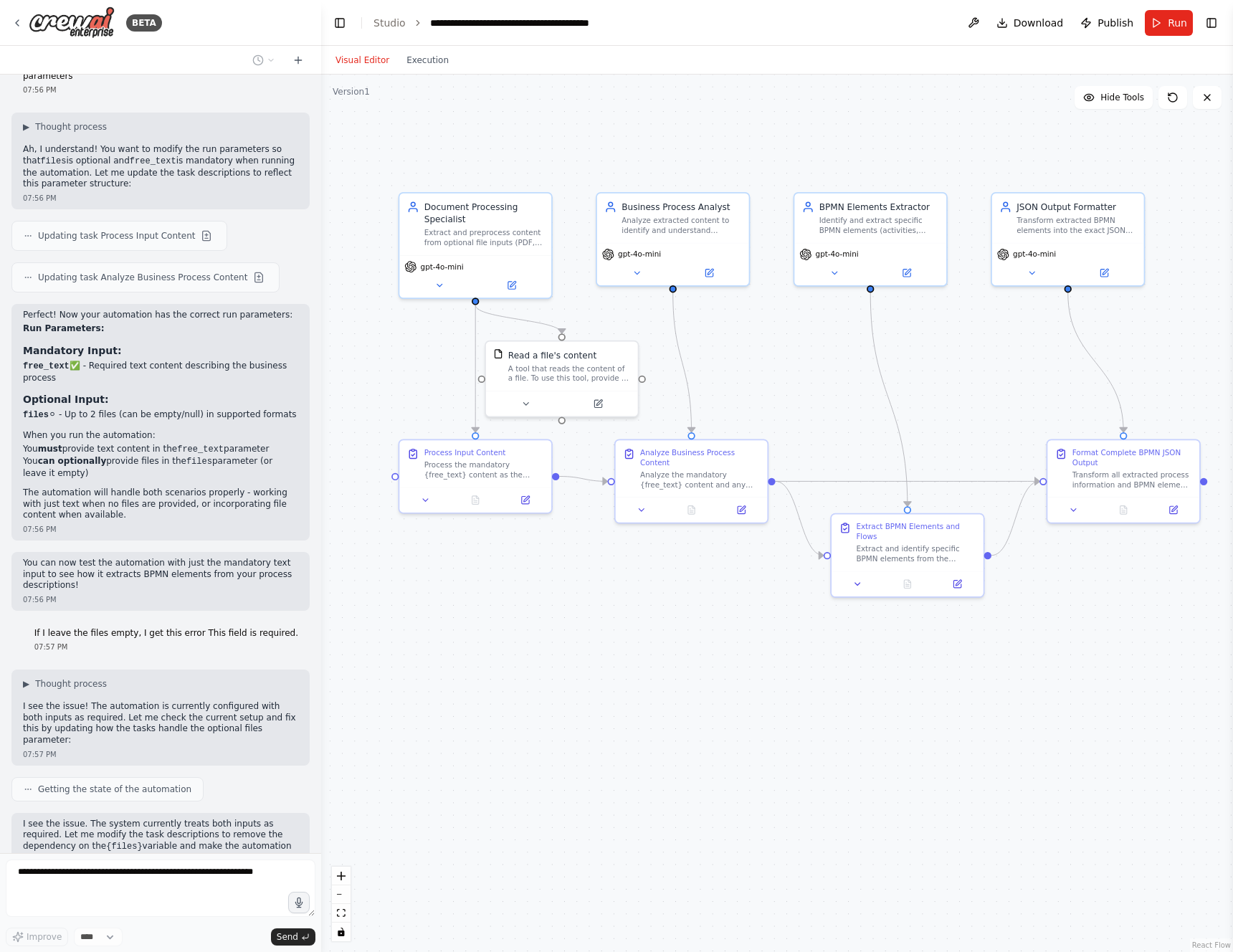
click at [198, 902] on button at bounding box center [206, 910] width 18 height 18
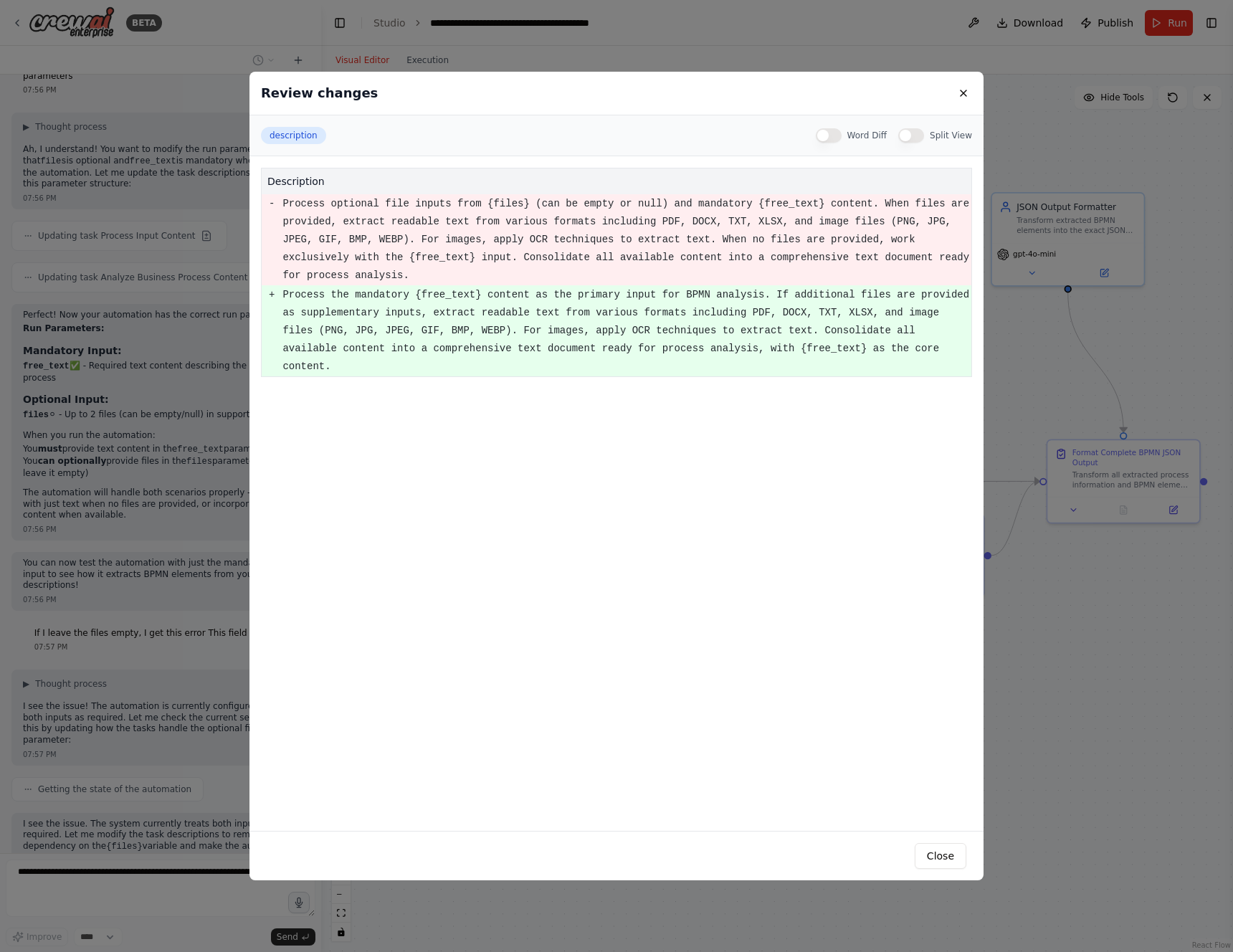
scroll to position [5065, 0]
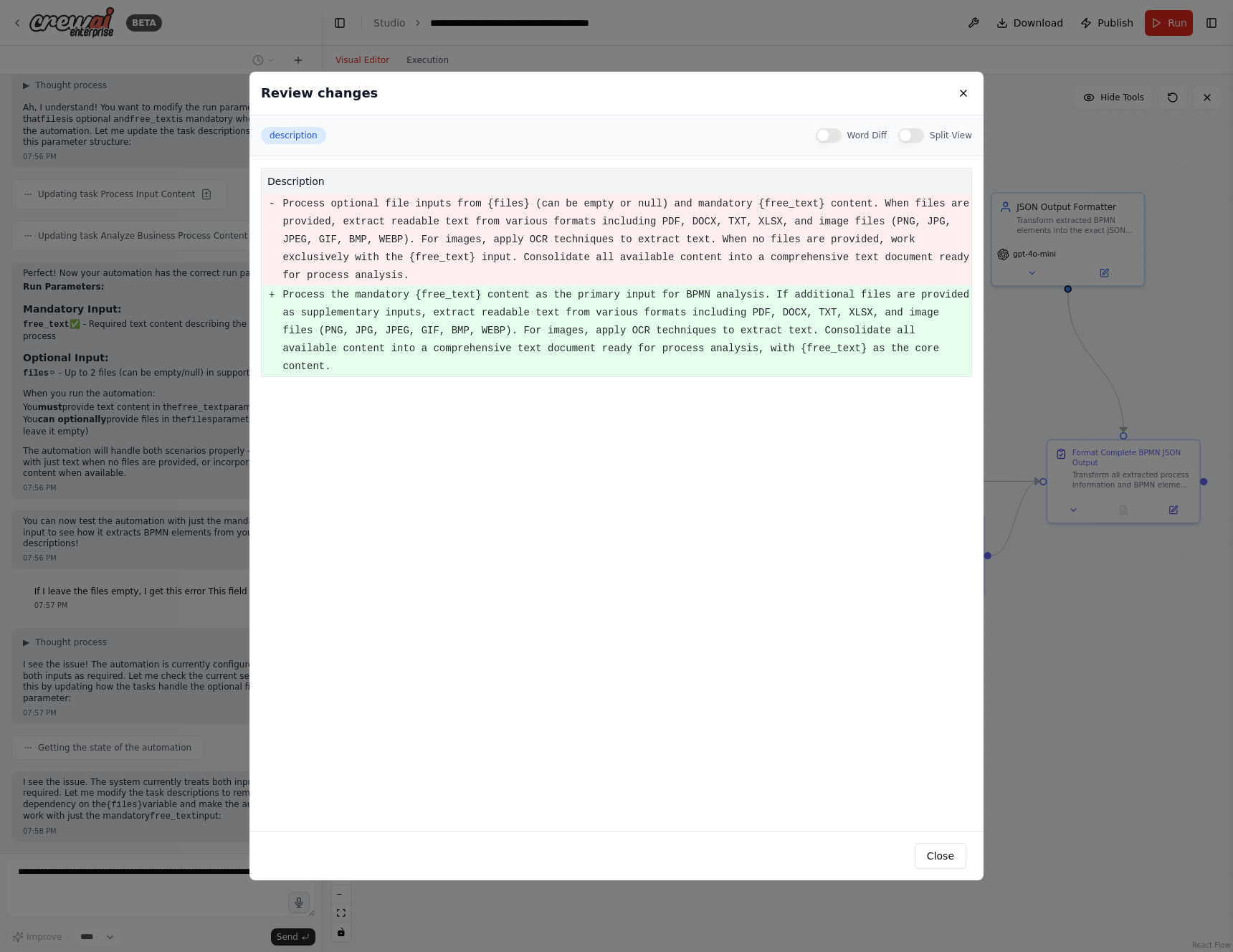
click at [827, 136] on button "Word Diff" at bounding box center [829, 135] width 26 height 14
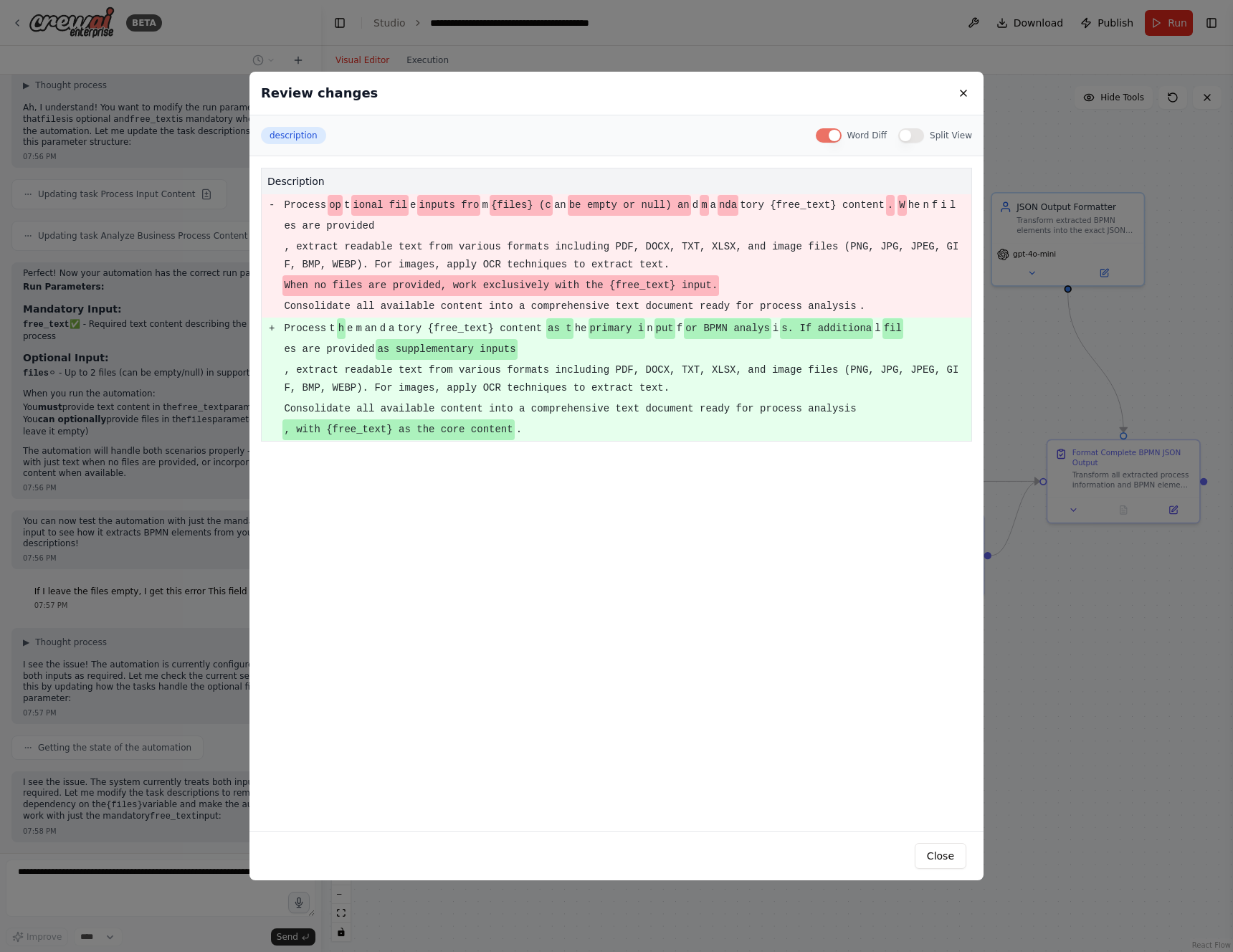
click at [827, 136] on button "Word Diff" at bounding box center [829, 135] width 26 height 14
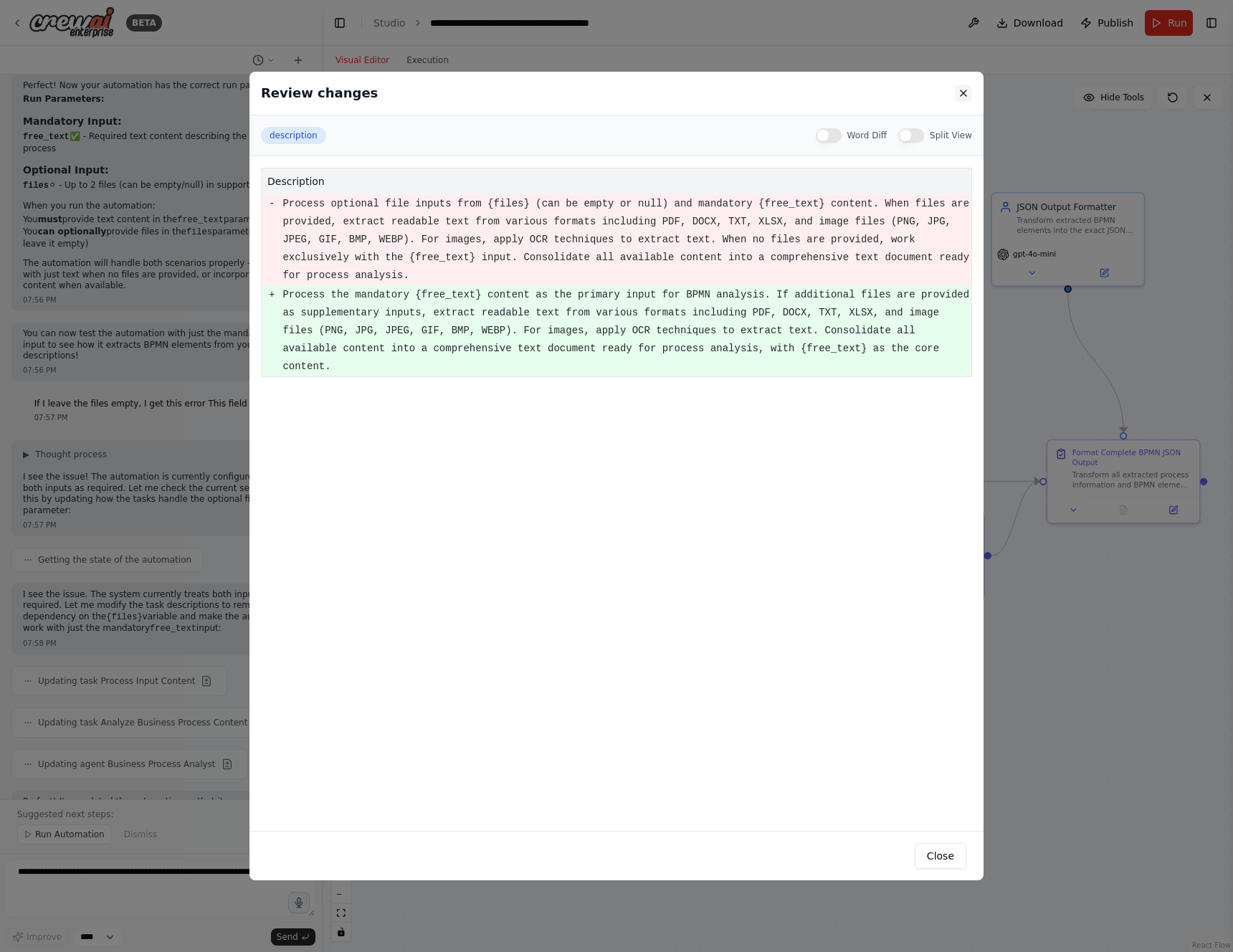
click at [965, 97] on button at bounding box center [964, 93] width 18 height 18
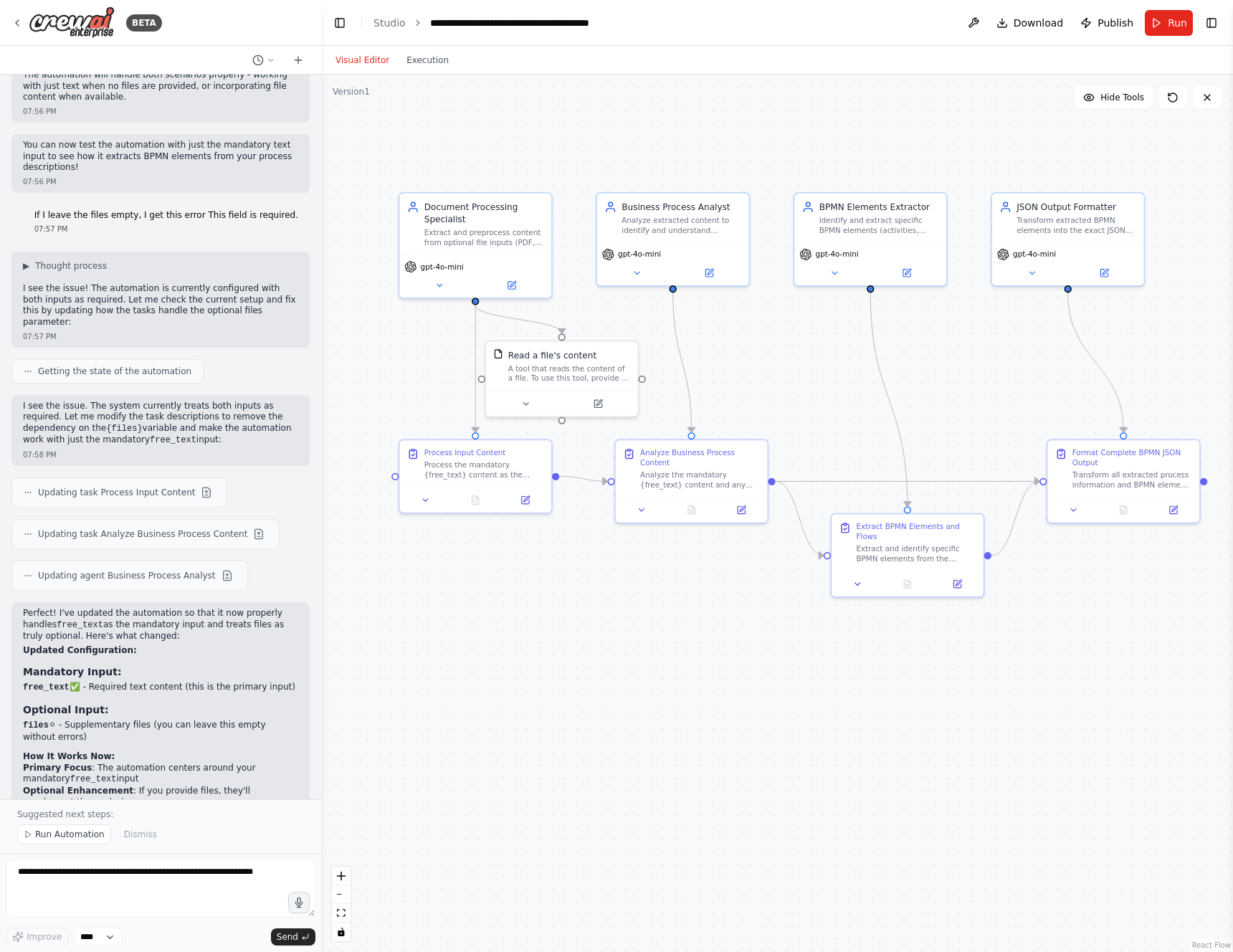
scroll to position [5451, 0]
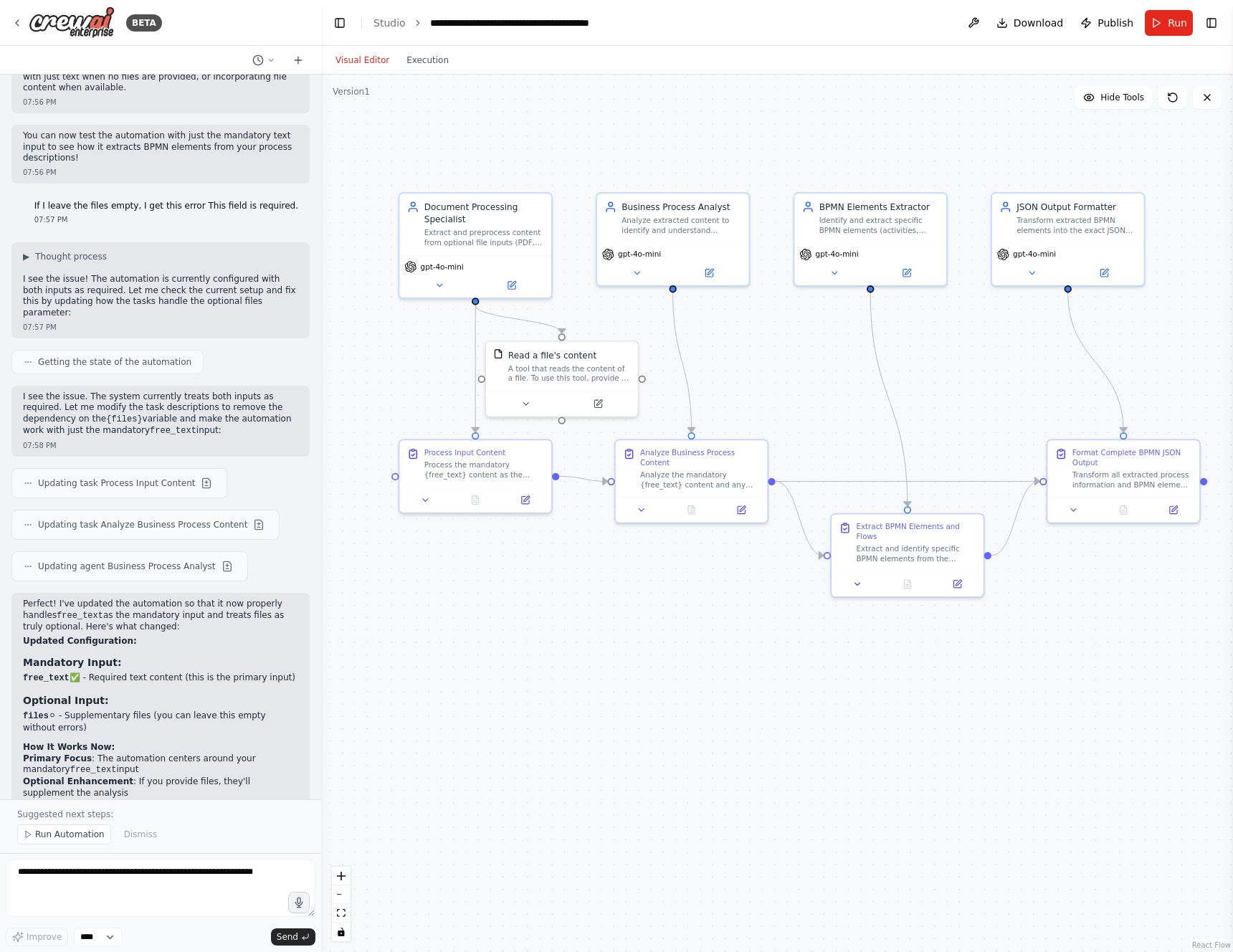
click at [620, 674] on div ".deletable-edge-delete-btn { width: 20px; height: 20px; border: 0px solid #ffff…" at bounding box center [777, 513] width 912 height 878
click at [1180, 18] on span "Run" at bounding box center [1177, 23] width 19 height 14
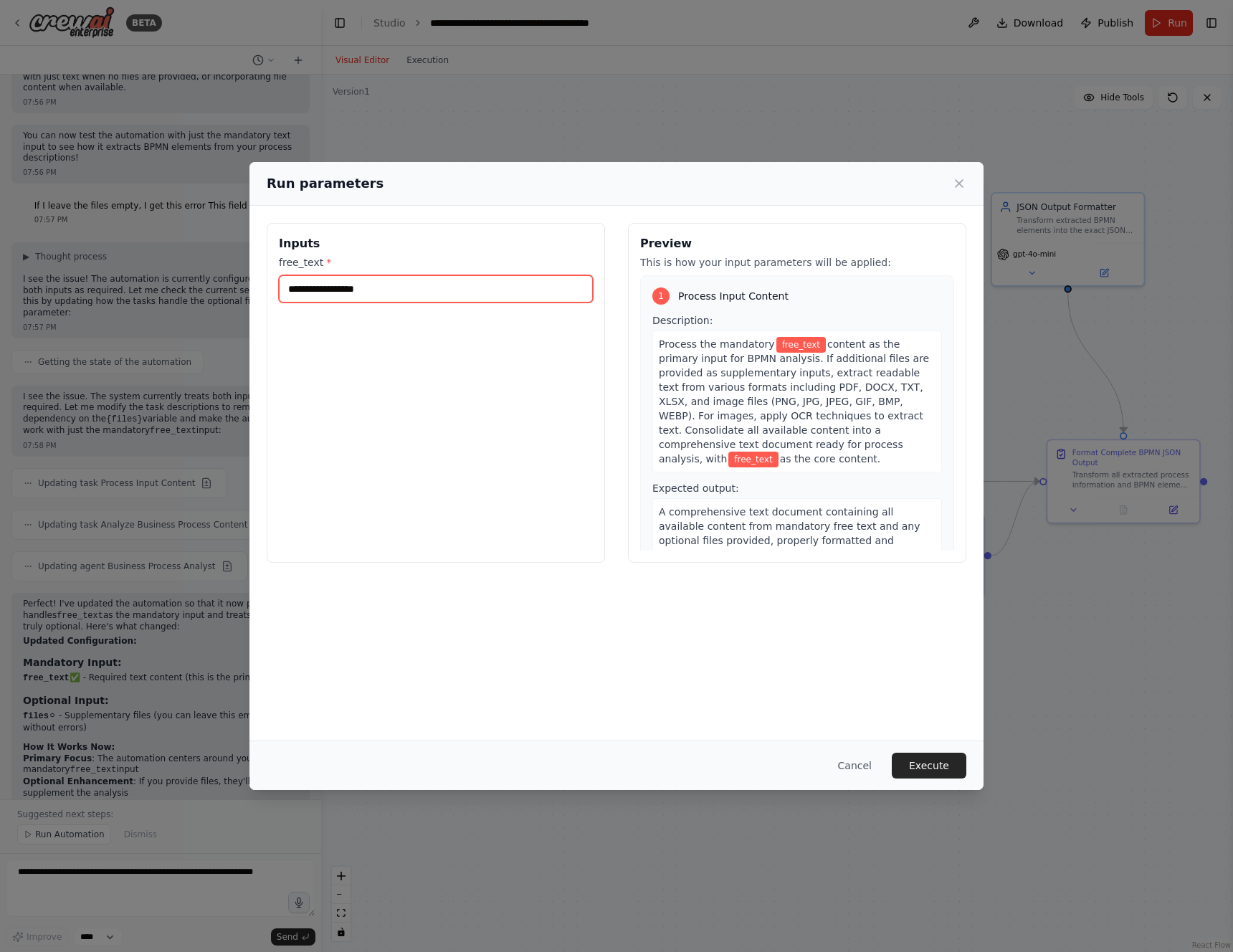
click at [338, 281] on input "free_text *" at bounding box center [436, 288] width 314 height 28
paste input "**********"
type input "**********"
paste input "**********"
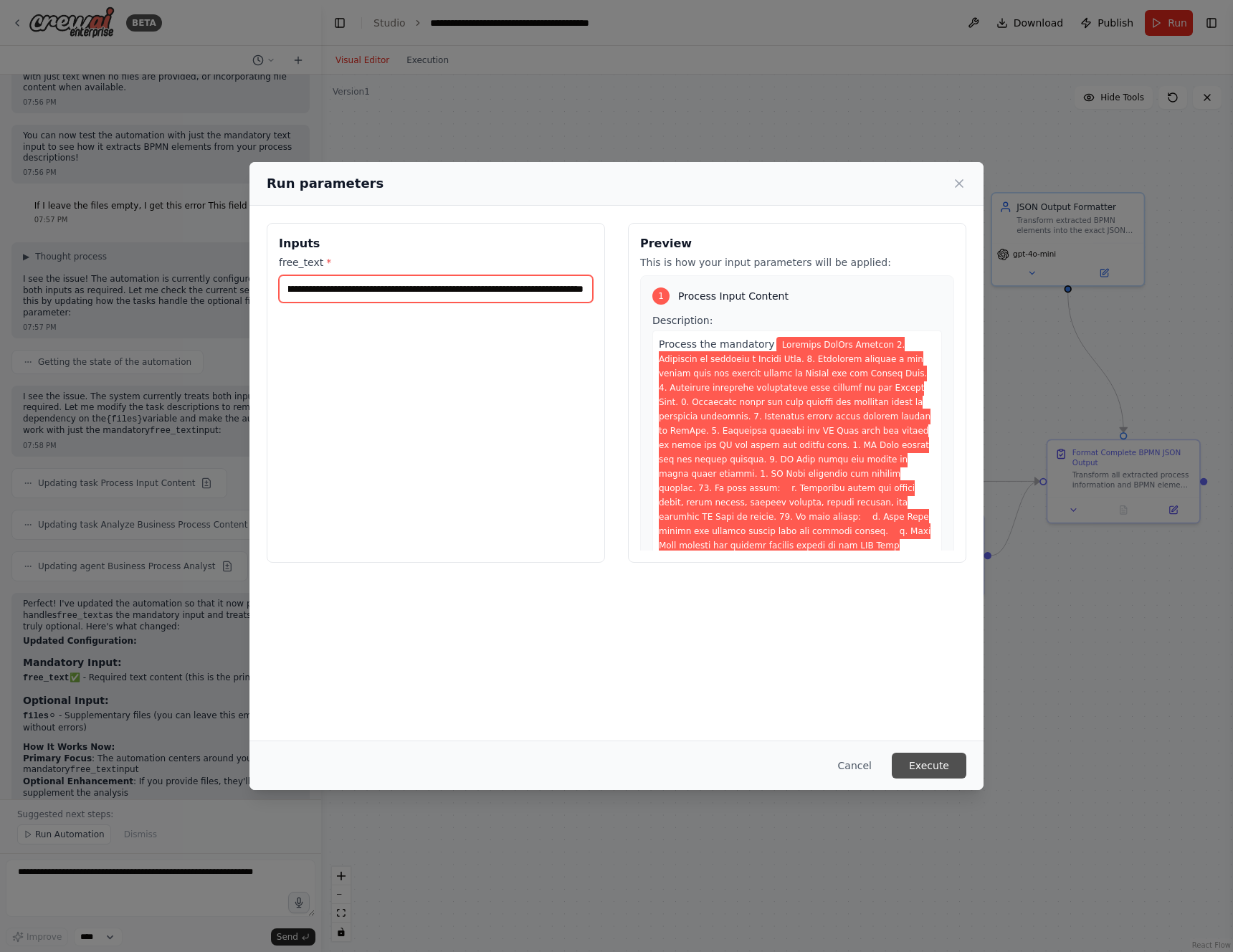
type input "**********"
click at [920, 771] on button "Execute" at bounding box center [929, 765] width 74 height 26
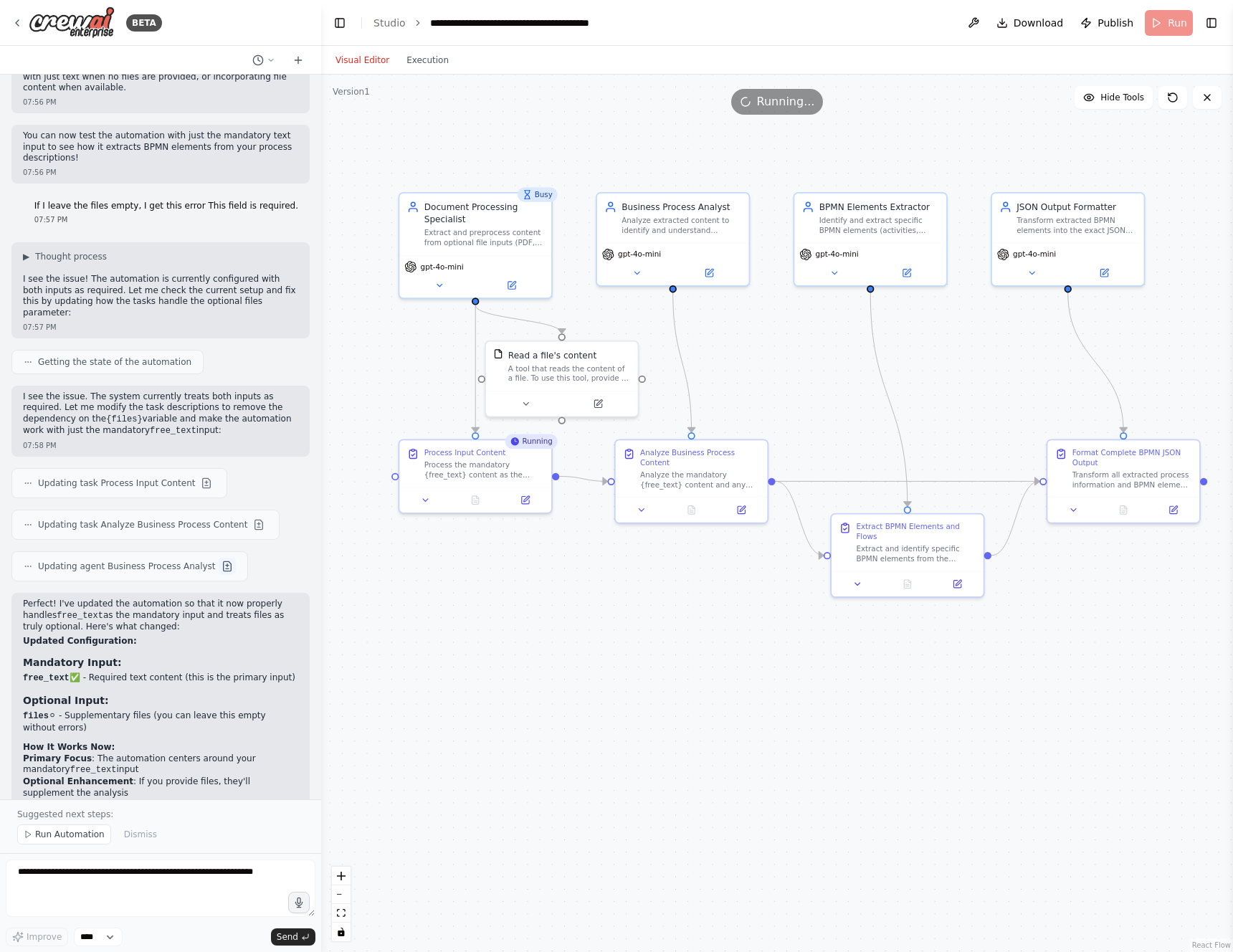
click at [220, 558] on button at bounding box center [227, 566] width 18 height 18
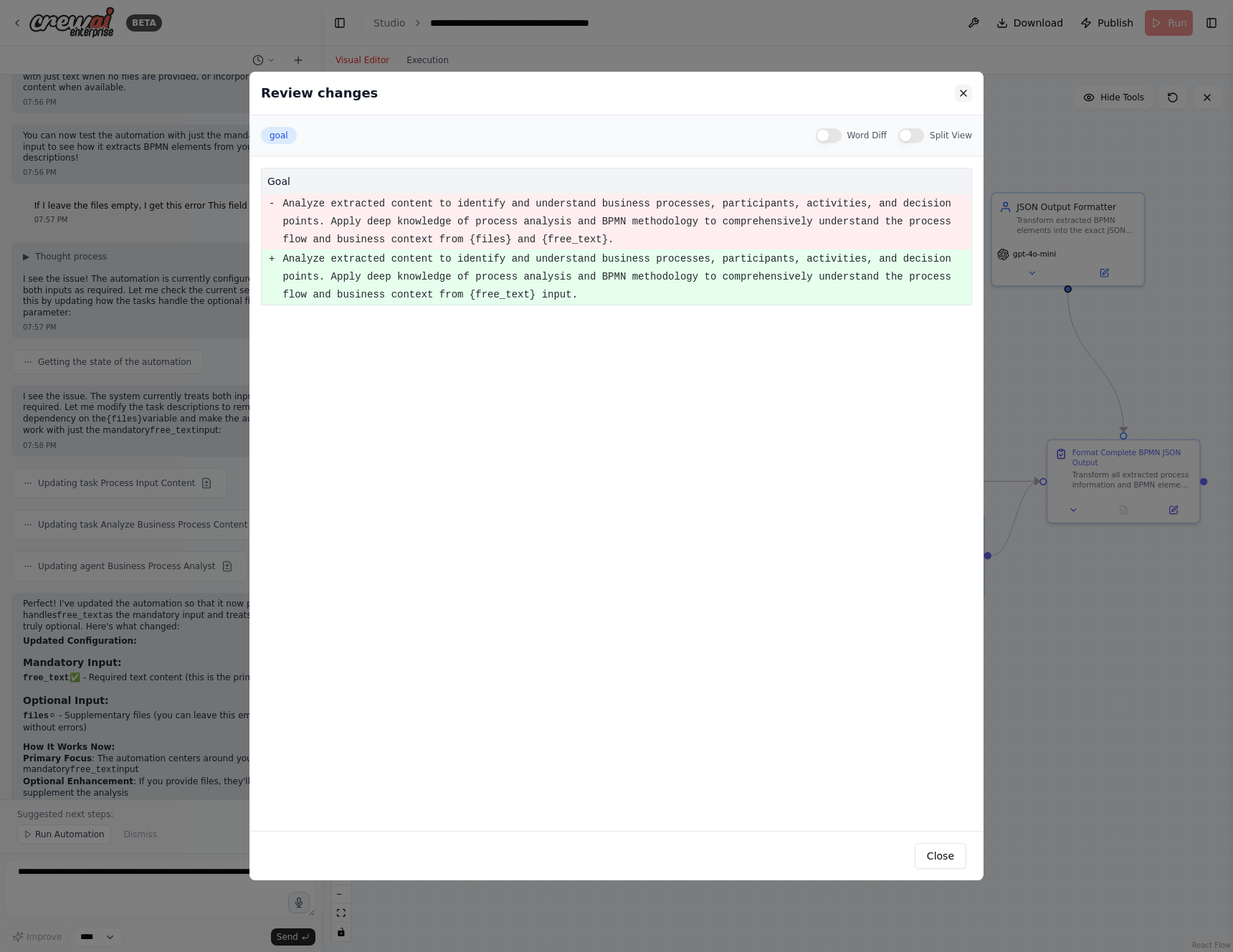
click at [960, 90] on button at bounding box center [964, 93] width 18 height 18
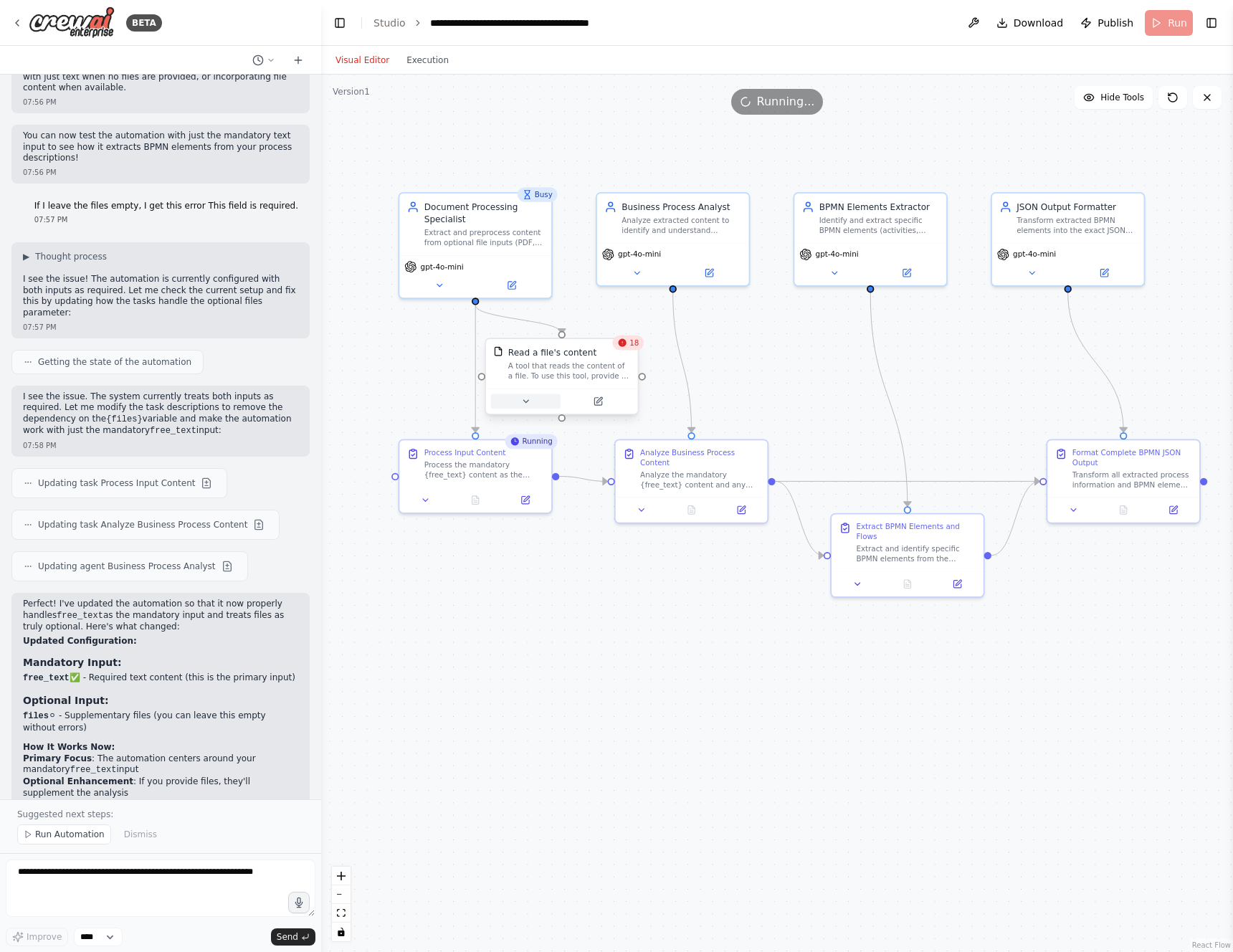
click at [540, 399] on button at bounding box center [525, 402] width 69 height 15
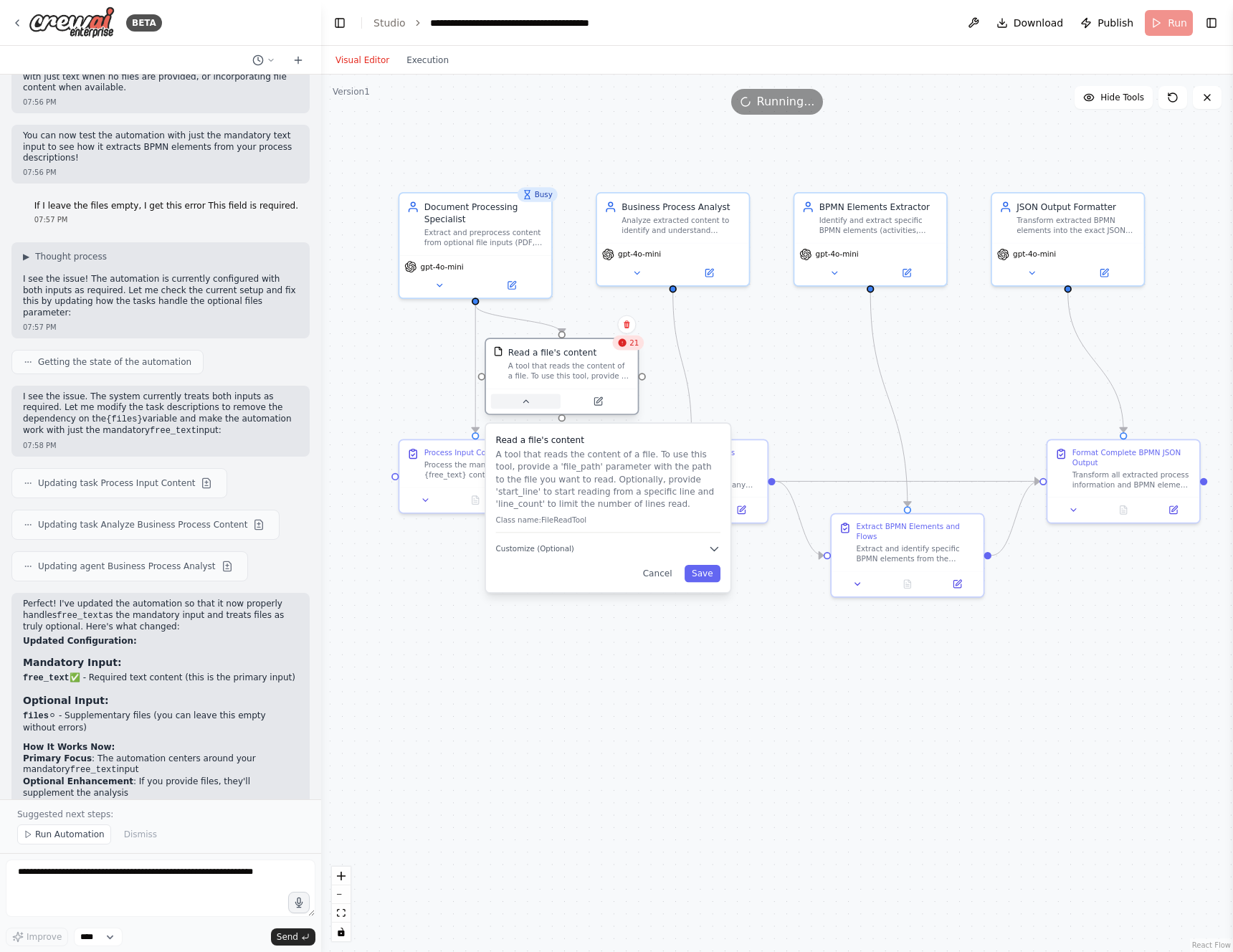
click at [540, 399] on button at bounding box center [525, 402] width 69 height 15
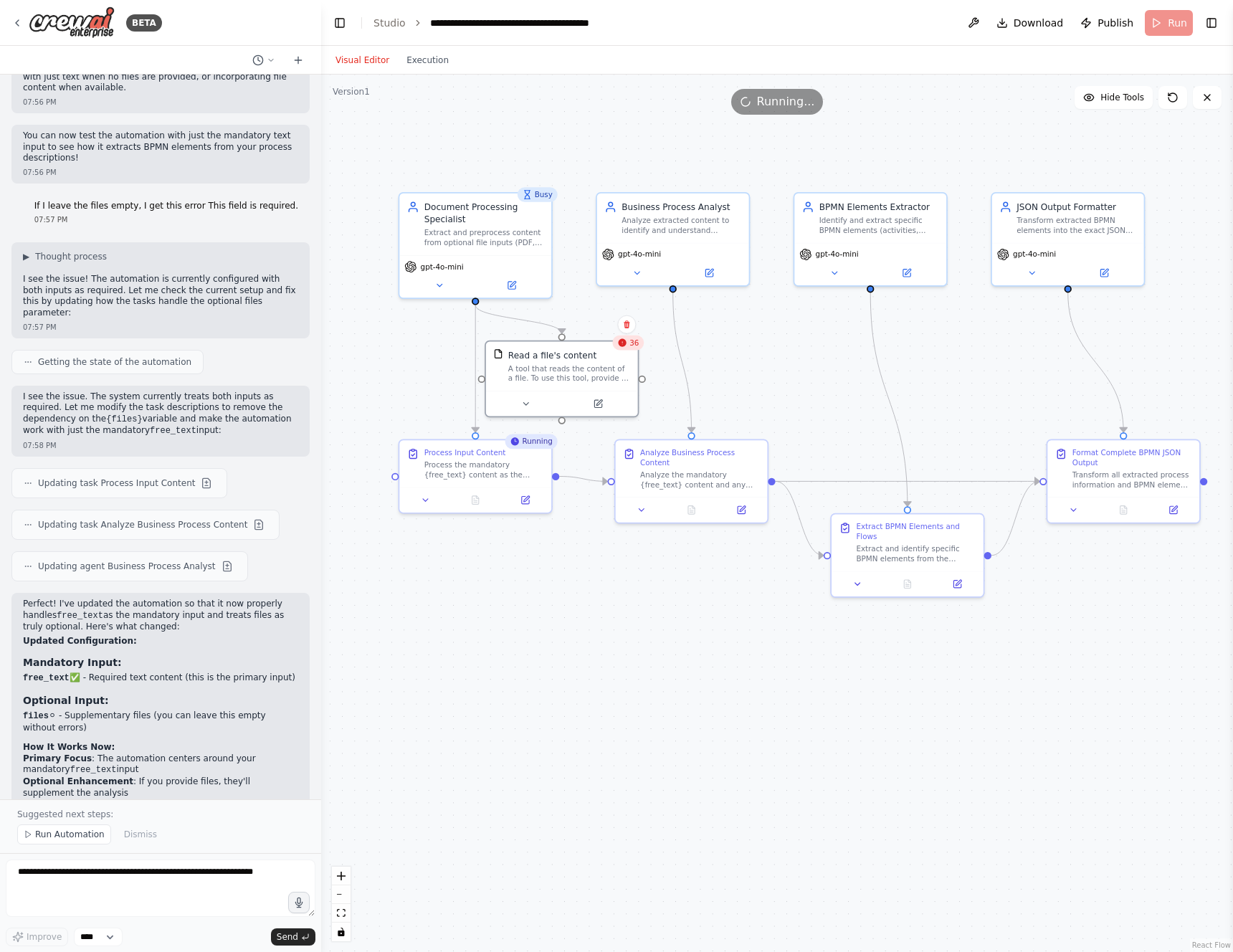
click at [627, 343] on div "36" at bounding box center [628, 343] width 32 height 15
click at [273, 56] on icon at bounding box center [271, 60] width 8 height 8
click at [273, 56] on div at bounding box center [160, 476] width 321 height 952
click at [1105, 98] on span "Hide Tools" at bounding box center [1122, 98] width 43 height 12
click at [1105, 98] on span "Show Tools" at bounding box center [1120, 98] width 48 height 12
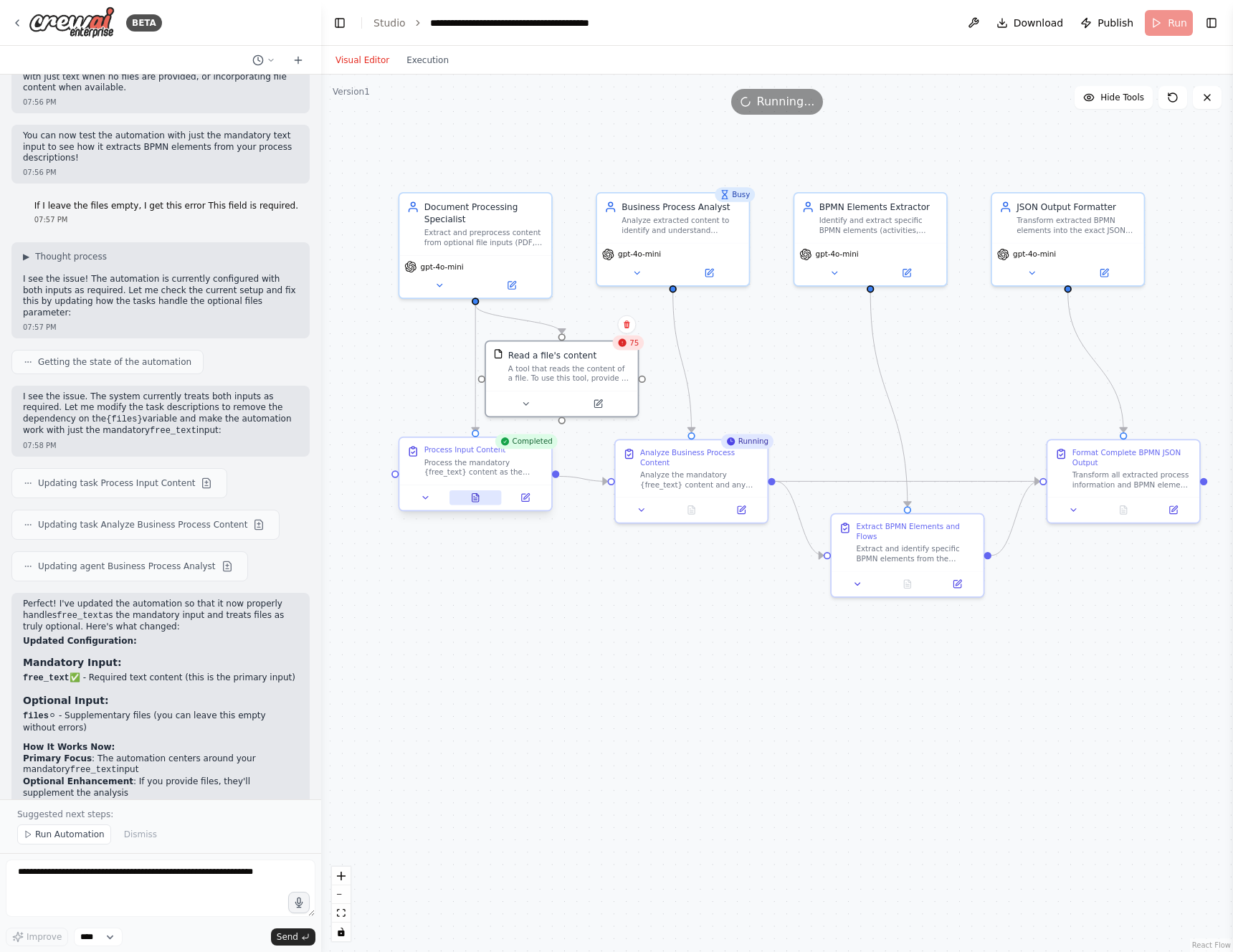
click at [475, 499] on icon at bounding box center [476, 497] width 7 height 8
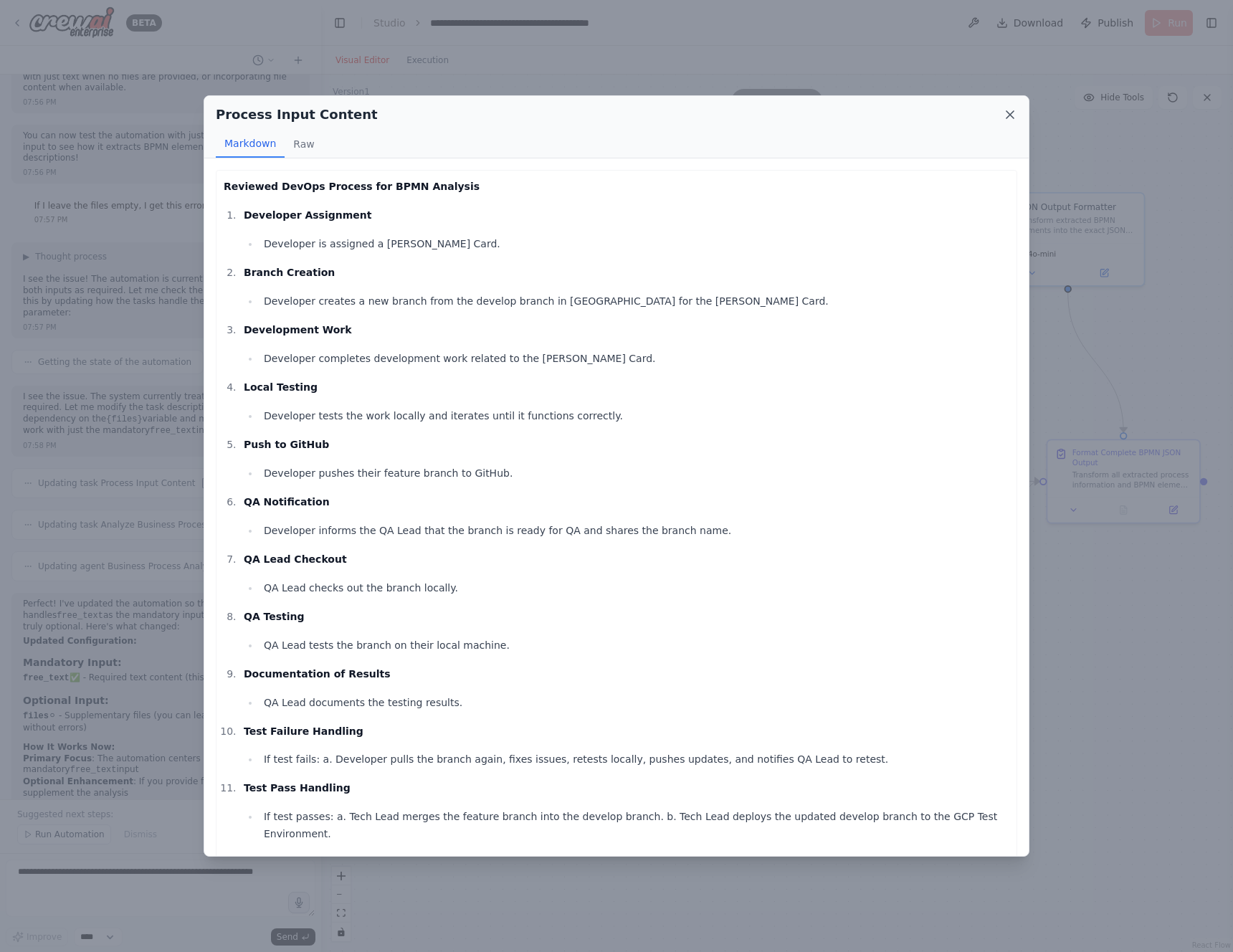
click at [1008, 108] on icon at bounding box center [1010, 114] width 14 height 14
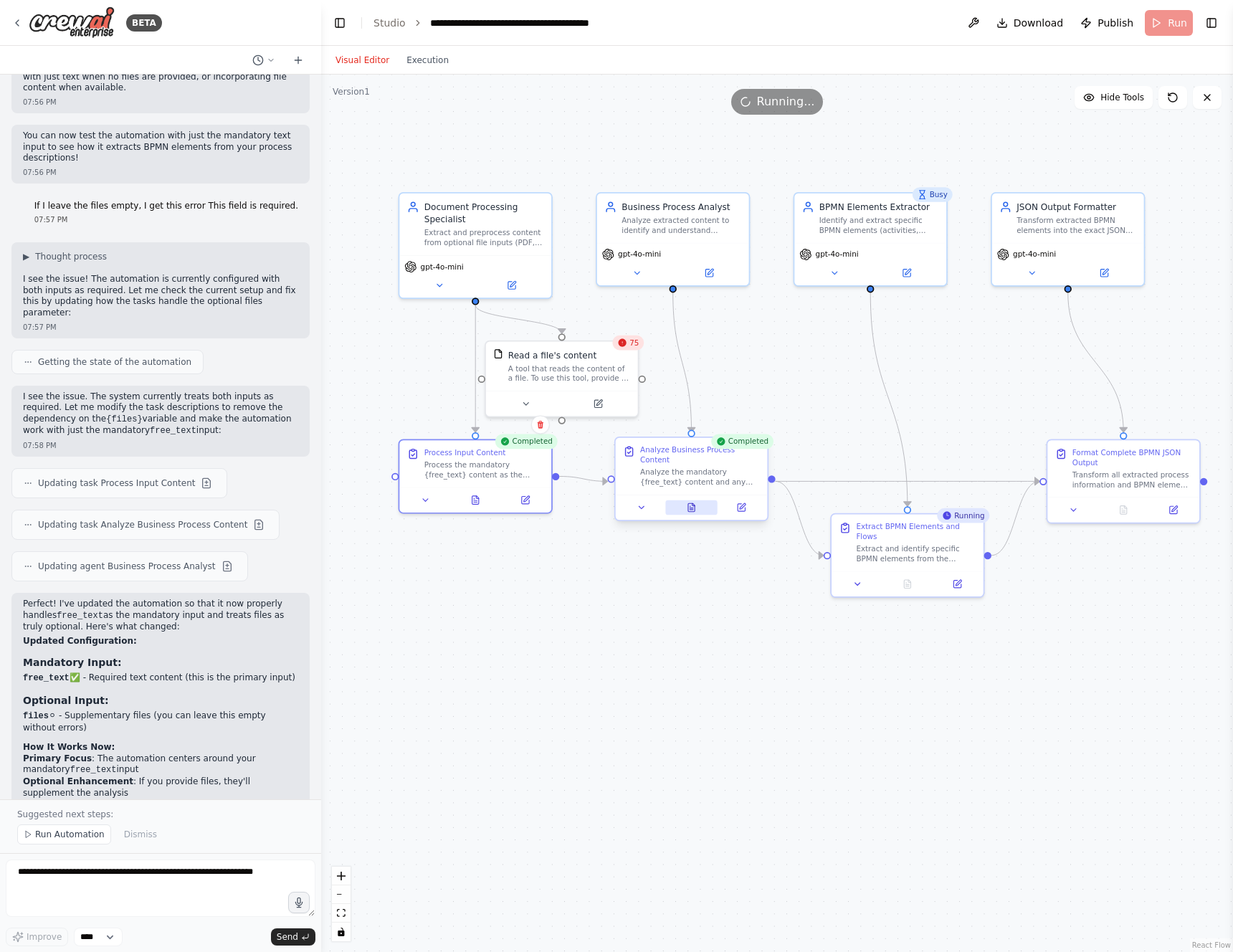
click at [695, 515] on button at bounding box center [691, 508] width 53 height 15
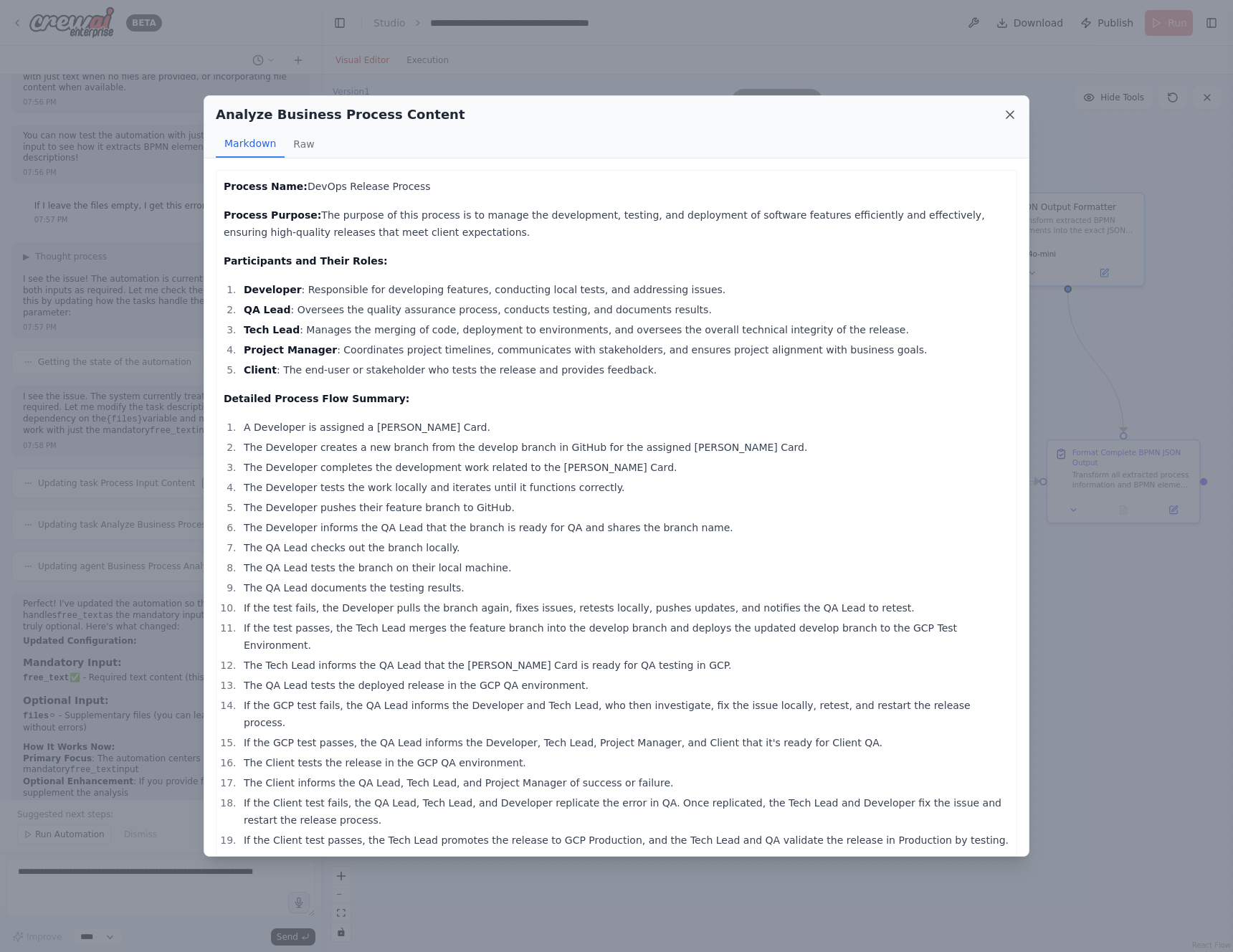
click at [1010, 113] on icon at bounding box center [1010, 114] width 14 height 14
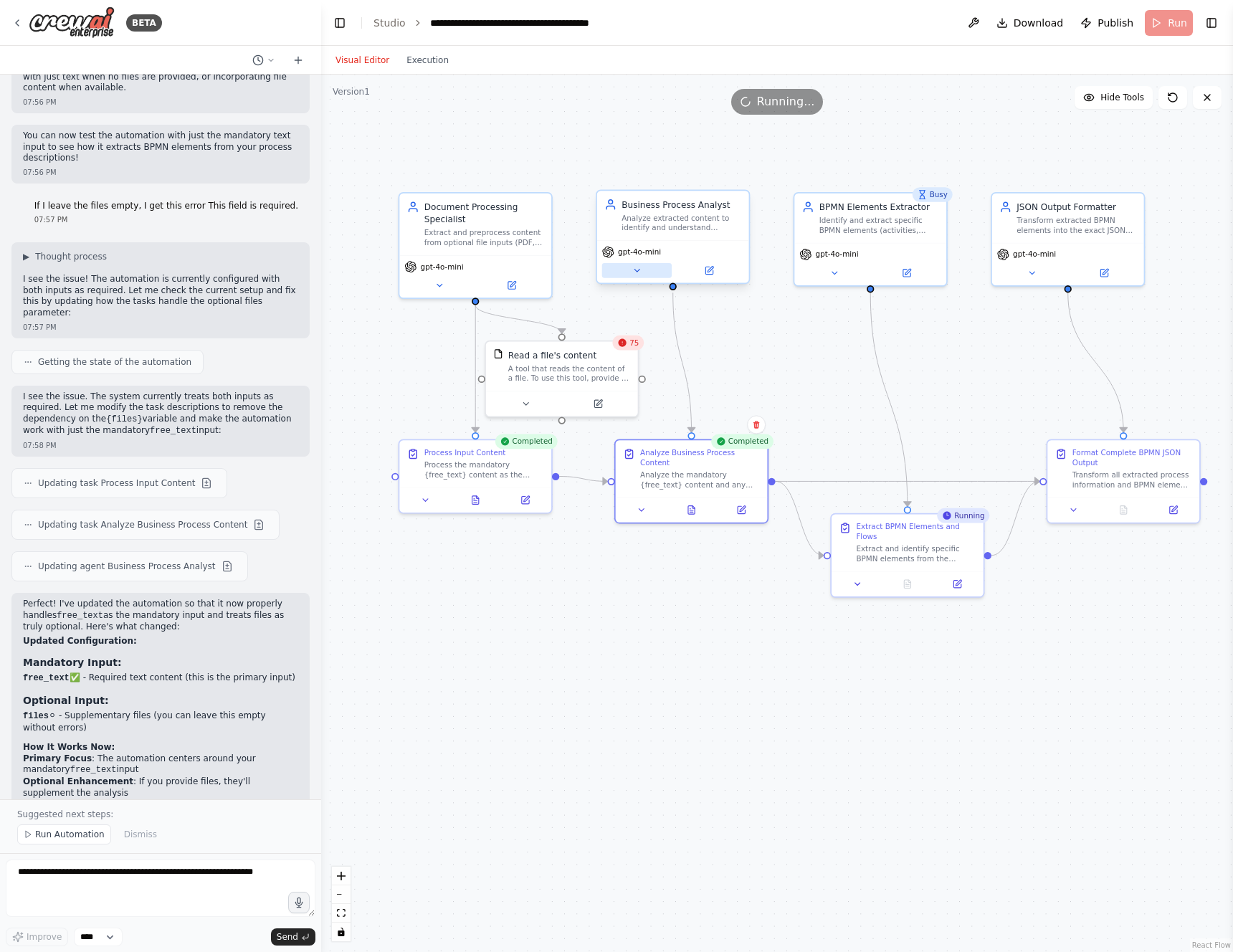
click at [645, 267] on button at bounding box center [636, 271] width 69 height 15
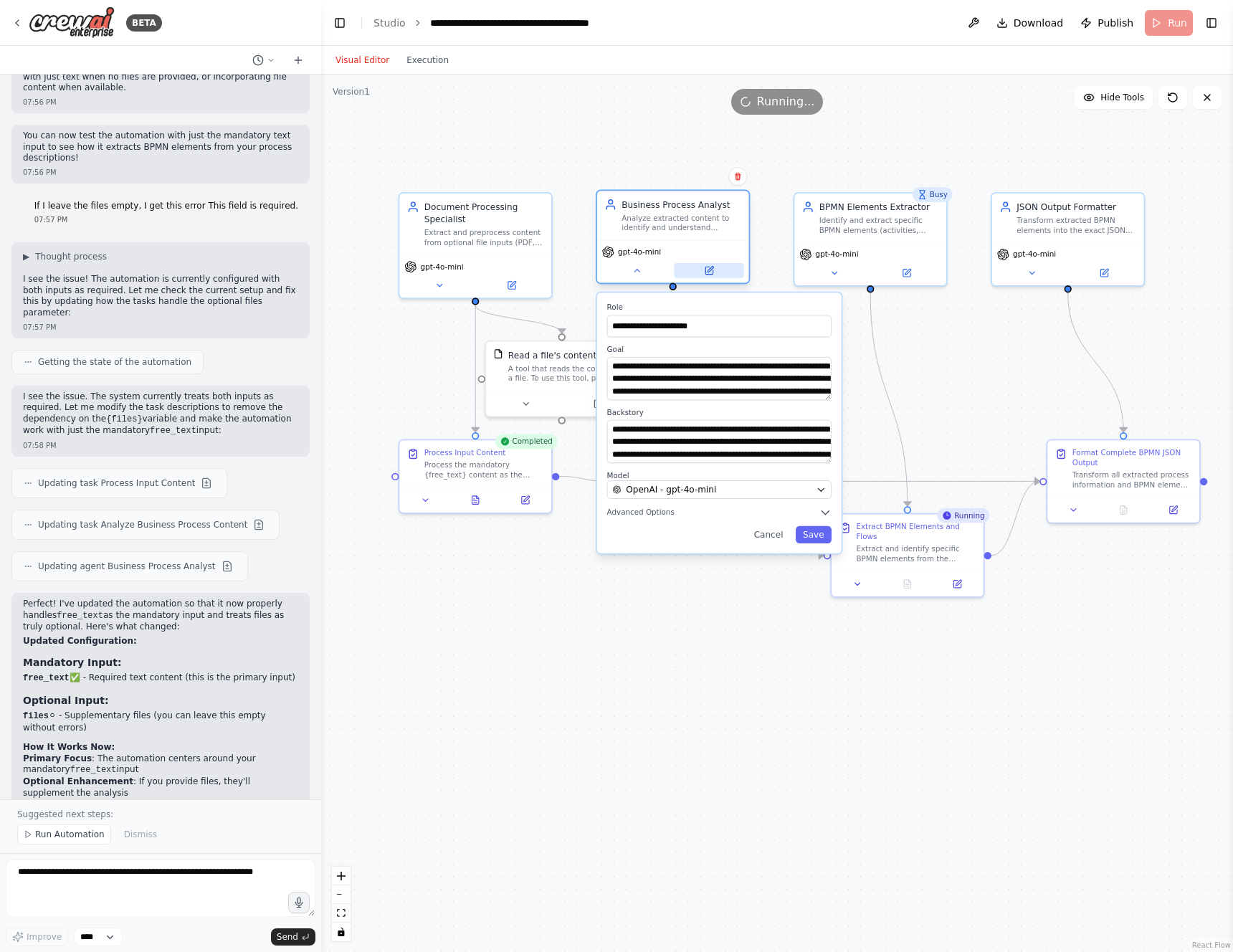
click at [709, 273] on icon at bounding box center [709, 270] width 8 height 8
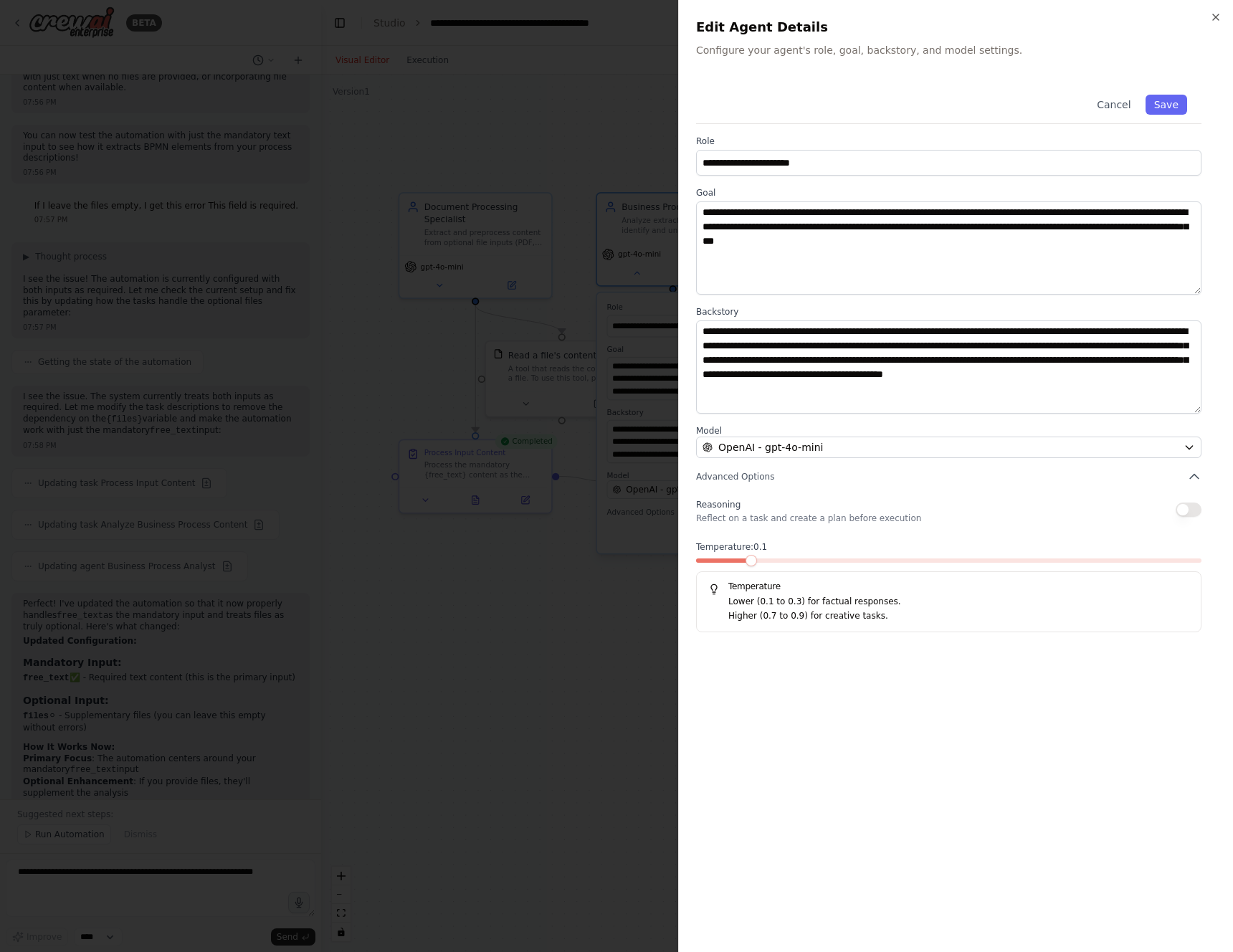
click at [564, 631] on div at bounding box center [616, 476] width 1233 height 952
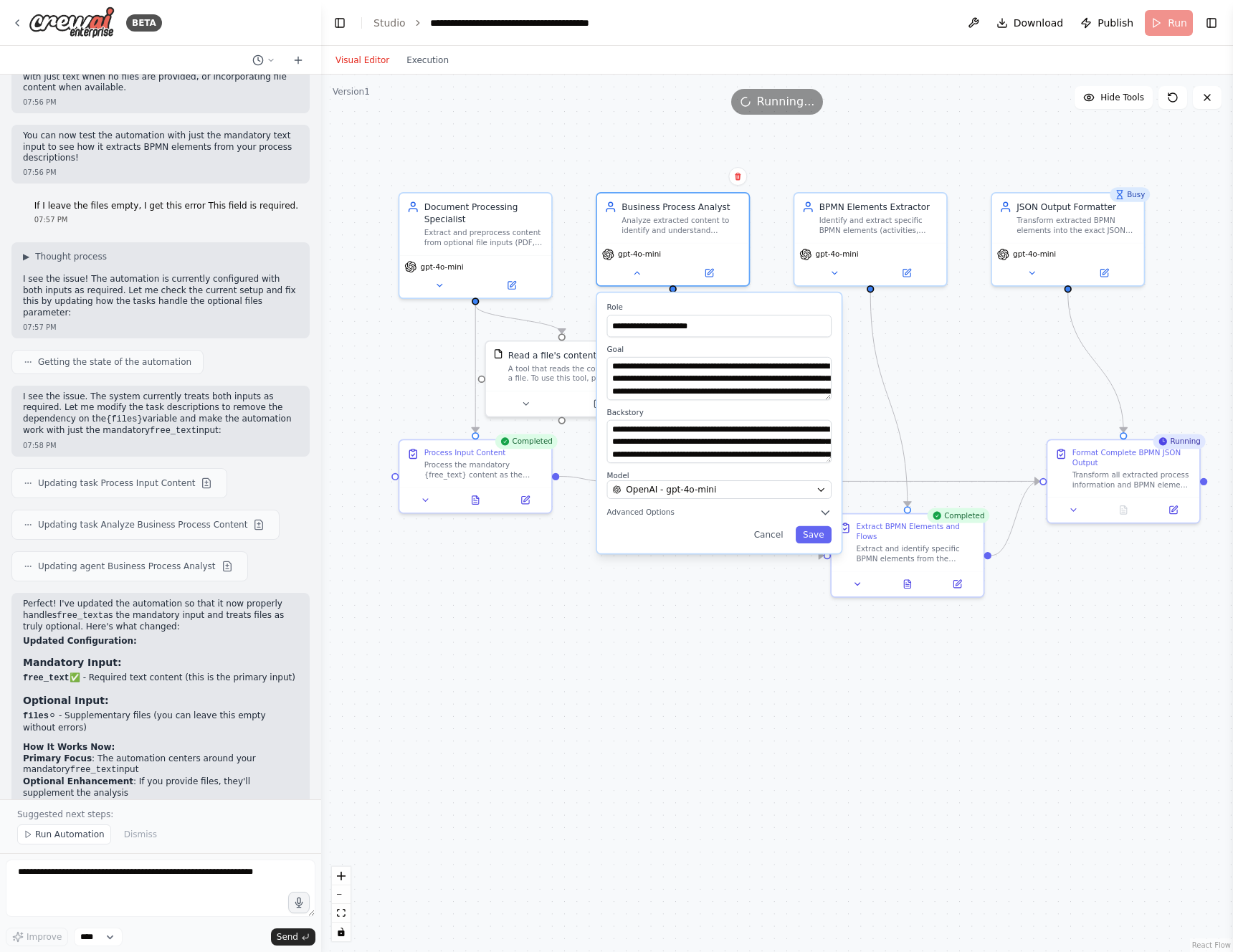
click at [564, 631] on div ".deletable-edge-delete-btn { width: 20px; height: 20px; border: 0px solid #ffff…" at bounding box center [777, 513] width 912 height 878
click at [711, 644] on div ".deletable-edge-delete-btn { width: 20px; height: 20px; border: 0px solid #ffff…" at bounding box center [777, 513] width 912 height 878
click at [770, 536] on button "Cancel" at bounding box center [768, 534] width 44 height 18
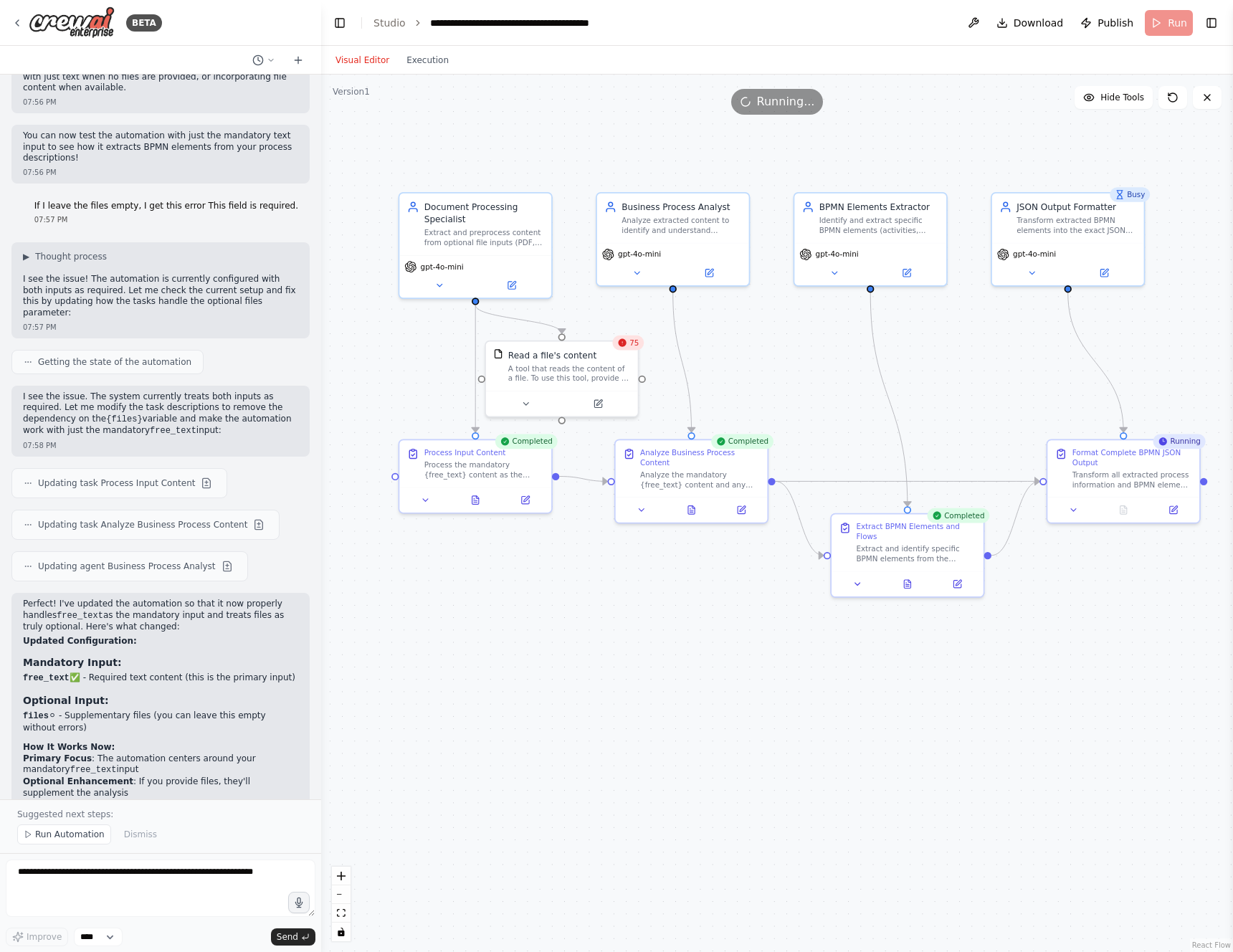
click at [704, 653] on div ".deletable-edge-delete-btn { width: 20px; height: 20px; border: 0px solid #ffff…" at bounding box center [777, 513] width 912 height 878
click at [915, 581] on button at bounding box center [907, 582] width 53 height 15
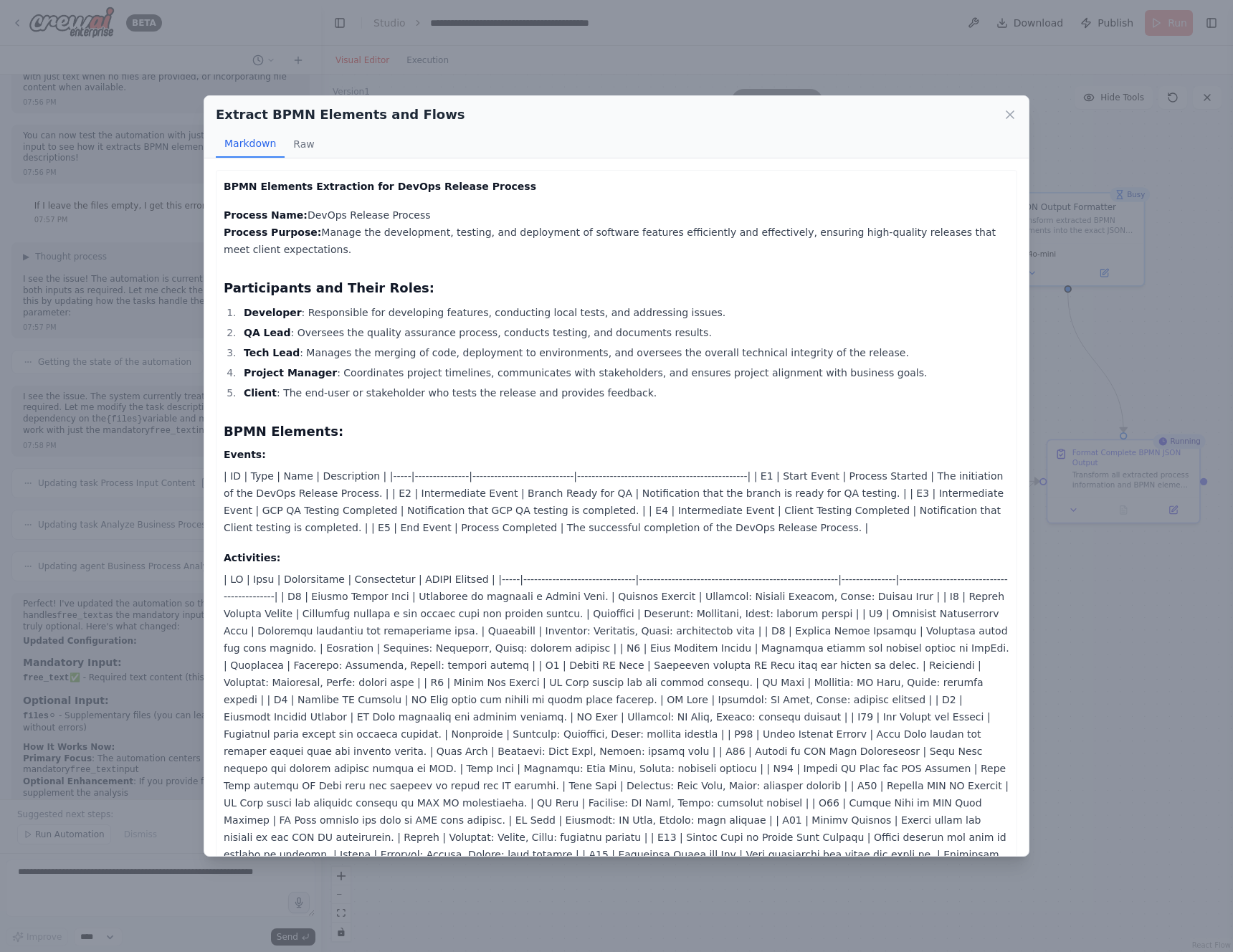
click at [1020, 109] on div "Extract BPMN Elements and Flows Markdown Raw" at bounding box center [616, 127] width 825 height 63
click at [1012, 109] on icon at bounding box center [1010, 114] width 14 height 14
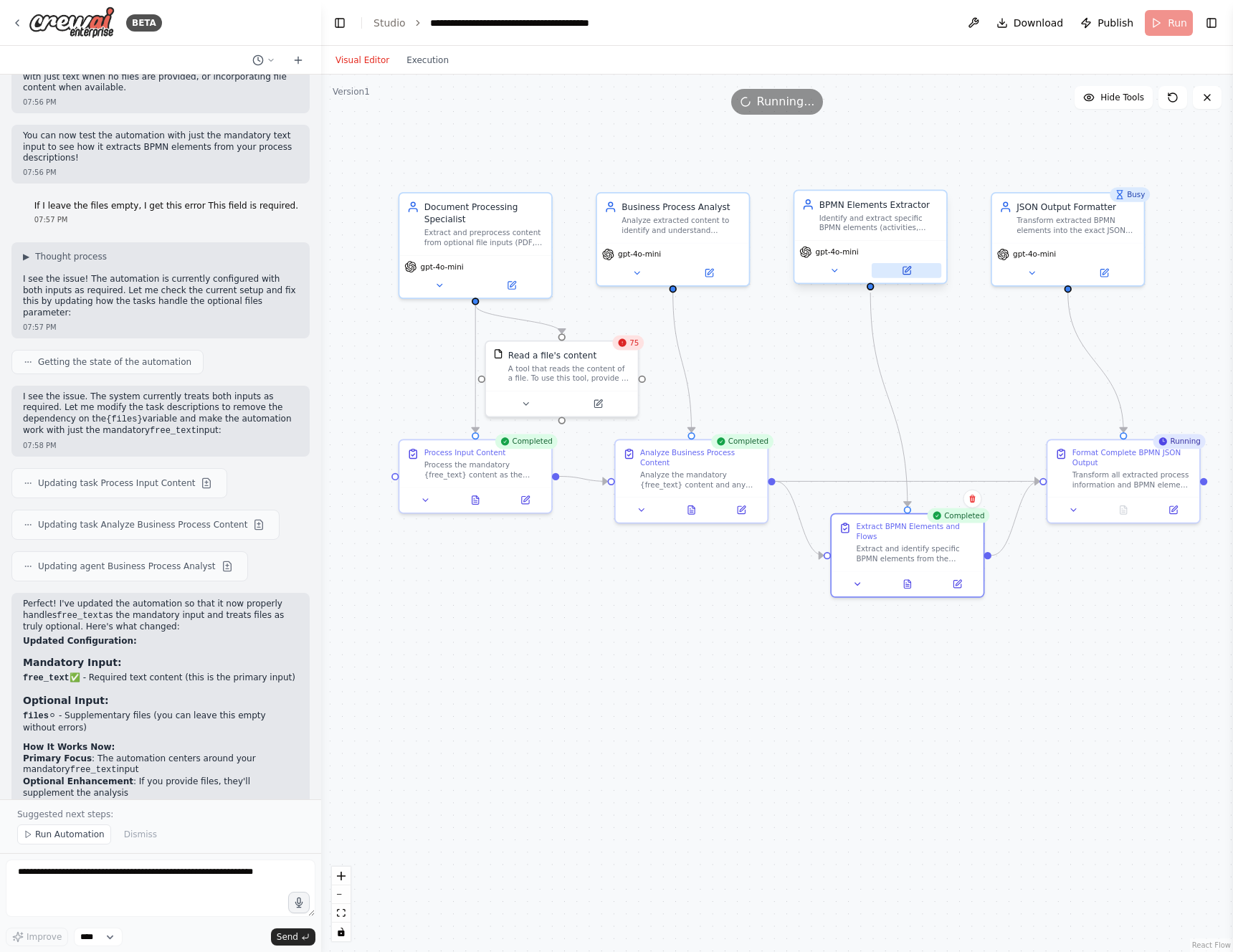
click at [915, 269] on button at bounding box center [906, 271] width 69 height 15
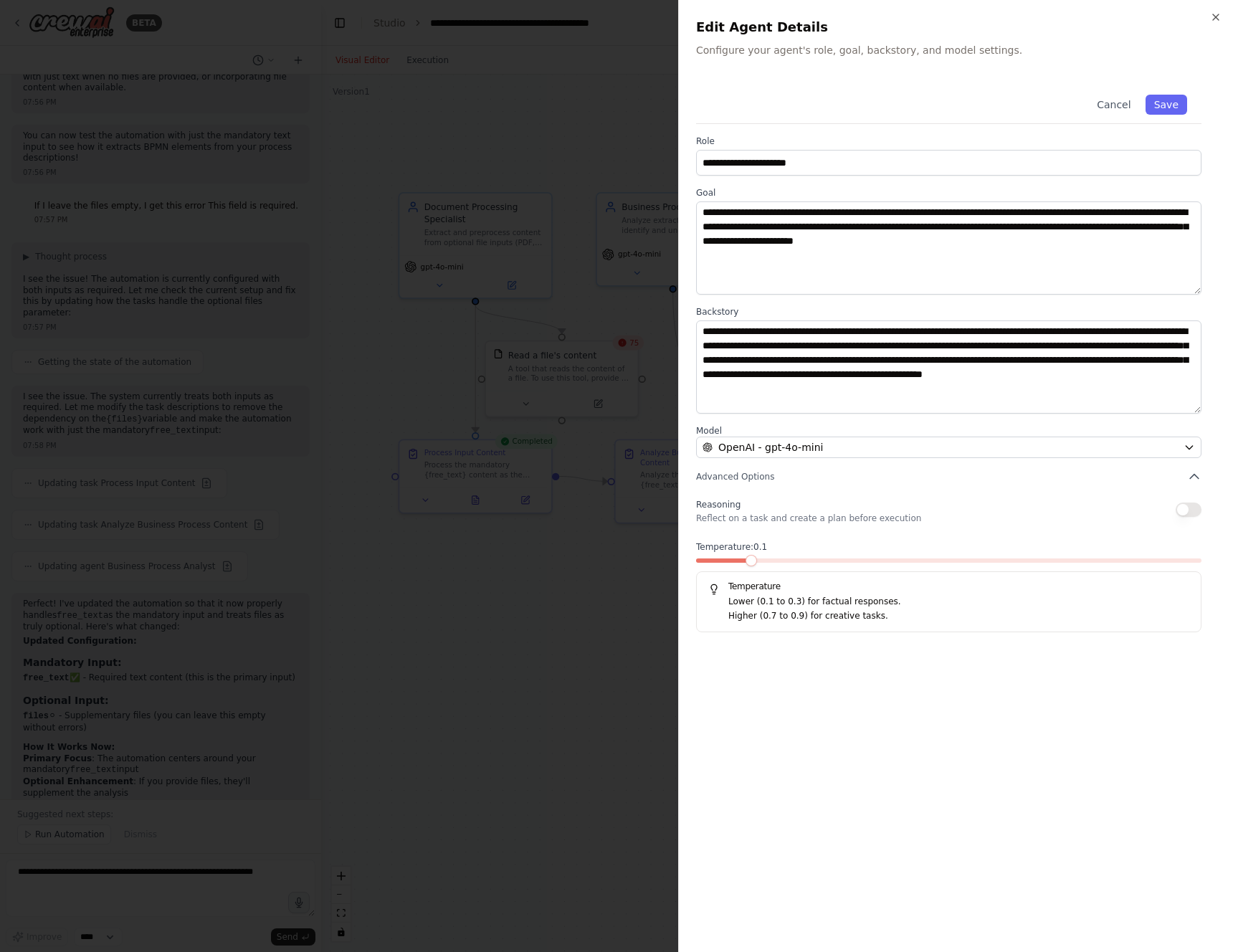
click at [618, 136] on div at bounding box center [616, 476] width 1233 height 952
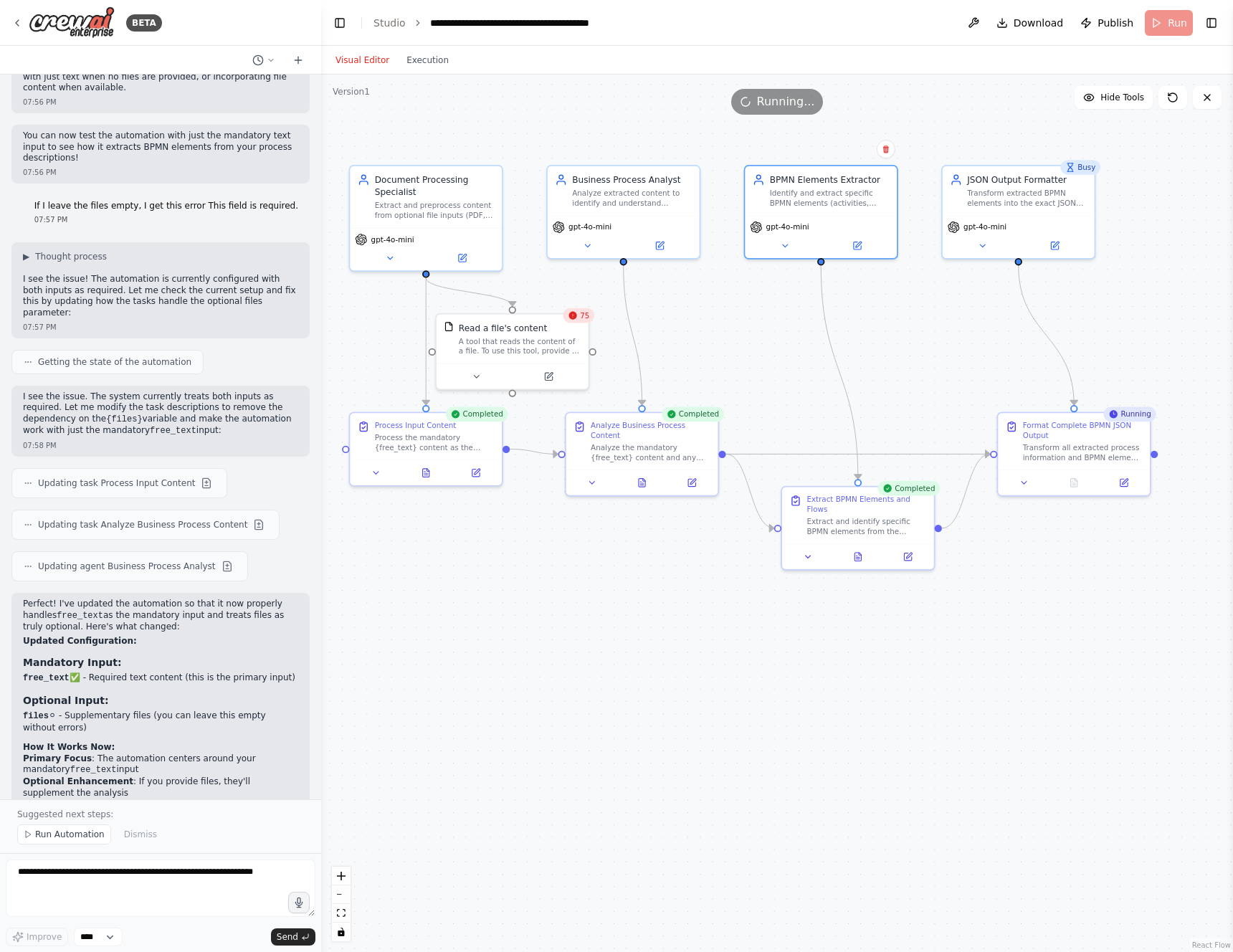
drag, startPoint x: 1082, startPoint y: 545, endPoint x: 1032, endPoint y: 518, distance: 56.8
click at [1032, 518] on div ".deletable-edge-delete-btn { width: 20px; height: 20px; border: 0px solid #ffff…" at bounding box center [777, 513] width 912 height 878
click at [675, 653] on div ".deletable-edge-delete-btn { width: 20px; height: 20px; border: 0px solid #ffff…" at bounding box center [777, 513] width 912 height 878
click at [90, 938] on select "****" at bounding box center [98, 937] width 48 height 18
click at [183, 882] on textarea at bounding box center [161, 888] width 310 height 58
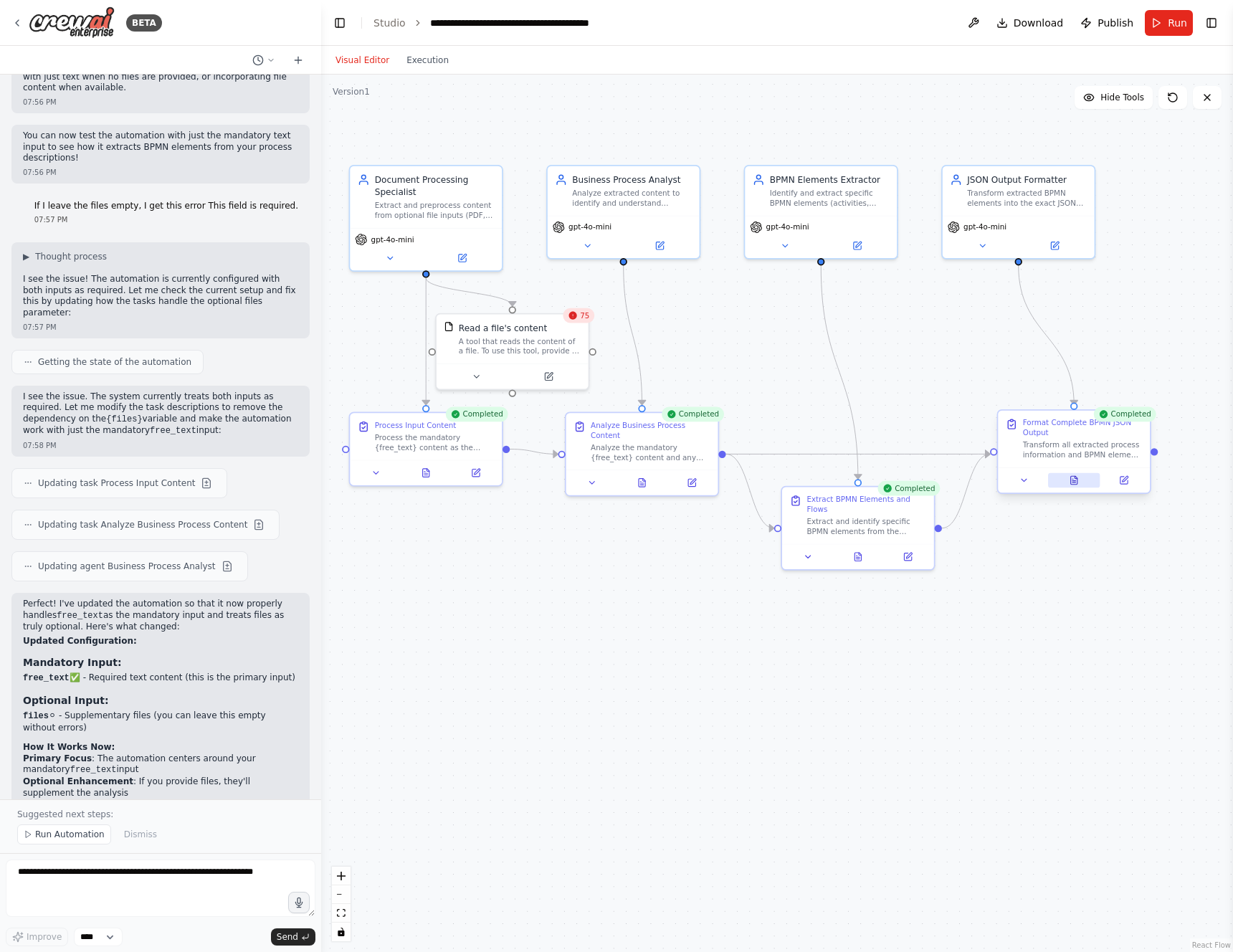
click at [1071, 479] on icon at bounding box center [1075, 479] width 7 height 8
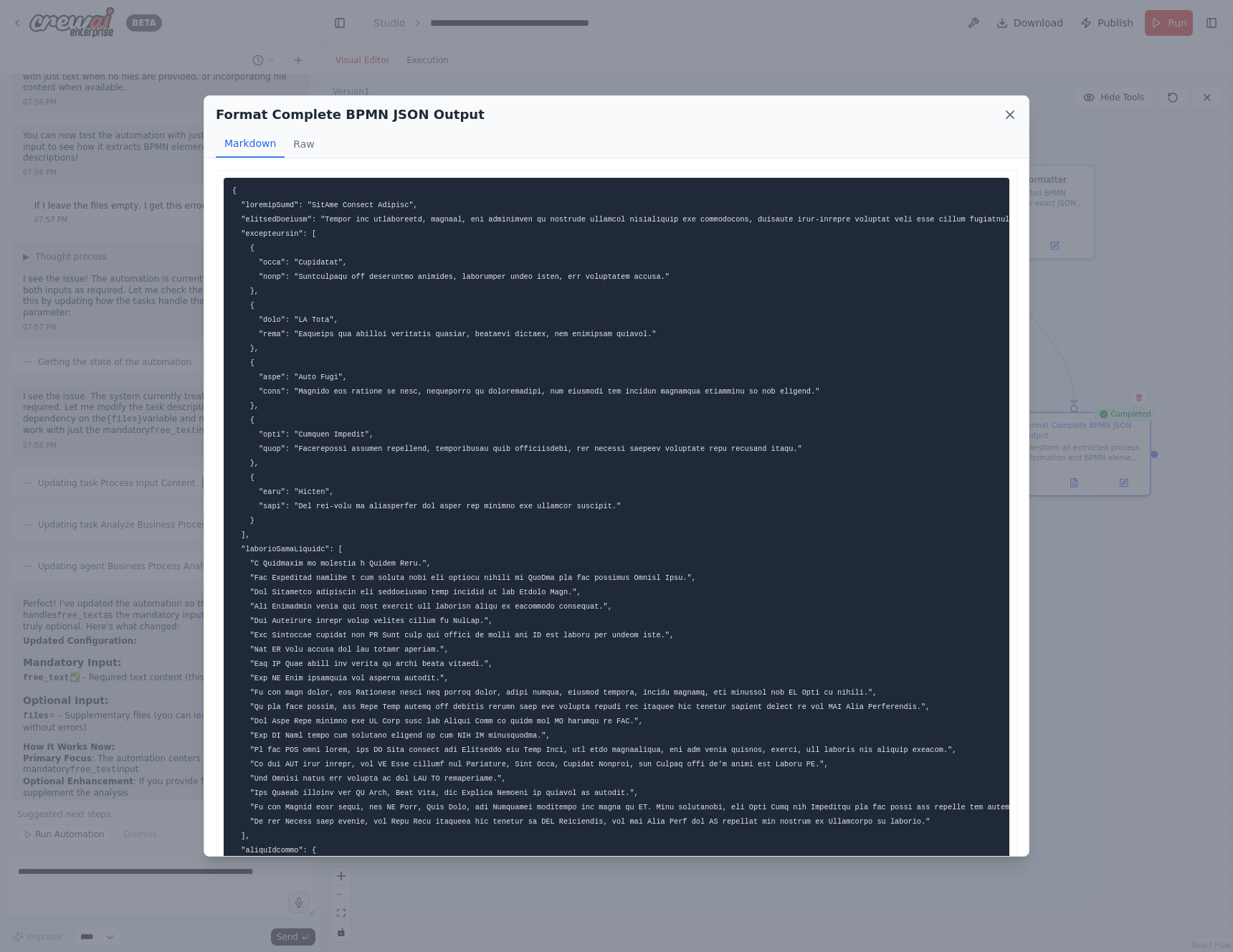
click at [1011, 111] on icon at bounding box center [1010, 114] width 14 height 14
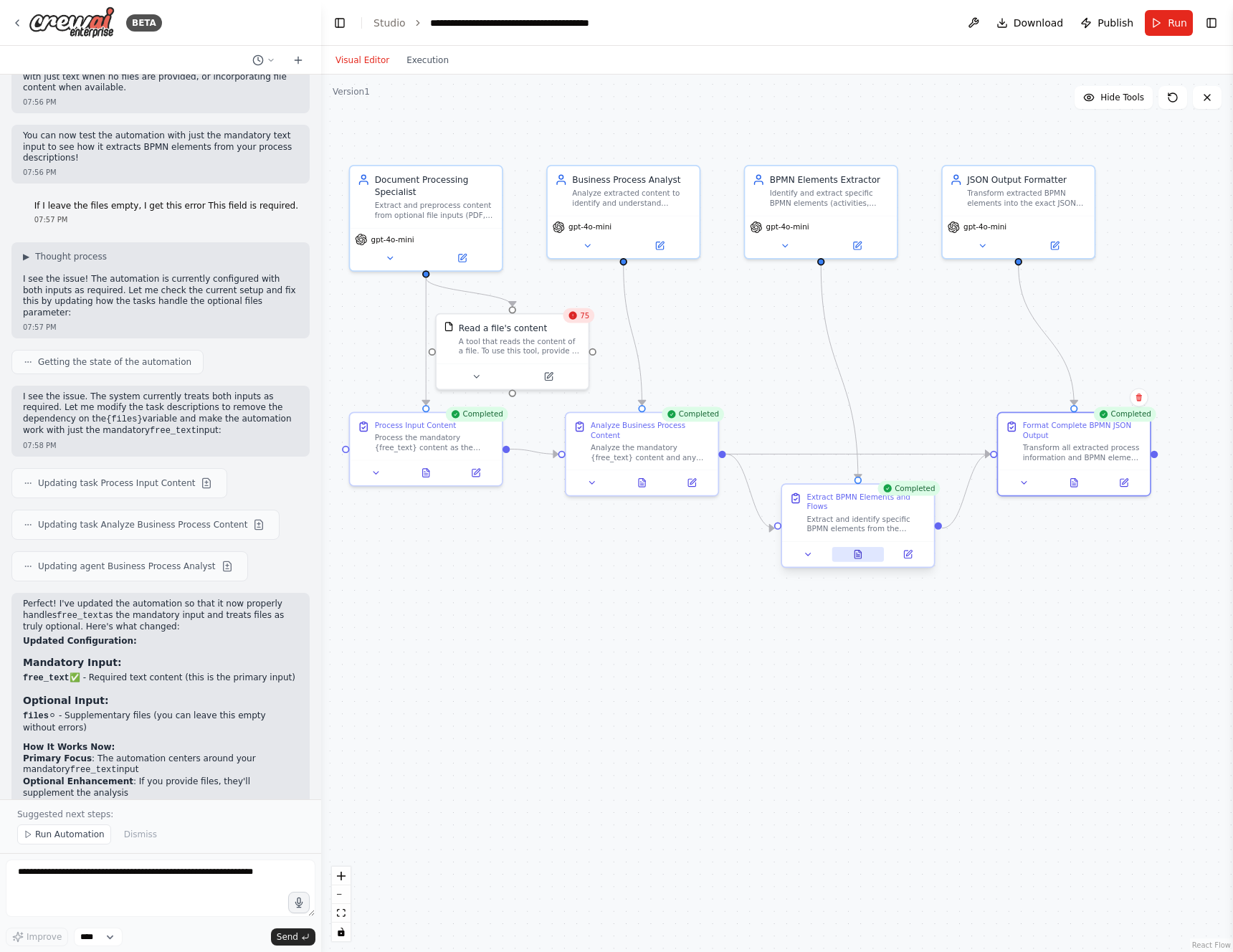
click at [859, 558] on icon at bounding box center [858, 554] width 7 height 8
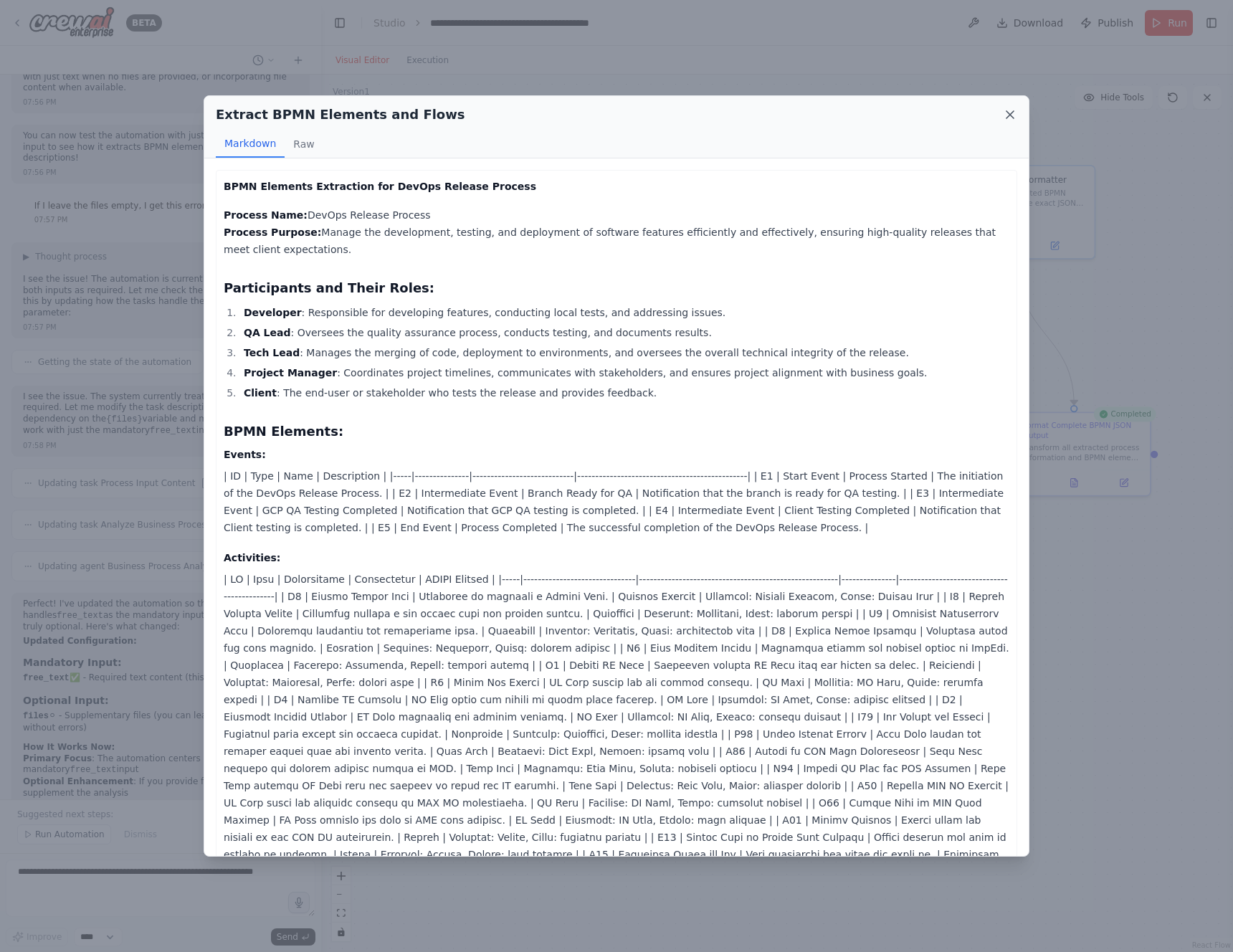
click at [1014, 109] on icon at bounding box center [1010, 114] width 14 height 14
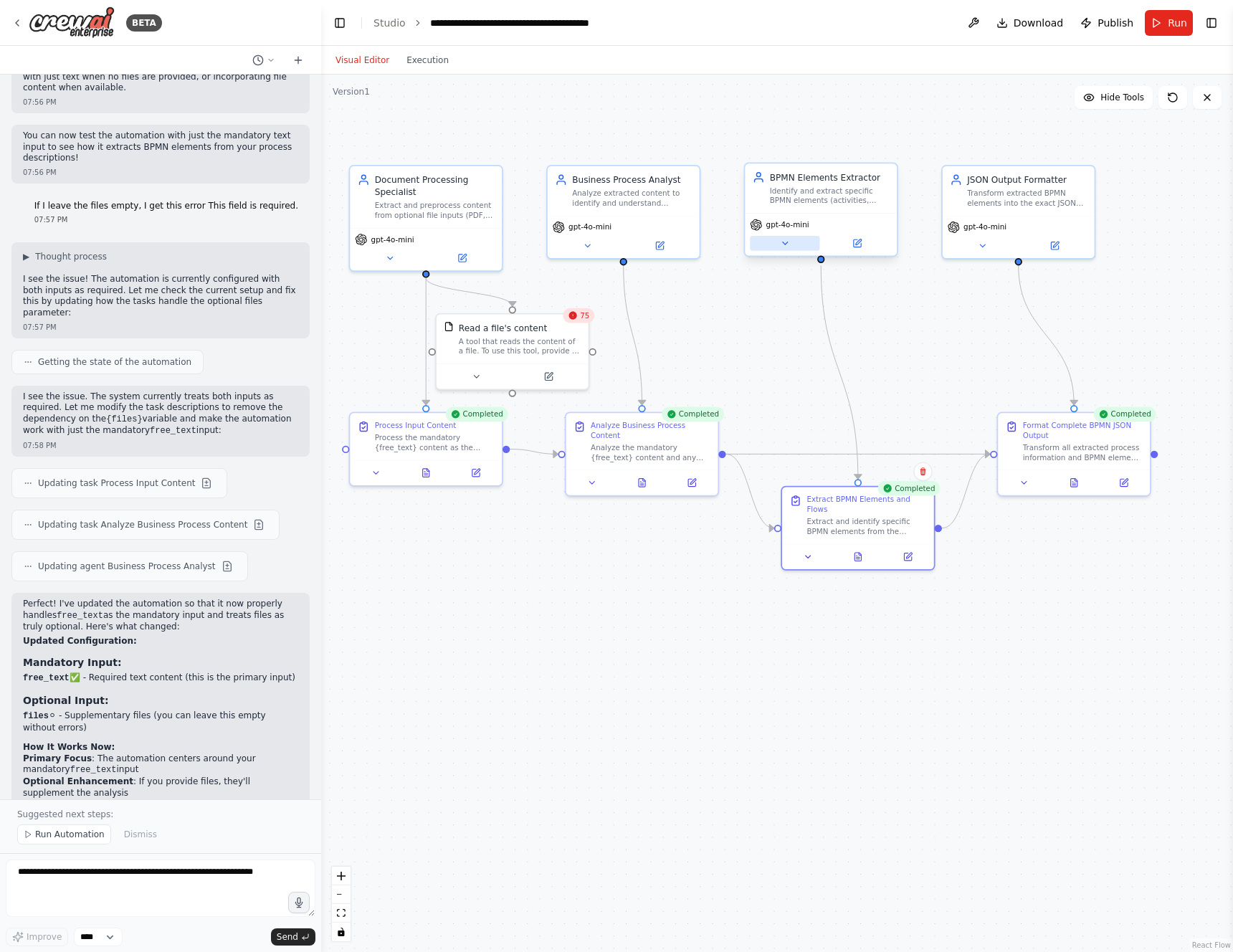
click at [782, 247] on icon at bounding box center [785, 243] width 10 height 10
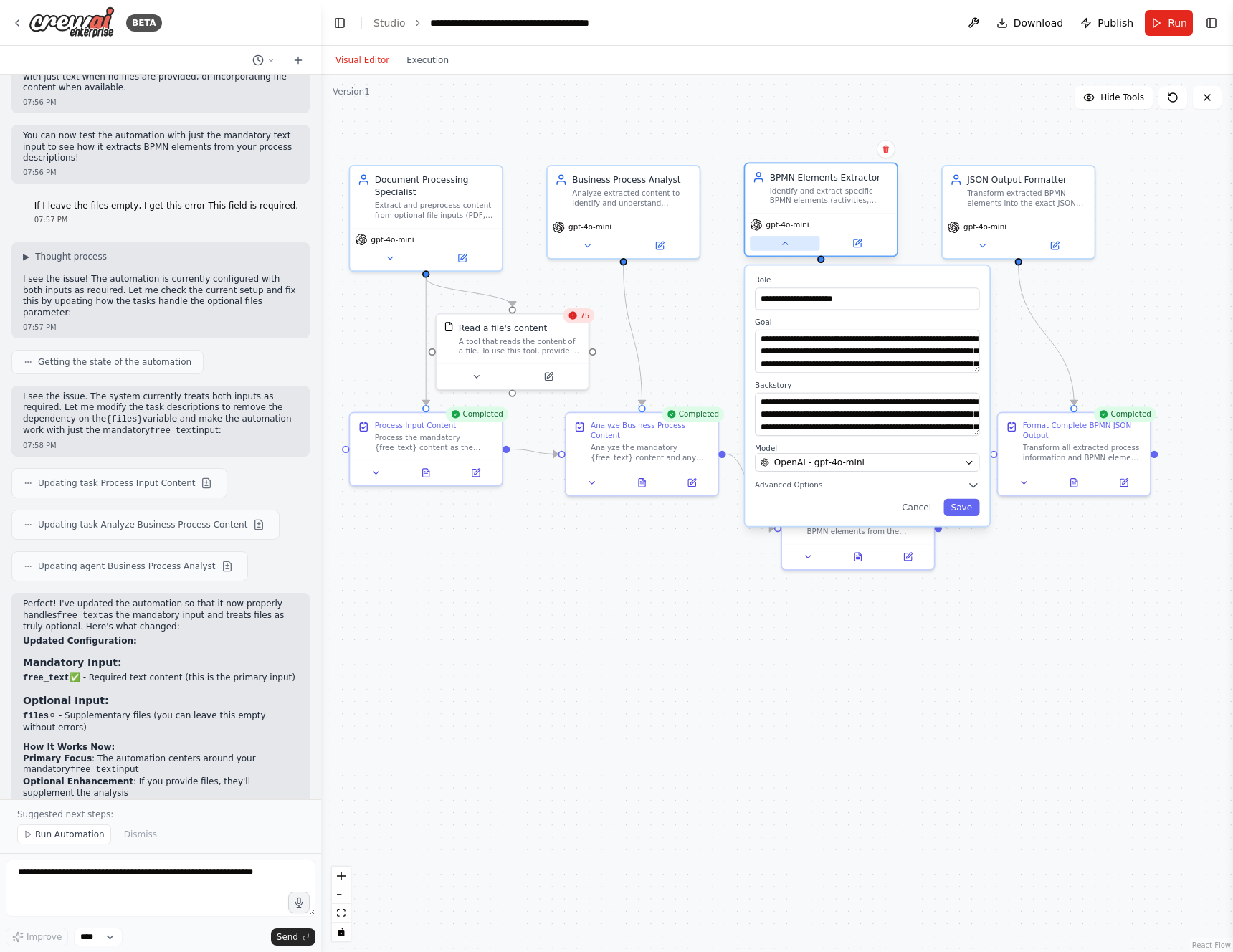
click at [782, 247] on icon at bounding box center [785, 243] width 10 height 10
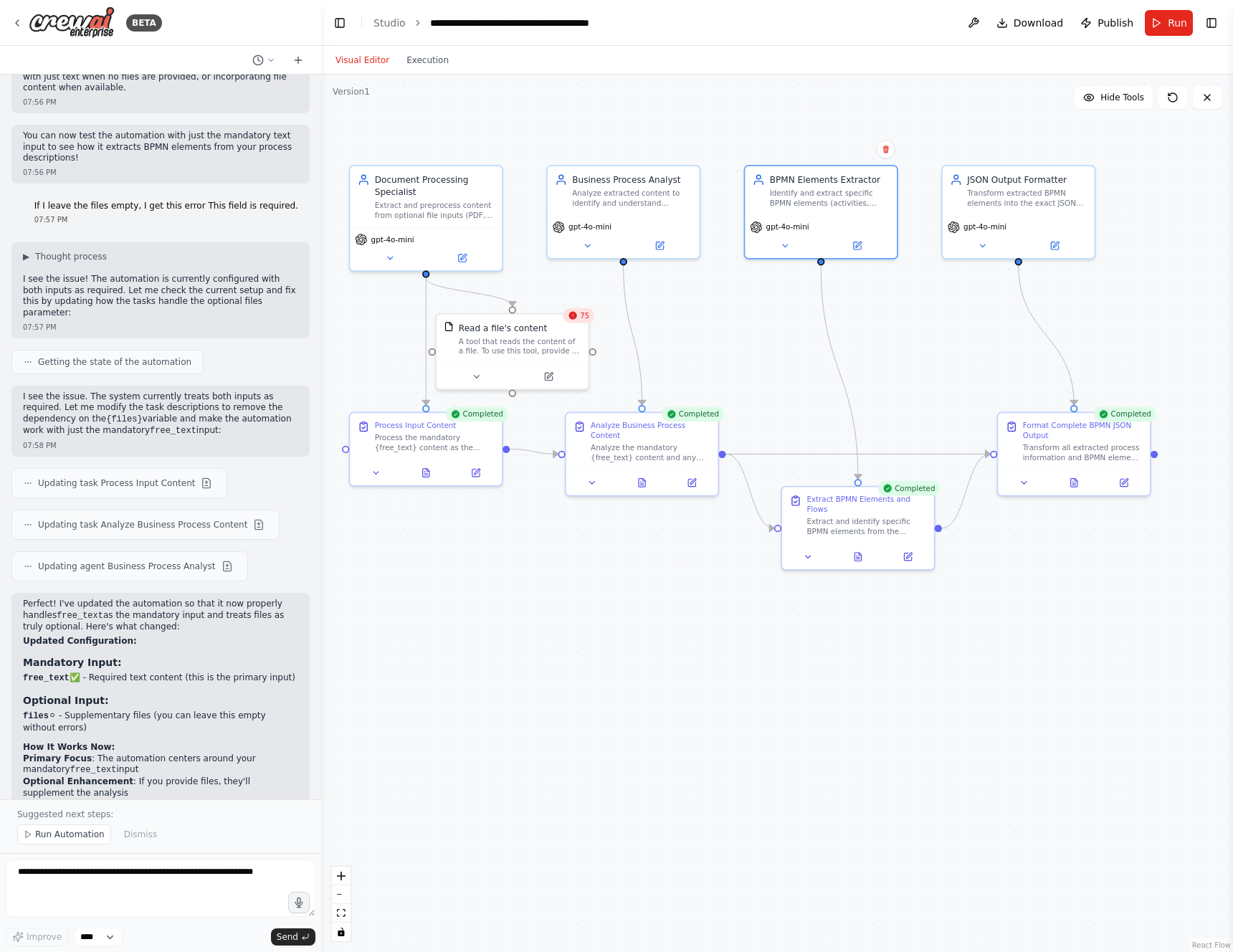
click at [1040, 670] on div ".deletable-edge-delete-btn { width: 20px; height: 20px; border: 0px solid #ffff…" at bounding box center [777, 513] width 912 height 878
click at [591, 238] on button at bounding box center [587, 243] width 69 height 15
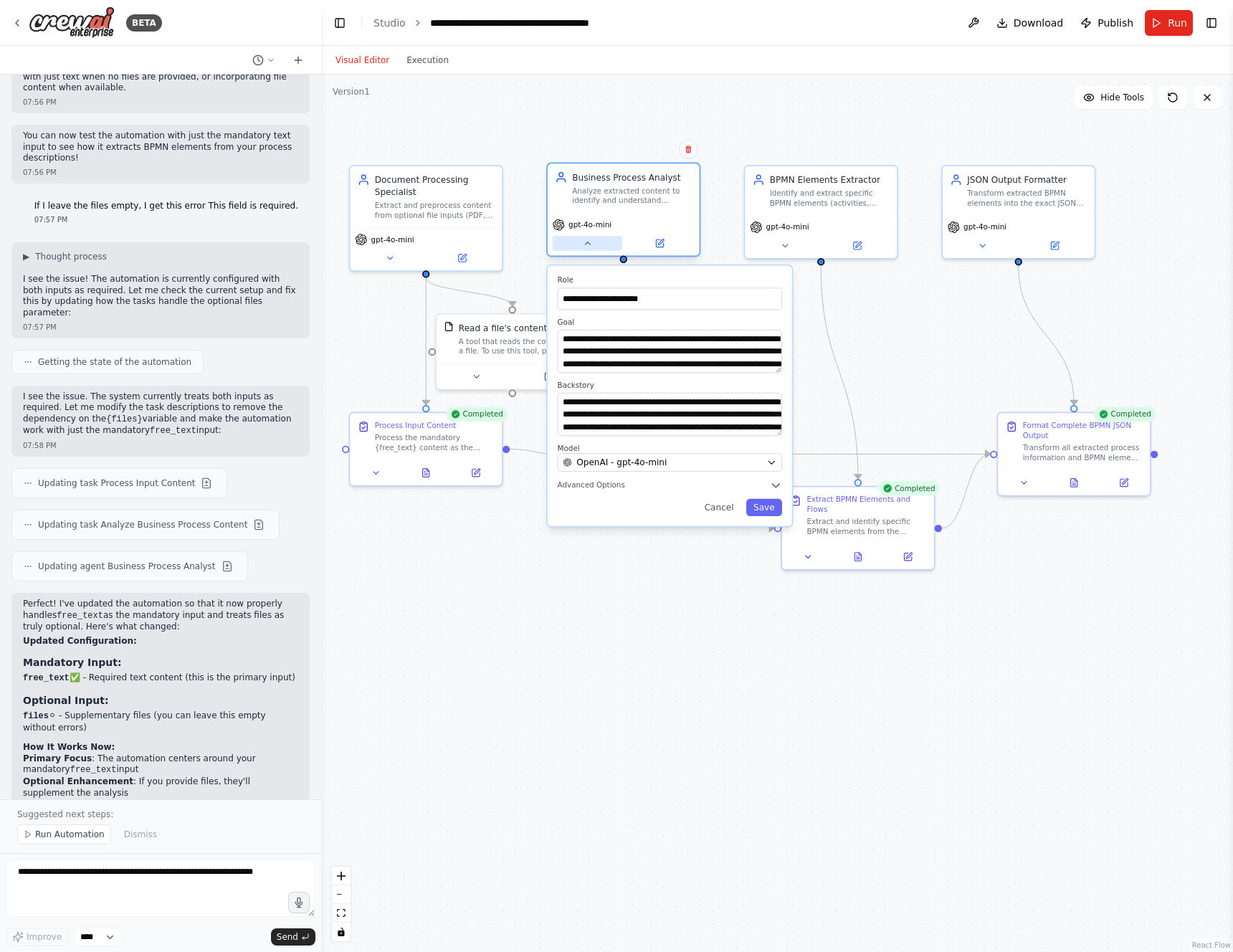
click at [591, 238] on button at bounding box center [587, 243] width 69 height 15
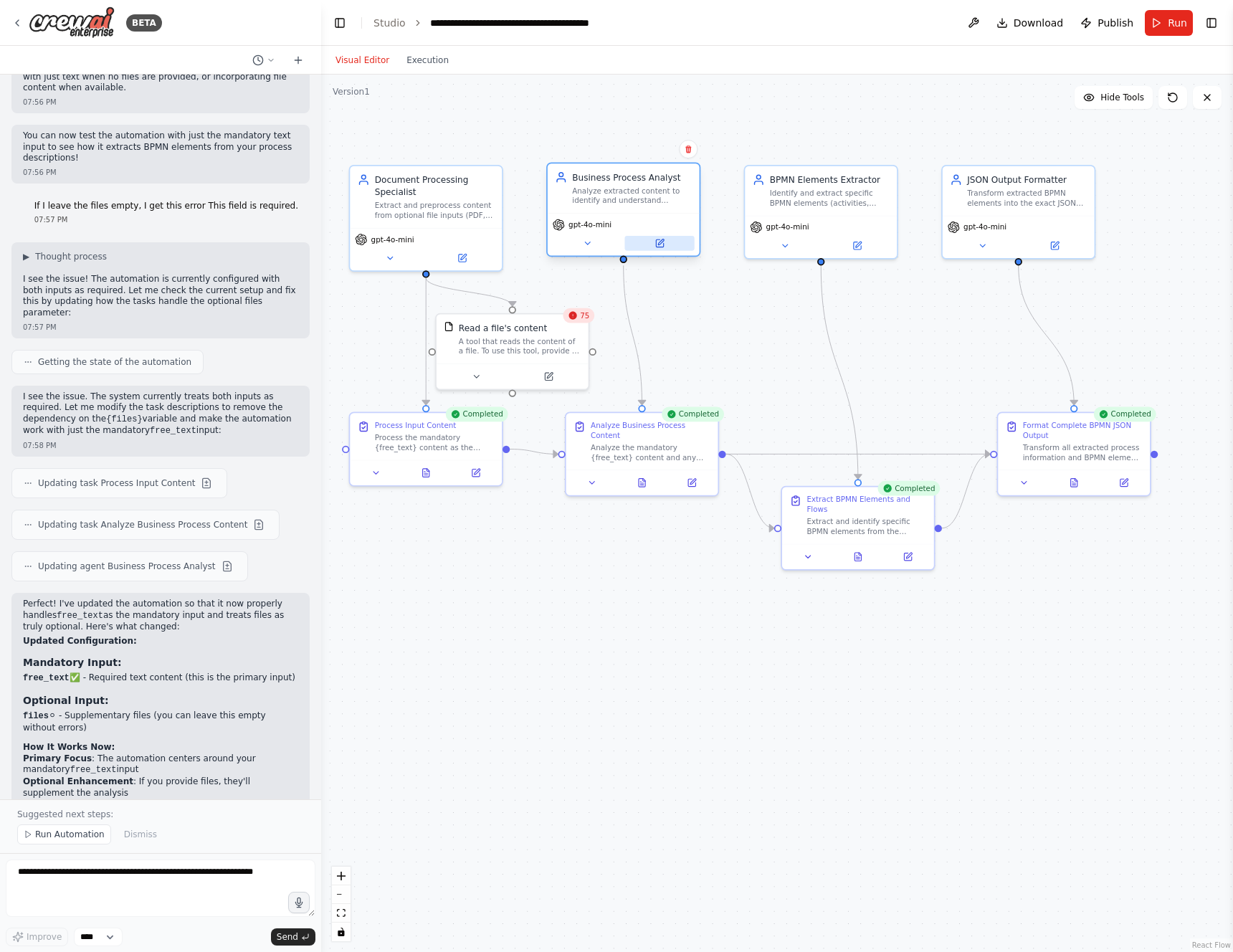
click at [677, 240] on button at bounding box center [659, 243] width 69 height 15
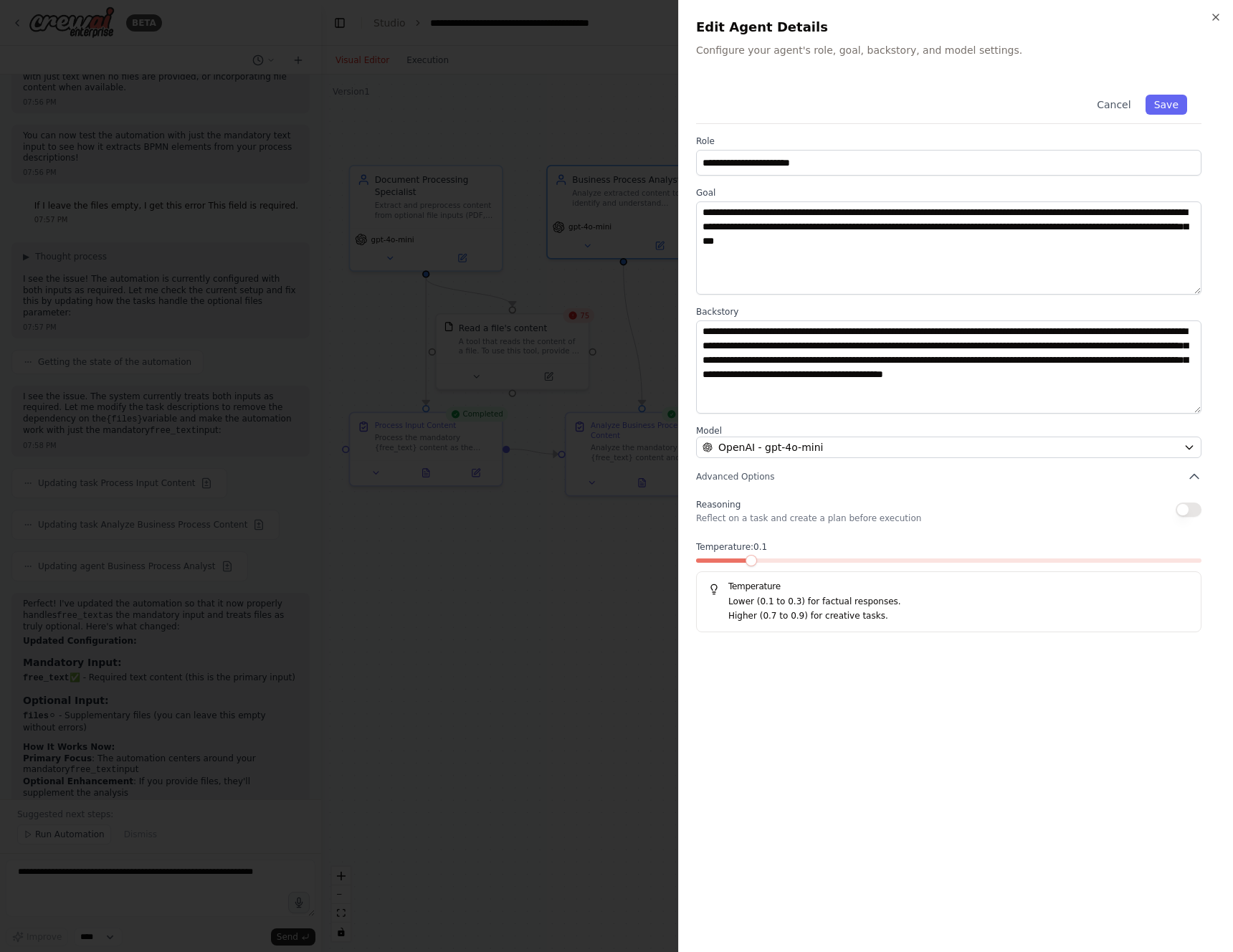
click at [544, 154] on div at bounding box center [616, 476] width 1233 height 952
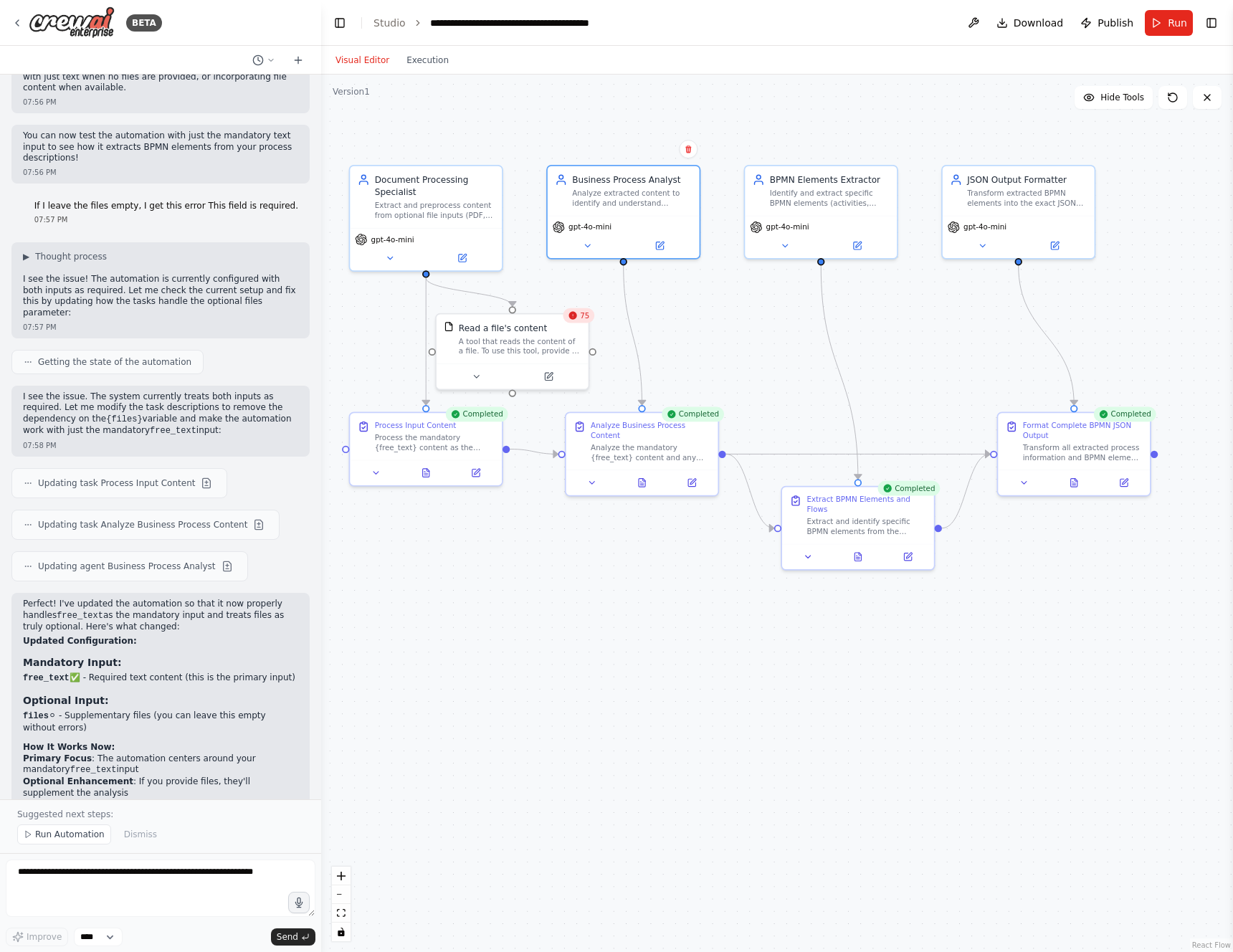
click at [740, 293] on div ".deletable-edge-delete-btn { width: 20px; height: 20px; border: 0px solid #ffff…" at bounding box center [777, 513] width 912 height 878
